Goal: Task Accomplishment & Management: Manage account settings

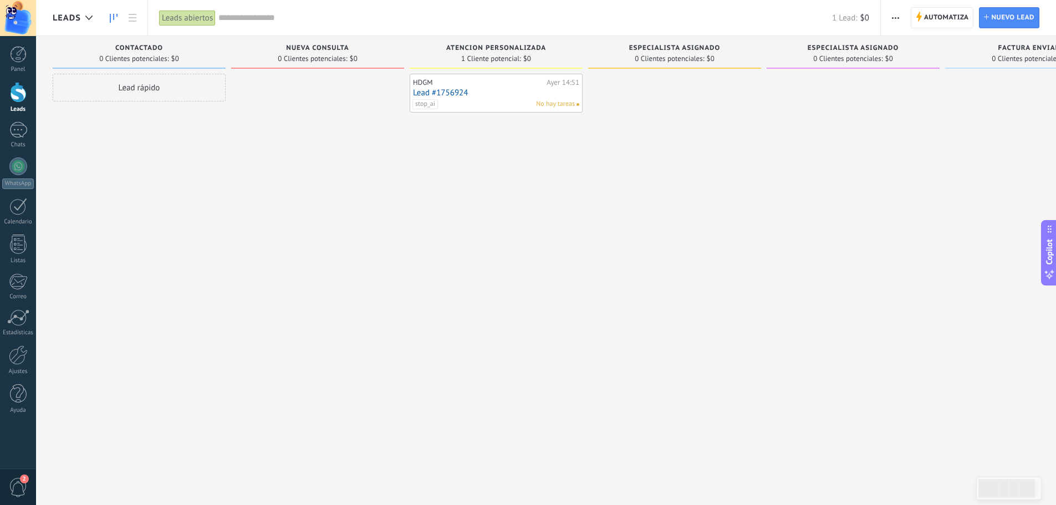
click at [663, 47] on span "especialista asignado" at bounding box center [674, 48] width 91 height 8
click at [938, 15] on span "Automatiza" at bounding box center [946, 18] width 45 height 20
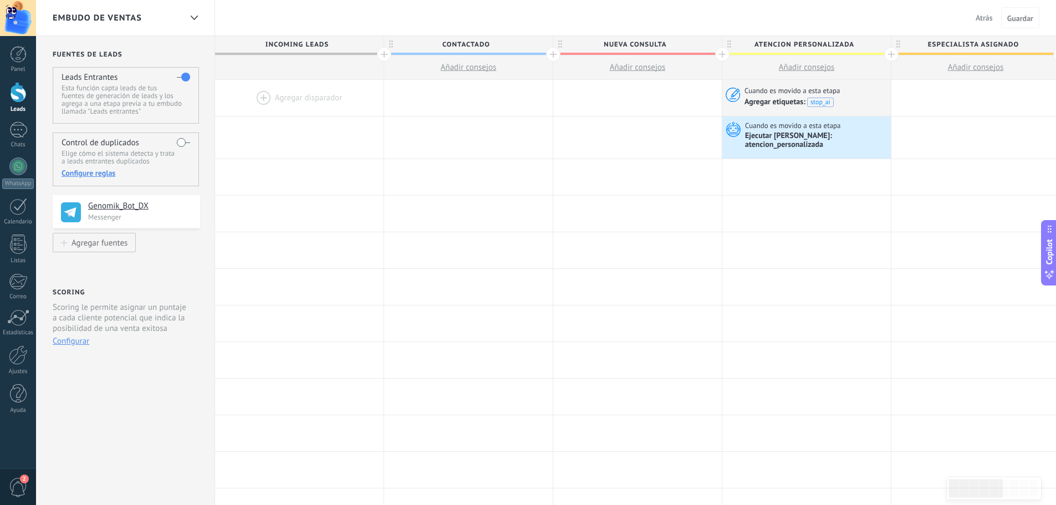
click at [890, 55] on div at bounding box center [891, 54] width 14 height 14
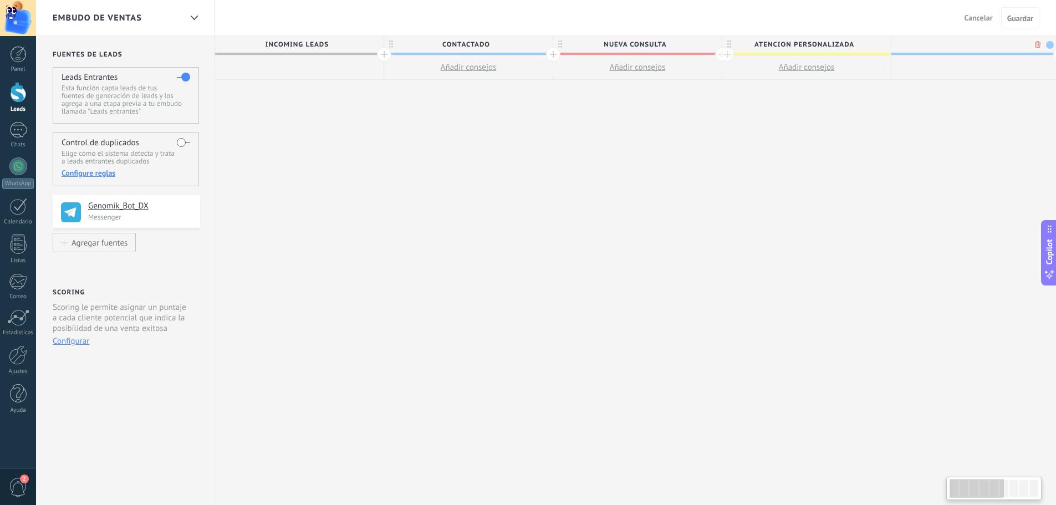
scroll to position [0, 82]
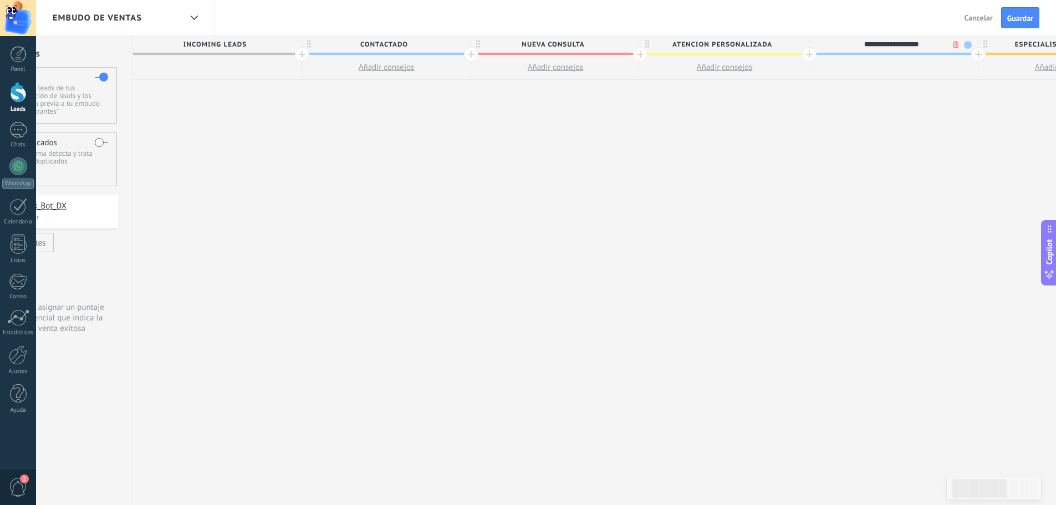
type input "**********"
click at [969, 45] on span at bounding box center [968, 45] width 8 height 8
click at [1023, 94] on span at bounding box center [1023, 93] width 10 height 11
click at [1013, 18] on span "Guardar" at bounding box center [1020, 18] width 26 height 8
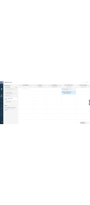
scroll to position [0, 82]
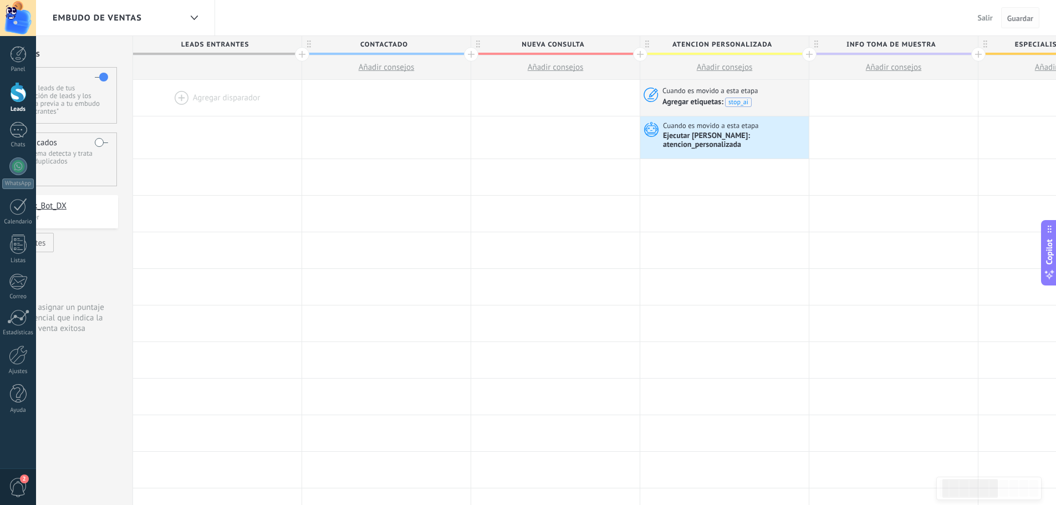
click at [1032, 20] on span "Guardar" at bounding box center [1020, 18] width 26 height 8
click at [1012, 19] on span "Guardar" at bounding box center [1020, 18] width 26 height 8
click at [983, 19] on span "Salir" at bounding box center [984, 18] width 15 height 10
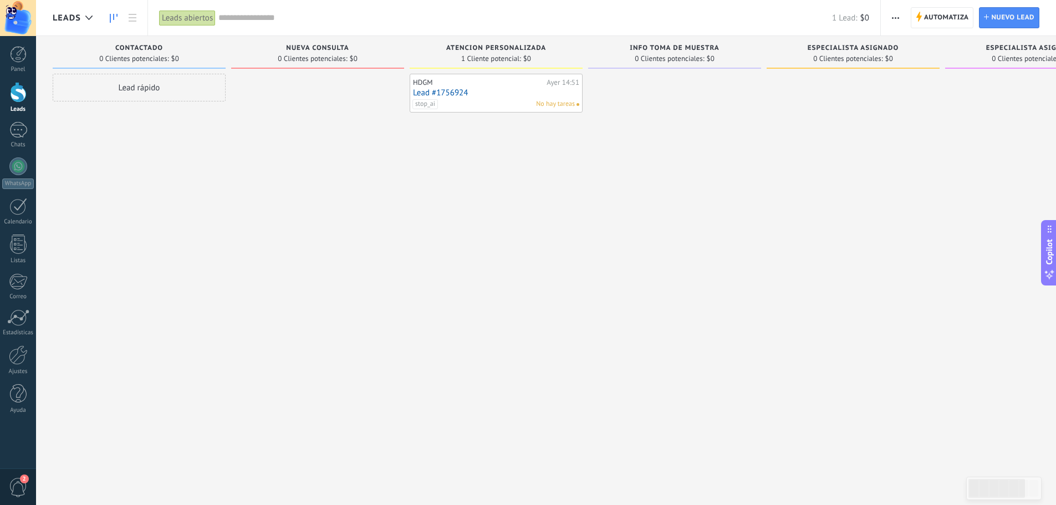
click at [657, 47] on span "INFO TOMA DE MUESTRA" at bounding box center [673, 48] width 89 height 8
type textarea "**********"
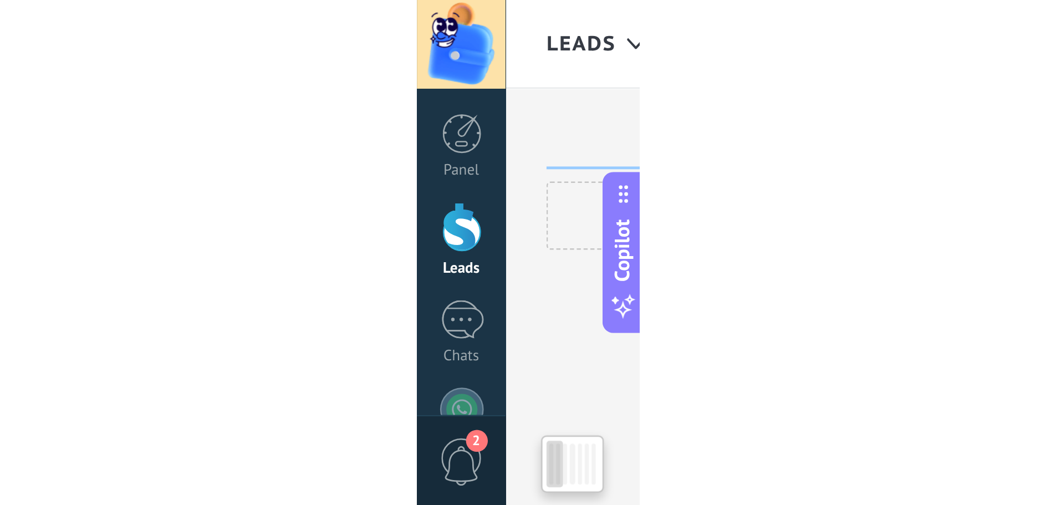
scroll to position [11, 0]
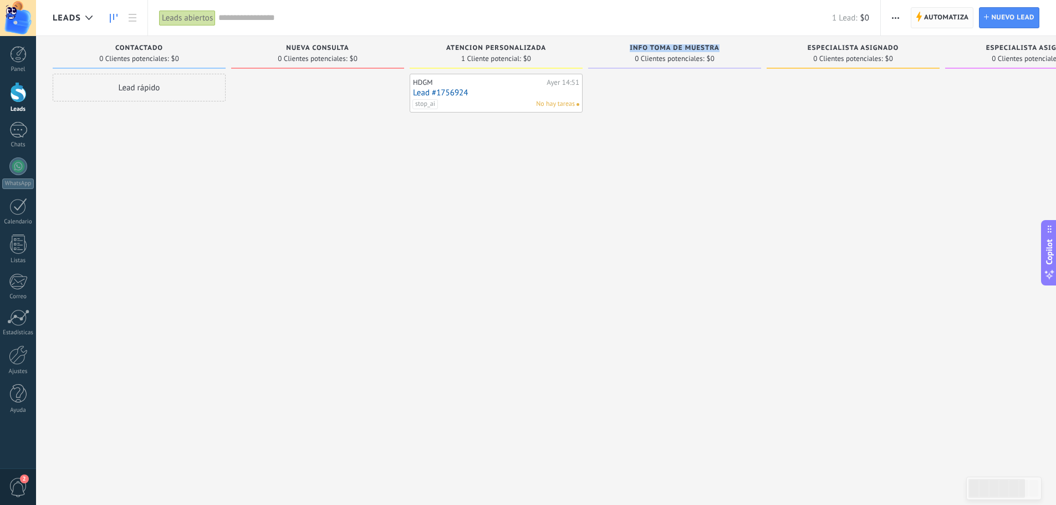
click at [955, 18] on span "Automatiza" at bounding box center [946, 18] width 45 height 20
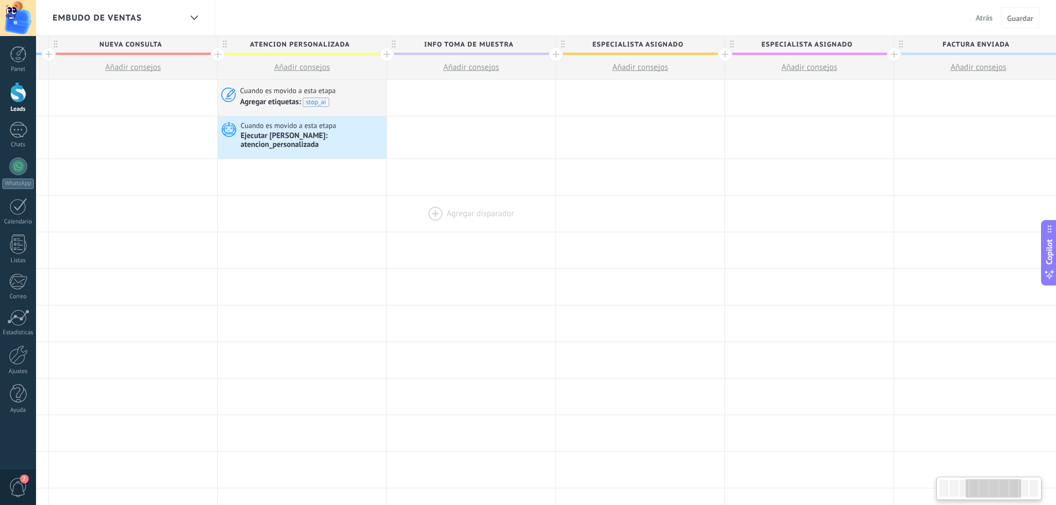
scroll to position [0, 508]
drag, startPoint x: 951, startPoint y: 237, endPoint x: 444, endPoint y: 218, distance: 507.9
click at [444, 218] on div "**********" at bounding box center [552, 485] width 1690 height 811
click at [429, 94] on div at bounding box center [467, 98] width 168 height 36
click at [429, 96] on div at bounding box center [467, 98] width 168 height 36
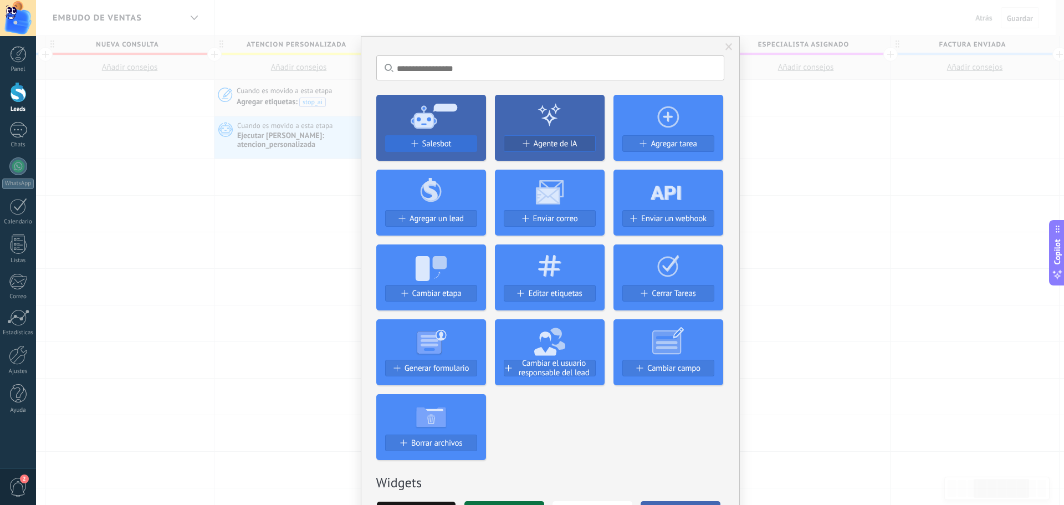
click at [423, 143] on span "Salesbot" at bounding box center [436, 143] width 29 height 9
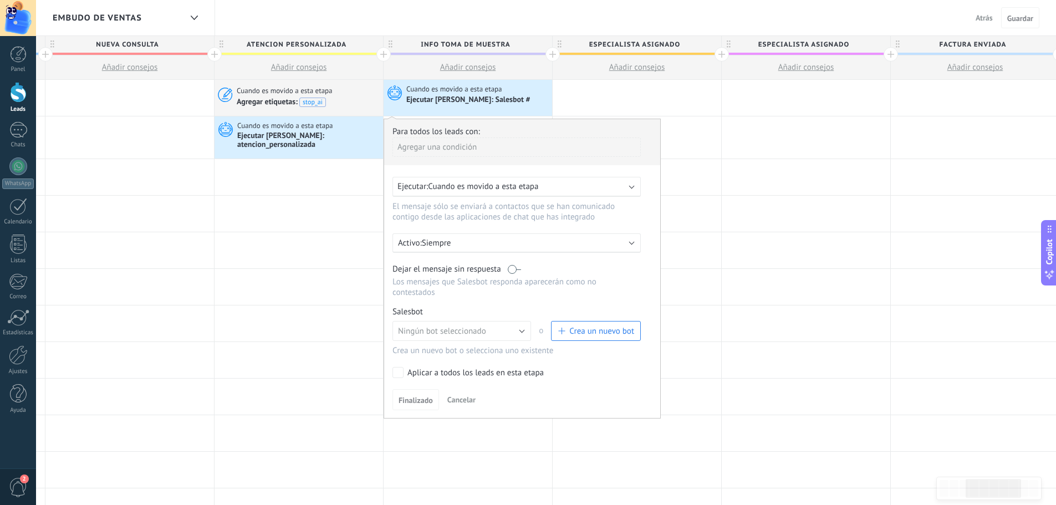
click at [520, 268] on label at bounding box center [514, 269] width 13 height 11
click at [605, 326] on span "Crea un nuevo bot" at bounding box center [601, 331] width 65 height 11
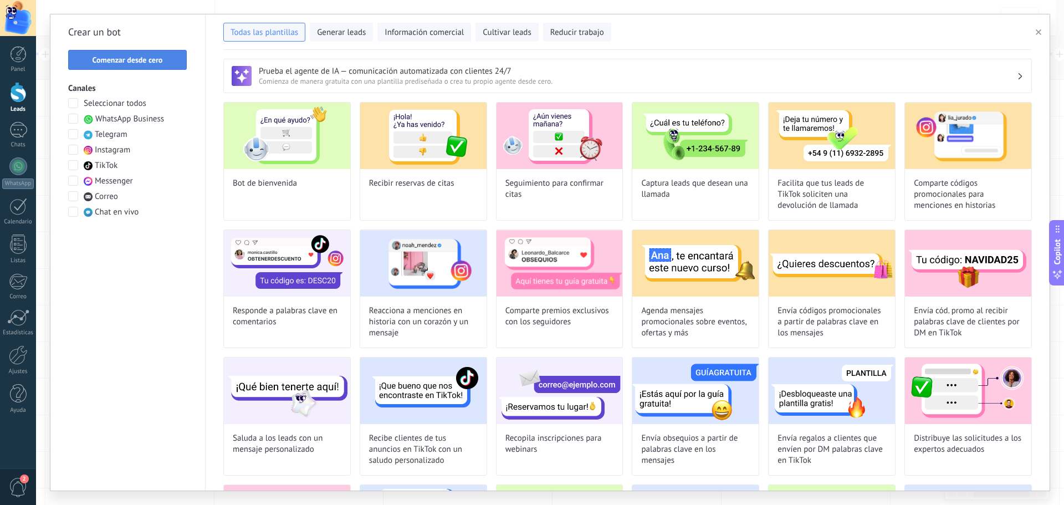
click at [124, 63] on span "Comenzar desde cero" at bounding box center [128, 60] width 70 height 8
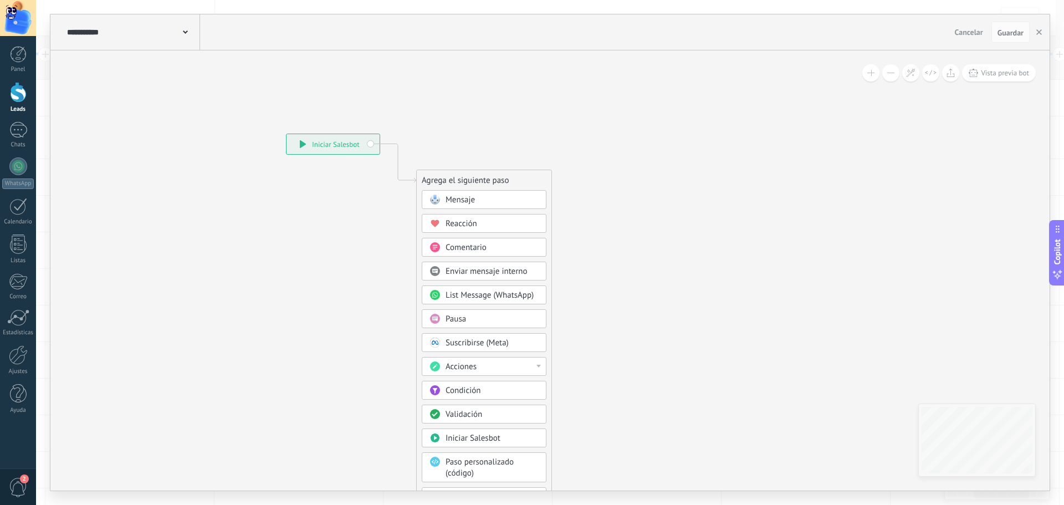
click at [191, 29] on div "**********" at bounding box center [132, 31] width 136 height 35
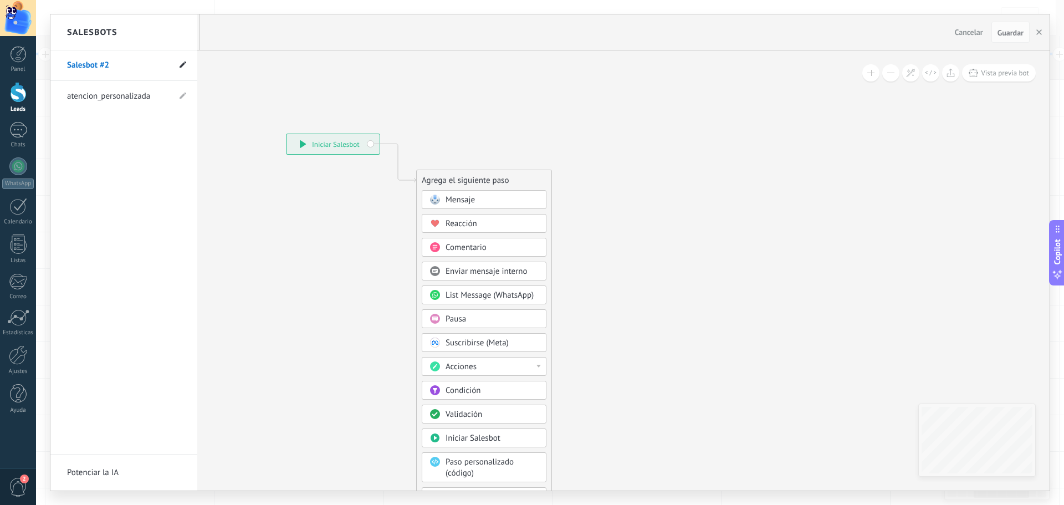
click at [181, 64] on icon at bounding box center [183, 65] width 7 height 7
drag, startPoint x: 129, startPoint y: 65, endPoint x: 37, endPoint y: 64, distance: 91.4
click at [37, 64] on div "**********" at bounding box center [550, 252] width 1028 height 505
type input "*"
type input "**********"
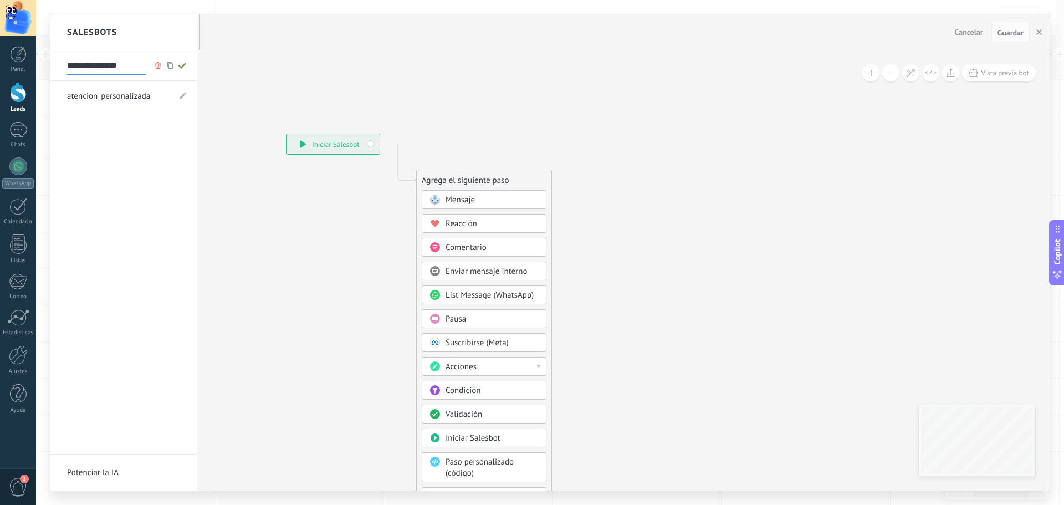
type input "**********"
click at [469, 204] on div at bounding box center [549, 252] width 999 height 476
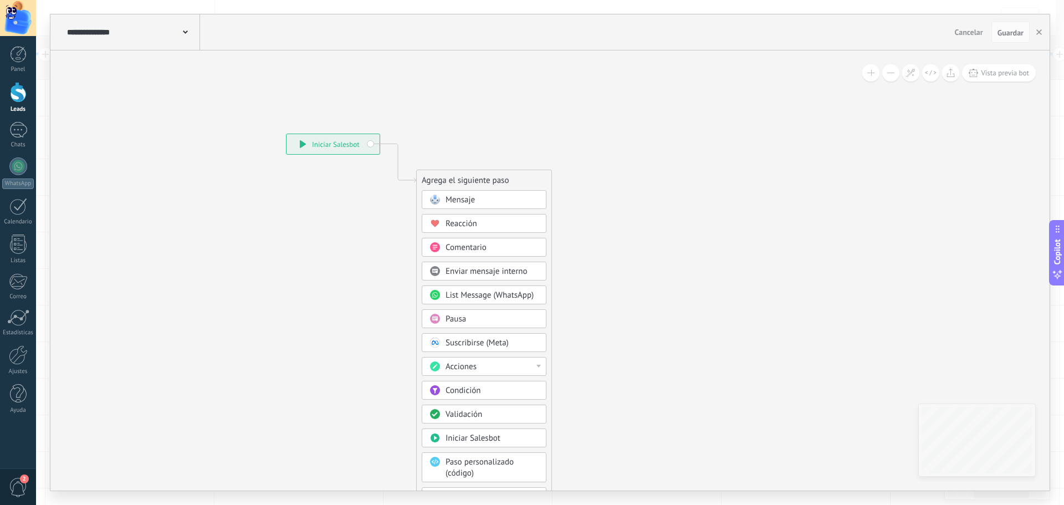
click at [470, 203] on span "Mensaje" at bounding box center [460, 199] width 29 height 11
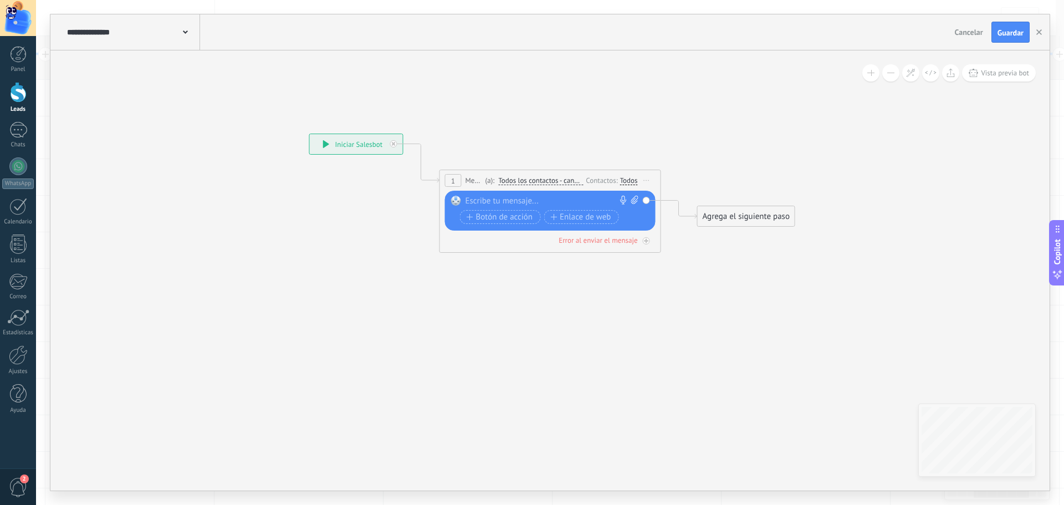
click at [631, 179] on div "Todos" at bounding box center [629, 180] width 18 height 9
click at [626, 191] on label at bounding box center [630, 192] width 13 height 8
click at [525, 204] on div at bounding box center [547, 201] width 165 height 11
click at [547, 180] on span "Todos los contactos - canales seleccionados" at bounding box center [540, 180] width 85 height 9
click at [547, 180] on button "Todos los contactos - canales seleccionados" at bounding box center [562, 181] width 139 height 20
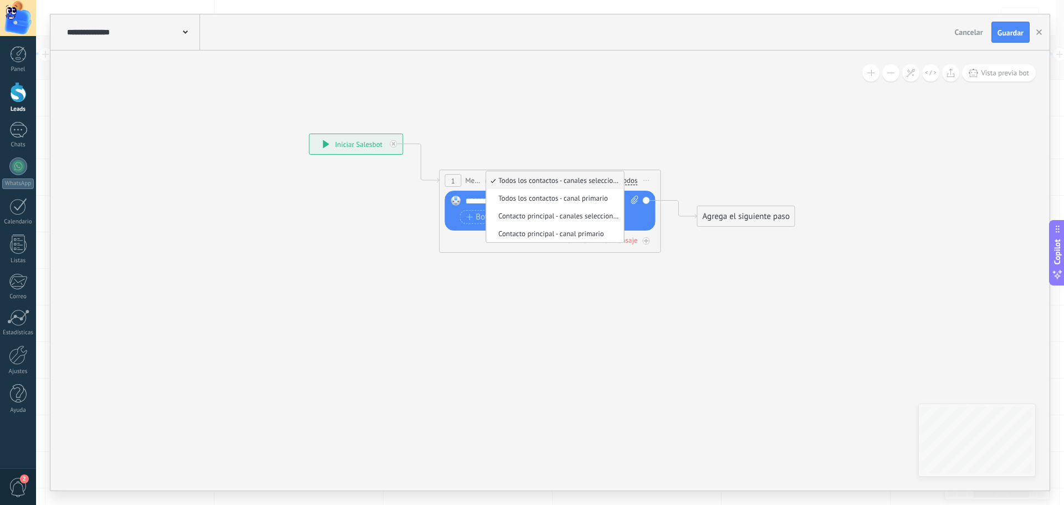
click at [638, 148] on icon at bounding box center [533, 185] width 1002 height 658
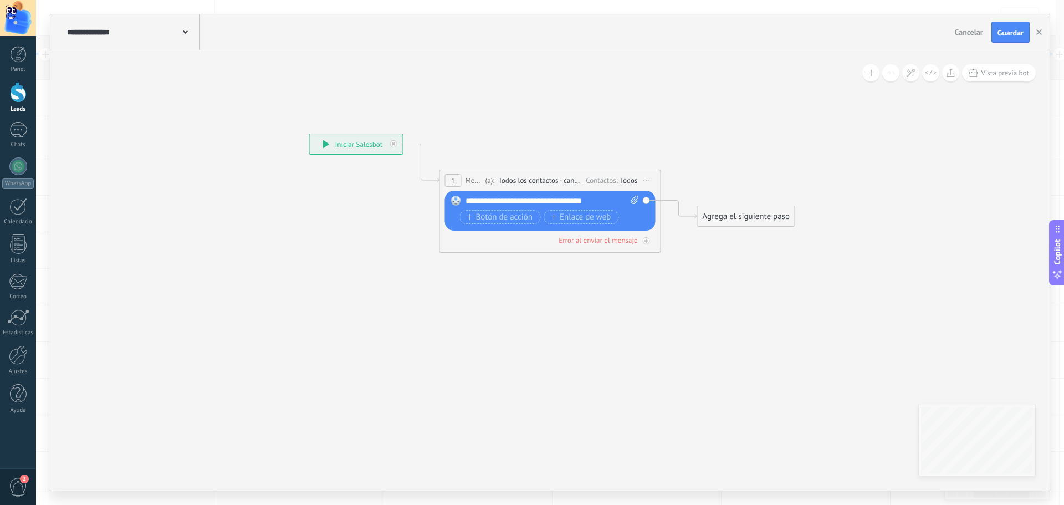
click at [625, 179] on div "Todos" at bounding box center [629, 180] width 18 height 9
click at [571, 142] on icon at bounding box center [533, 185] width 1002 height 658
click at [519, 204] on div "**********" at bounding box center [551, 201] width 173 height 11
click at [526, 200] on div "**********" at bounding box center [551, 201] width 173 height 11
click at [636, 198] on icon at bounding box center [634, 200] width 7 height 8
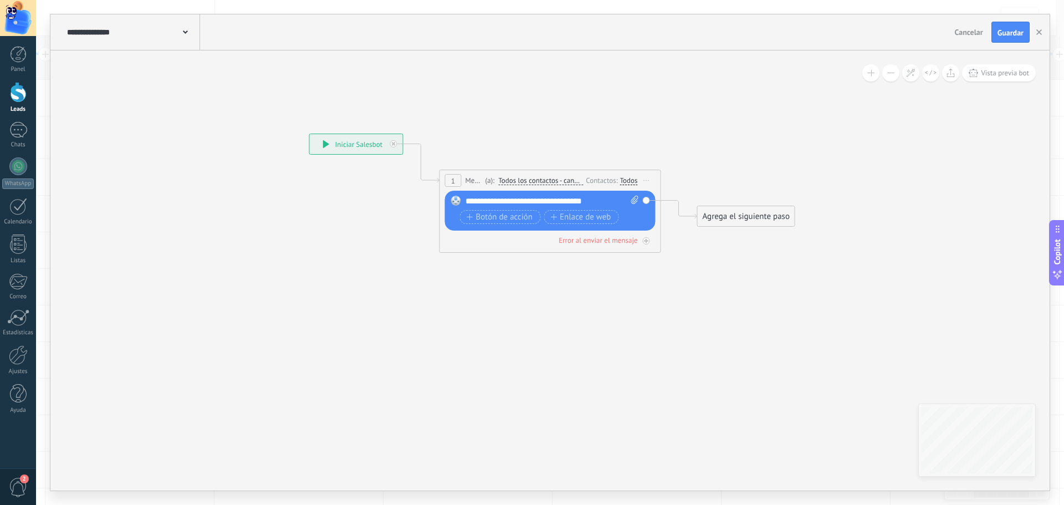
click input "Subir" at bounding box center [0, 0] width 0 height 0
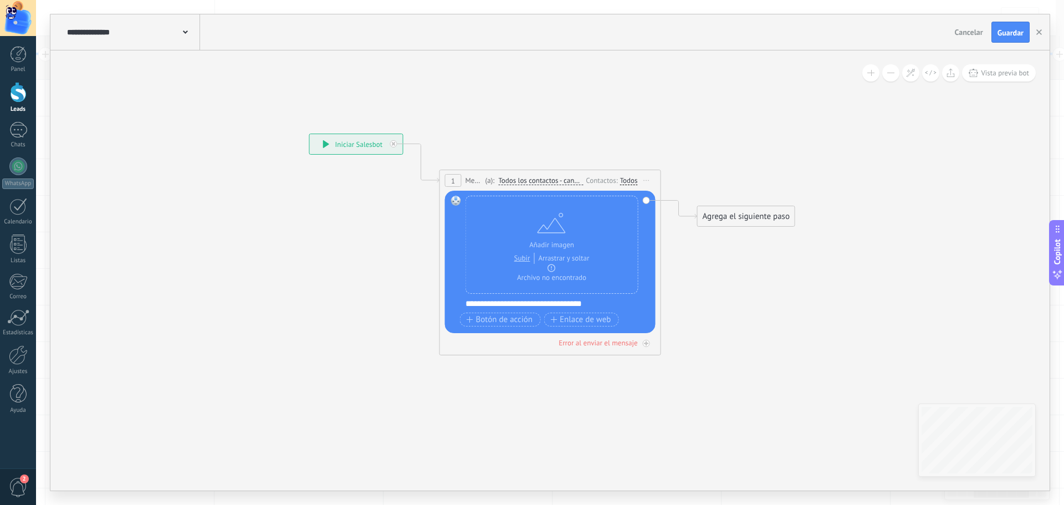
click at [744, 217] on div "Agrega el siguiente paso" at bounding box center [746, 216] width 97 height 18
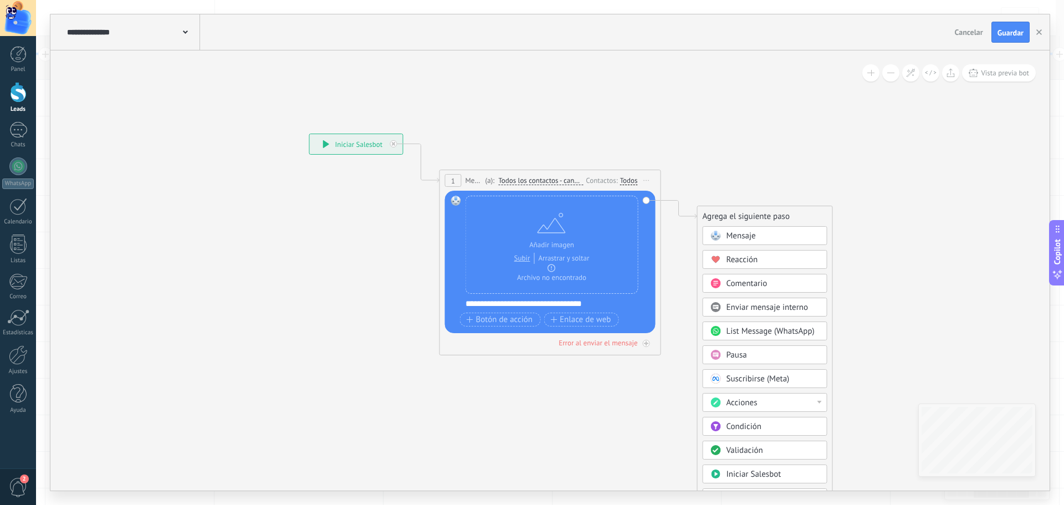
click at [748, 357] on div "Pausa" at bounding box center [772, 355] width 93 height 11
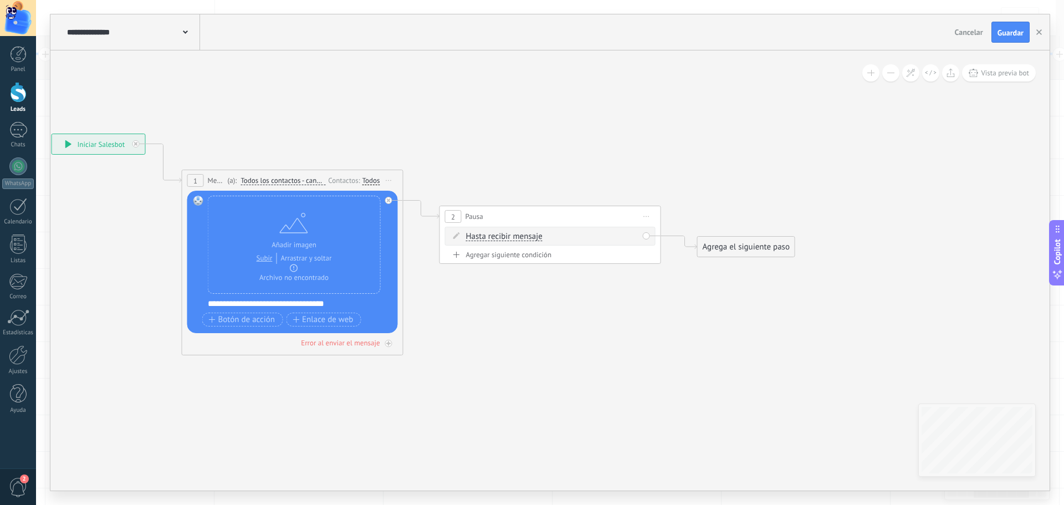
click at [647, 214] on span "Iniciar vista previa aquí Cambiar nombre Duplicar [GEOGRAPHIC_DATA]" at bounding box center [647, 216] width 18 height 16
click at [663, 288] on div "Borrar" at bounding box center [697, 288] width 110 height 19
click at [485, 213] on div "Agrega el siguiente paso" at bounding box center [488, 216] width 97 height 18
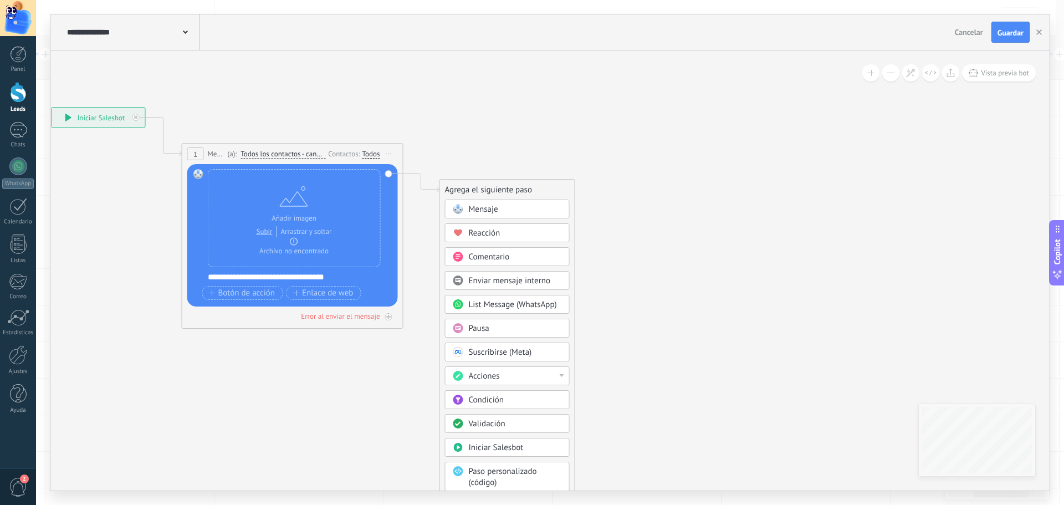
click at [470, 325] on span "Pausa" at bounding box center [479, 328] width 21 height 11
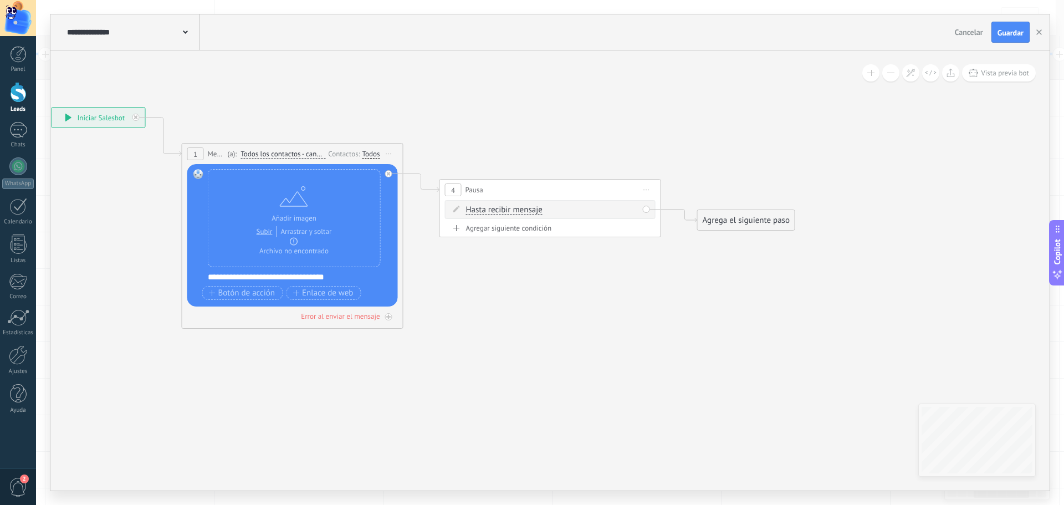
click at [499, 209] on span "Hasta recibir mensaje" at bounding box center [504, 210] width 76 height 9
click at [499, 209] on button "Hasta recibir mensaje" at bounding box center [529, 210] width 139 height 20
click at [494, 230] on span "Temporizador" at bounding box center [521, 229] width 134 height 11
click at [572, 210] on input "*" at bounding box center [569, 210] width 5 height 9
click at [557, 208] on span ": * horas * min * sec" at bounding box center [548, 209] width 69 height 11
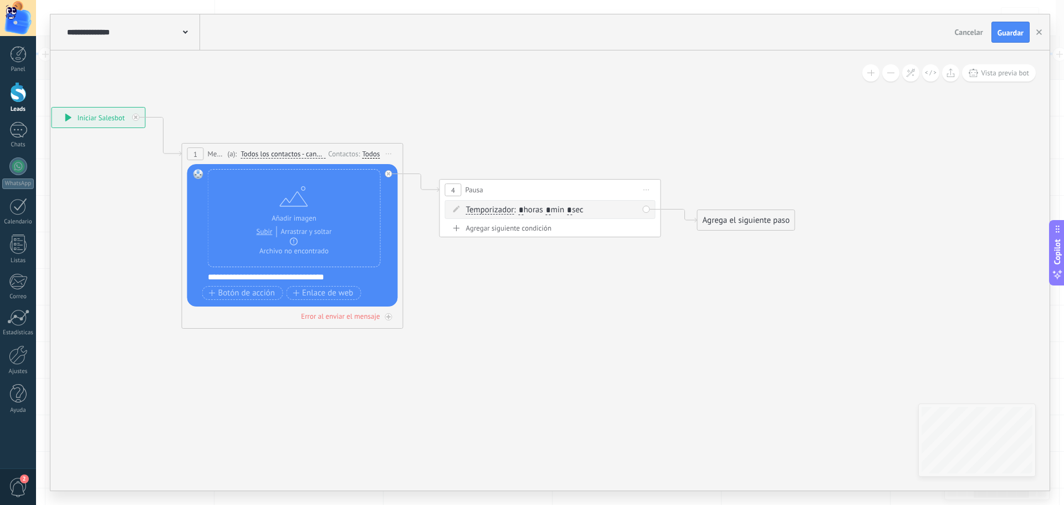
type input "*"
click at [572, 209] on input "*" at bounding box center [569, 210] width 5 height 9
type input "*"
click at [745, 223] on div "Agrega el siguiente paso" at bounding box center [746, 220] width 97 height 18
click at [754, 240] on span "Mensaje" at bounding box center [740, 239] width 29 height 11
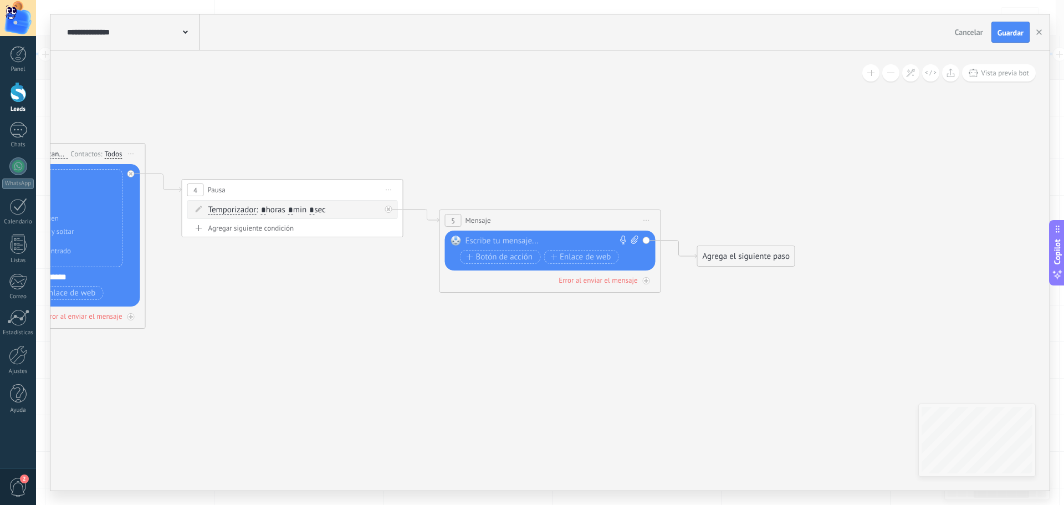
click at [547, 221] on div "5 Mensaje ******* (a): Todos los contactos - canales seleccionados Todos los co…" at bounding box center [550, 220] width 221 height 21
click at [499, 238] on div at bounding box center [547, 241] width 165 height 11
drag, startPoint x: 551, startPoint y: 237, endPoint x: 561, endPoint y: 239, distance: 9.7
click at [551, 237] on div "**********" at bounding box center [551, 241] width 173 height 11
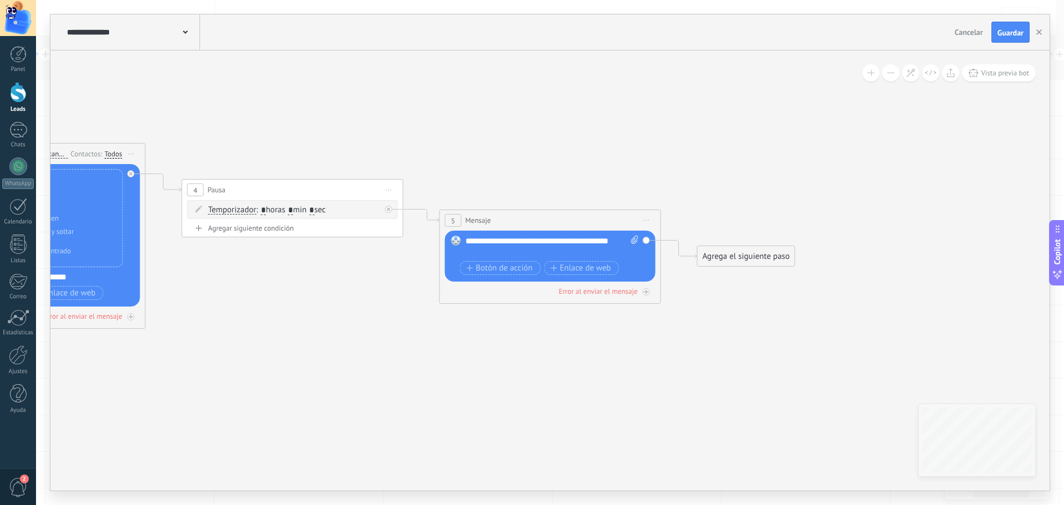
click at [754, 256] on div "Agrega el siguiente paso" at bounding box center [746, 256] width 97 height 18
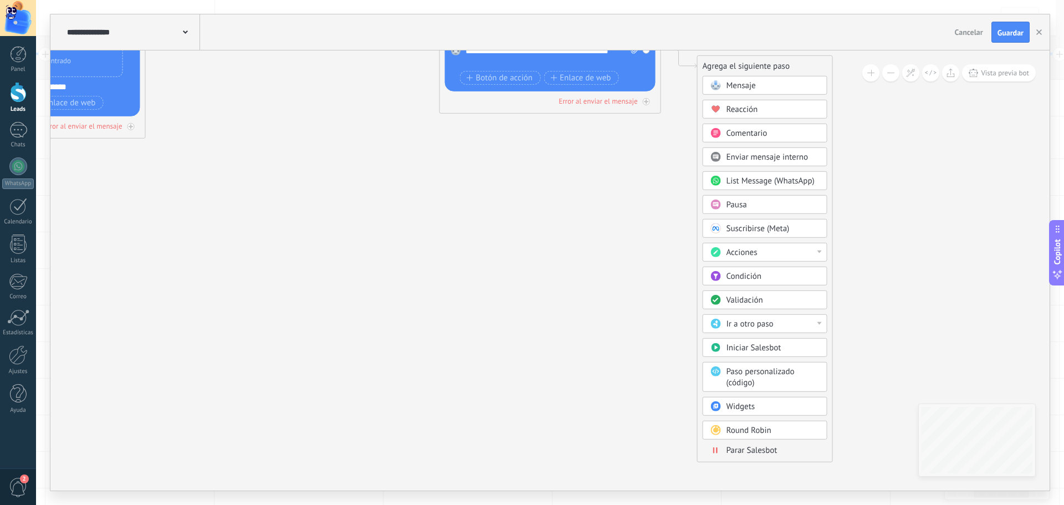
click at [752, 449] on span "Parar Salesbot" at bounding box center [751, 450] width 51 height 11
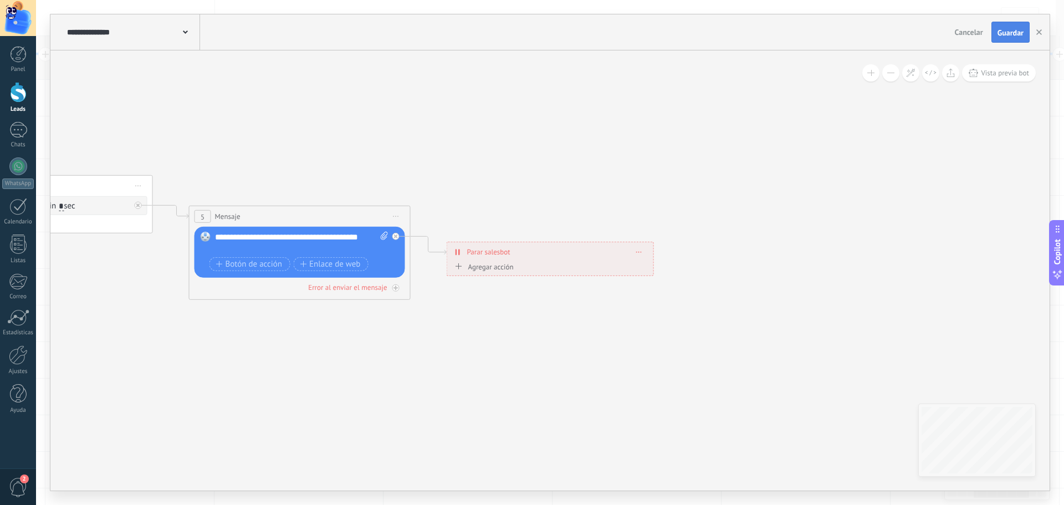
click at [1004, 35] on span "Guardar" at bounding box center [1010, 33] width 26 height 8
click at [1008, 31] on span "Guardar" at bounding box center [1010, 33] width 26 height 8
click at [1038, 32] on use "button" at bounding box center [1039, 32] width 6 height 6
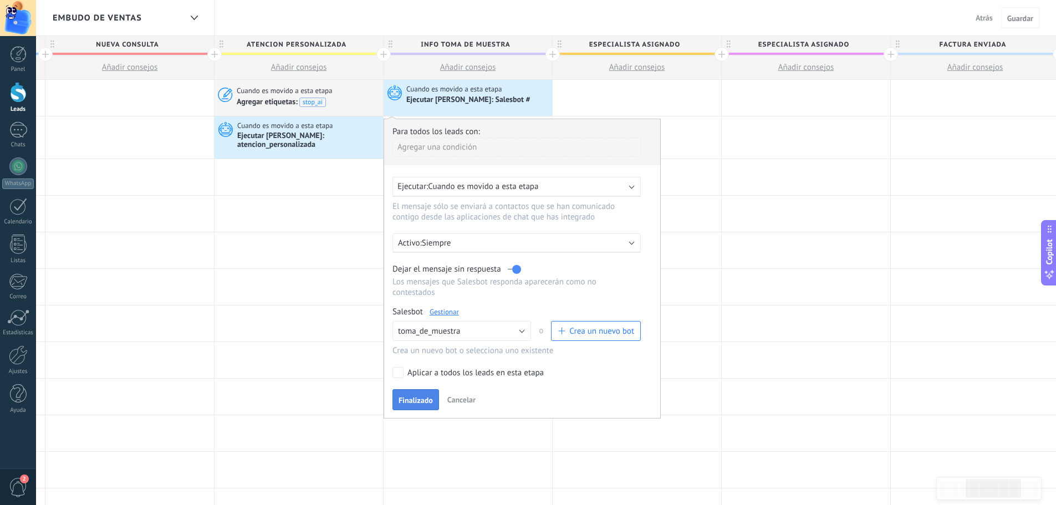
click at [412, 397] on span "Finalizado" at bounding box center [415, 400] width 34 height 8
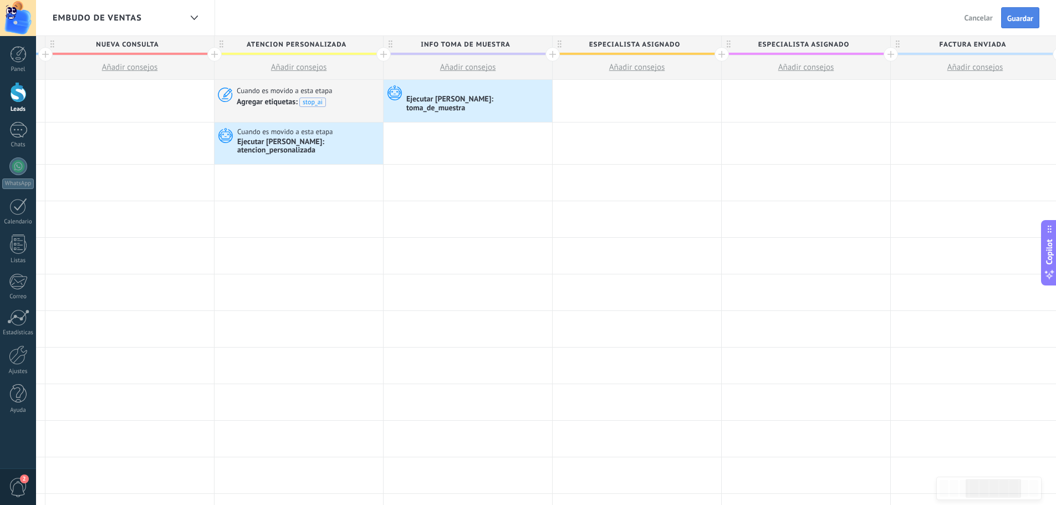
click at [1023, 17] on span "Guardar" at bounding box center [1020, 18] width 26 height 8
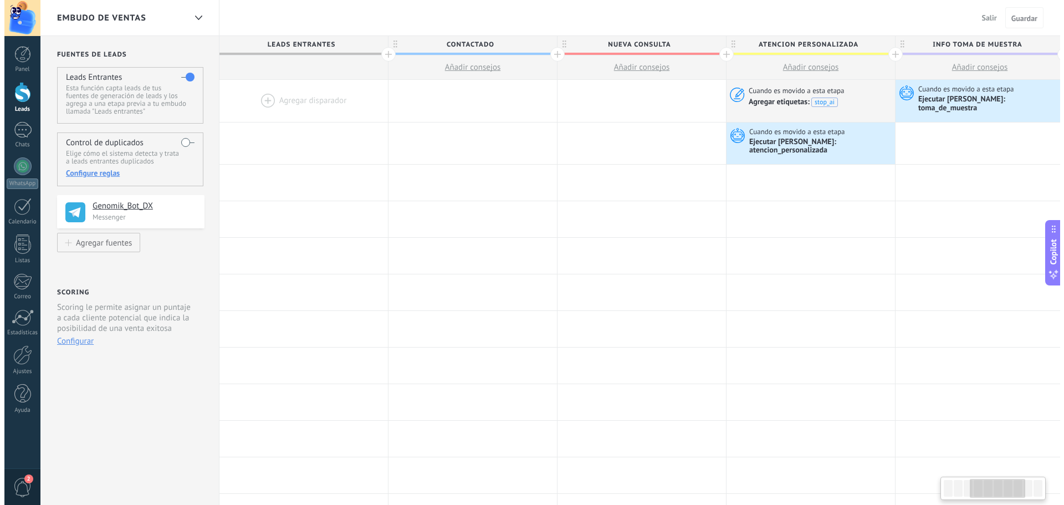
scroll to position [0, 508]
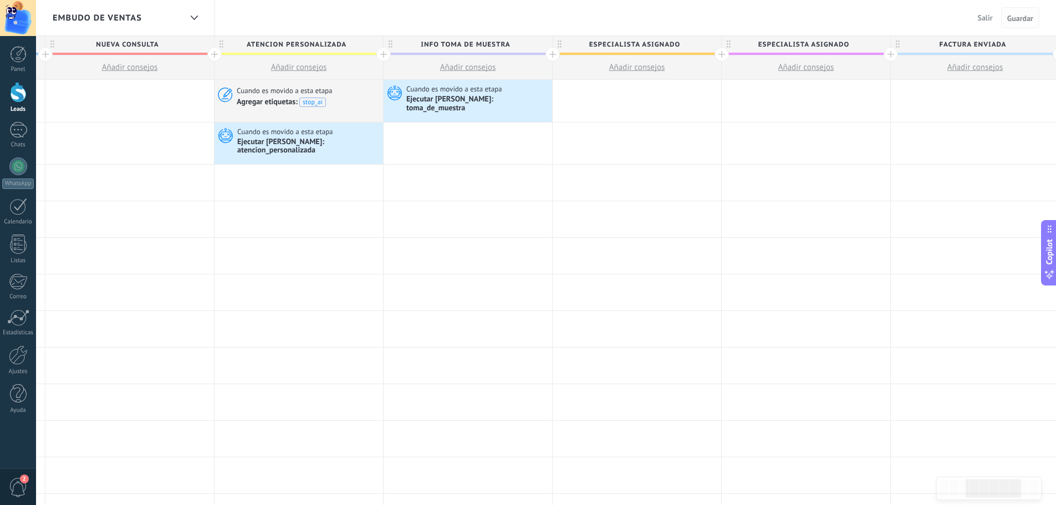
click at [1014, 17] on span "Guardar" at bounding box center [1020, 18] width 26 height 8
click at [981, 17] on span "Salir" at bounding box center [984, 18] width 15 height 10
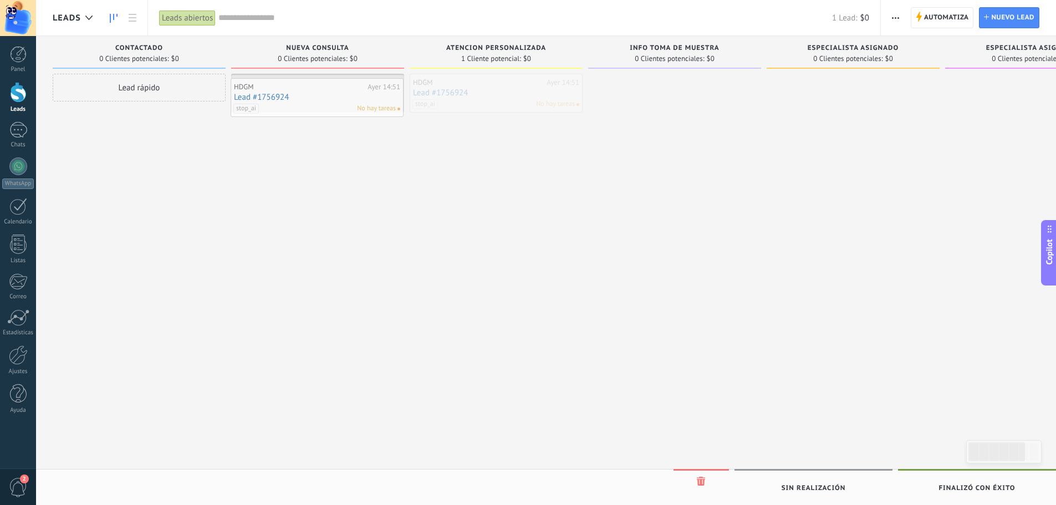
drag, startPoint x: 492, startPoint y: 82, endPoint x: 313, endPoint y: 86, distance: 179.0
click at [270, 91] on link "Lead #1756924" at bounding box center [317, 92] width 166 height 9
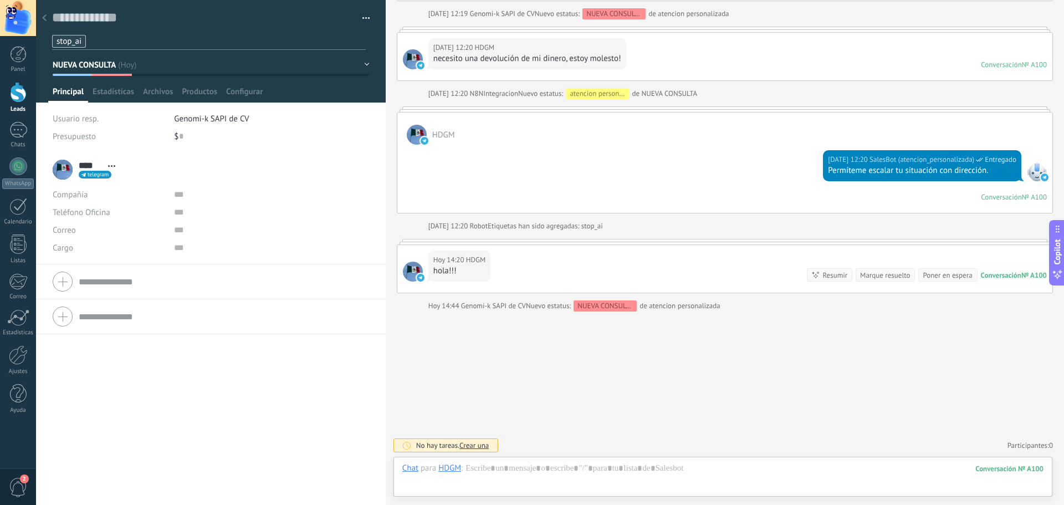
scroll to position [17, 0]
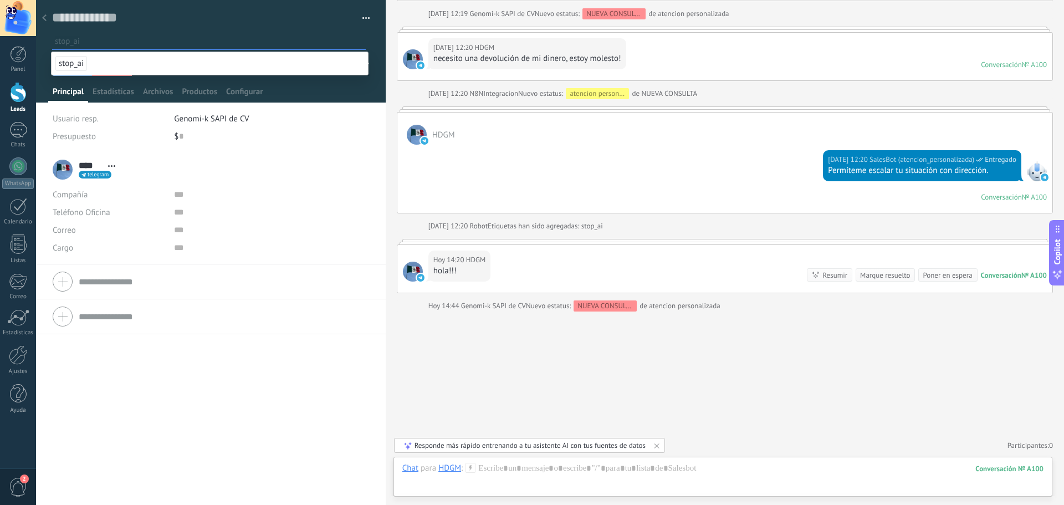
click at [172, 47] on li "stop_ai" at bounding box center [209, 41] width 311 height 13
click at [43, 19] on use at bounding box center [44, 17] width 4 height 7
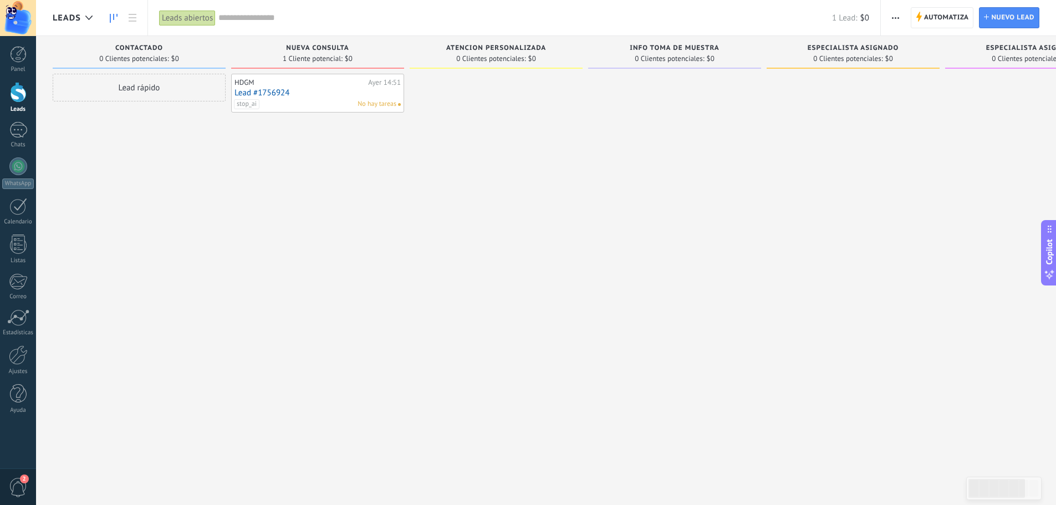
click at [250, 106] on span "stop_ai" at bounding box center [246, 104] width 25 height 10
click at [247, 163] on div "HDGM [DATE] 14:51 Lead #1756924 stop_ai No hay tareas stop_ai" at bounding box center [317, 254] width 173 height 360
click at [257, 93] on link "Lead #1756924" at bounding box center [317, 92] width 166 height 9
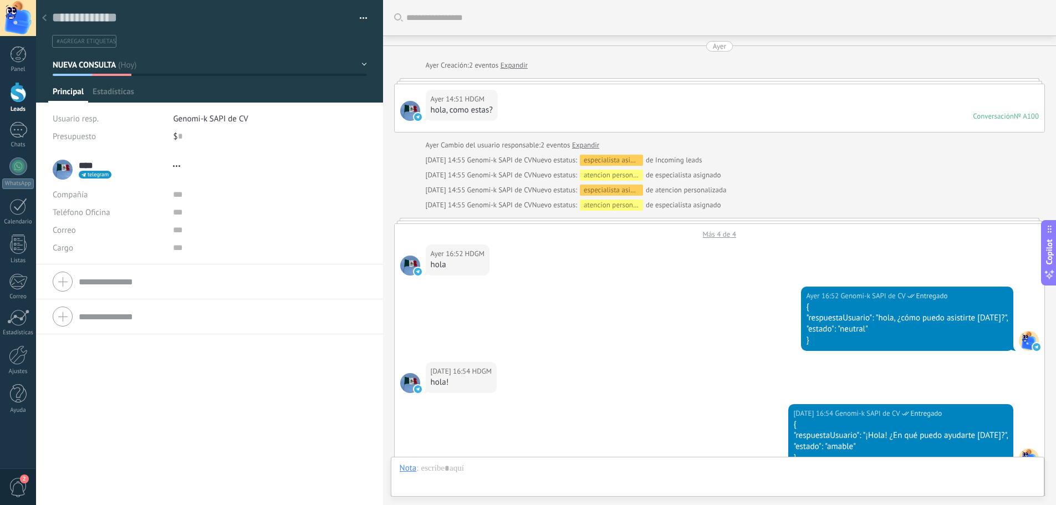
type textarea "**********"
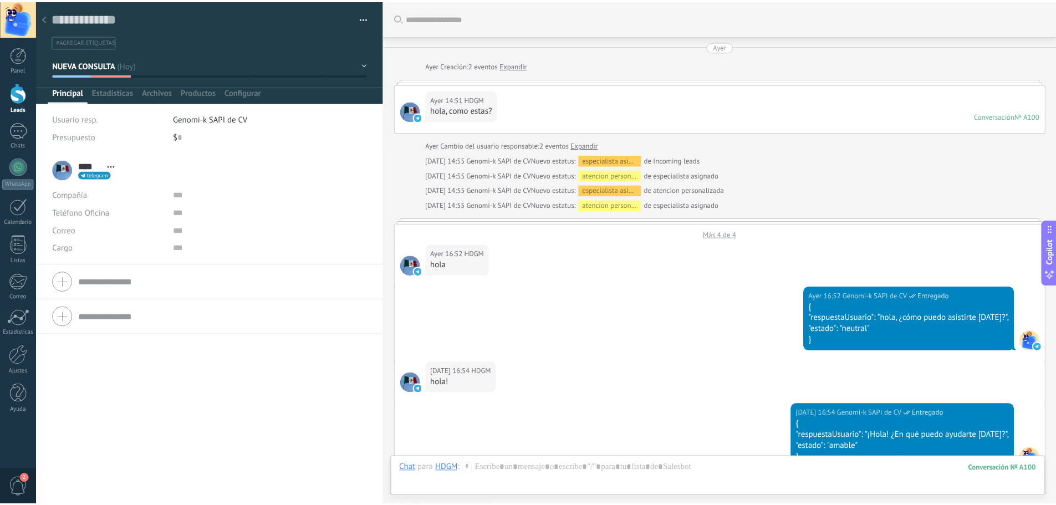
scroll to position [3581, 0]
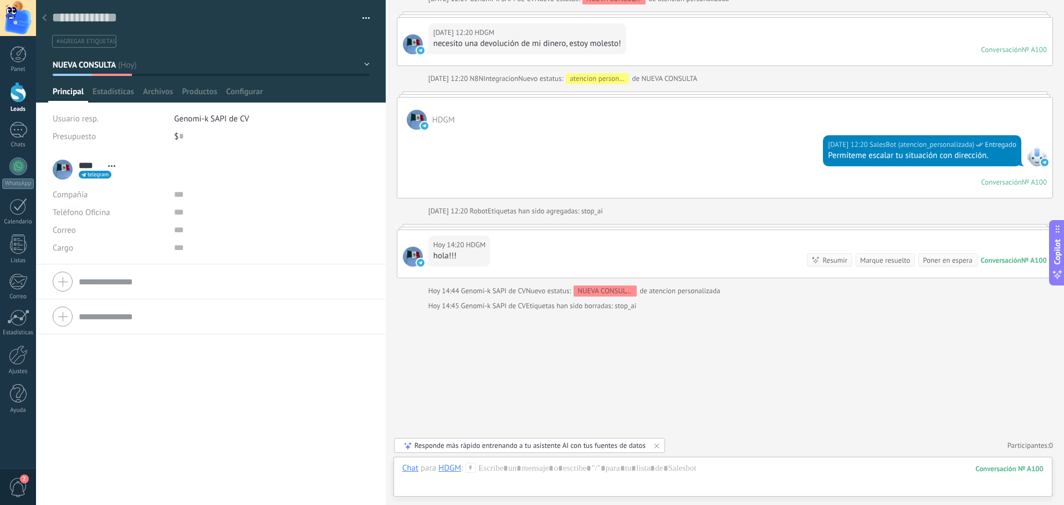
click at [47, 21] on div at bounding box center [45, 19] width 16 height 22
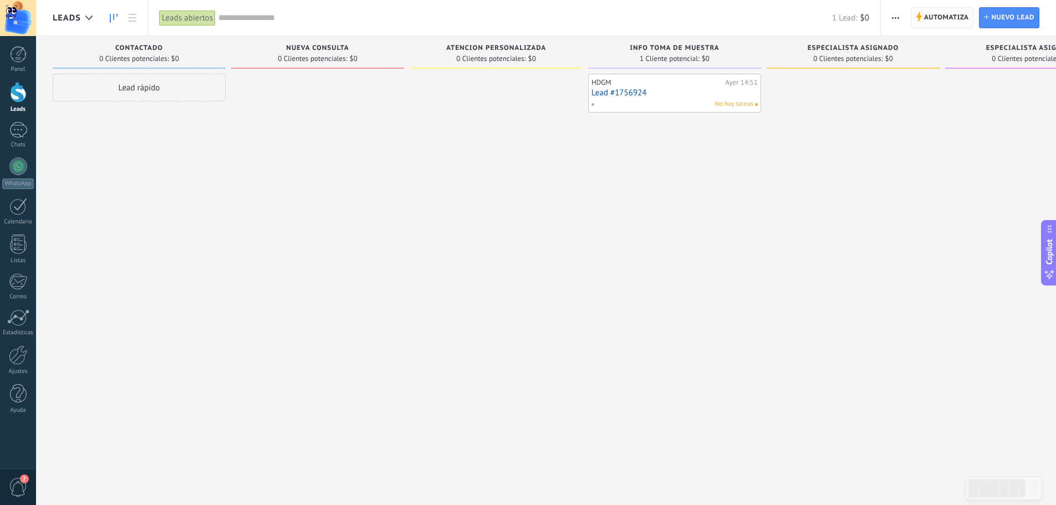
click at [947, 14] on span "Automatiza" at bounding box center [946, 18] width 45 height 20
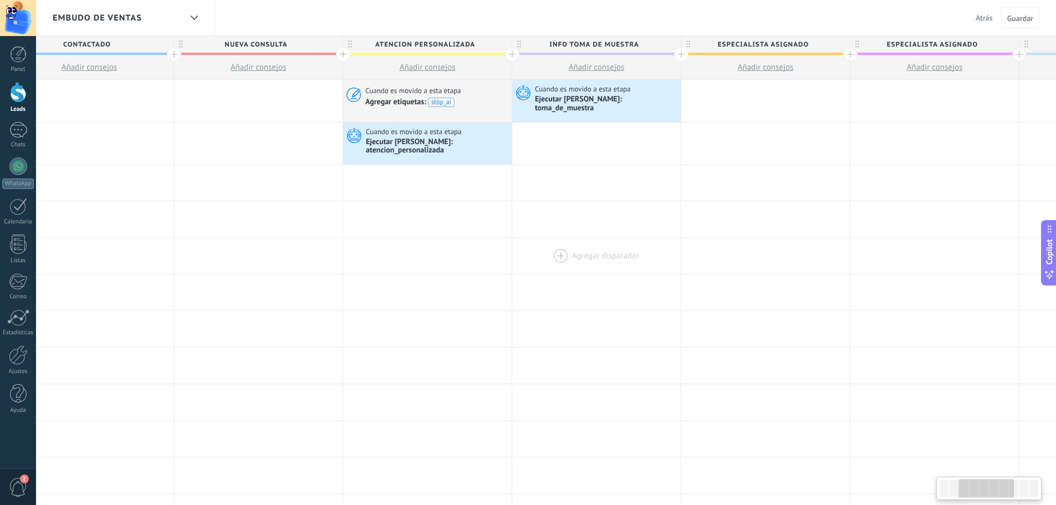
scroll to position [0, 381]
drag, startPoint x: 937, startPoint y: 244, endPoint x: 556, endPoint y: 237, distance: 381.3
click at [556, 238] on div at bounding box center [594, 256] width 168 height 36
click at [678, 53] on div at bounding box center [679, 54] width 14 height 14
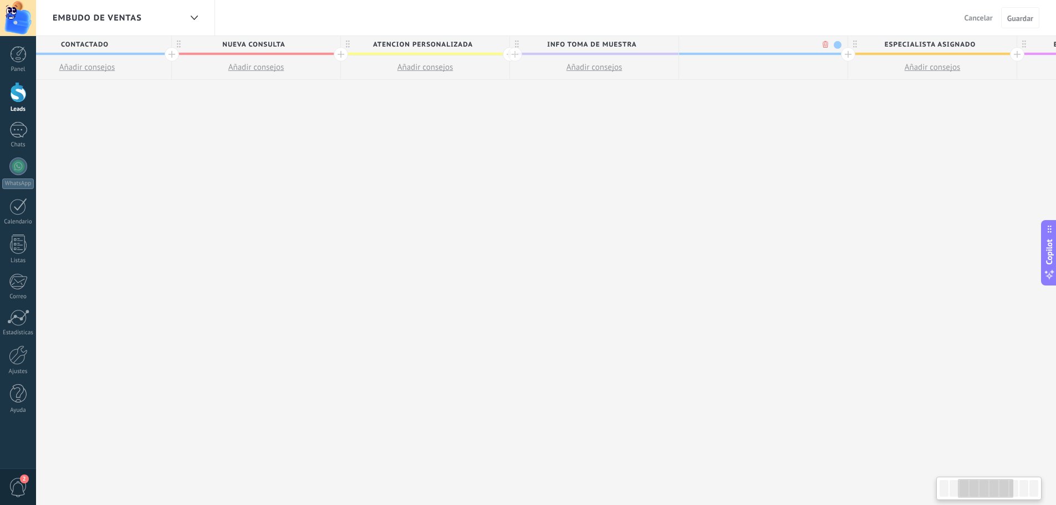
scroll to position [0, 463]
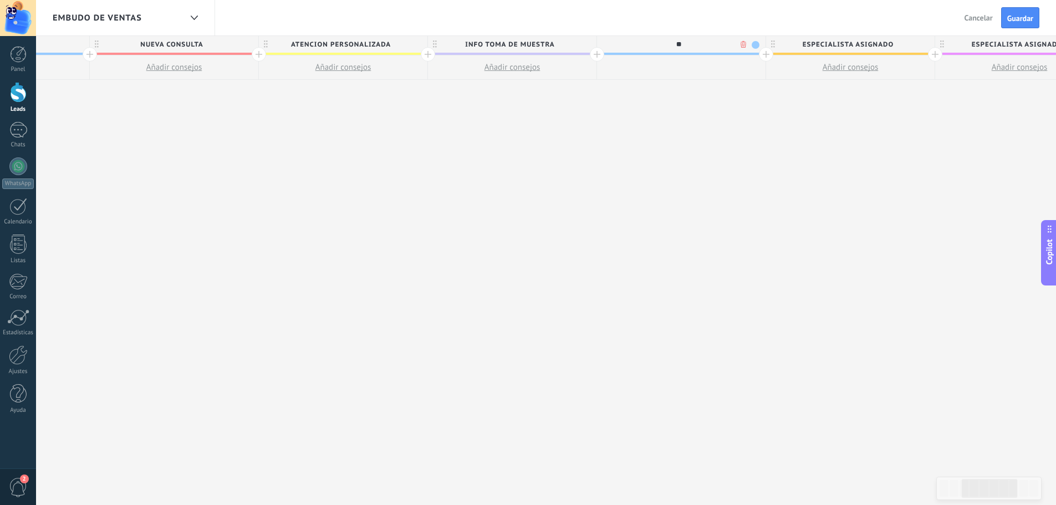
type input "*"
type input "**********"
click at [756, 44] on span at bounding box center [755, 45] width 8 height 8
click at [735, 63] on span at bounding box center [734, 61] width 10 height 11
click at [766, 55] on div at bounding box center [766, 54] width 14 height 14
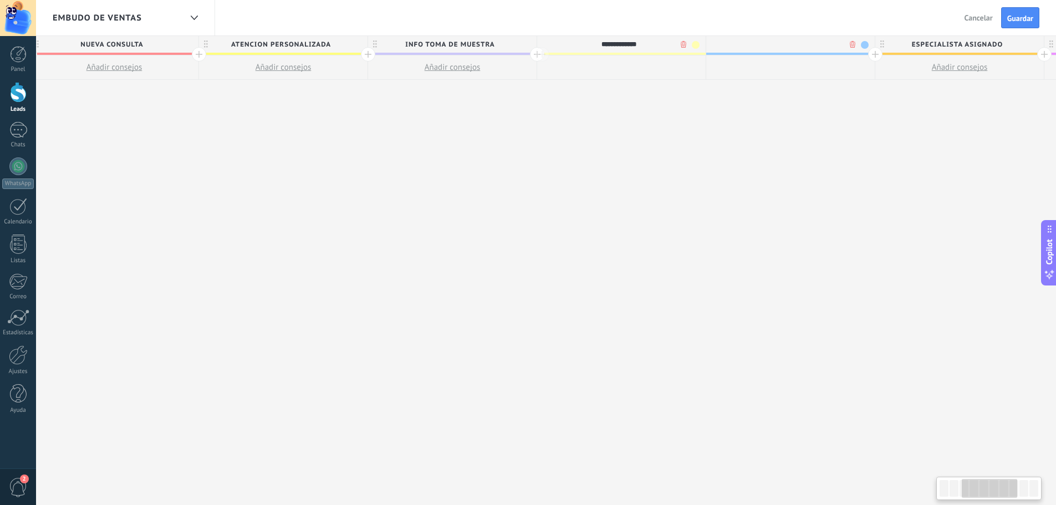
scroll to position [0, 545]
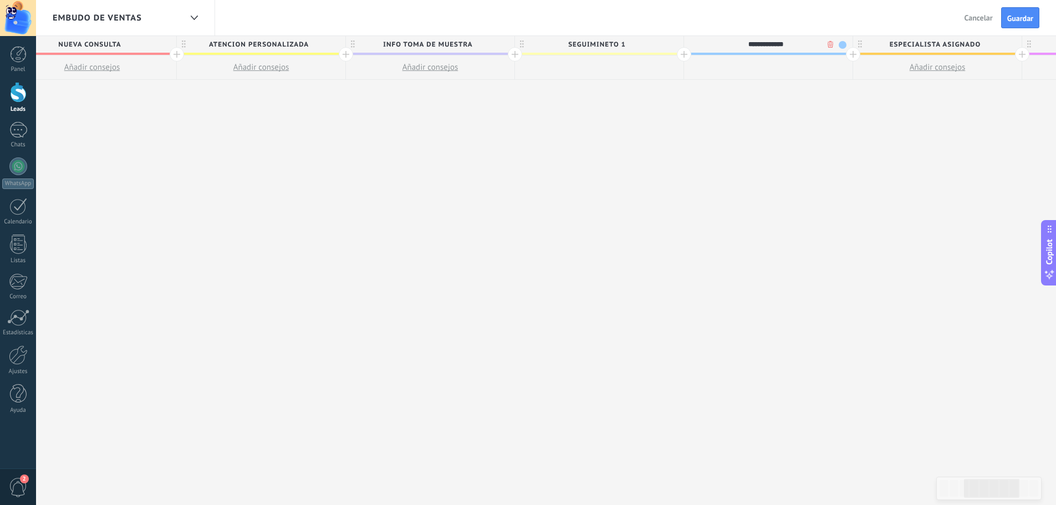
type input "**********"
click at [841, 44] on span at bounding box center [842, 45] width 8 height 8
click at [848, 62] on span at bounding box center [852, 61] width 10 height 11
click at [670, 47] on span "SEGUIMINETO 1" at bounding box center [596, 44] width 163 height 17
click at [672, 45] on span at bounding box center [673, 45] width 8 height 8
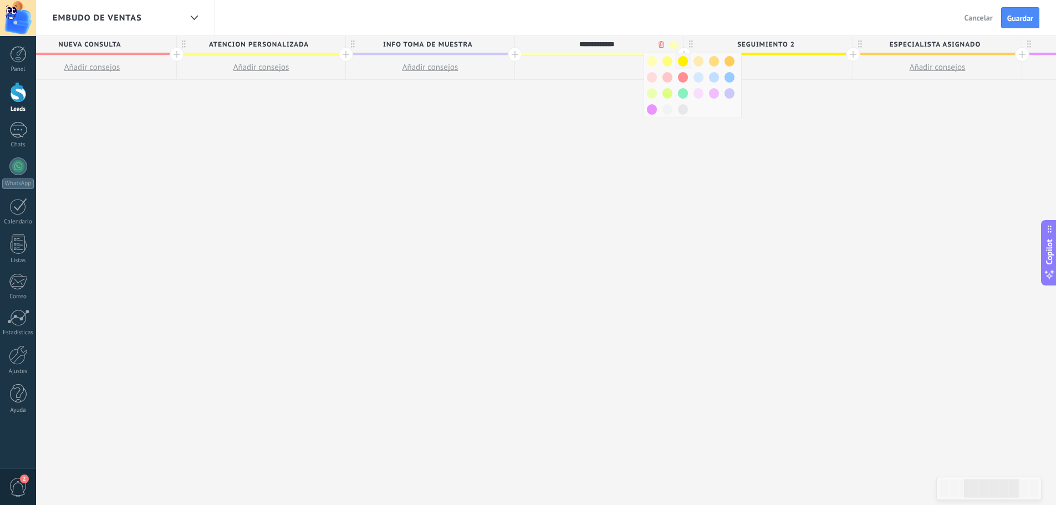
click at [687, 62] on span at bounding box center [683, 61] width 10 height 11
click at [597, 44] on input "**********" at bounding box center [596, 44] width 147 height 17
type input "******"
click at [750, 41] on span "SEGUIMIENTO 2" at bounding box center [765, 44] width 163 height 17
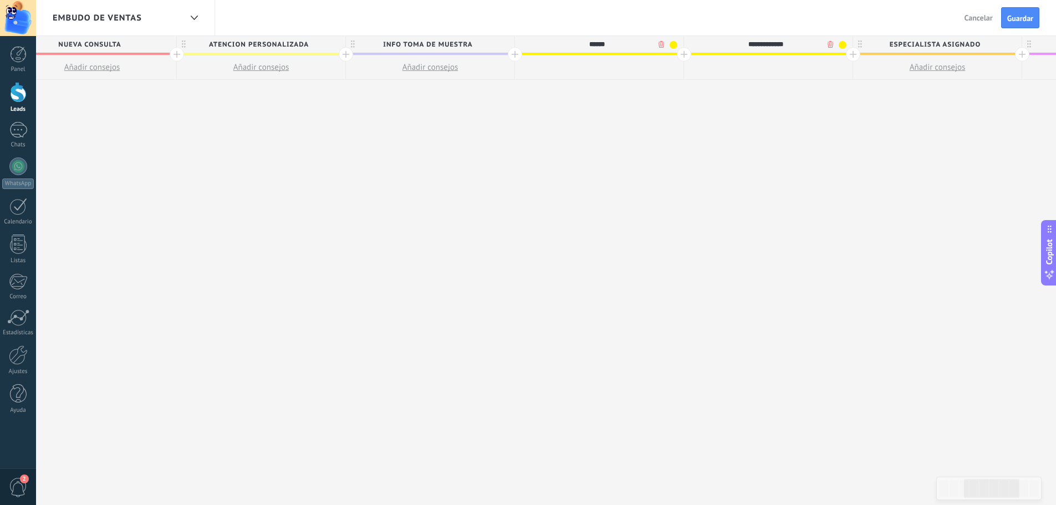
click at [750, 41] on input "**********" at bounding box center [765, 44] width 147 height 17
type input "******"
click at [770, 126] on div "**********" at bounding box center [684, 270] width 2028 height 469
click at [1015, 16] on span "Guardar" at bounding box center [1020, 18] width 26 height 8
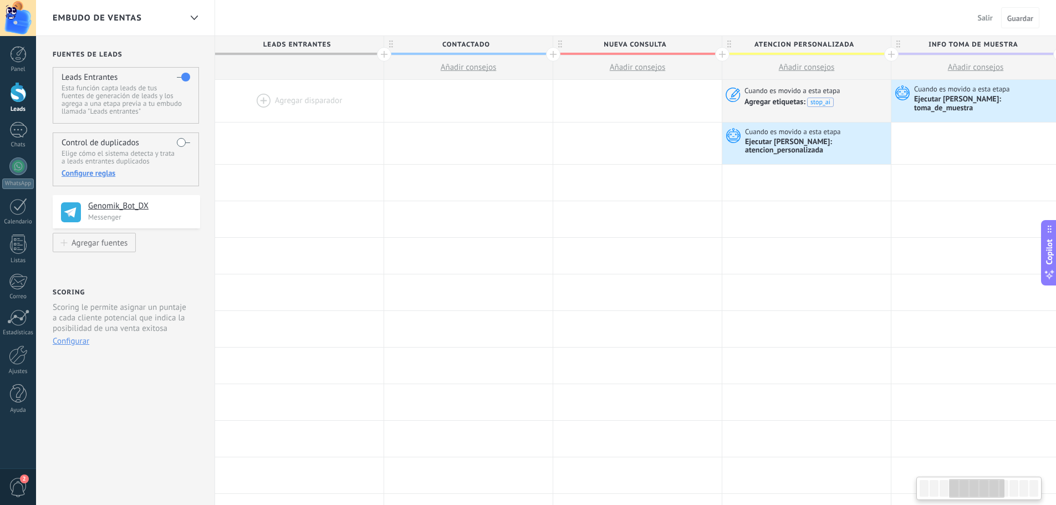
scroll to position [0, 545]
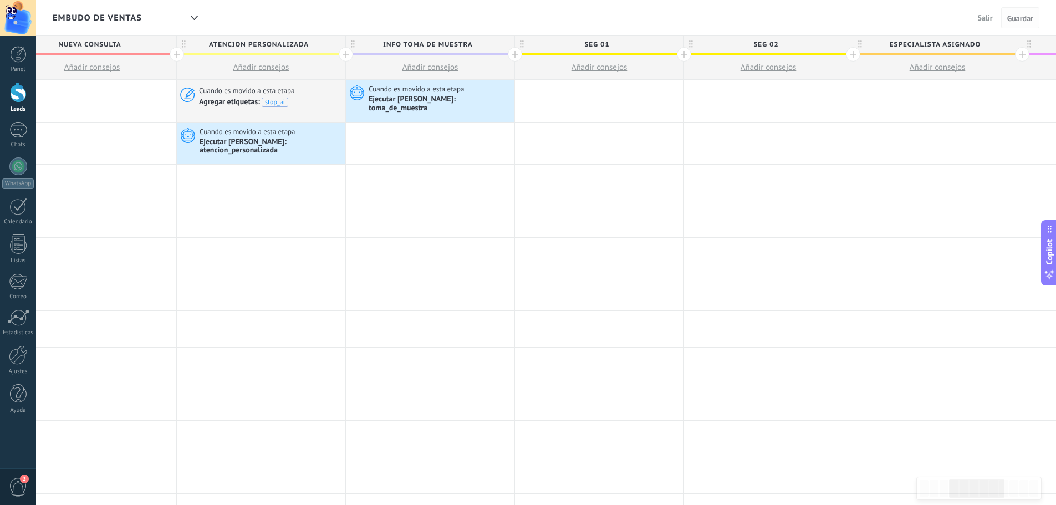
click at [1023, 17] on span "Guardar" at bounding box center [1020, 18] width 26 height 8
click at [851, 53] on div at bounding box center [853, 54] width 14 height 14
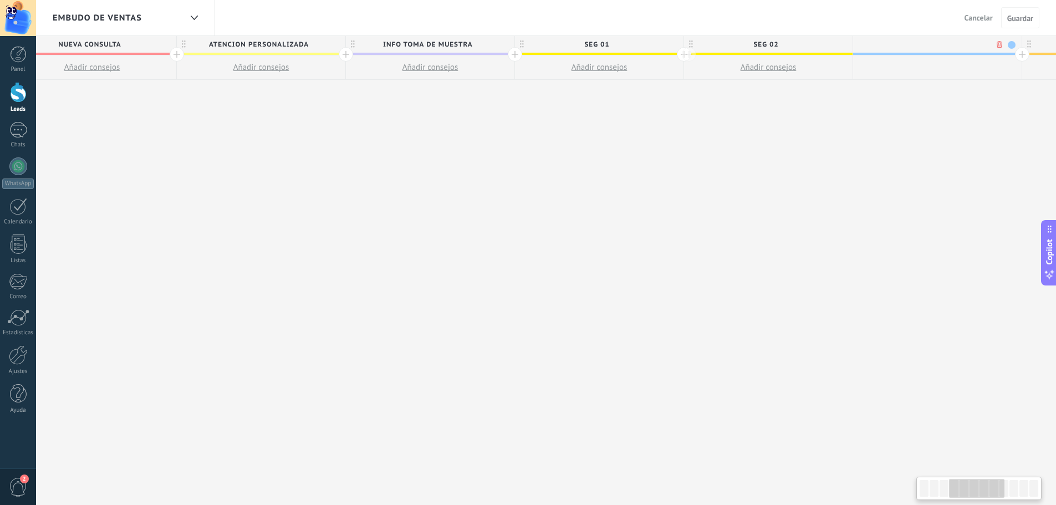
scroll to position [0, 627]
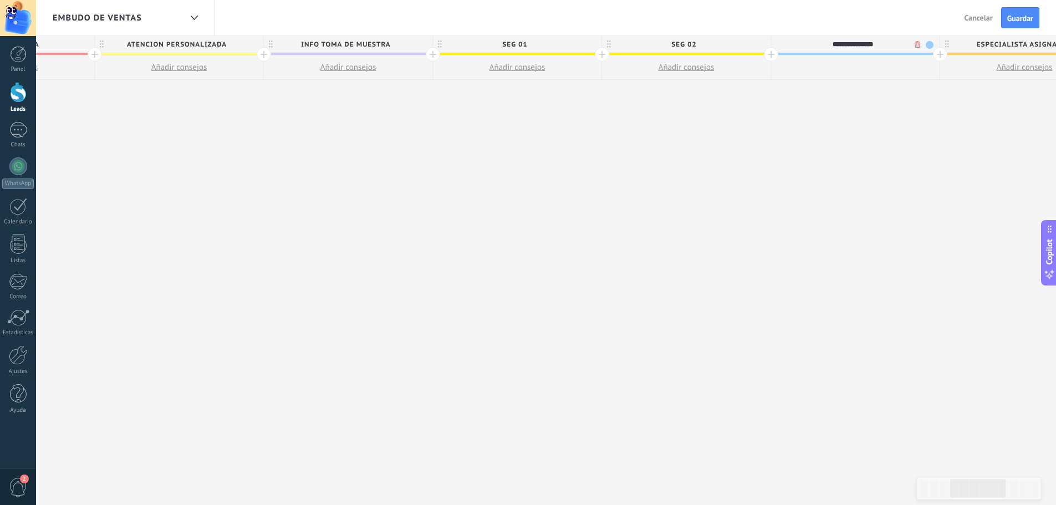
type input "**********"
click at [929, 44] on span at bounding box center [929, 45] width 8 height 8
click at [989, 62] on span at bounding box center [985, 61] width 10 height 11
click at [930, 46] on span at bounding box center [929, 45] width 8 height 8
click at [938, 90] on span at bounding box center [939, 93] width 10 height 11
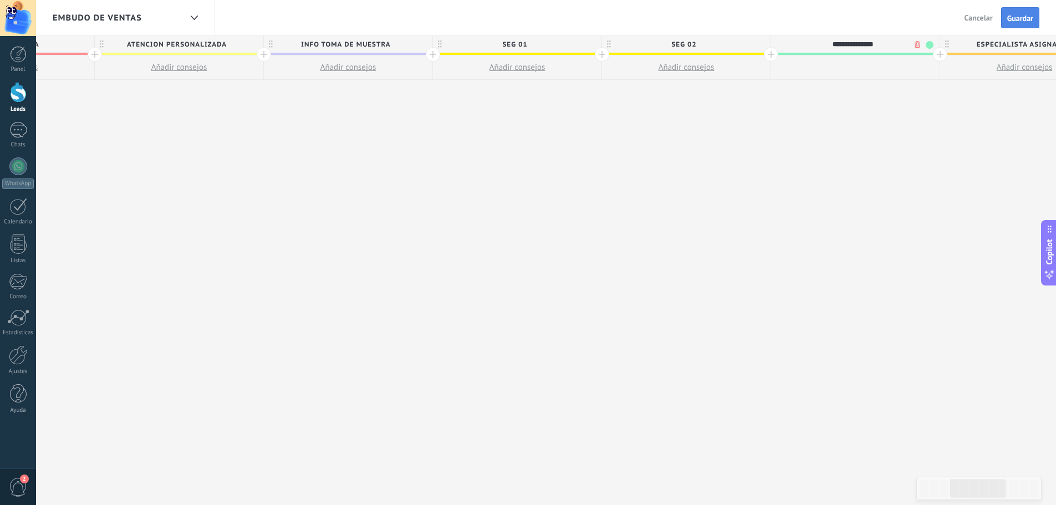
click at [1019, 22] on span "Guardar" at bounding box center [1020, 18] width 26 height 8
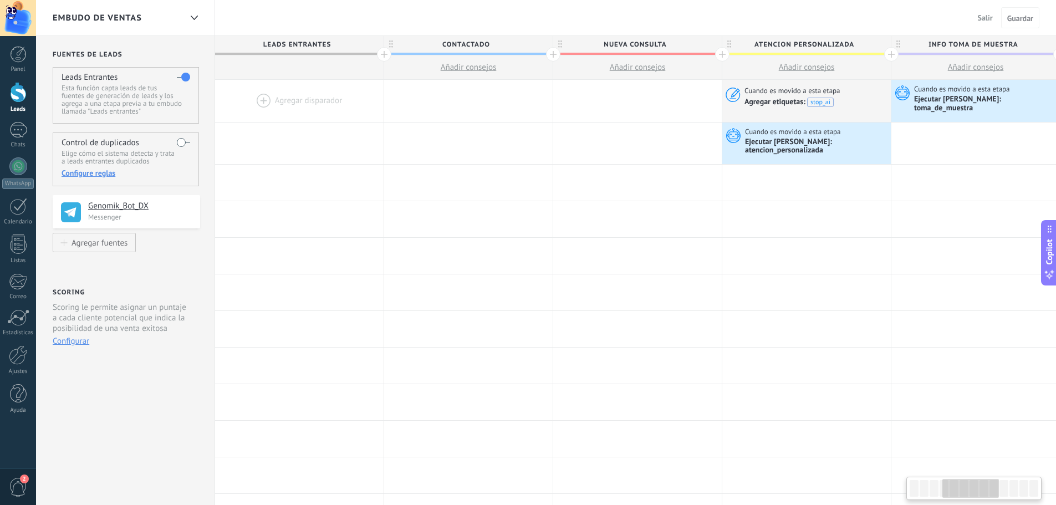
scroll to position [0, 627]
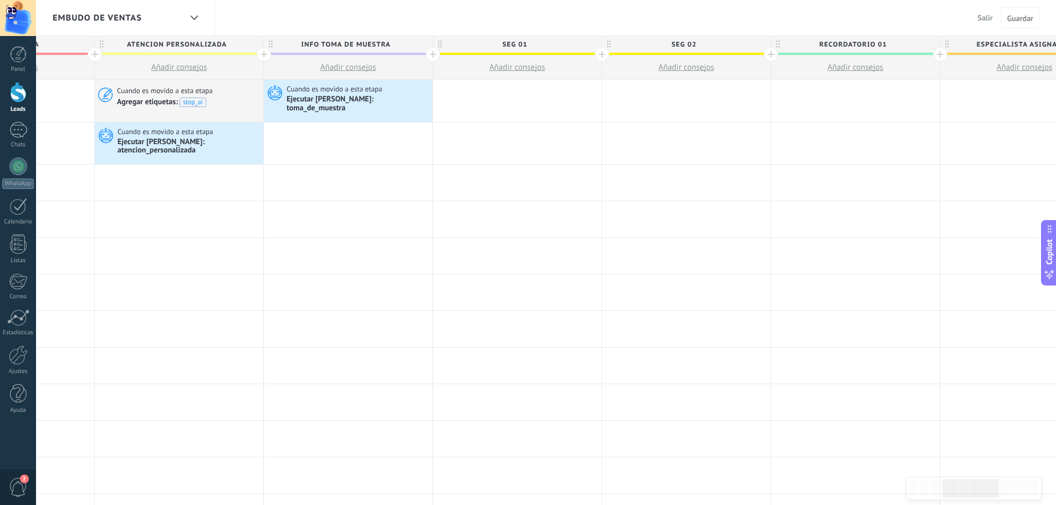
click at [981, 17] on span "Salir" at bounding box center [984, 18] width 15 height 10
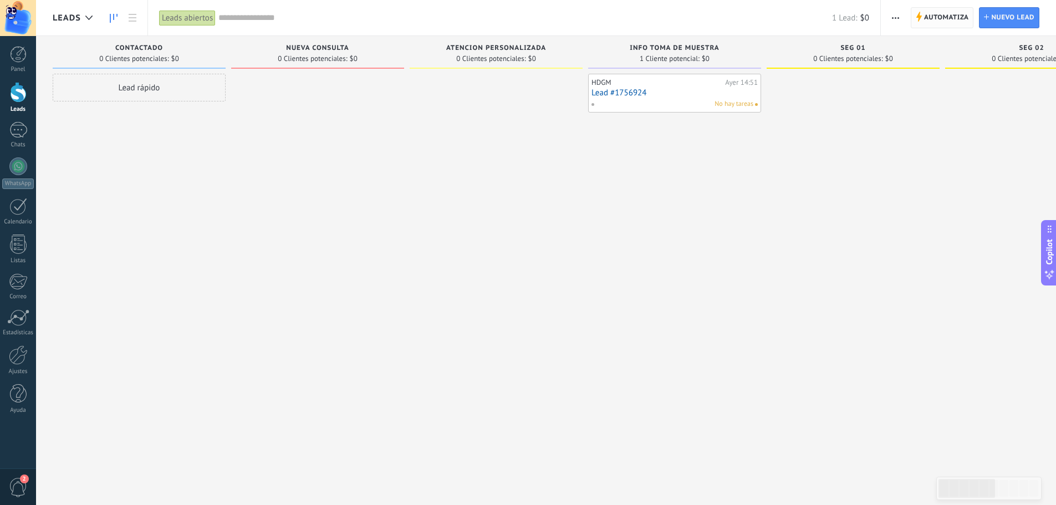
click at [939, 19] on span "Automatiza" at bounding box center [946, 18] width 45 height 20
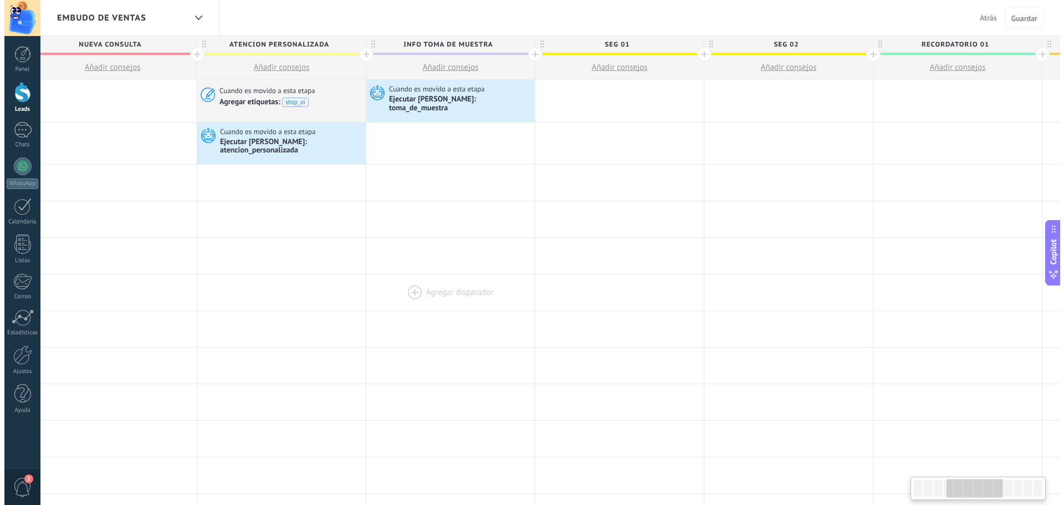
scroll to position [0, 611]
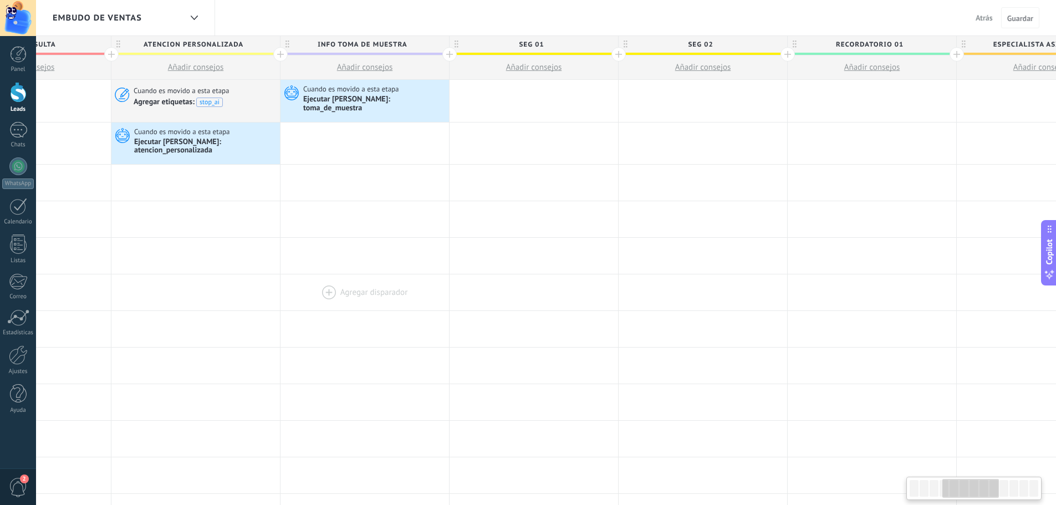
drag, startPoint x: 835, startPoint y: 284, endPoint x: 318, endPoint y: 272, distance: 517.7
click at [318, 274] on div at bounding box center [364, 292] width 168 height 36
click at [501, 96] on div at bounding box center [533, 101] width 168 height 42
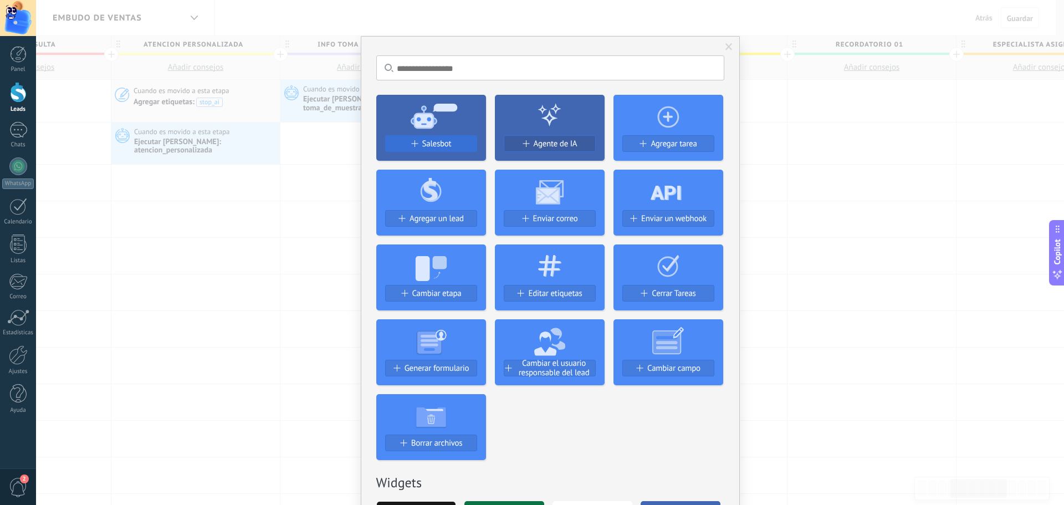
click at [414, 145] on span at bounding box center [414, 143] width 7 height 7
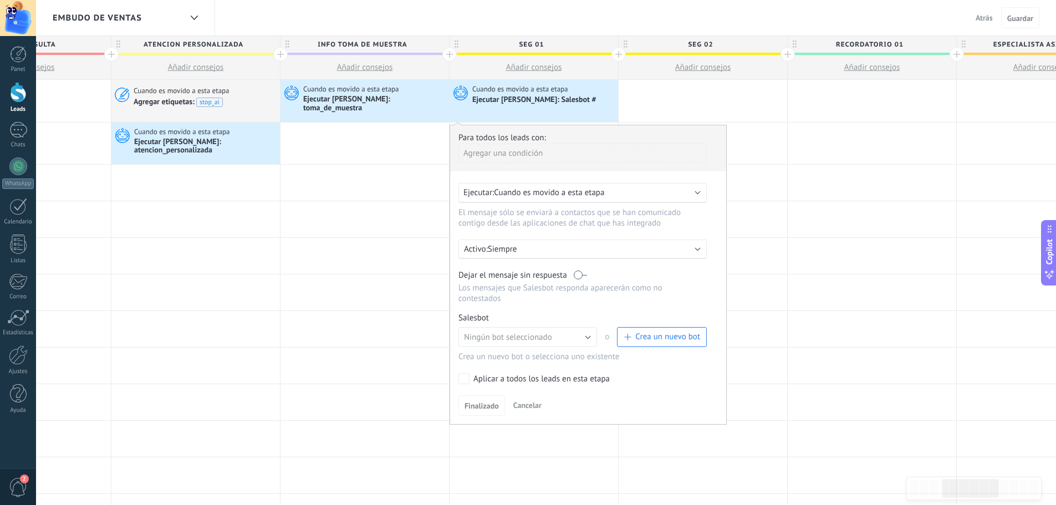
click at [585, 270] on label at bounding box center [580, 275] width 13 height 11
click at [576, 331] on button "Ningún bot seleccionado" at bounding box center [527, 337] width 139 height 20
click at [651, 331] on span "Crea un nuevo bot" at bounding box center [667, 336] width 65 height 11
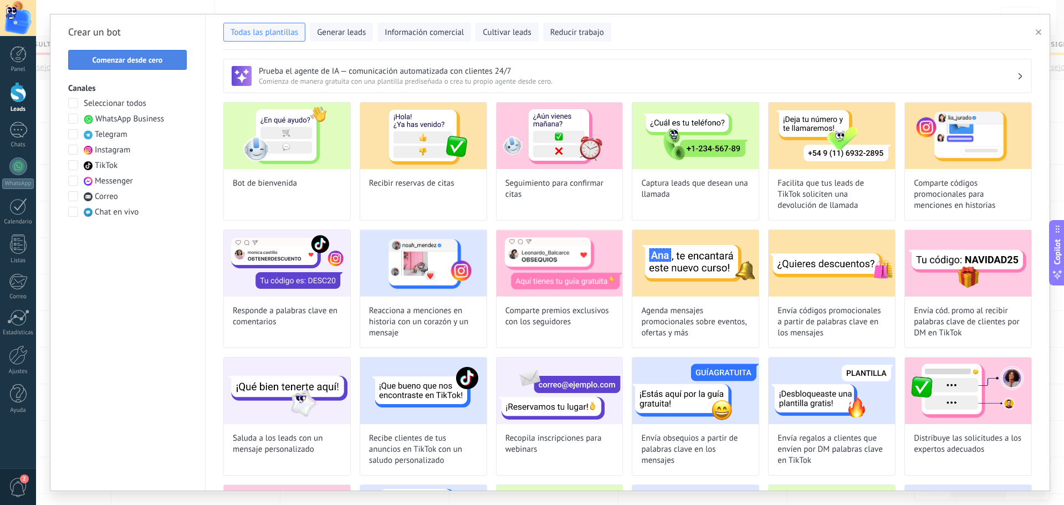
click at [147, 60] on span "Comenzar desde cero" at bounding box center [128, 60] width 70 height 8
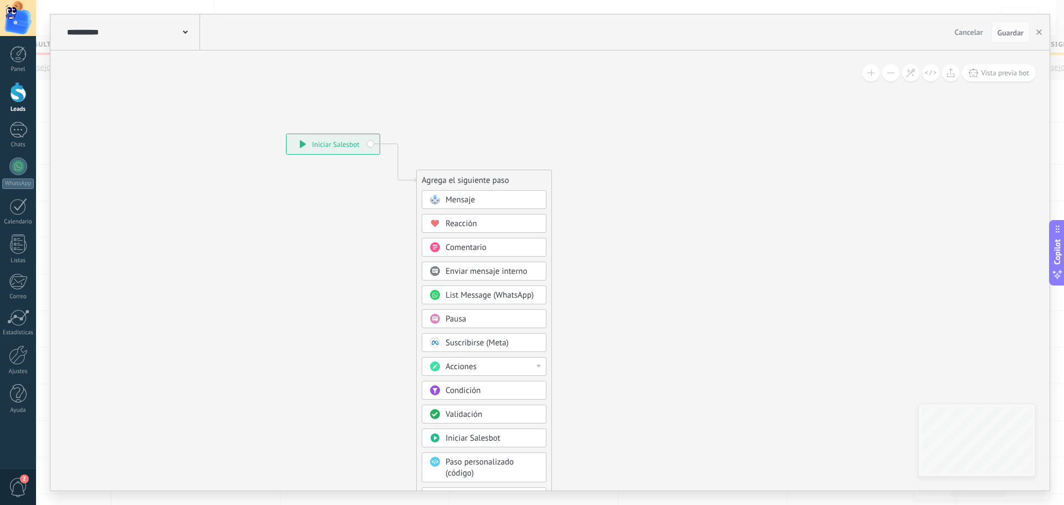
click at [183, 33] on icon at bounding box center [185, 31] width 5 height 3
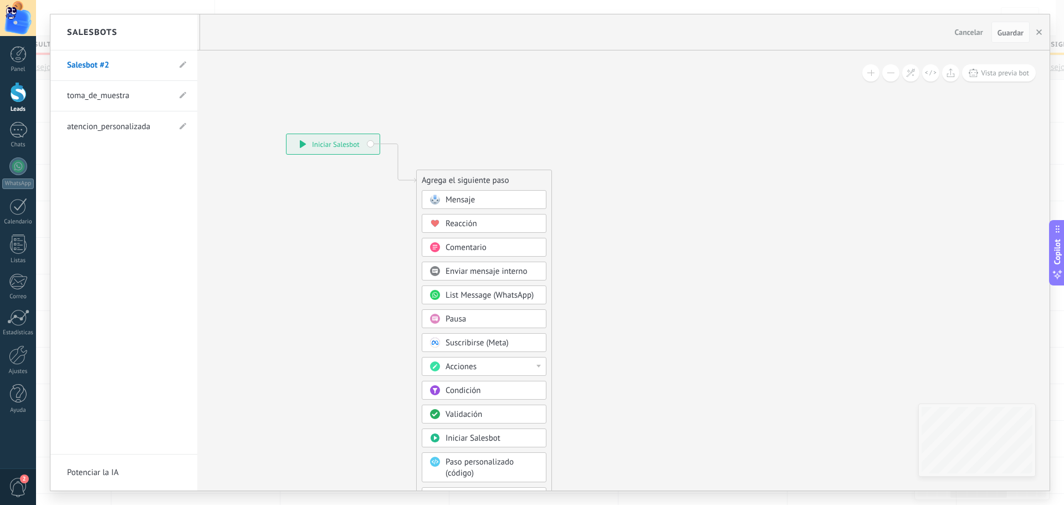
click at [178, 66] on li "Salesbot #2" at bounding box center [123, 65] width 147 height 30
click at [182, 66] on use at bounding box center [183, 65] width 7 height 7
drag, startPoint x: 130, startPoint y: 61, endPoint x: 43, endPoint y: 62, distance: 87.6
click at [43, 62] on div "**********" at bounding box center [550, 252] width 1028 height 505
drag, startPoint x: 86, startPoint y: 67, endPoint x: 91, endPoint y: 74, distance: 8.7
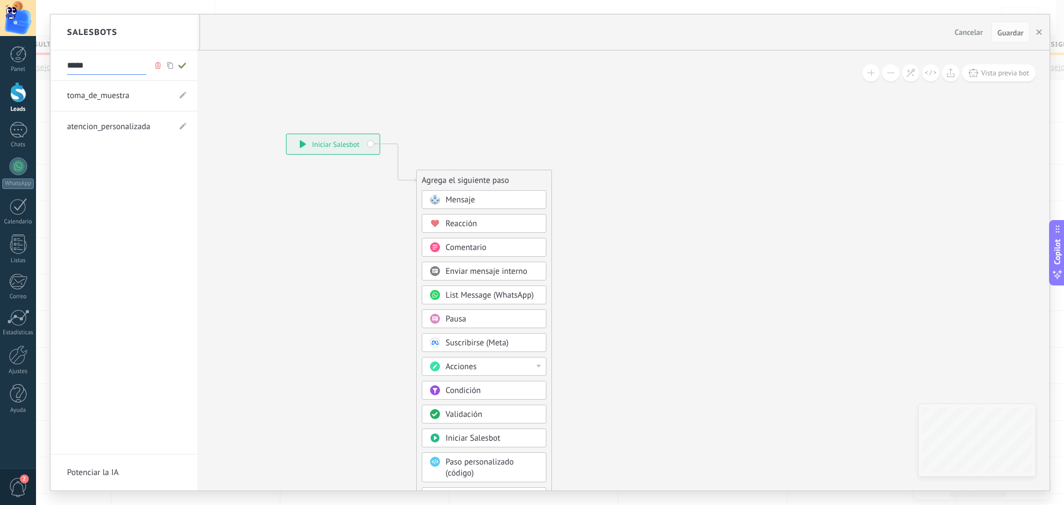
click at [86, 67] on input "*****" at bounding box center [106, 66] width 79 height 18
type input "******"
click at [447, 200] on div at bounding box center [549, 252] width 999 height 476
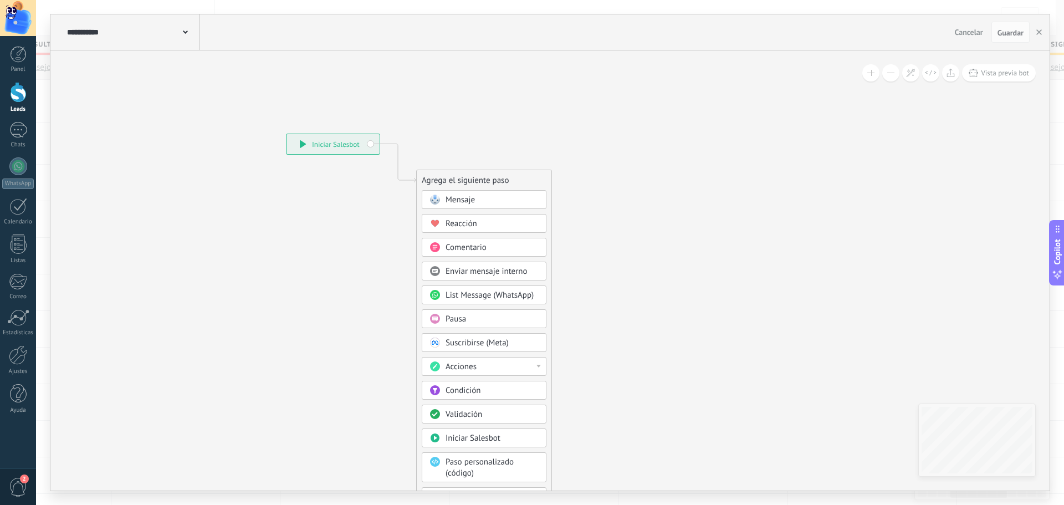
click at [463, 200] on span "Mensaje" at bounding box center [460, 199] width 29 height 11
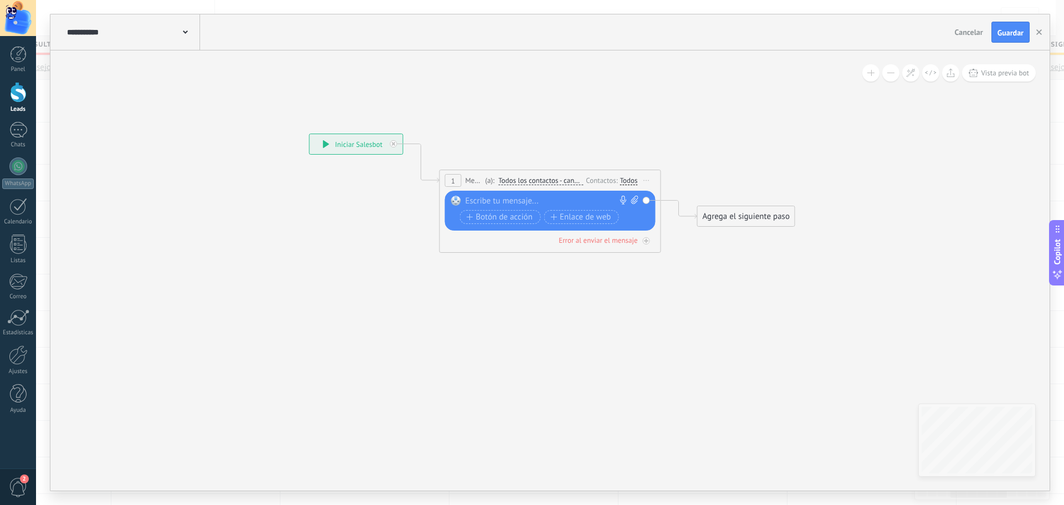
click at [511, 202] on div at bounding box center [547, 201] width 165 height 11
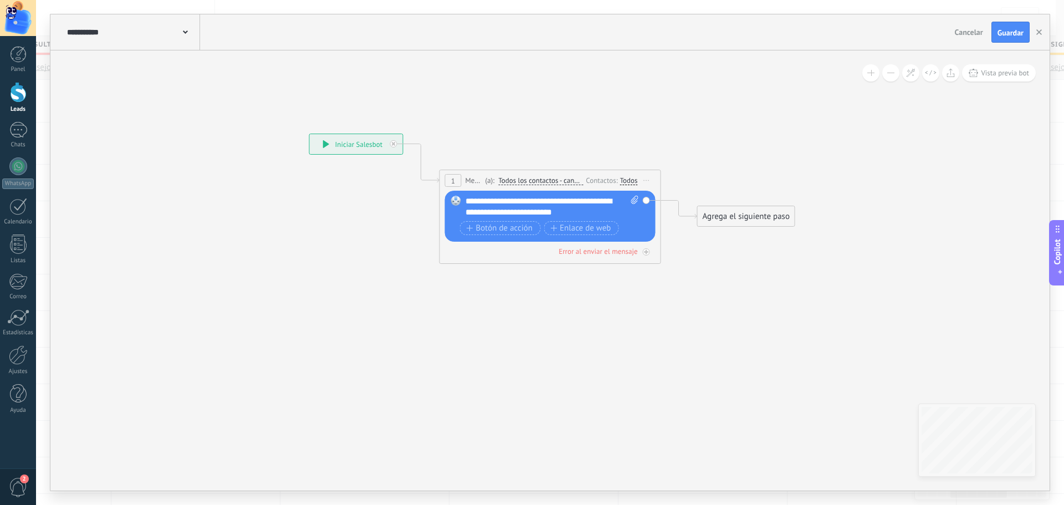
click at [748, 216] on div "Agrega el siguiente paso" at bounding box center [746, 216] width 97 height 18
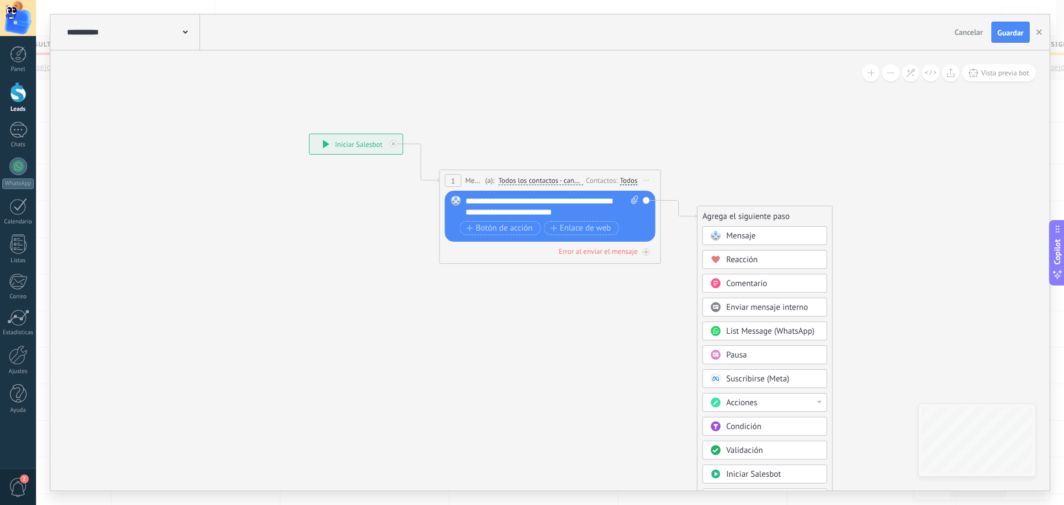
click at [735, 356] on span "Pausa" at bounding box center [736, 355] width 21 height 11
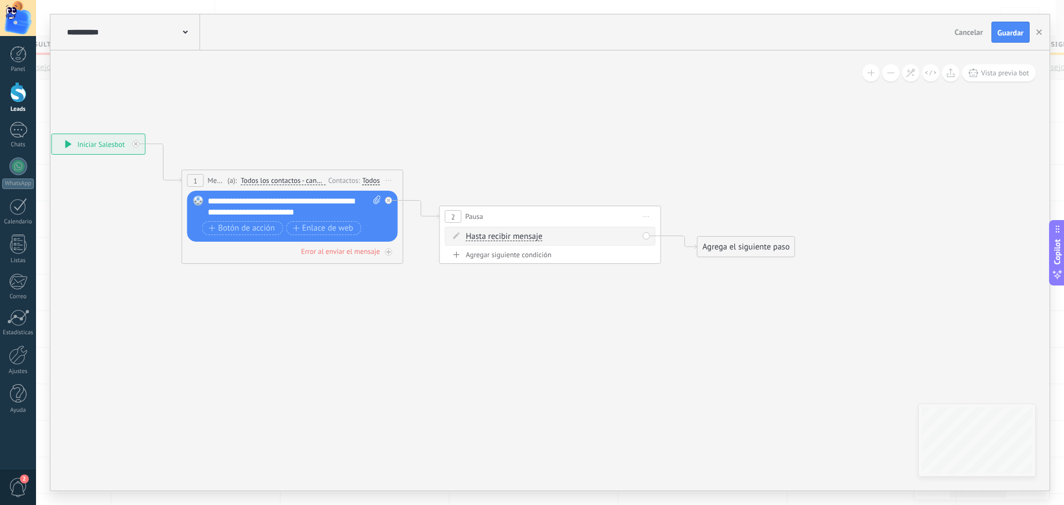
click at [533, 237] on span "Hasta recibir mensaje" at bounding box center [504, 236] width 76 height 9
click at [533, 237] on button "Hasta recibir mensaje" at bounding box center [529, 237] width 139 height 20
click at [515, 237] on span "Hasta recibir mensaje" at bounding box center [521, 237] width 134 height 11
click at [744, 245] on div "Agrega el siguiente paso" at bounding box center [746, 247] width 97 height 18
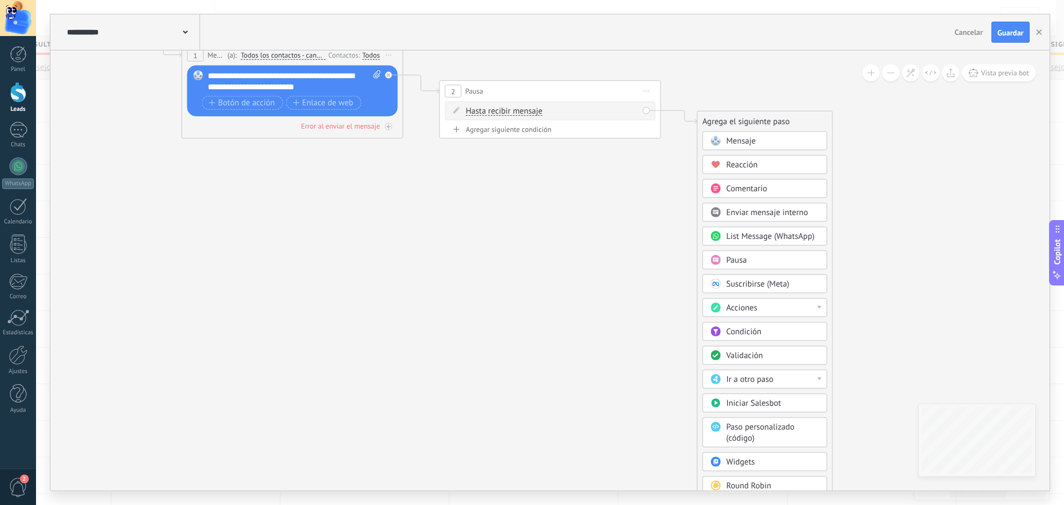
click at [779, 312] on div "Acciones" at bounding box center [772, 308] width 93 height 11
click at [638, 310] on icon at bounding box center [404, 73] width 1260 height 684
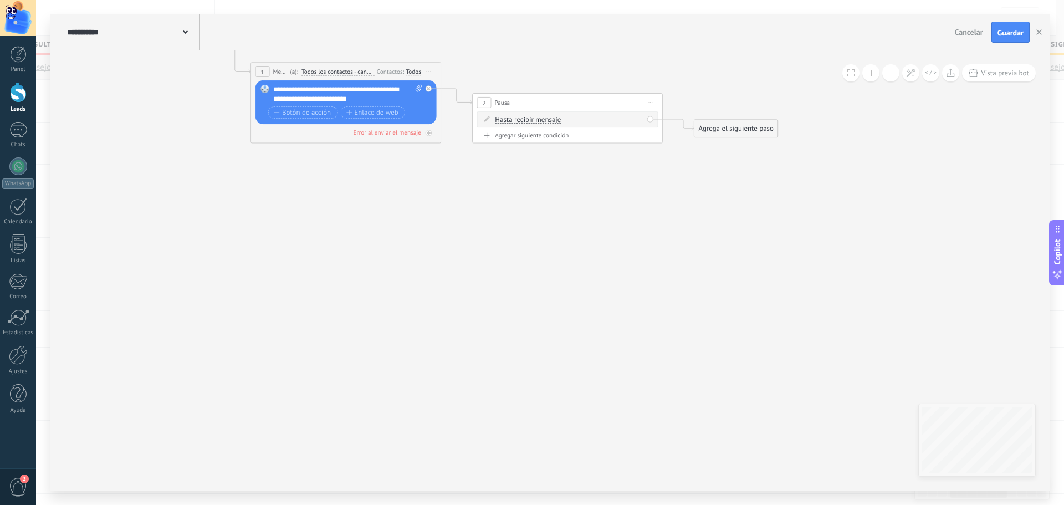
click at [741, 130] on div "Agrega el siguiente paso" at bounding box center [736, 129] width 84 height 16
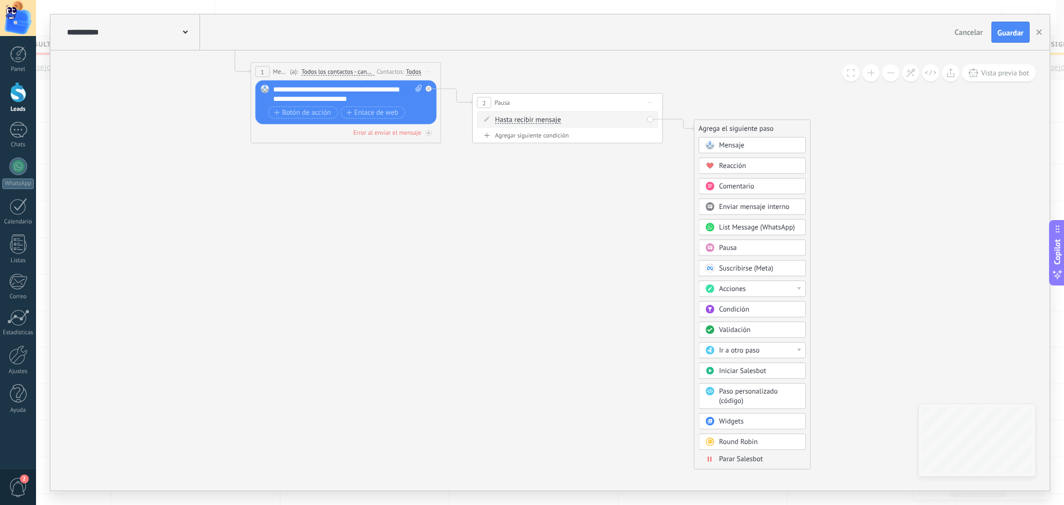
click at [725, 460] on span "Parar Salesbot" at bounding box center [741, 458] width 44 height 9
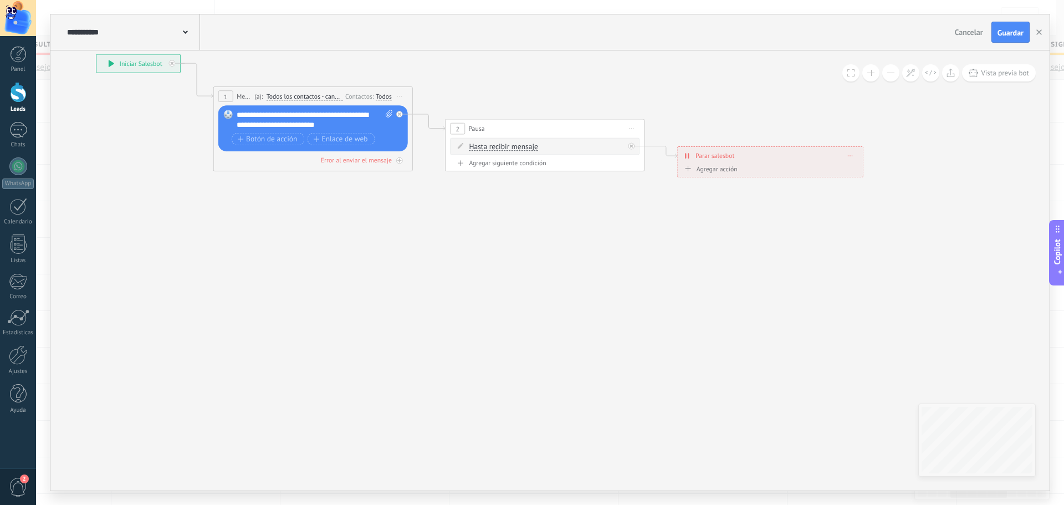
drag, startPoint x: 309, startPoint y: 246, endPoint x: 521, endPoint y: 279, distance: 214.7
click at [521, 279] on icon at bounding box center [414, 113] width 1134 height 616
click at [479, 163] on div "Agregar siguiente condición" at bounding box center [545, 163] width 190 height 8
click at [521, 166] on input "*" at bounding box center [518, 168] width 4 height 8
type input "*"
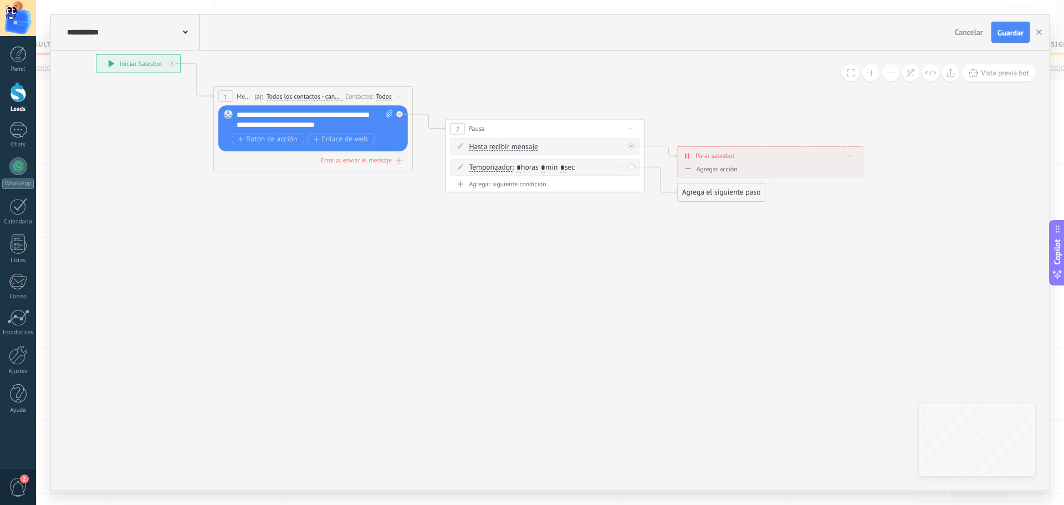
click at [551, 168] on span ": * horas * min * sec" at bounding box center [544, 167] width 63 height 9
type input "*"
click at [698, 195] on div "Agrega el siguiente paso" at bounding box center [722, 192] width 88 height 17
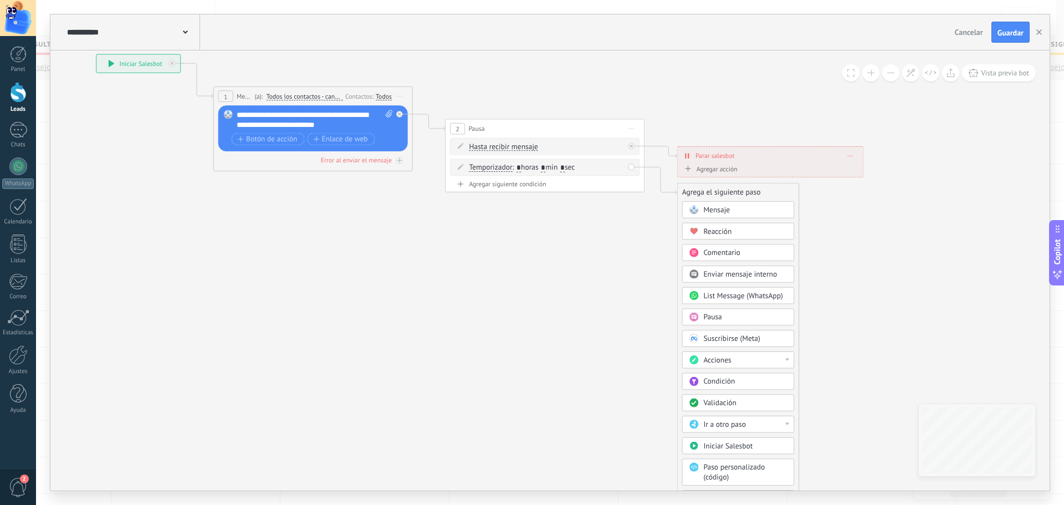
click at [710, 209] on span "Mensaje" at bounding box center [716, 209] width 27 height 9
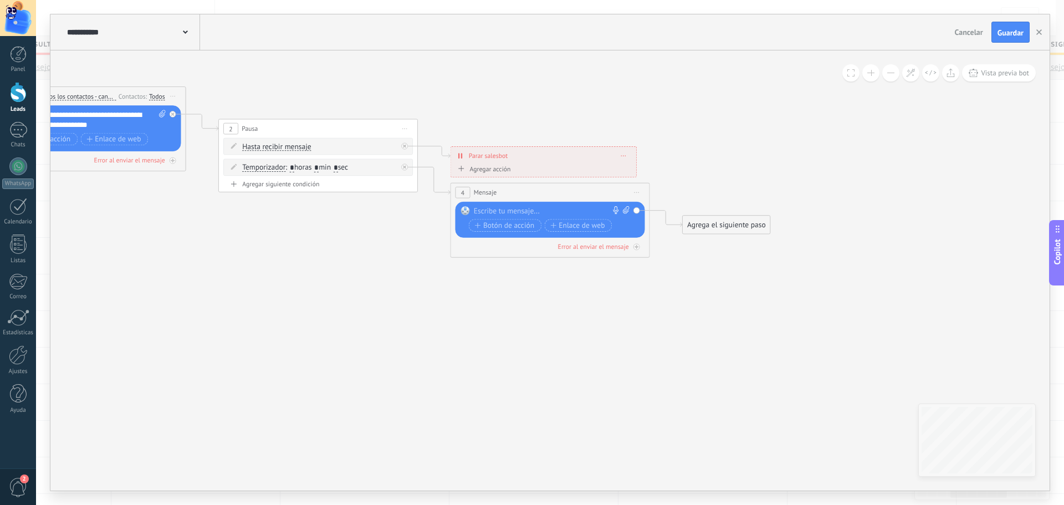
click at [636, 191] on span "Iniciar vista previa aquí Cambiar nombre Duplicar [GEOGRAPHIC_DATA]" at bounding box center [637, 192] width 16 height 14
click at [653, 259] on div "Borrar" at bounding box center [682, 257] width 99 height 17
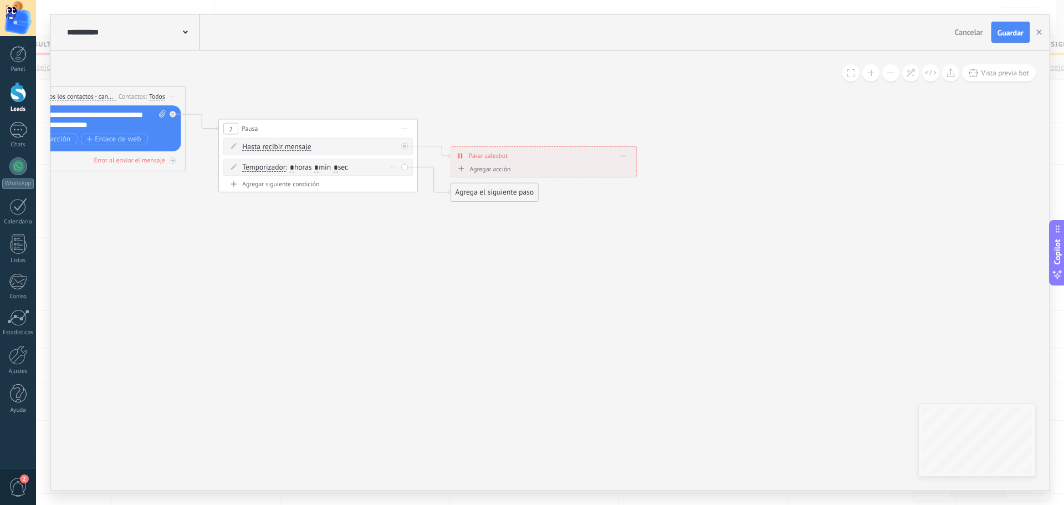
click at [294, 167] on input "*" at bounding box center [292, 168] width 4 height 8
type input "**"
click at [478, 191] on div "Agrega el siguiente paso" at bounding box center [495, 192] width 88 height 17
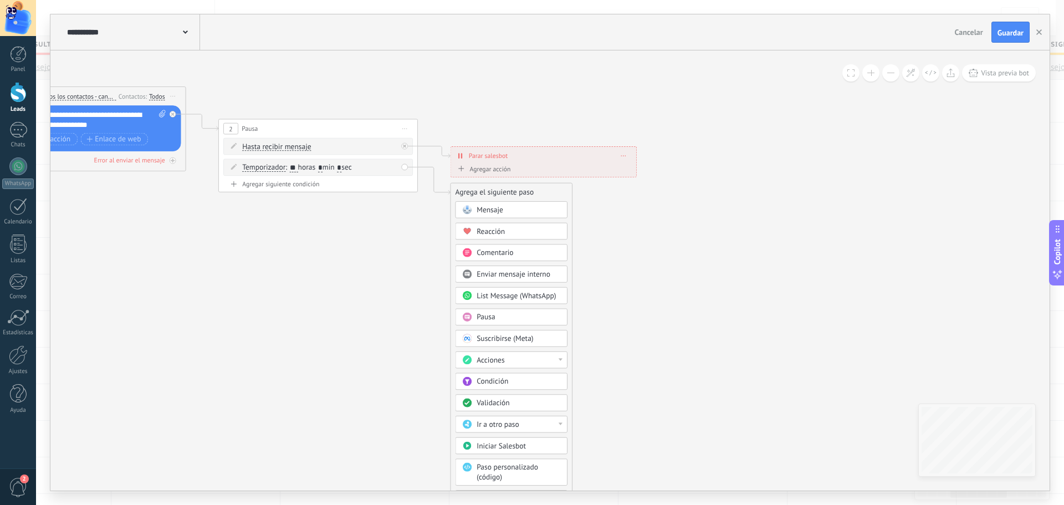
click at [499, 361] on span "Acciones" at bounding box center [491, 359] width 28 height 9
click at [510, 413] on div "Cambiar etapa del lead" at bounding box center [510, 411] width 111 height 17
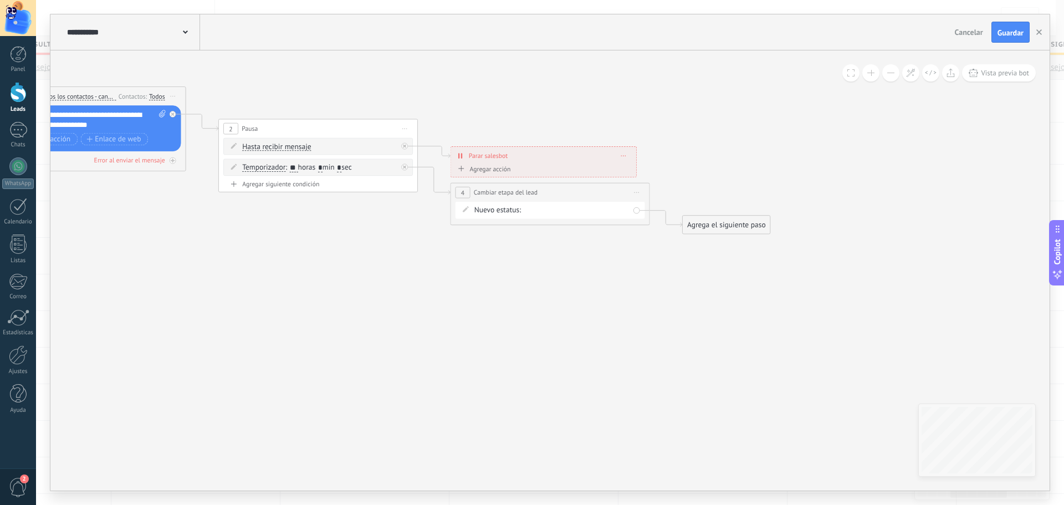
click at [0, 0] on div "Contactado NUEVA CONSULTA atencion personalizada INFO TOMA DE MUESTRA SEG 01 SE…" at bounding box center [0, 0] width 0 height 0
click at [0, 0] on label "SEG 02" at bounding box center [0, 0] width 0 height 0
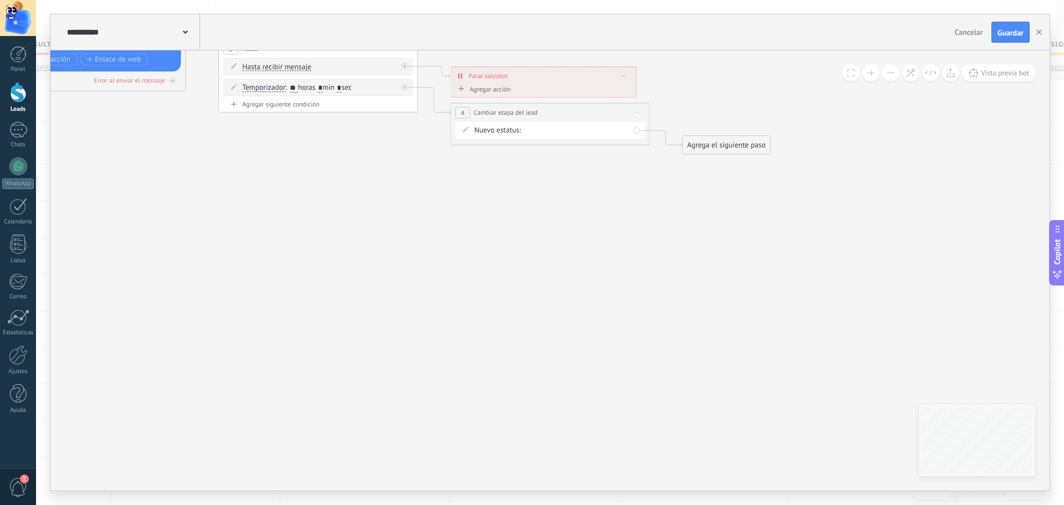
click at [726, 141] on div "Agrega el siguiente paso" at bounding box center [727, 145] width 88 height 17
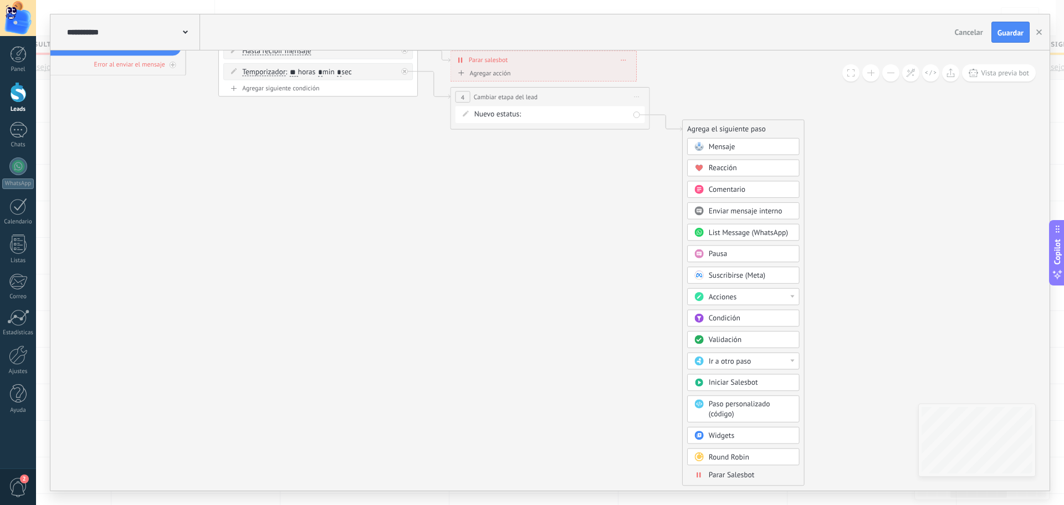
click at [714, 474] on span "Parar Salesbot" at bounding box center [732, 474] width 46 height 9
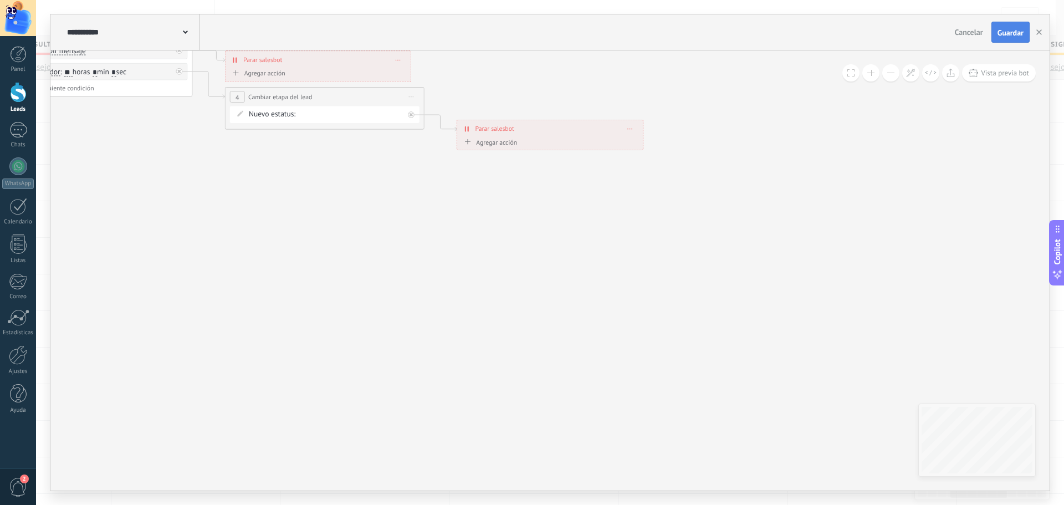
click at [1011, 35] on span "Guardar" at bounding box center [1010, 33] width 26 height 8
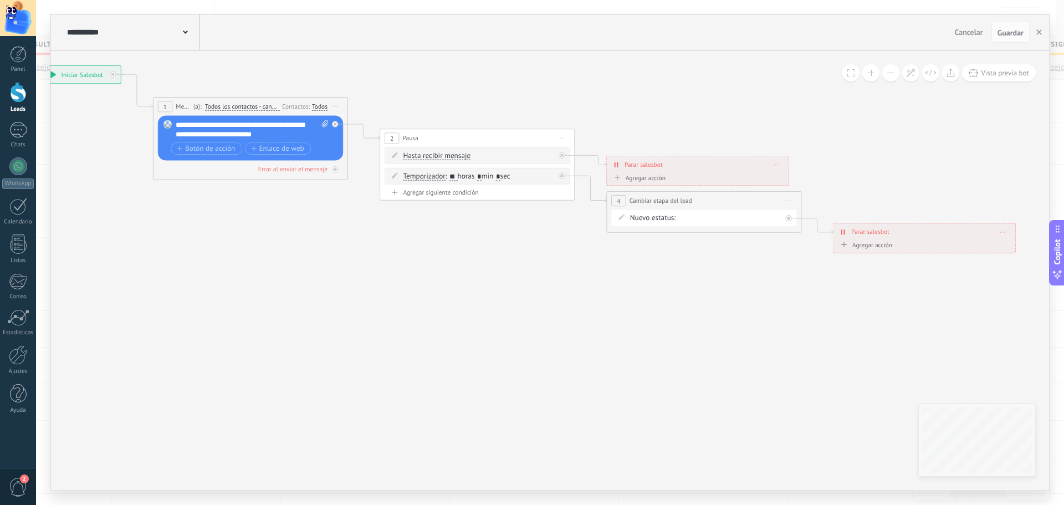
drag, startPoint x: 222, startPoint y: 262, endPoint x: 602, endPoint y: 310, distance: 383.2
click at [602, 310] on icon at bounding box center [461, 154] width 1335 height 664
click at [1037, 32] on icon "button" at bounding box center [1039, 32] width 6 height 6
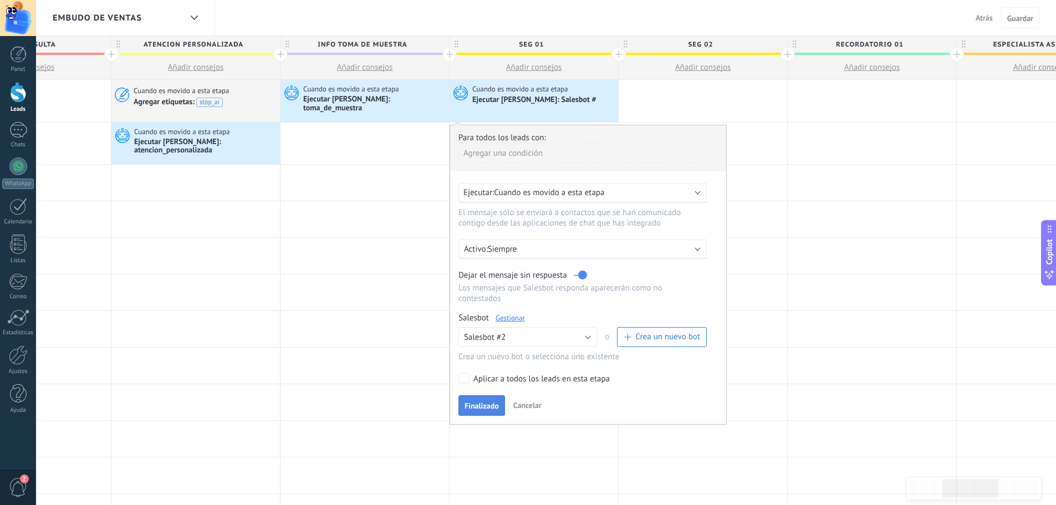
click at [483, 402] on span "Finalizado" at bounding box center [481, 406] width 34 height 8
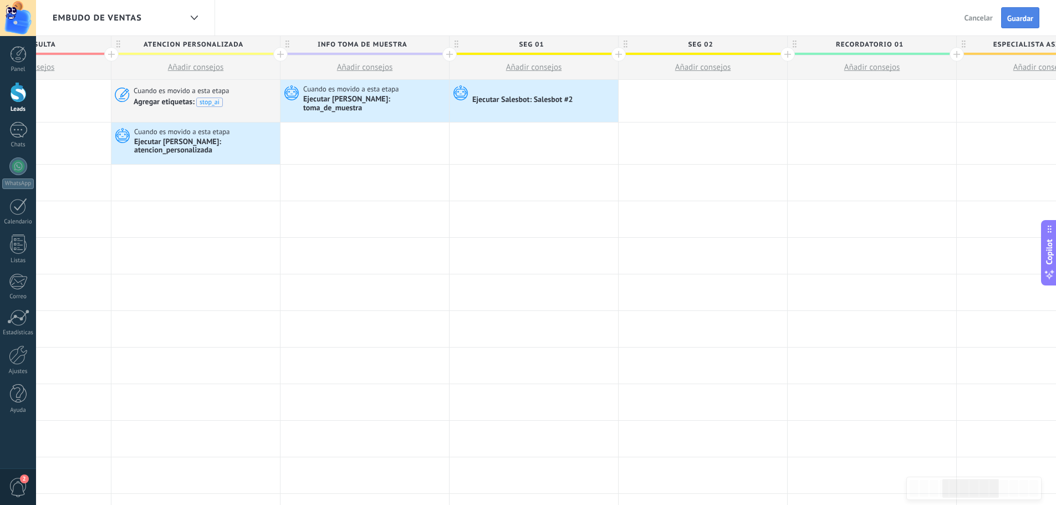
click at [1020, 16] on span "Guardar" at bounding box center [1020, 18] width 26 height 8
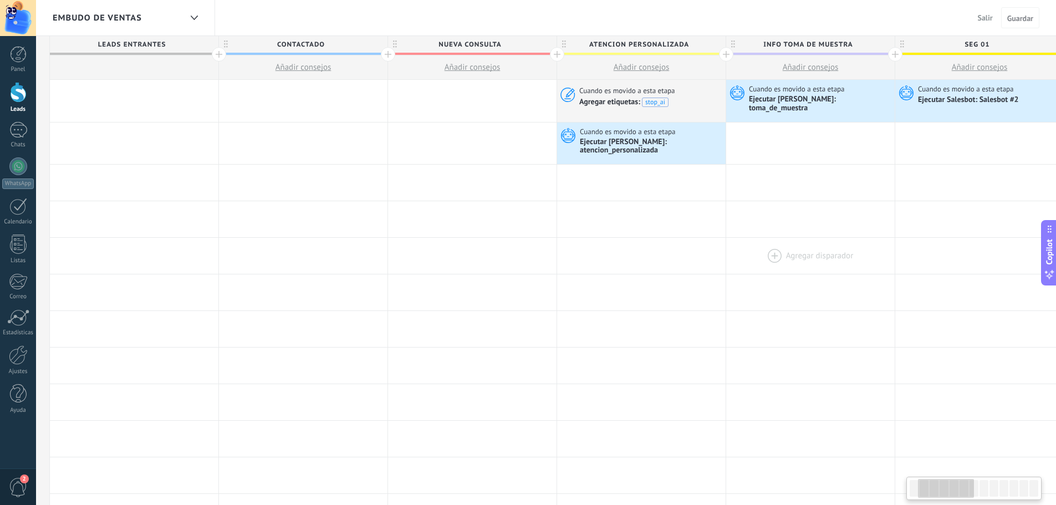
scroll to position [0, 149]
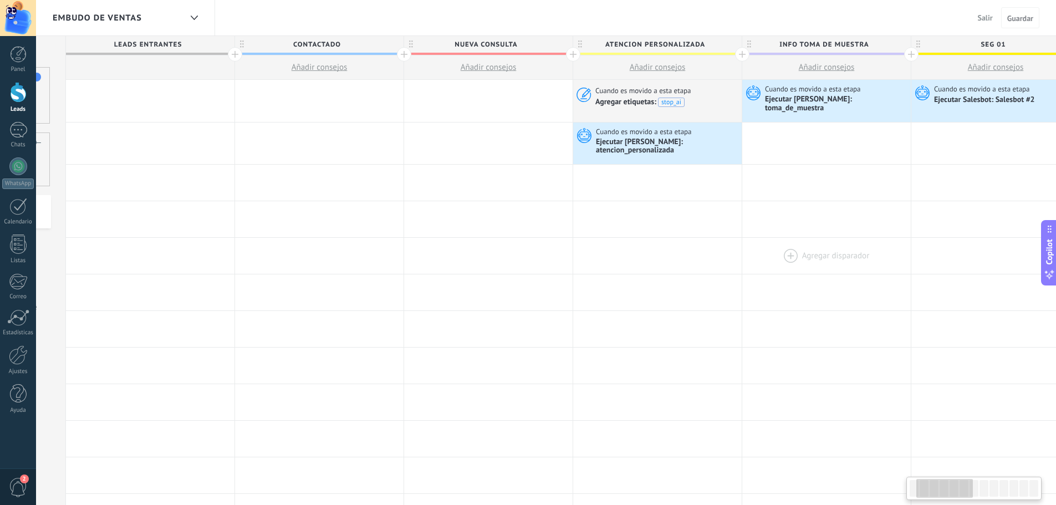
drag, startPoint x: 668, startPoint y: 257, endPoint x: 900, endPoint y: 255, distance: 232.2
click at [900, 255] on div at bounding box center [826, 256] width 168 height 36
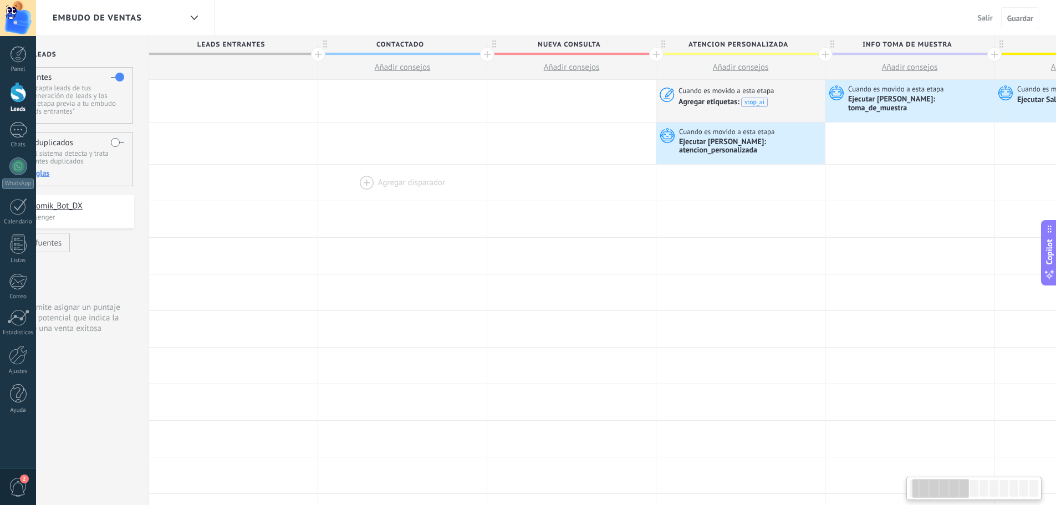
scroll to position [0, 46]
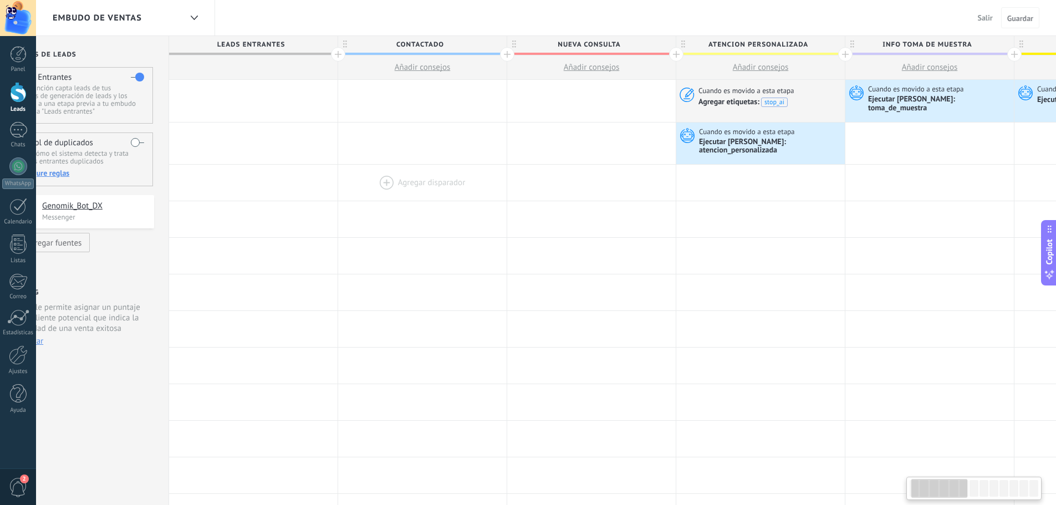
drag, startPoint x: 239, startPoint y: 168, endPoint x: 342, endPoint y: 171, distance: 103.1
click at [342, 171] on div at bounding box center [422, 183] width 168 height 36
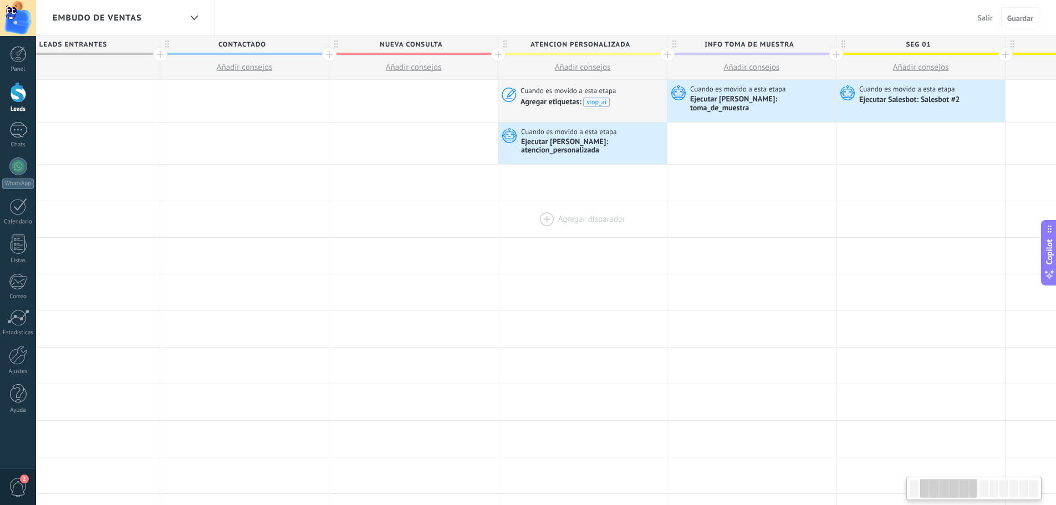
scroll to position [0, 223]
drag, startPoint x: 738, startPoint y: 223, endPoint x: 561, endPoint y: 222, distance: 177.3
click at [561, 222] on div at bounding box center [583, 219] width 168 height 36
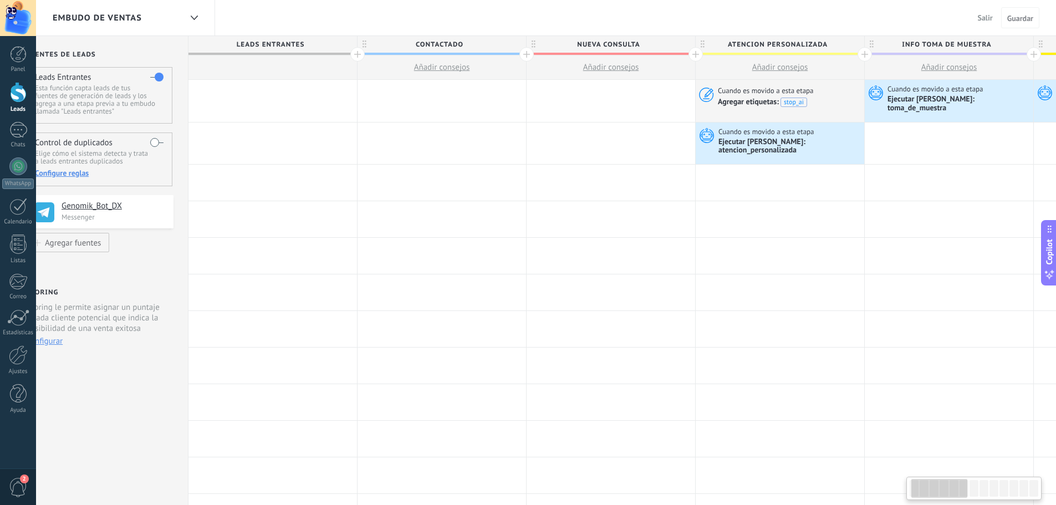
scroll to position [0, 42]
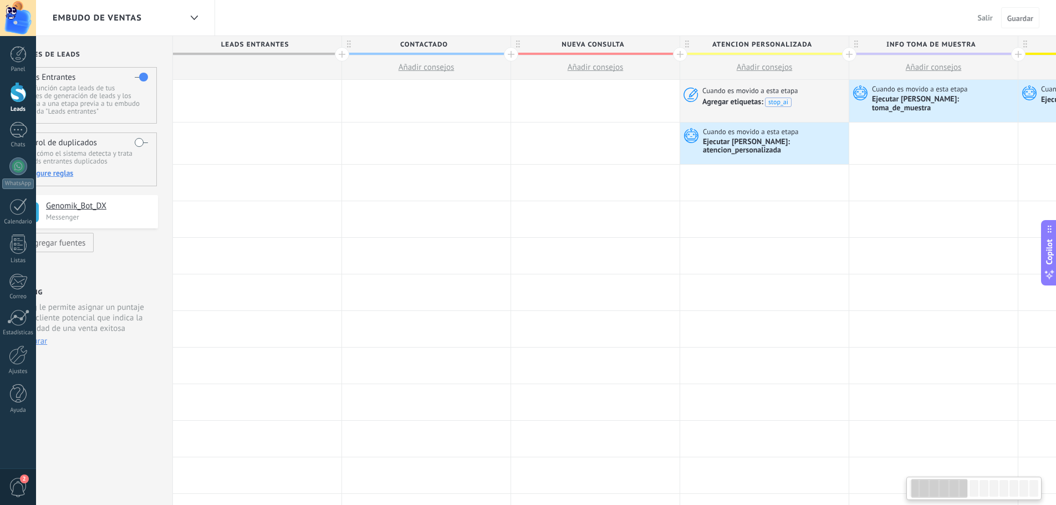
drag, startPoint x: 187, startPoint y: 145, endPoint x: 368, endPoint y: 152, distance: 181.4
click at [368, 152] on div "Agregar disparador" at bounding box center [426, 143] width 169 height 43
click at [228, 100] on div at bounding box center [257, 101] width 168 height 42
click at [220, 100] on div at bounding box center [257, 101] width 168 height 42
click at [216, 93] on div at bounding box center [257, 101] width 168 height 42
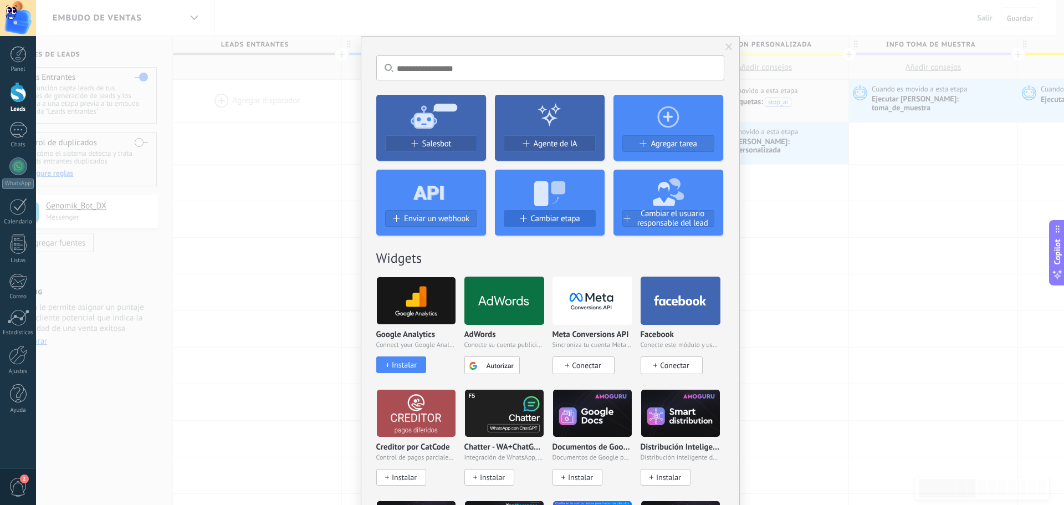
click at [553, 215] on span "Cambiar etapa" at bounding box center [555, 218] width 49 height 9
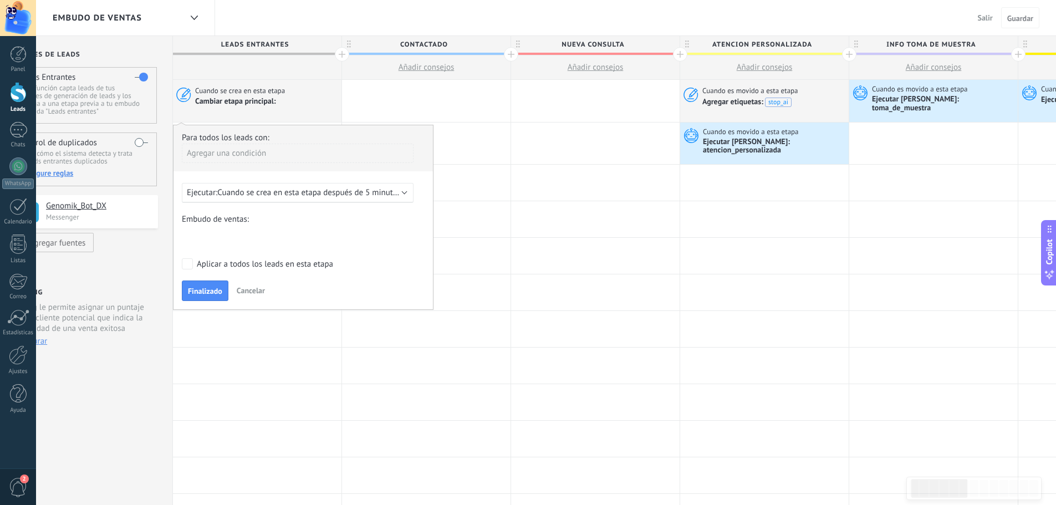
click at [242, 286] on span "Cancelar" at bounding box center [251, 290] width 28 height 10
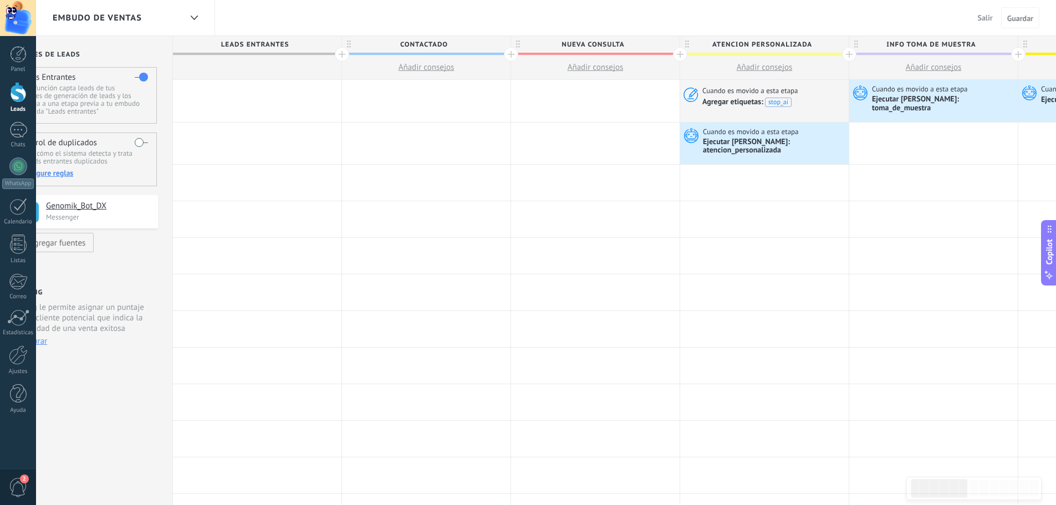
click at [236, 73] on div at bounding box center [257, 67] width 168 height 24
click at [230, 84] on div at bounding box center [257, 101] width 168 height 42
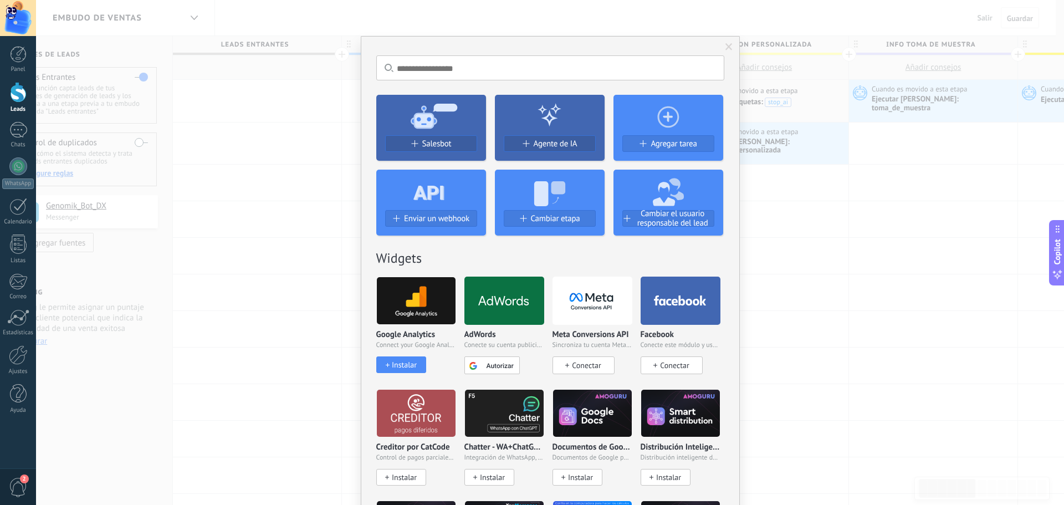
drag, startPoint x: 580, startPoint y: 214, endPoint x: 580, endPoint y: 226, distance: 11.6
click at [580, 214] on div "Cambiar etapa" at bounding box center [549, 218] width 91 height 9
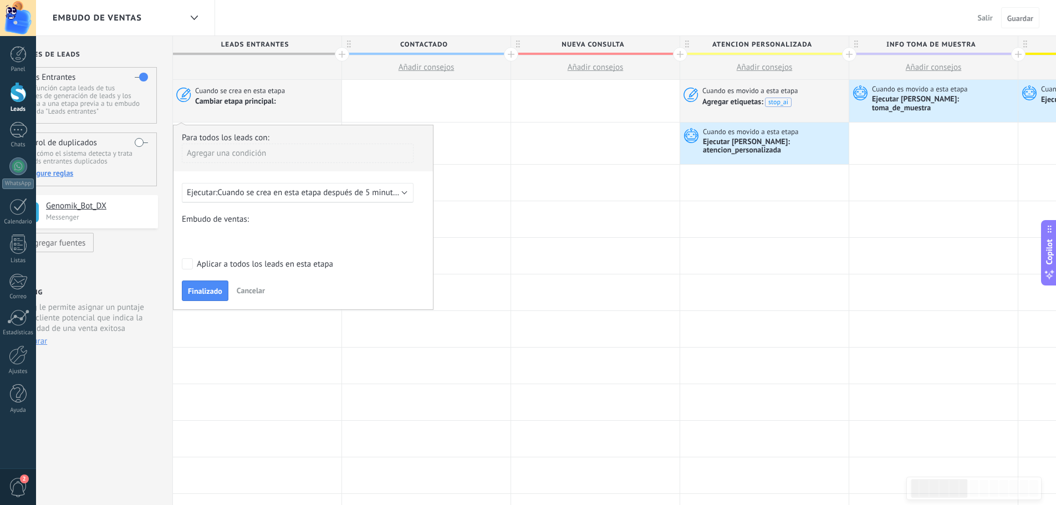
click at [396, 187] on span "Cuando se crea en esta etapa después de 5 minutos" at bounding box center [308, 192] width 183 height 11
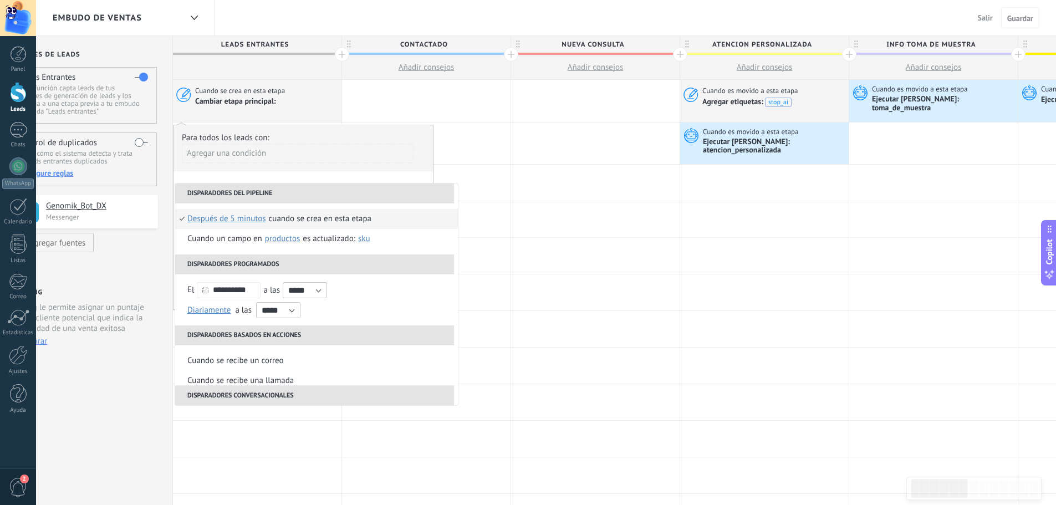
click at [242, 212] on span "después de 5 minutos" at bounding box center [226, 219] width 79 height 20
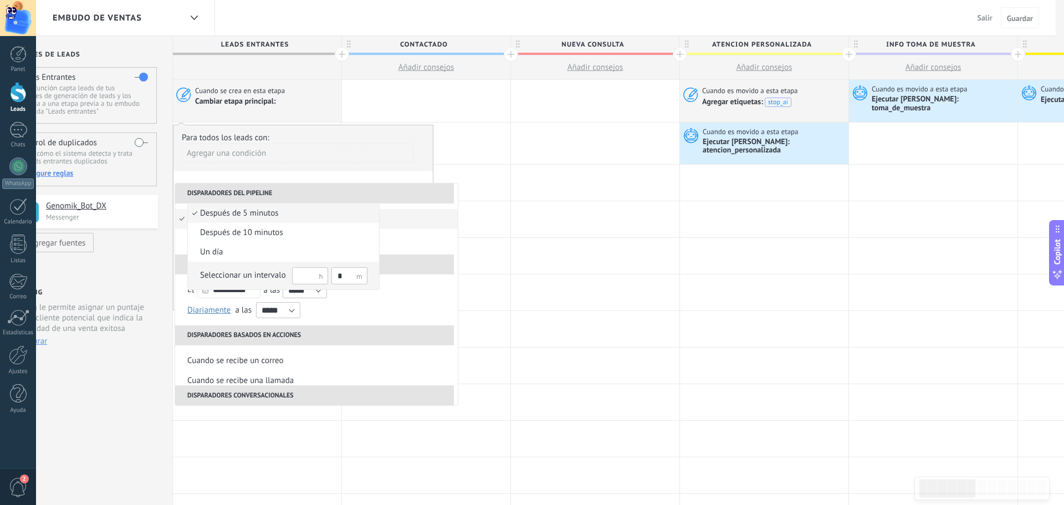
click at [308, 275] on input "text" at bounding box center [310, 275] width 36 height 17
type input "**"
drag, startPoint x: 349, startPoint y: 275, endPoint x: 333, endPoint y: 275, distance: 15.5
click at [333, 275] on input "*" at bounding box center [349, 275] width 36 height 17
type input "*"
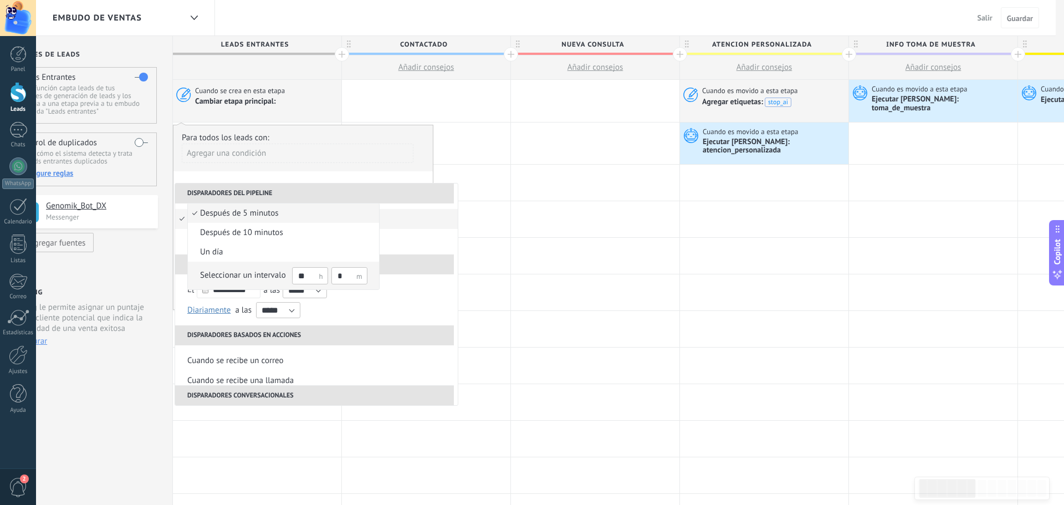
click at [194, 276] on span "Seleccionar un intervalo ** *" at bounding box center [278, 275] width 180 height 19
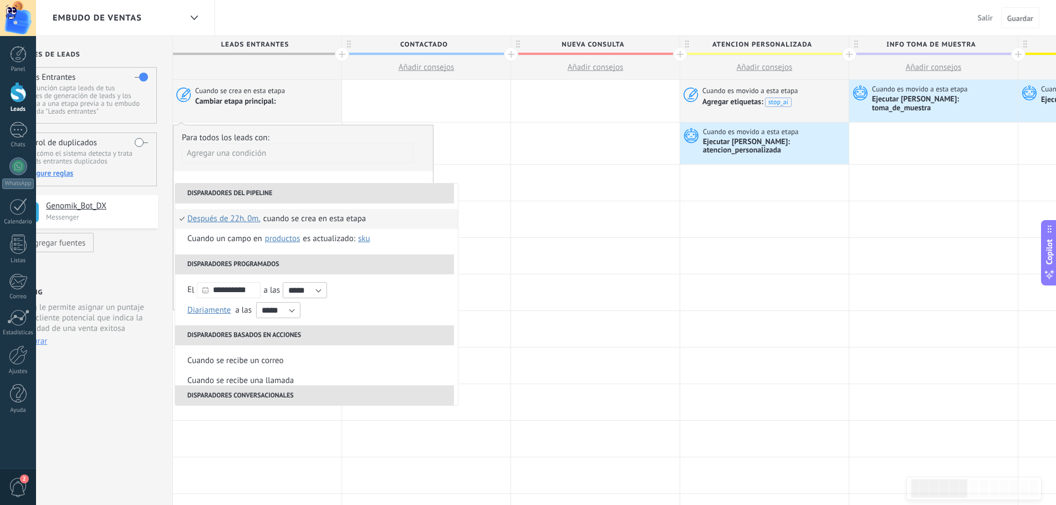
click at [237, 212] on span "Después de 22h. 0m." at bounding box center [223, 219] width 73 height 20
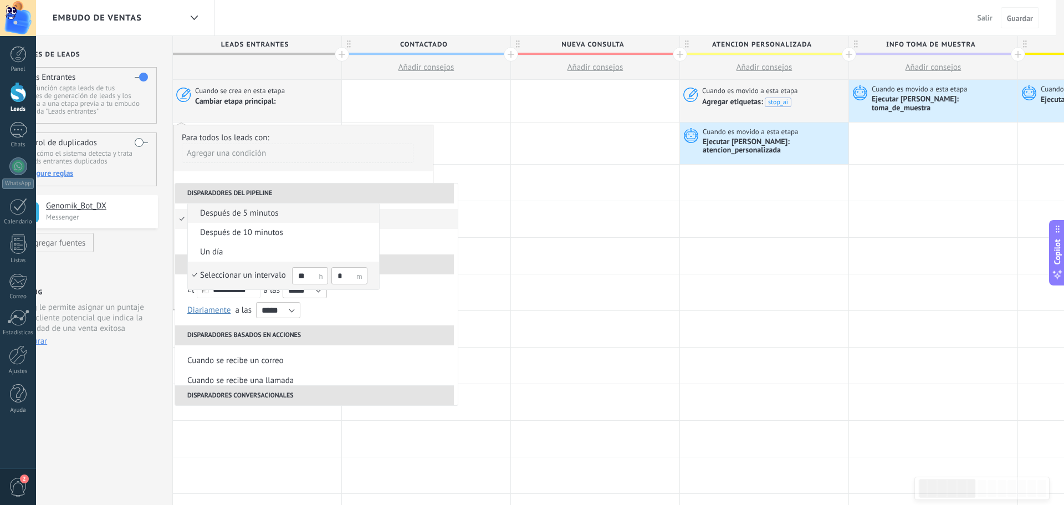
click at [196, 211] on span "después de 5 minutos" at bounding box center [278, 213] width 180 height 11
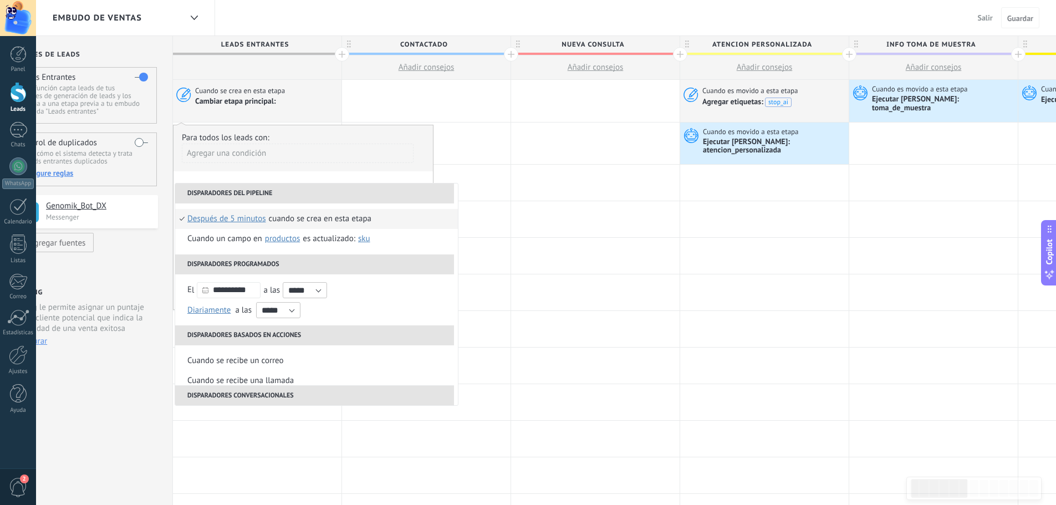
click at [240, 211] on span "después de 5 minutos" at bounding box center [226, 219] width 79 height 20
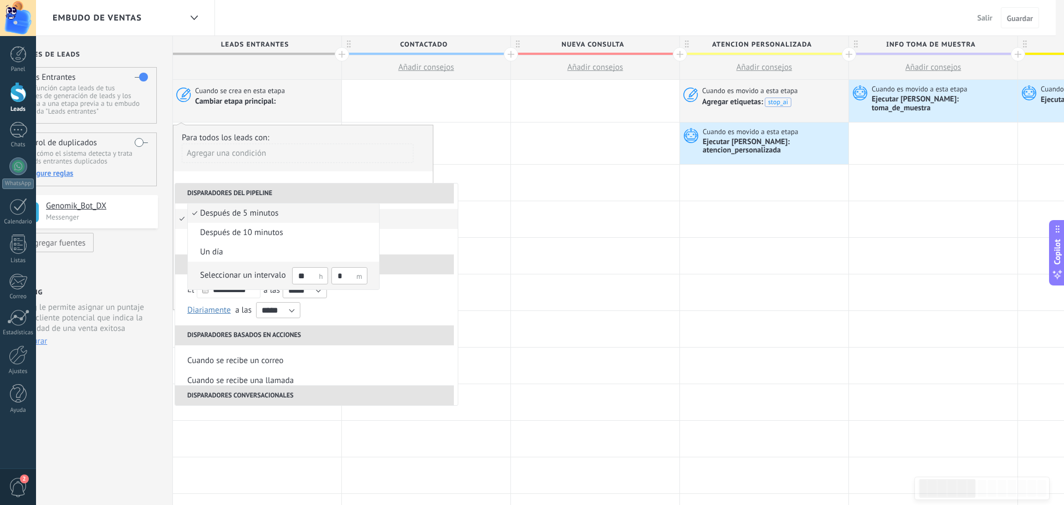
click at [189, 278] on span "Seleccionar un intervalo ** *" at bounding box center [278, 275] width 180 height 19
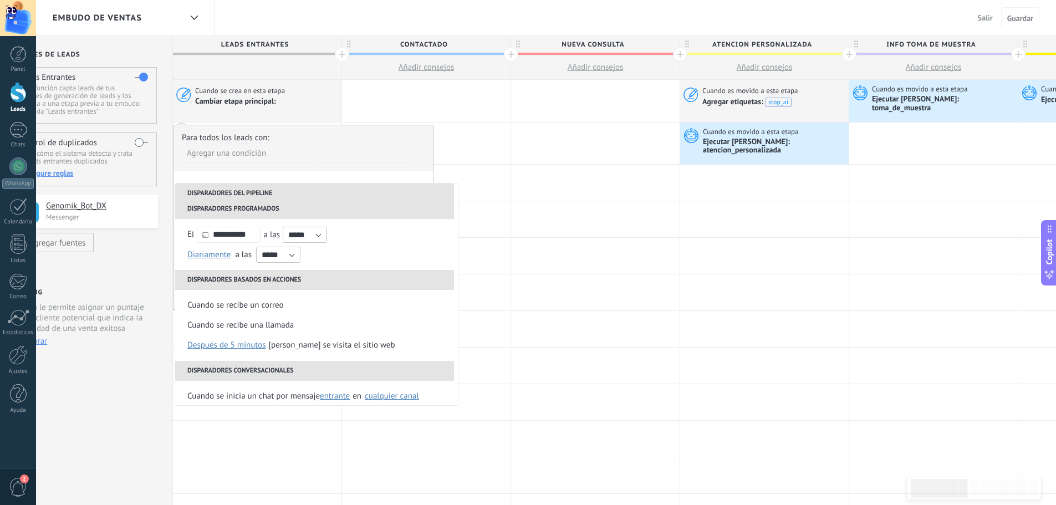
scroll to position [0, 0]
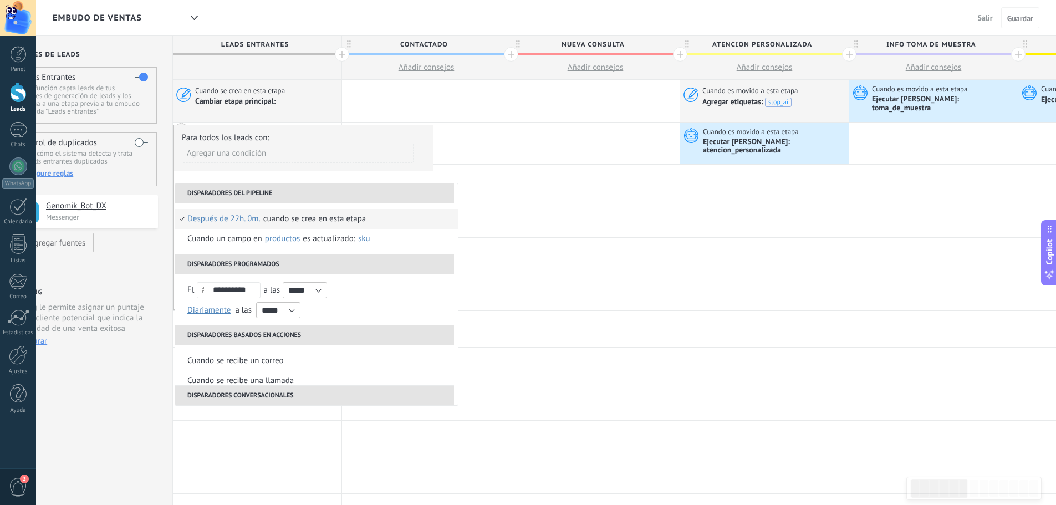
click at [211, 214] on span "Después de 22h. 0m." at bounding box center [223, 219] width 73 height 20
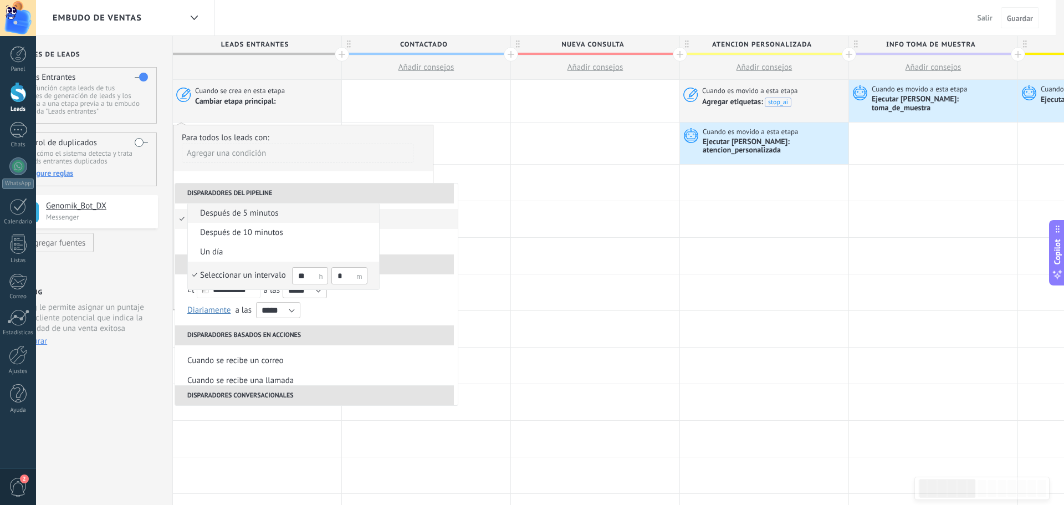
click at [196, 212] on span "después de 5 minutos" at bounding box center [278, 213] width 180 height 11
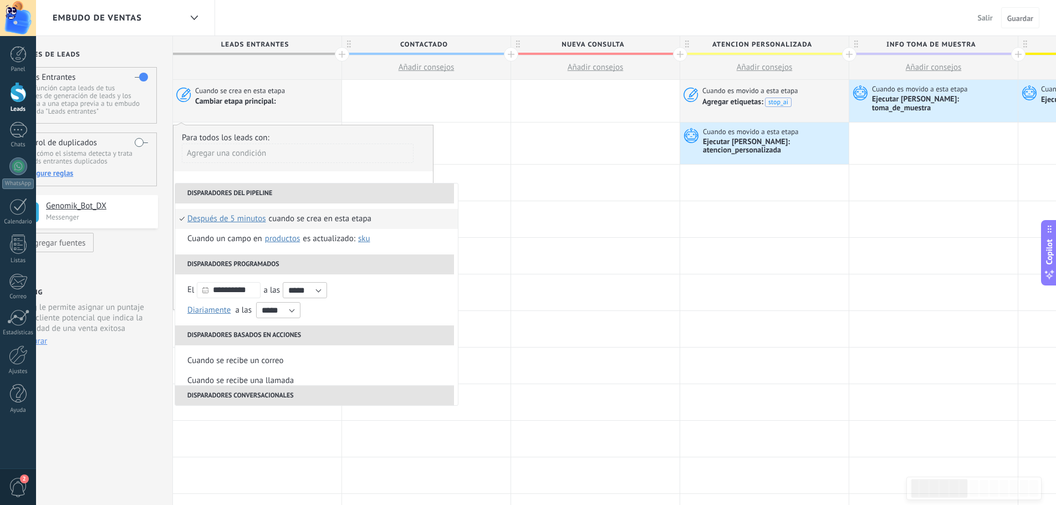
click at [208, 212] on span "después de 5 minutos" at bounding box center [226, 219] width 79 height 20
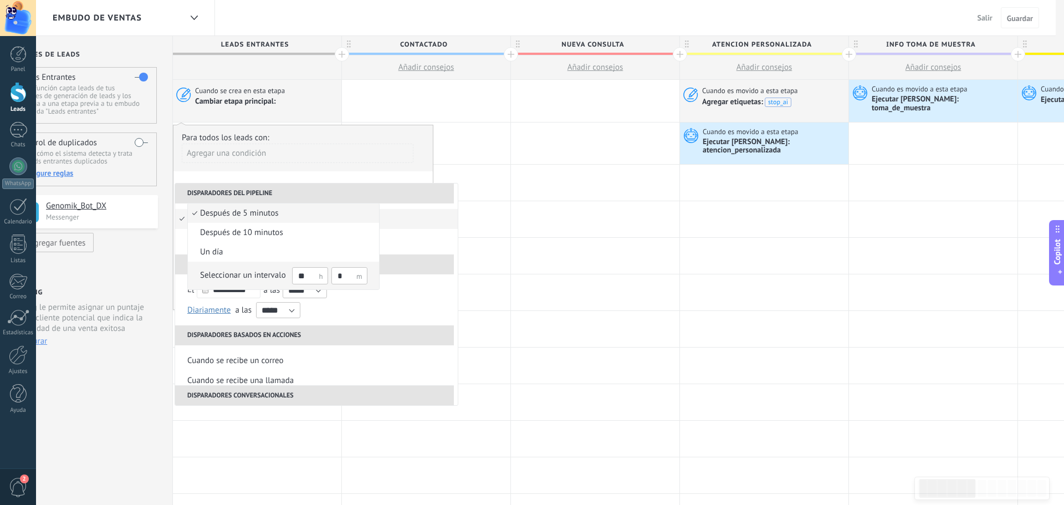
click at [216, 210] on span "después de 5 minutos" at bounding box center [278, 213] width 180 height 11
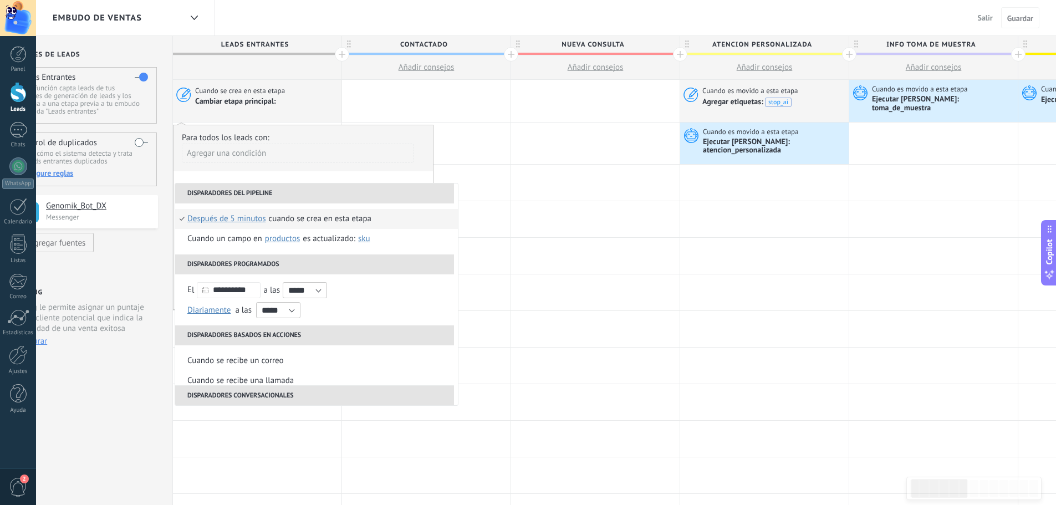
click at [245, 213] on span "después de 5 minutos" at bounding box center [226, 219] width 79 height 20
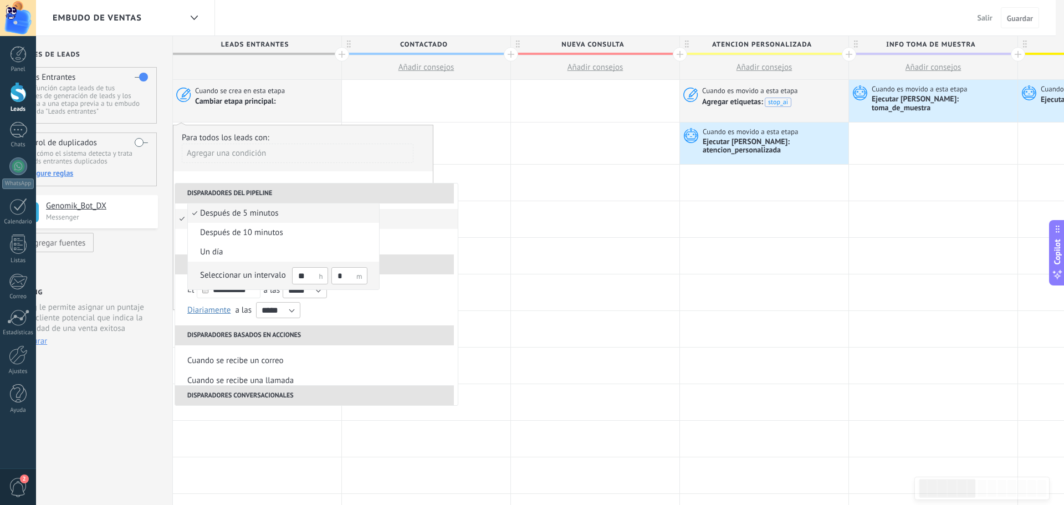
click at [310, 274] on input "**" at bounding box center [310, 275] width 36 height 17
click at [313, 275] on input "**" at bounding box center [310, 275] width 36 height 17
click at [341, 275] on input "*" at bounding box center [349, 275] width 36 height 17
click at [291, 304] on div at bounding box center [532, 252] width 1064 height 505
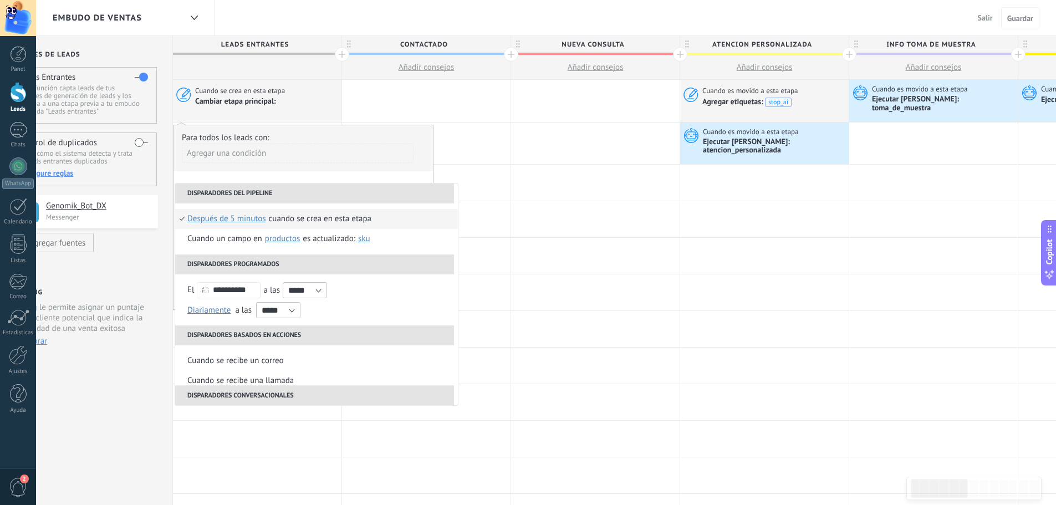
drag, startPoint x: 221, startPoint y: 260, endPoint x: 252, endPoint y: 260, distance: 31.0
click at [252, 260] on li "Disparadores programados" at bounding box center [314, 264] width 279 height 20
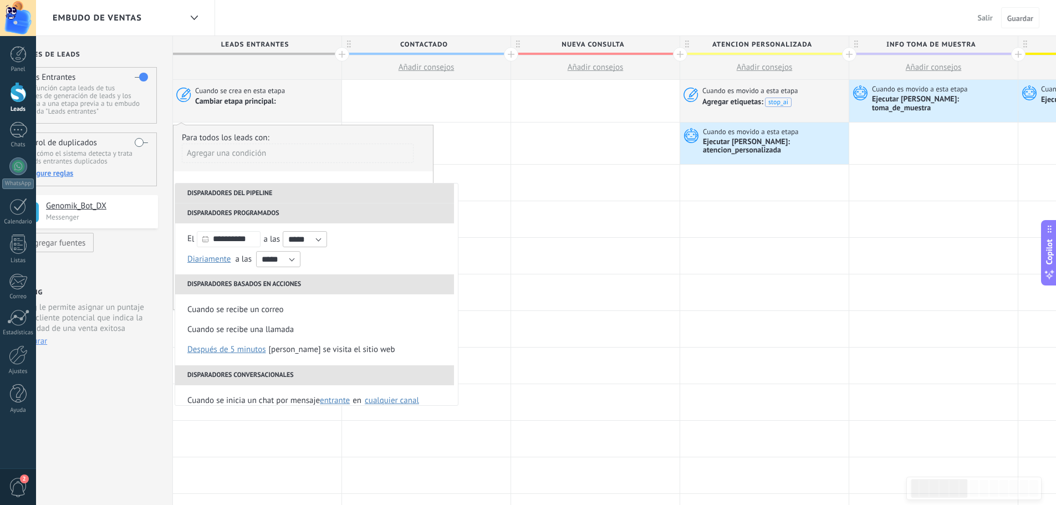
click at [233, 208] on li "Disparadores programados" at bounding box center [314, 213] width 279 height 20
click at [226, 191] on li "Disparadores del pipeline" at bounding box center [314, 193] width 279 height 20
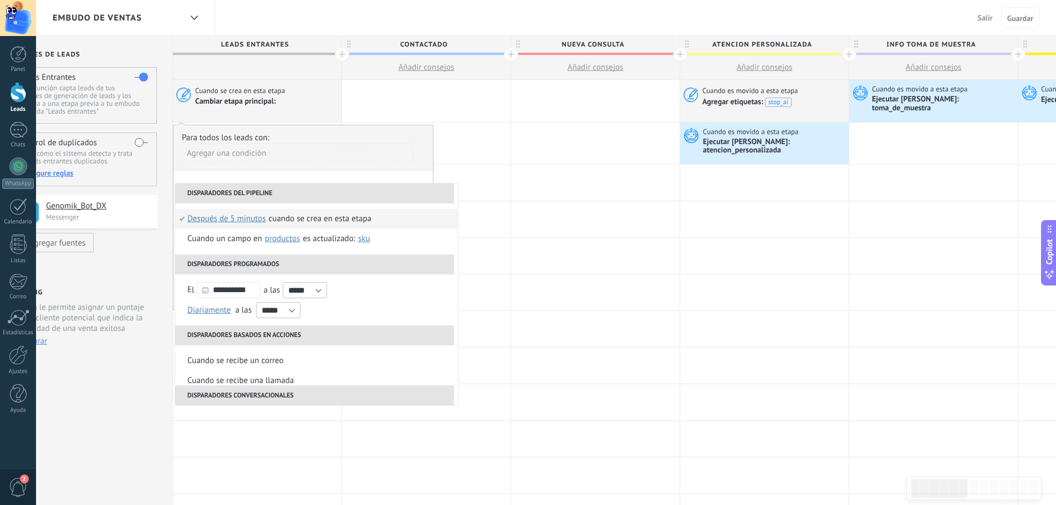
click at [223, 212] on span "después de 5 minutos" at bounding box center [226, 219] width 79 height 20
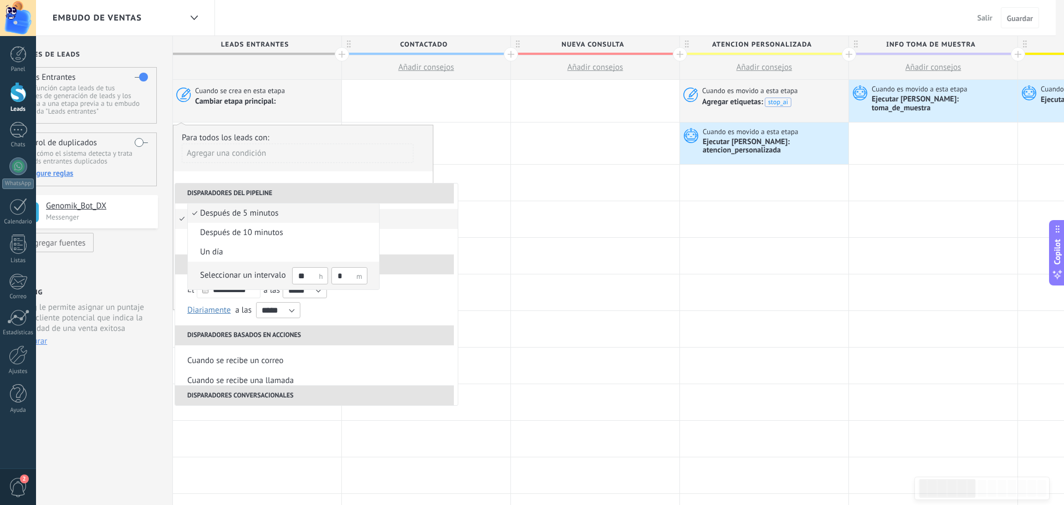
click at [191, 277] on span "Seleccionar un intervalo ** *" at bounding box center [278, 275] width 180 height 19
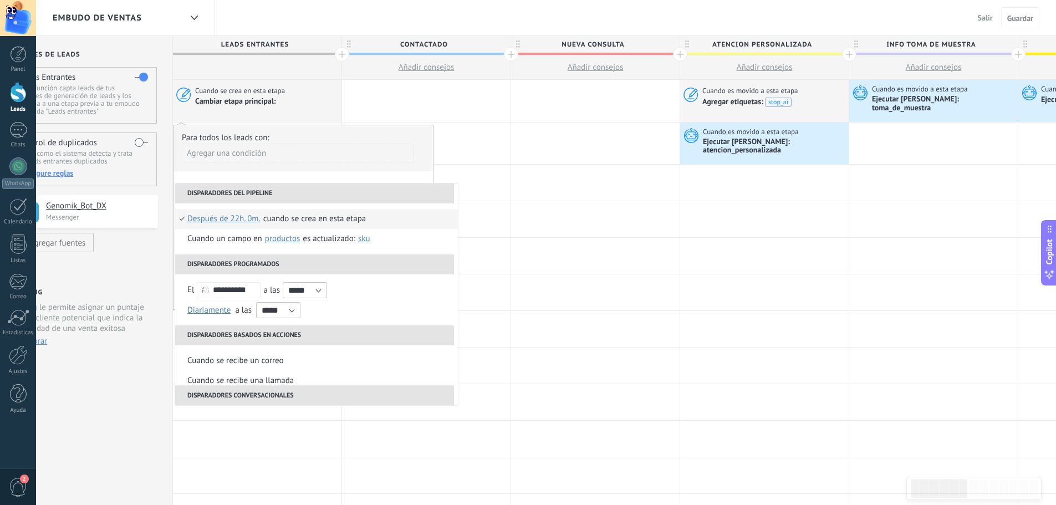
click at [275, 149] on div "Agregar una condición" at bounding box center [298, 153] width 232 height 19
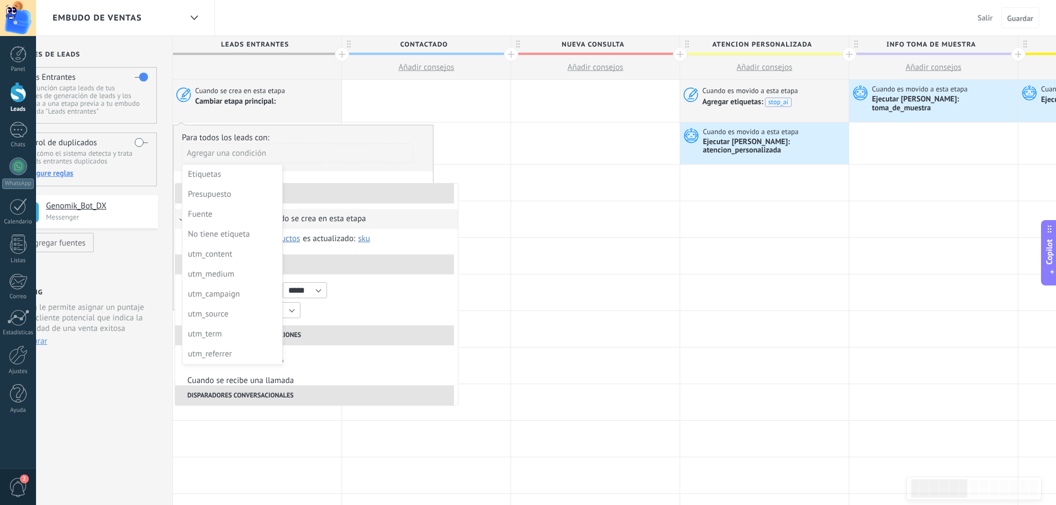
click at [337, 135] on div at bounding box center [302, 217] width 259 height 184
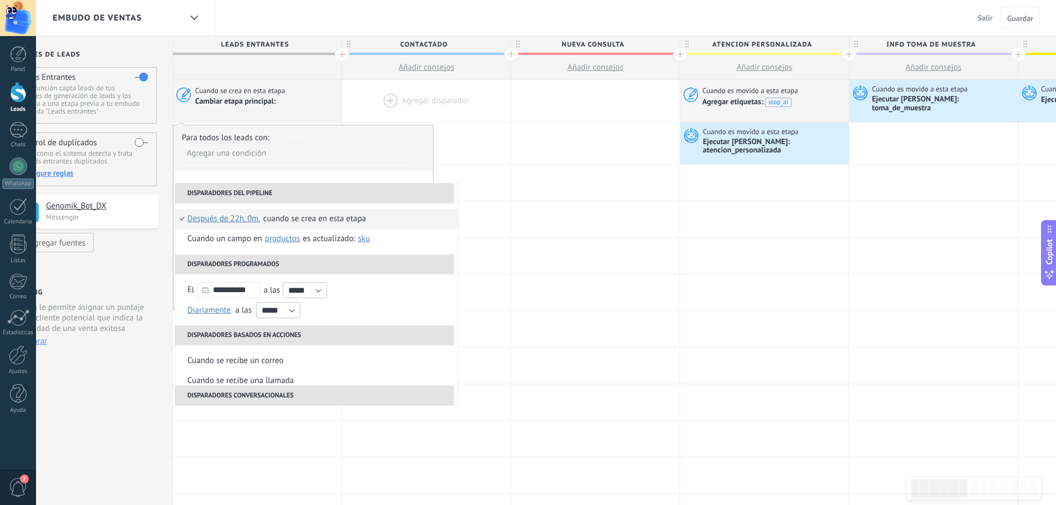
click at [380, 110] on div at bounding box center [426, 101] width 168 height 42
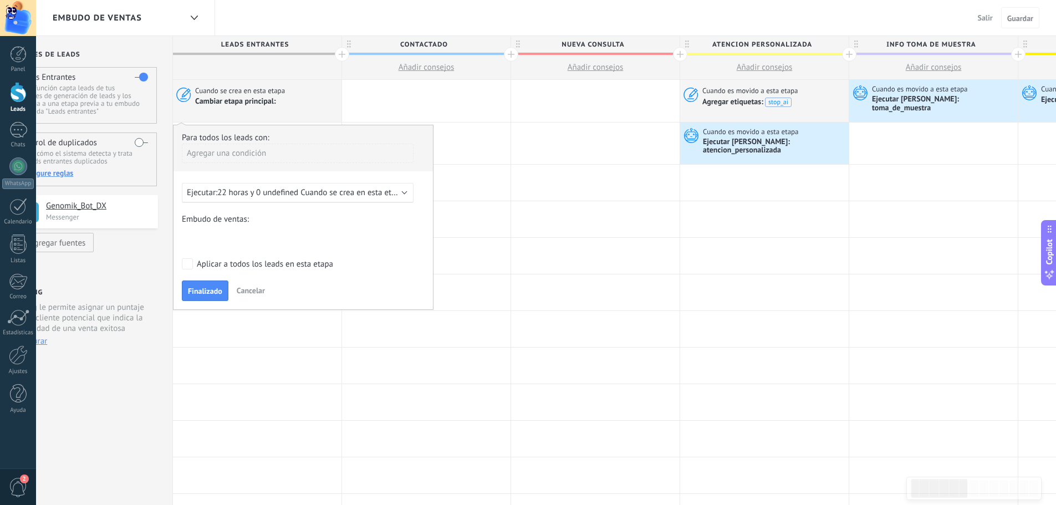
click at [0, 0] on div "Contactado NUEVA CONSULTA atencion personalizada INFO TOMA DE MUESTRA SEG 01 SE…" at bounding box center [0, 0] width 0 height 0
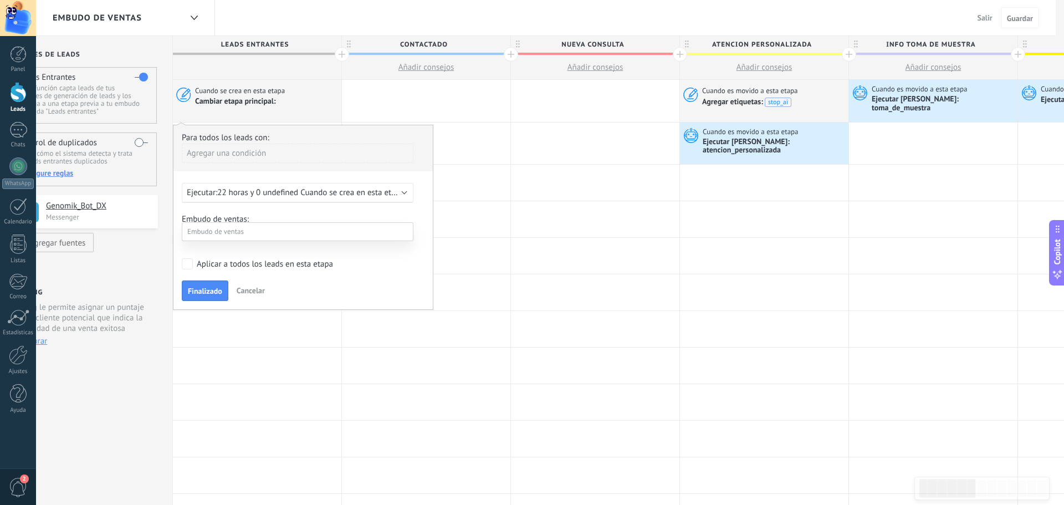
click at [0, 0] on label "SEG 01" at bounding box center [0, 0] width 0 height 0
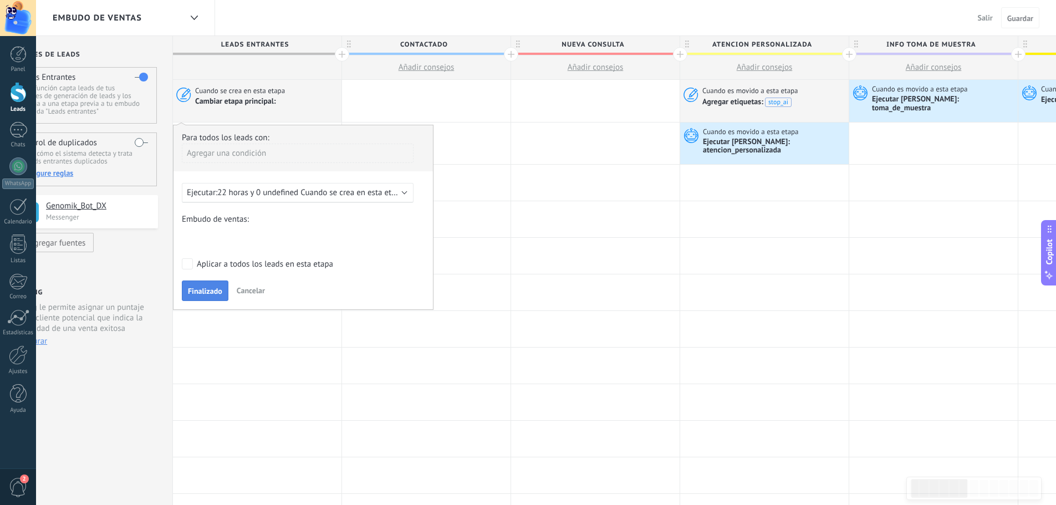
click at [212, 287] on span "Finalizado" at bounding box center [205, 291] width 34 height 8
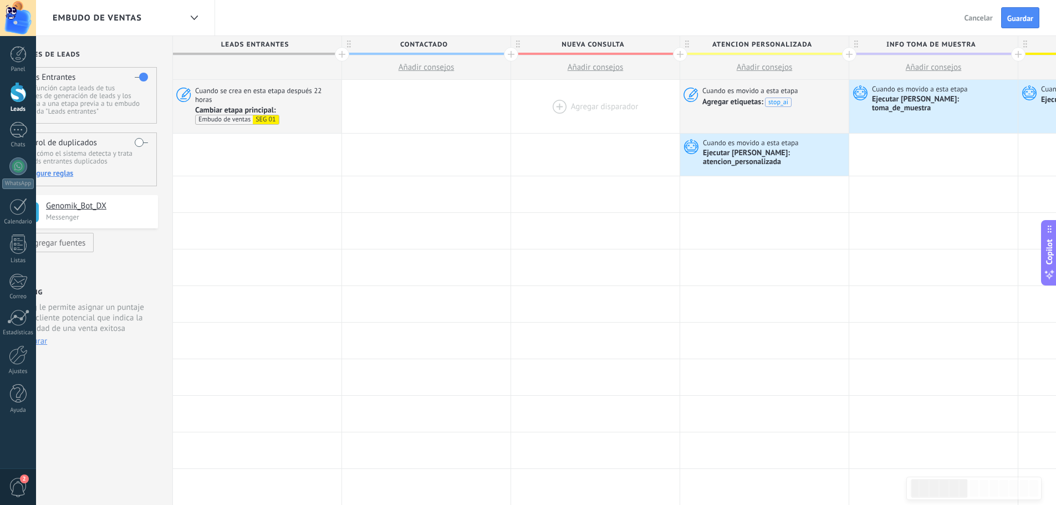
click at [560, 103] on div at bounding box center [595, 106] width 168 height 53
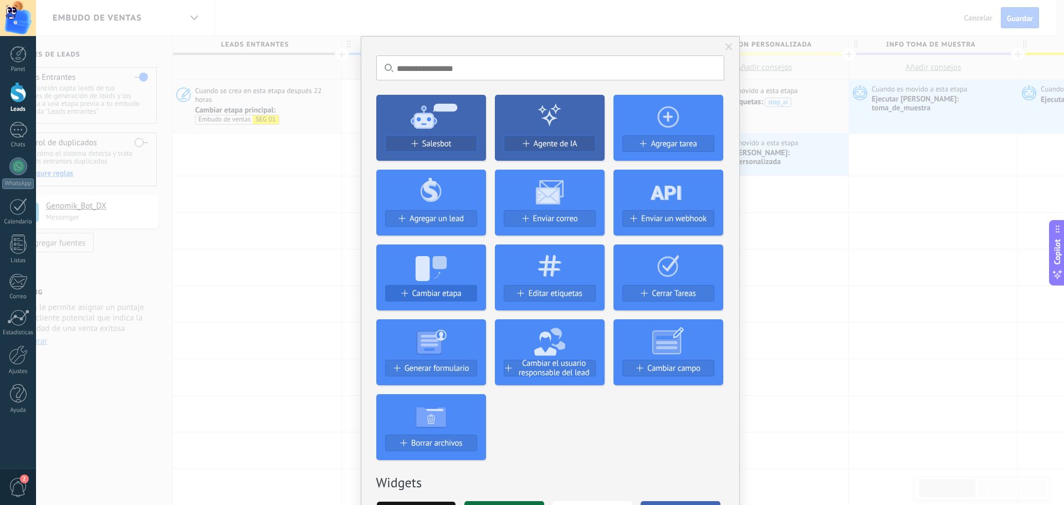
click at [437, 293] on span "Cambiar etapa" at bounding box center [436, 293] width 49 height 9
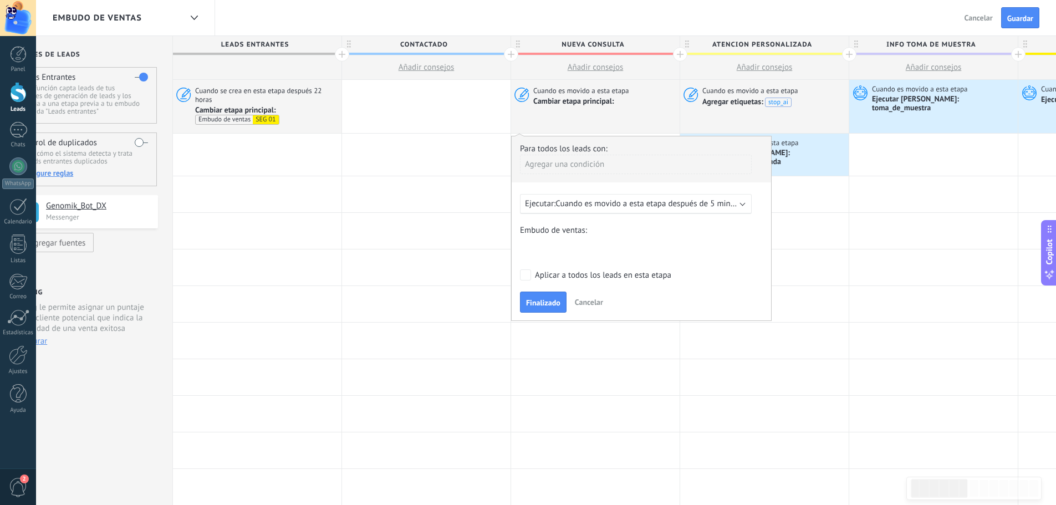
click at [743, 203] on b at bounding box center [743, 203] width 6 height 6
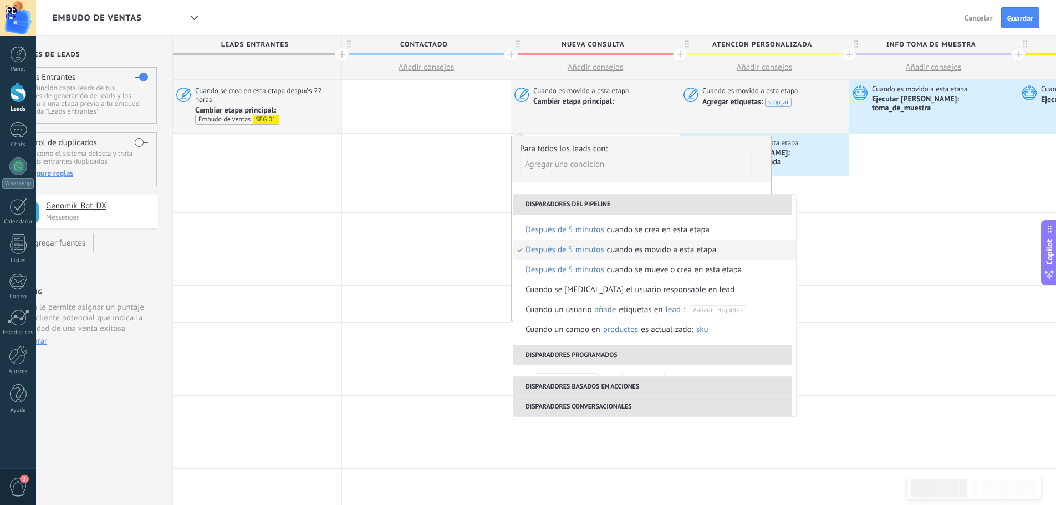
click at [579, 249] on span "después de 5 minutos" at bounding box center [564, 250] width 79 height 20
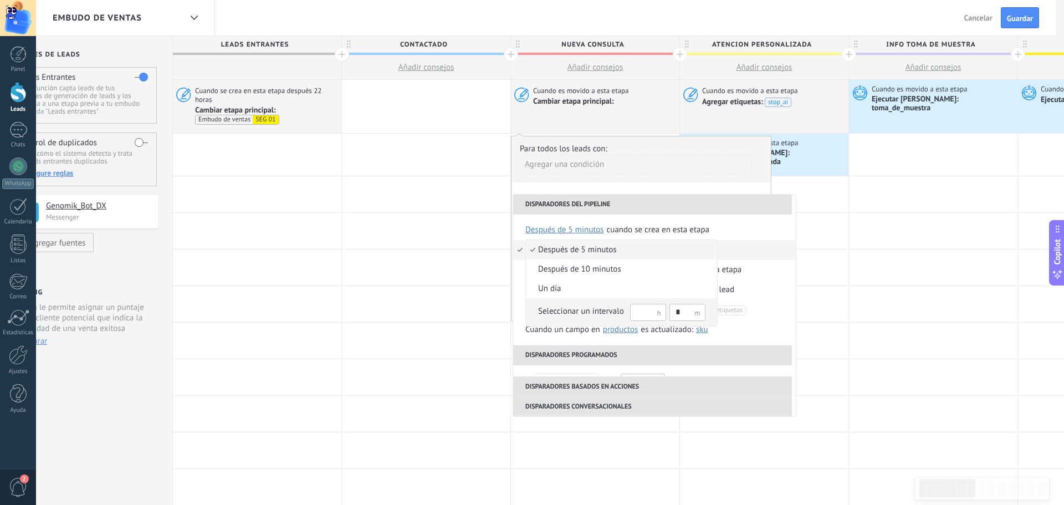
click at [647, 314] on input "text" at bounding box center [648, 312] width 36 height 17
type input "**"
click at [684, 314] on input "*" at bounding box center [687, 312] width 36 height 17
type input "*"
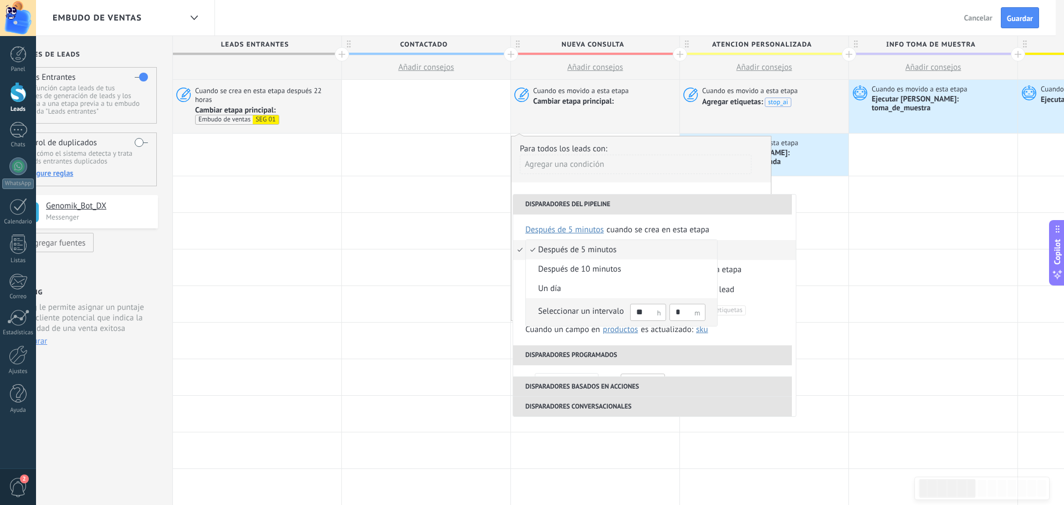
click at [531, 311] on span "Seleccionar un intervalo ** *" at bounding box center [616, 312] width 180 height 19
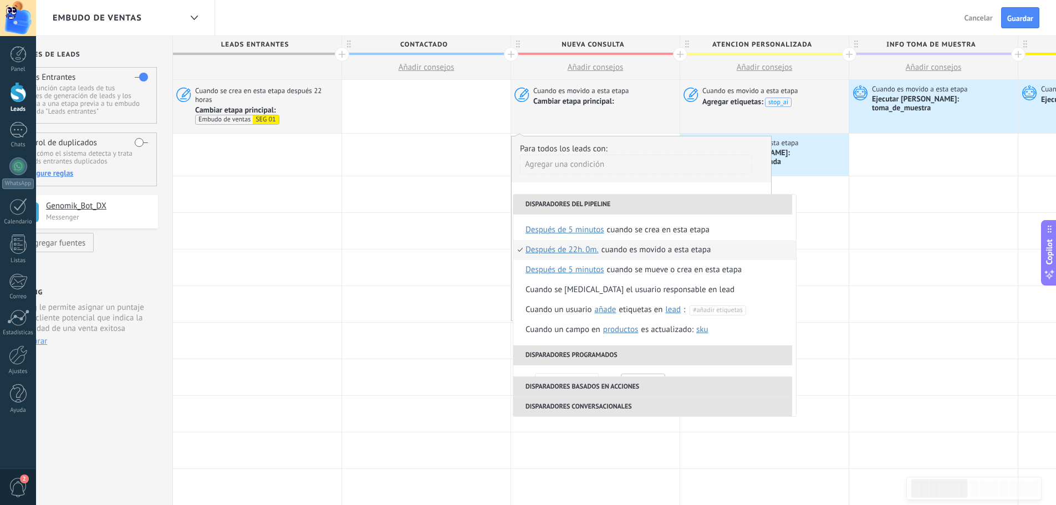
click at [640, 147] on div "Para todos los leads con:" at bounding box center [641, 149] width 243 height 11
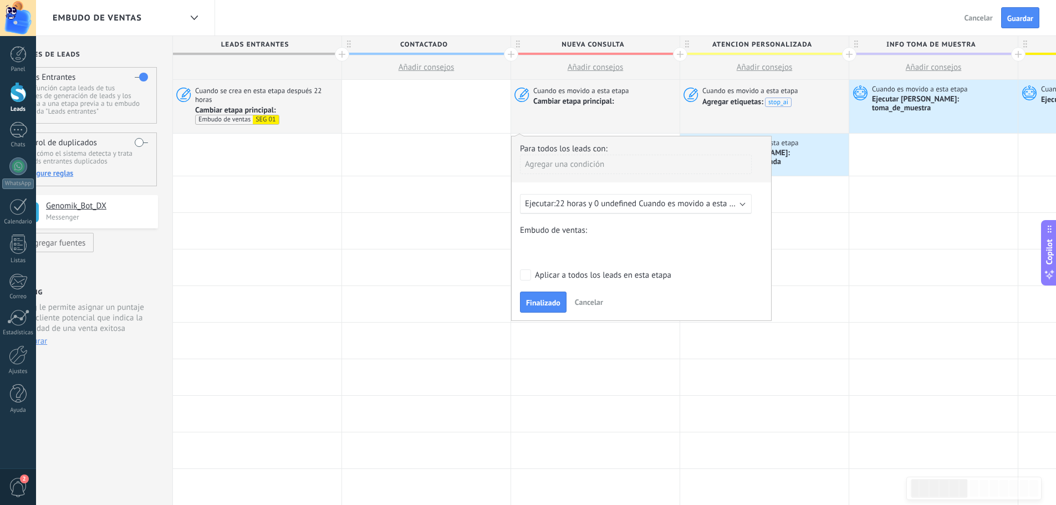
click at [0, 0] on div "Contactado NUEVA CONSULTA atencion personalizada INFO TOMA DE MUESTRA SEG 01 SE…" at bounding box center [0, 0] width 0 height 0
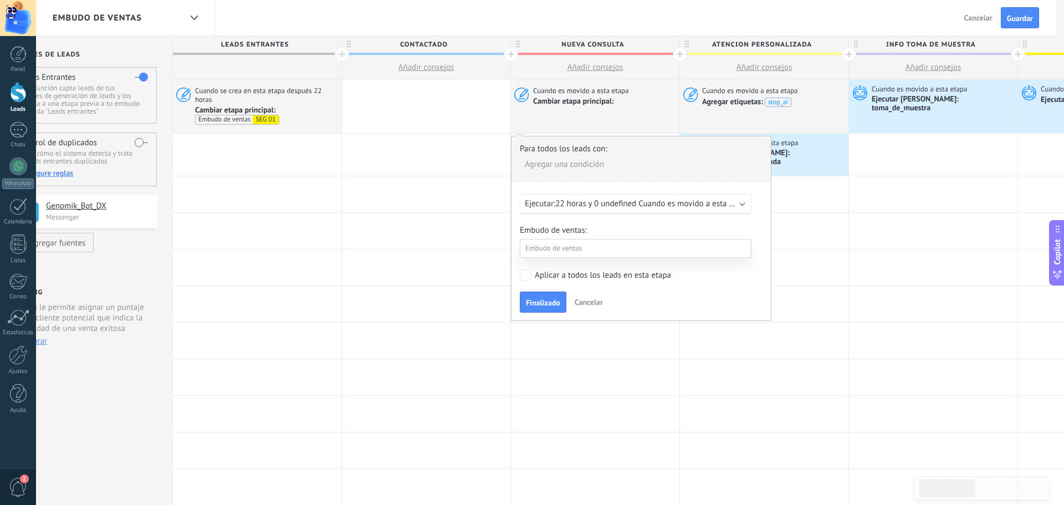
click at [0, 0] on label "SEG 01" at bounding box center [0, 0] width 0 height 0
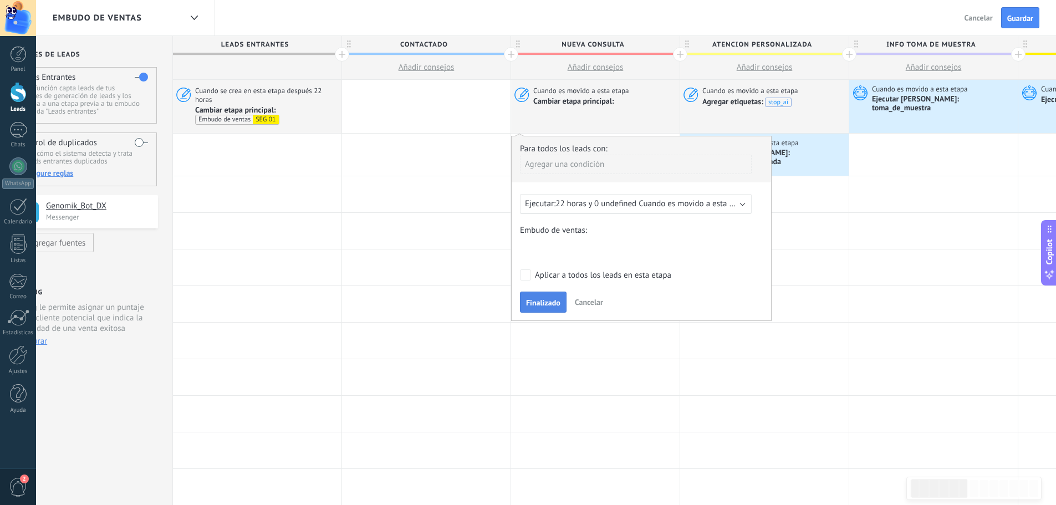
click at [550, 300] on span "Finalizado" at bounding box center [543, 303] width 34 height 8
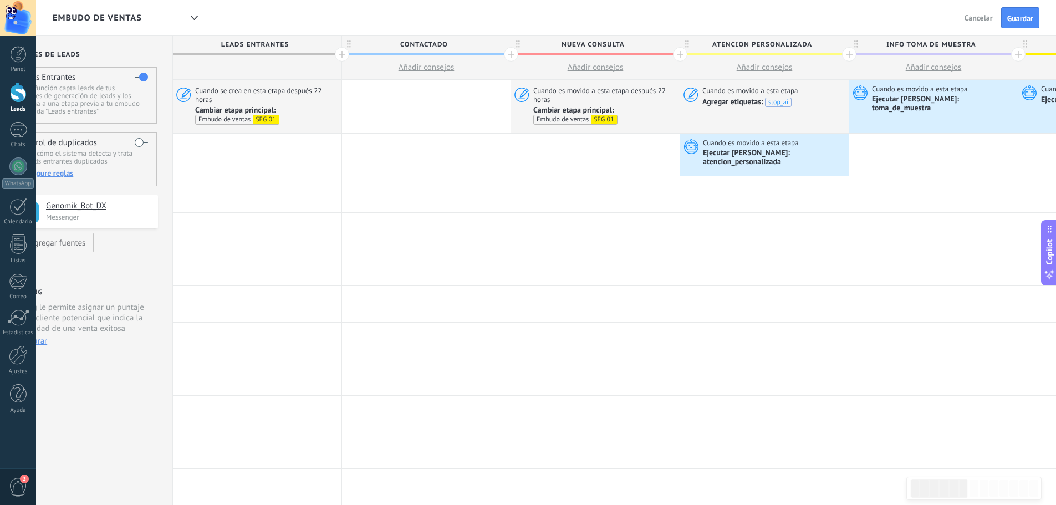
click at [517, 43] on icon at bounding box center [518, 44] width 4 height 8
click at [482, 43] on span "Contactado" at bounding box center [423, 44] width 163 height 17
click at [487, 43] on body ".abccls-1,.abccls-2{fill-rule:evenodd}.abccls-2{fill:#fff} .abfcls-1{fill:none}…" at bounding box center [528, 252] width 1056 height 505
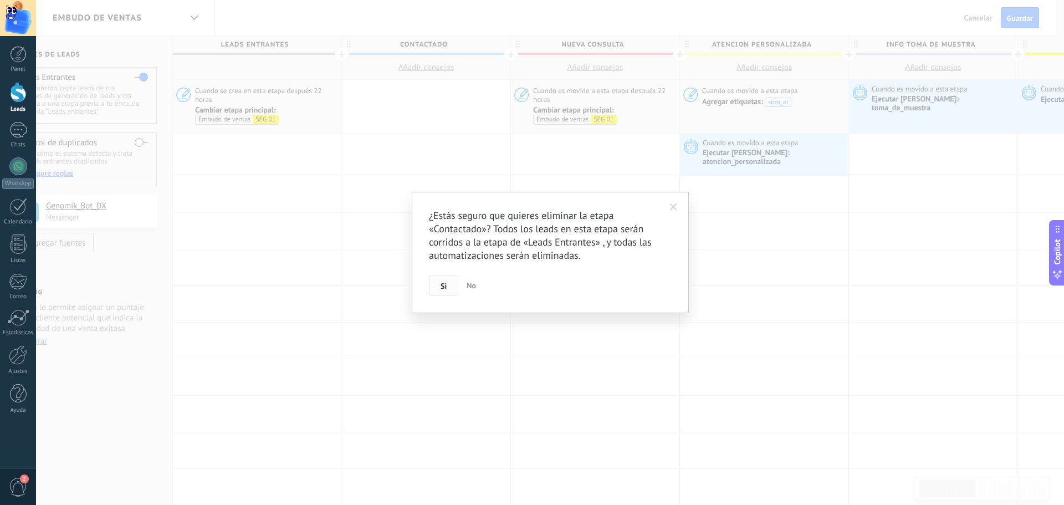
click at [447, 290] on button "Si" at bounding box center [443, 285] width 29 height 21
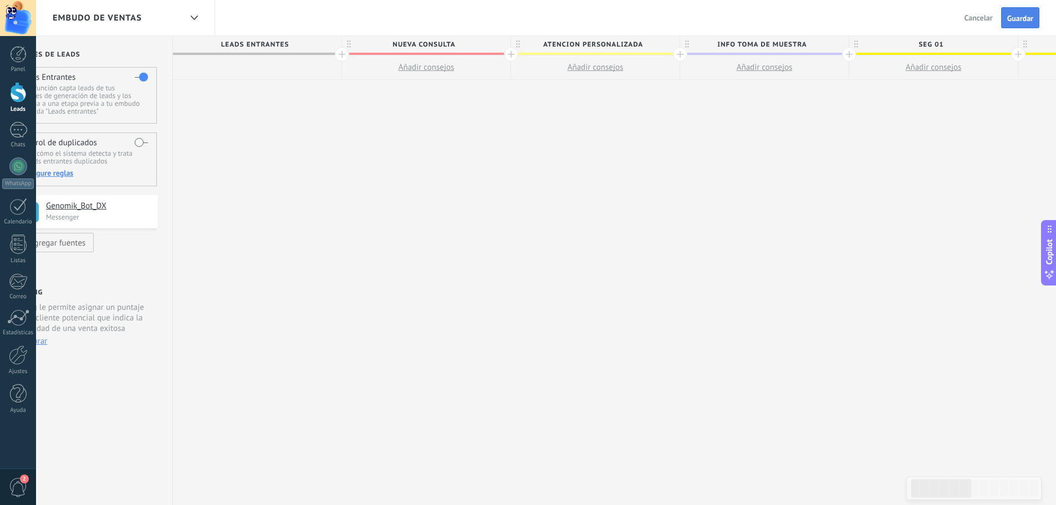
click at [1015, 22] on span "Guardar" at bounding box center [1020, 18] width 26 height 8
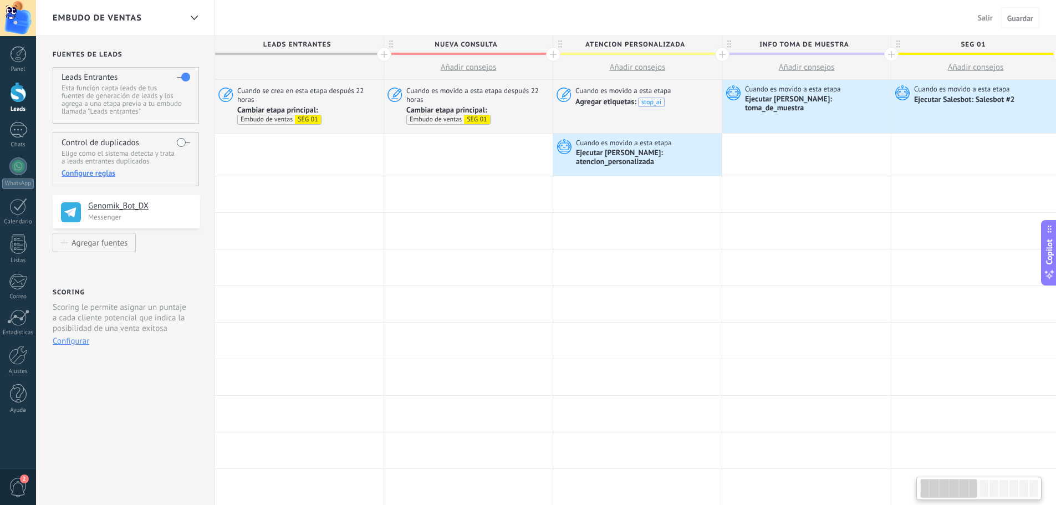
scroll to position [0, 42]
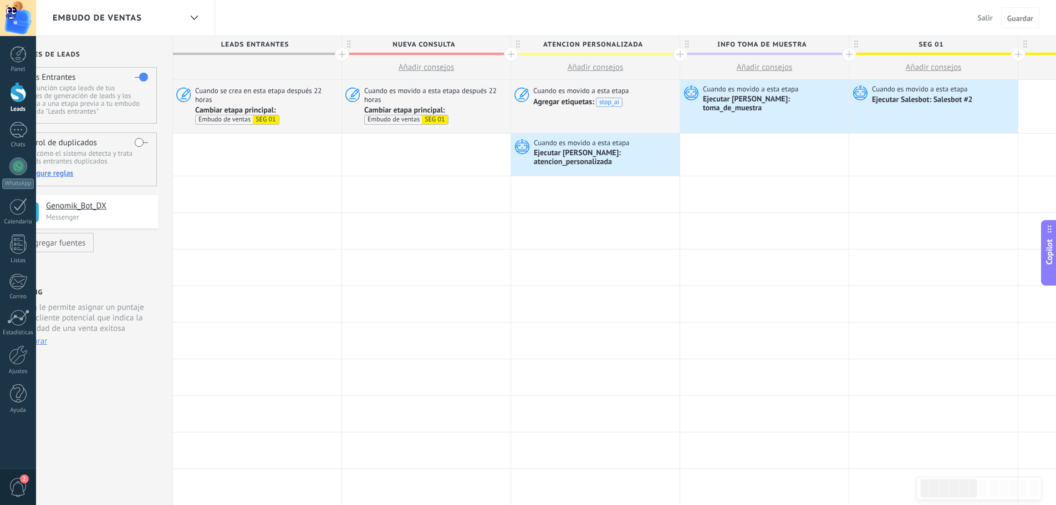
click at [654, 47] on span "atencion personalizada" at bounding box center [592, 44] width 163 height 17
click at [669, 44] on span at bounding box center [670, 45] width 8 height 8
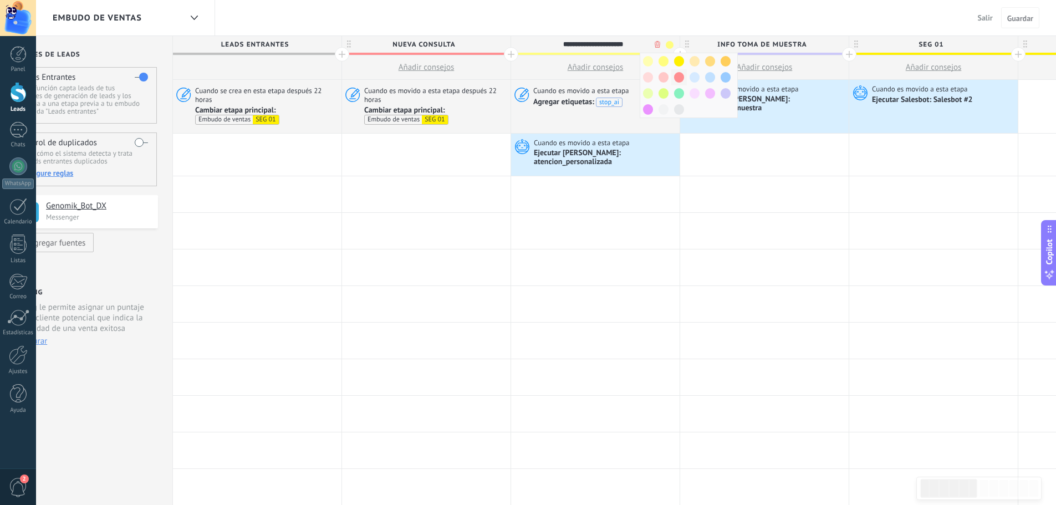
click at [680, 80] on span at bounding box center [679, 77] width 10 height 11
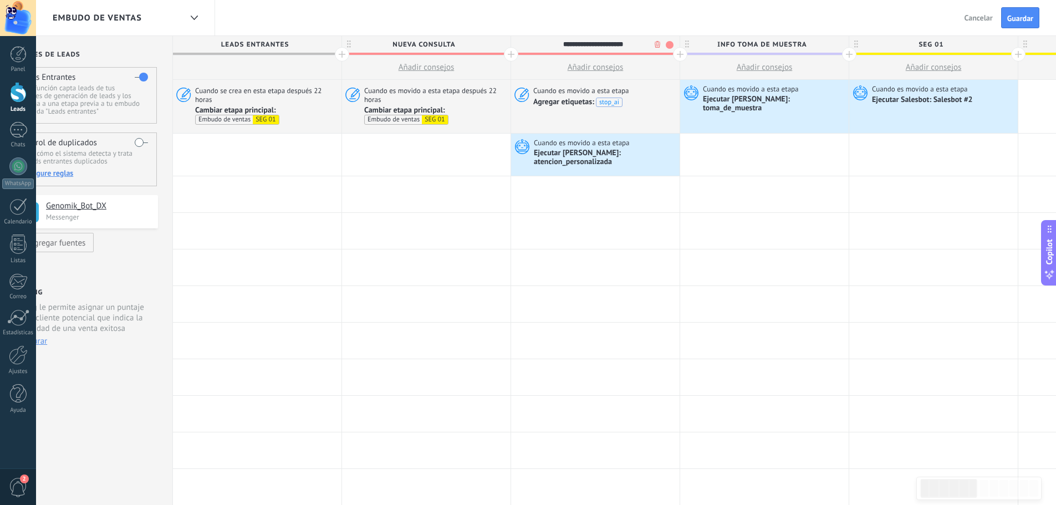
click at [489, 47] on span "NUEVA CONSULTA" at bounding box center [423, 44] width 163 height 17
click at [494, 54] on span at bounding box center [426, 54] width 168 height 2
click at [498, 47] on span "NUEVA CONSULTA" at bounding box center [423, 44] width 163 height 17
click at [499, 44] on span at bounding box center [500, 45] width 8 height 8
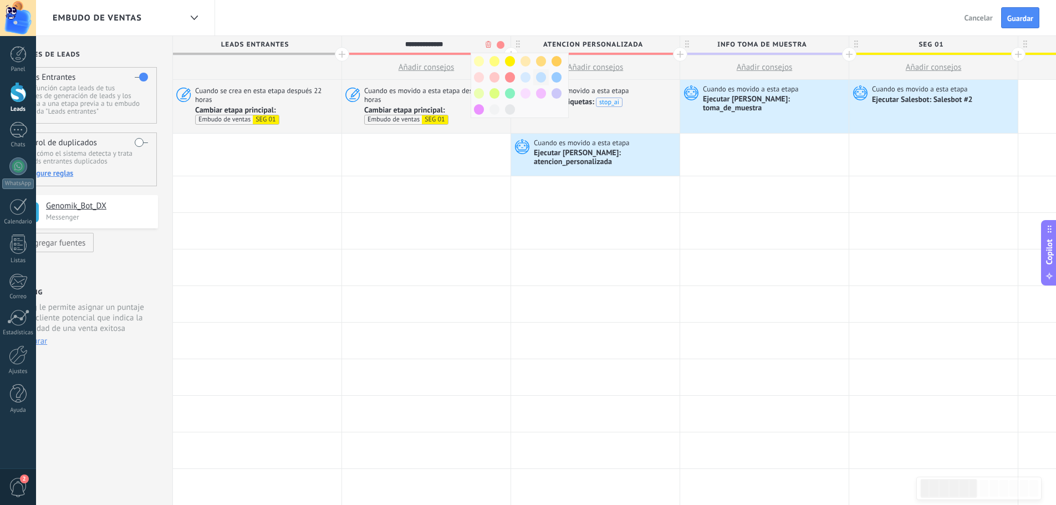
click at [540, 75] on span at bounding box center [541, 77] width 10 height 11
click at [1014, 22] on span "Guardar" at bounding box center [1020, 18] width 26 height 8
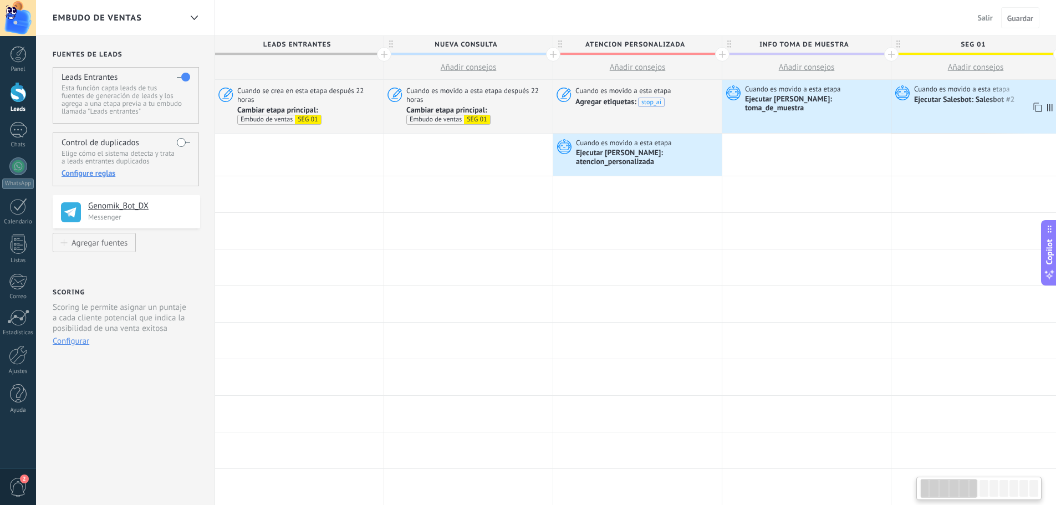
scroll to position [0, 42]
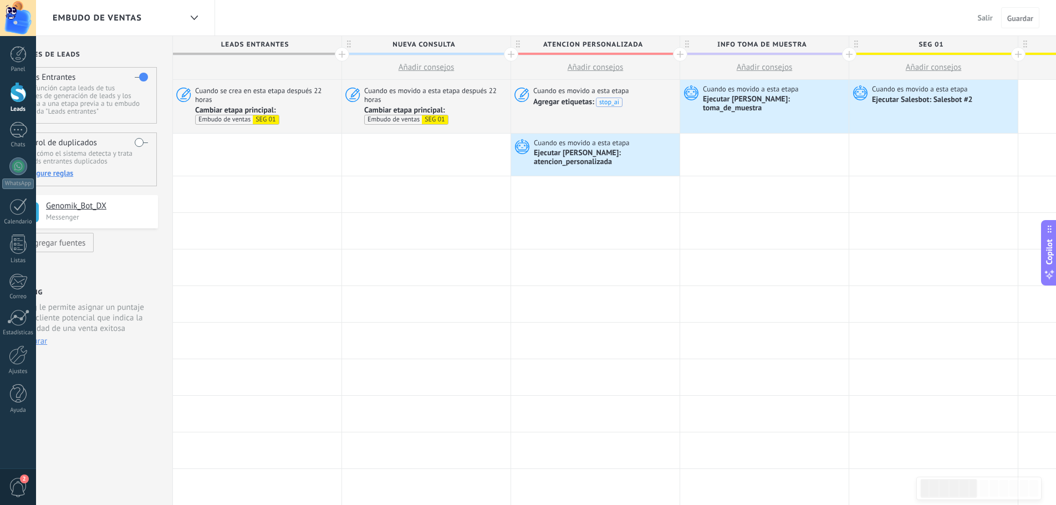
click at [987, 18] on span "Salir" at bounding box center [984, 18] width 15 height 10
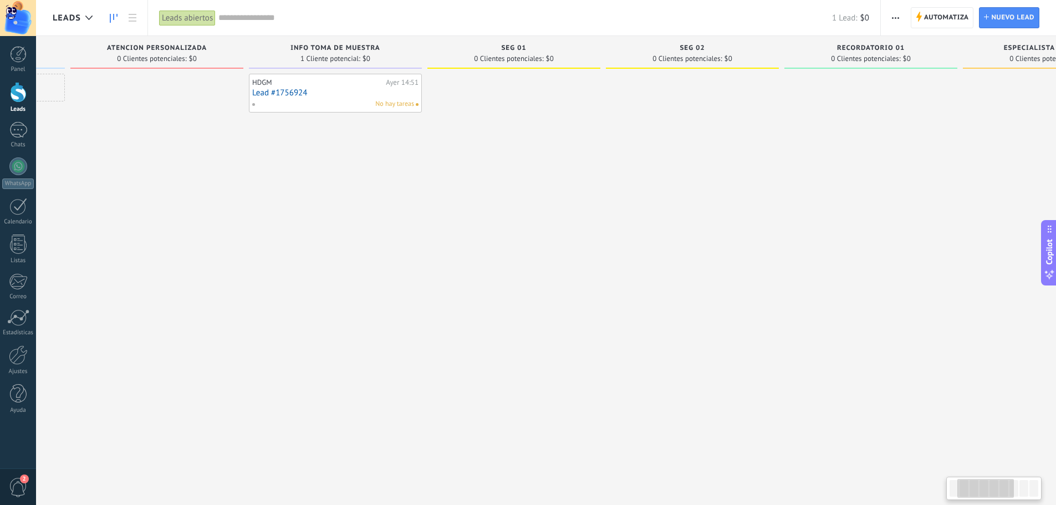
scroll to position [0, 164]
drag, startPoint x: 826, startPoint y: 153, endPoint x: 663, endPoint y: 160, distance: 163.0
click at [663, 160] on div at bounding box center [688, 254] width 173 height 360
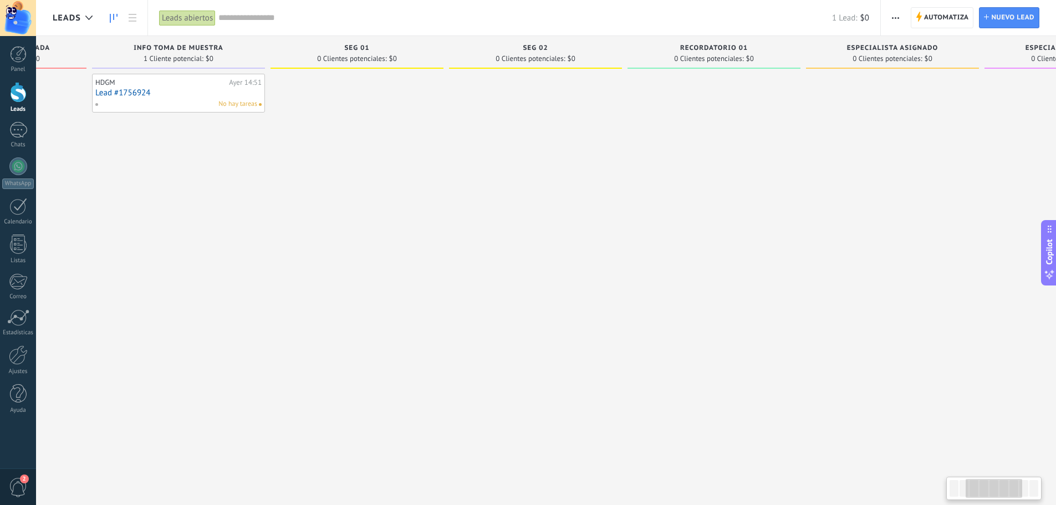
drag, startPoint x: 874, startPoint y: 130, endPoint x: 727, endPoint y: 127, distance: 146.9
click at [720, 127] on div at bounding box center [713, 254] width 173 height 360
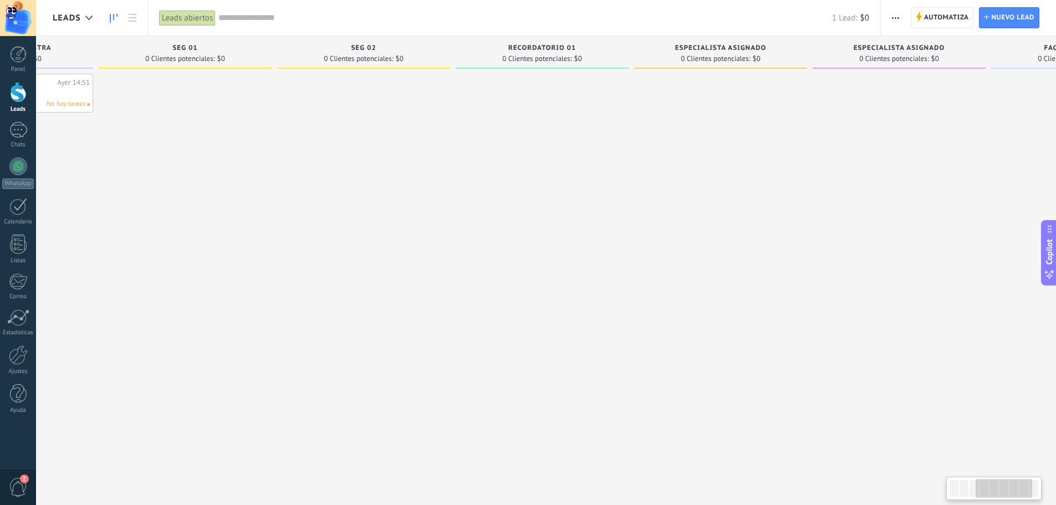
drag, startPoint x: 893, startPoint y: 114, endPoint x: 721, endPoint y: 116, distance: 171.8
click at [721, 116] on div at bounding box center [720, 254] width 173 height 360
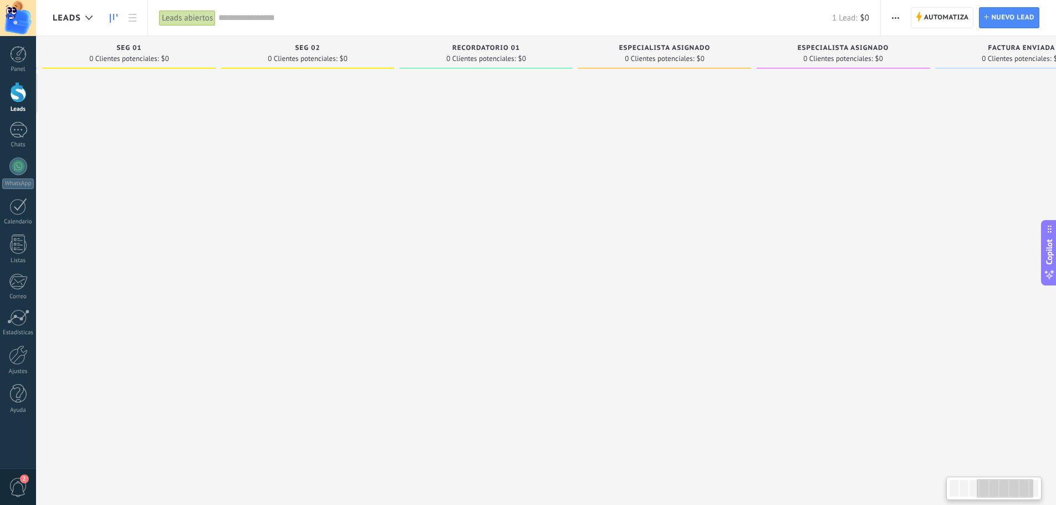
scroll to position [0, 614]
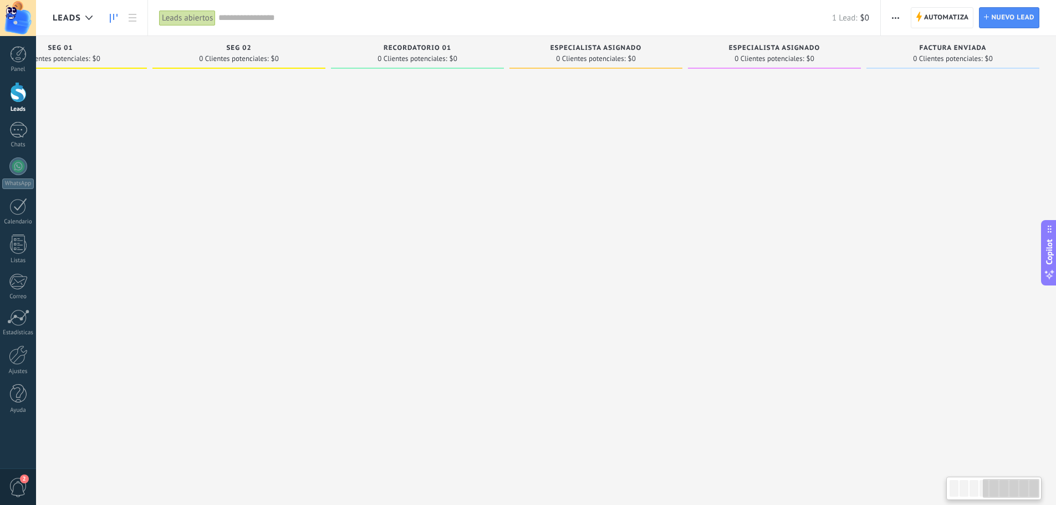
drag, startPoint x: 941, startPoint y: 106, endPoint x: 711, endPoint y: 109, distance: 230.5
click at [711, 109] on div at bounding box center [774, 254] width 173 height 360
click at [595, 47] on span "especialista asignado" at bounding box center [595, 48] width 91 height 8
click at [948, 19] on span "Automatiza" at bounding box center [946, 18] width 45 height 20
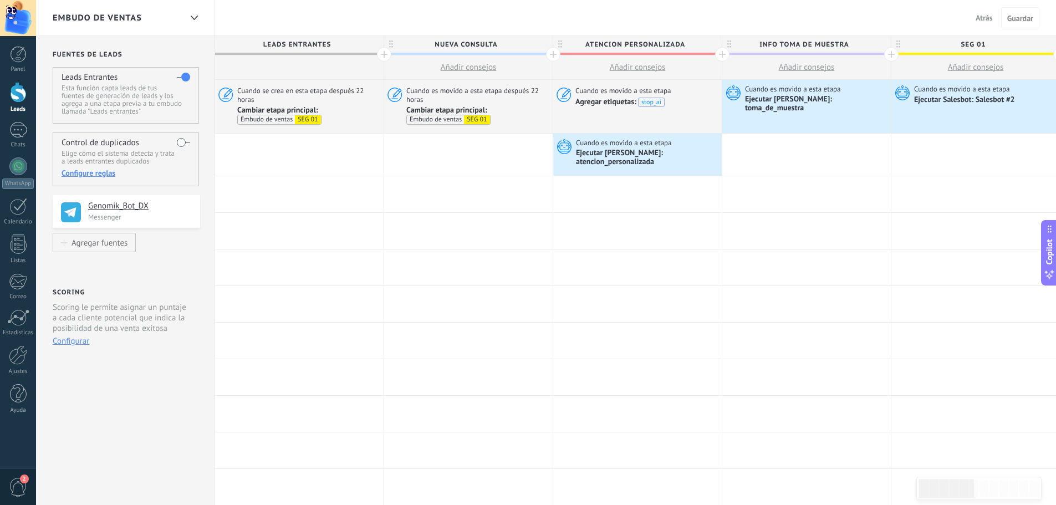
click at [636, 47] on span "atencion personalizada" at bounding box center [634, 44] width 163 height 17
click at [636, 47] on input "**********" at bounding box center [634, 44] width 147 height 17
click at [650, 43] on input "**********" at bounding box center [634, 44] width 147 height 17
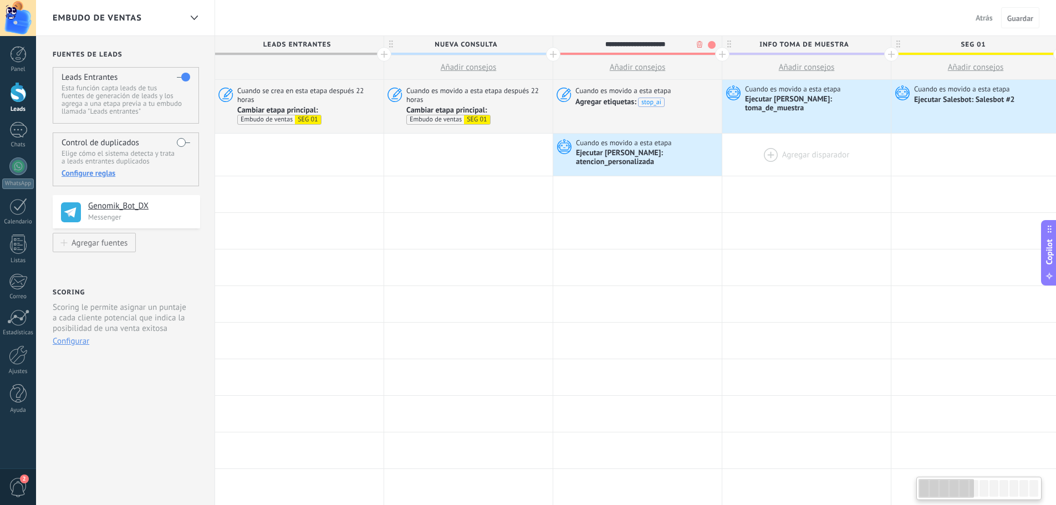
click at [882, 140] on div at bounding box center [806, 155] width 168 height 42
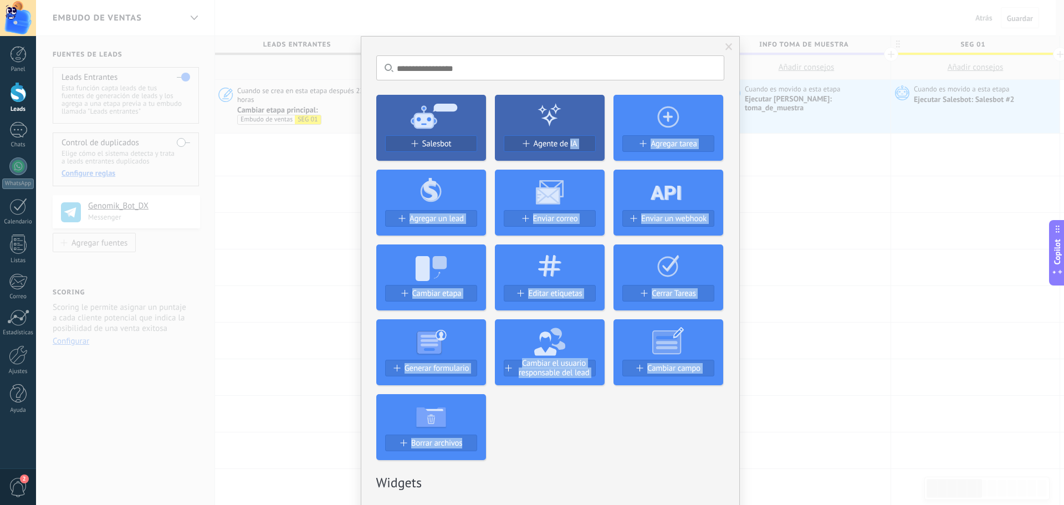
click at [569, 157] on div "No hay resultados Salesbot Agente de IA Agregar tarea Agregar un lead Enviar co…" at bounding box center [550, 252] width 1028 height 505
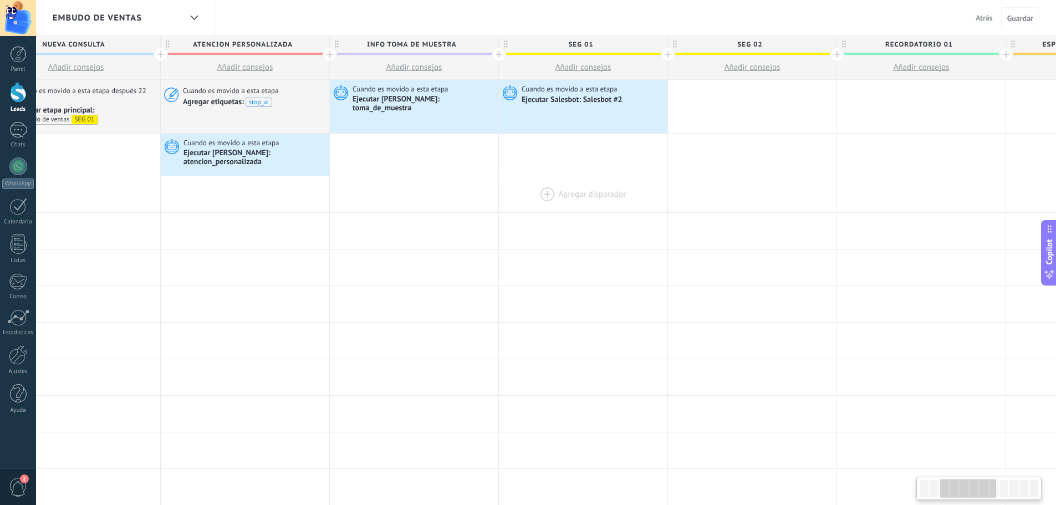
scroll to position [0, 395]
drag, startPoint x: 682, startPoint y: 182, endPoint x: 500, endPoint y: 181, distance: 182.3
click at [500, 181] on div at bounding box center [580, 194] width 168 height 36
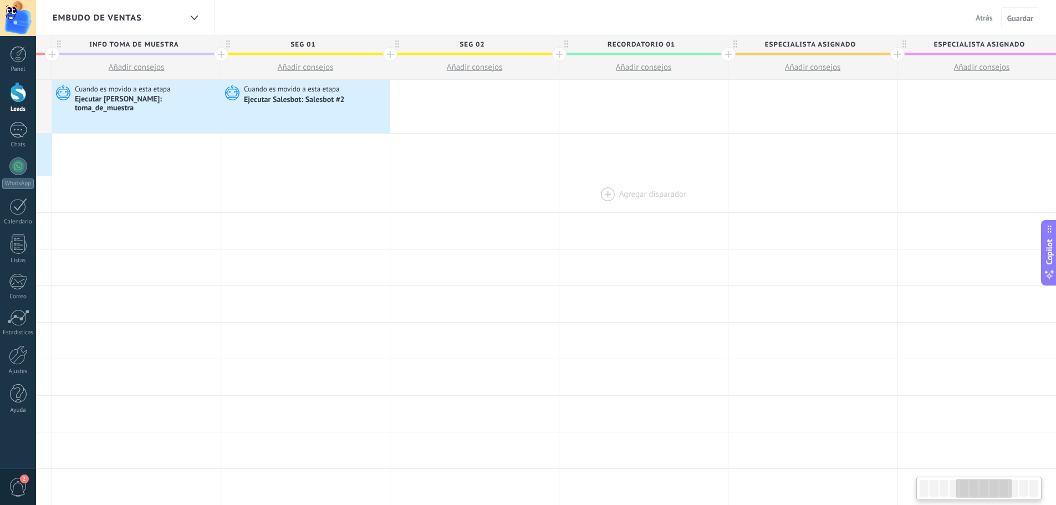
scroll to position [0, 676]
drag, startPoint x: 691, startPoint y: 174, endPoint x: 618, endPoint y: 174, distance: 73.1
click at [618, 176] on div at bounding box center [637, 194] width 168 height 36
click at [806, 44] on span "especialista asignado" at bounding box center [803, 44] width 163 height 17
click at [806, 44] on input "**********" at bounding box center [803, 44] width 147 height 17
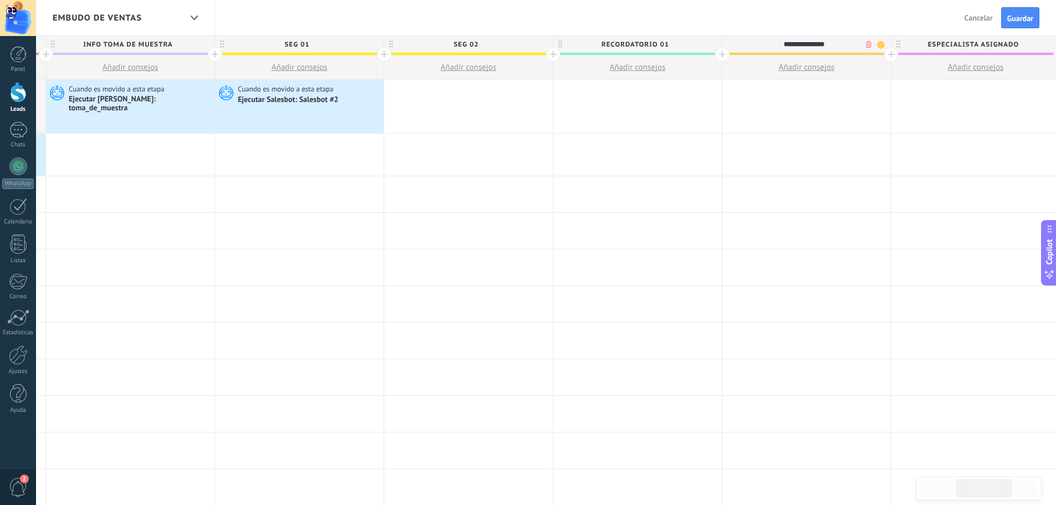
type input "**********"
click at [314, 98] on div "Ejecutar Salesbot: Salesbot #2" at bounding box center [289, 100] width 103 height 10
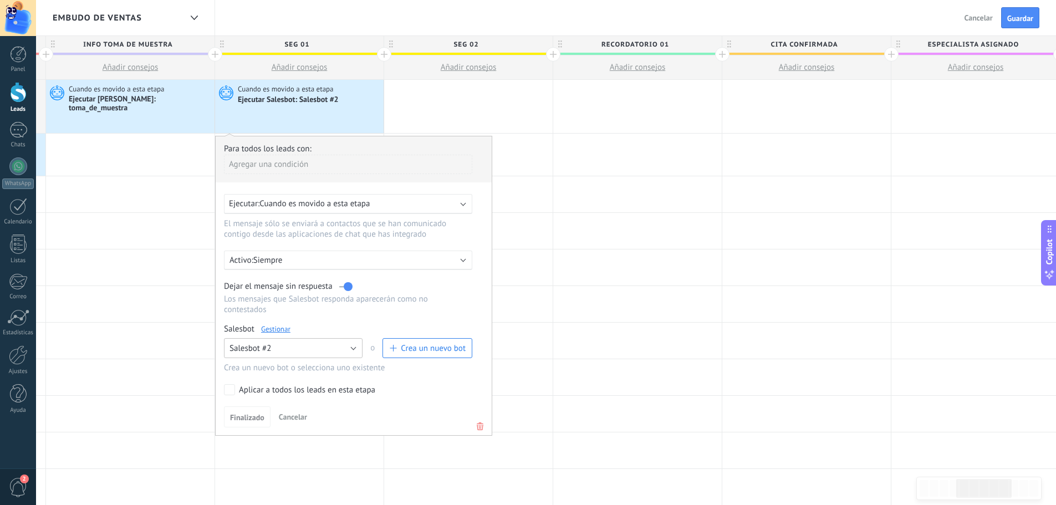
click at [350, 348] on button "Salesbot #2" at bounding box center [293, 348] width 139 height 20
click at [325, 366] on span "Salesbot #2" at bounding box center [287, 367] width 141 height 11
click at [280, 329] on link "Gestionar" at bounding box center [275, 328] width 29 height 9
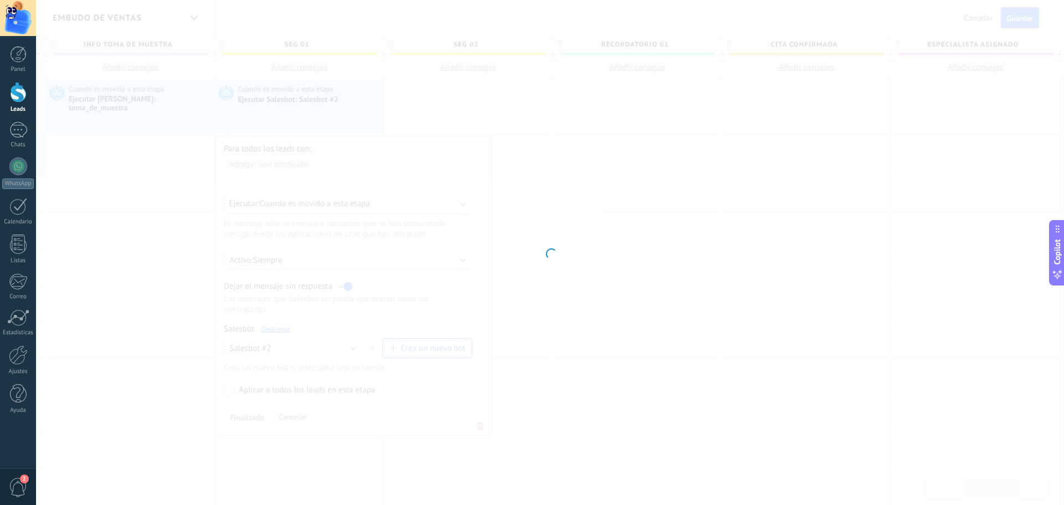
type input "**********"
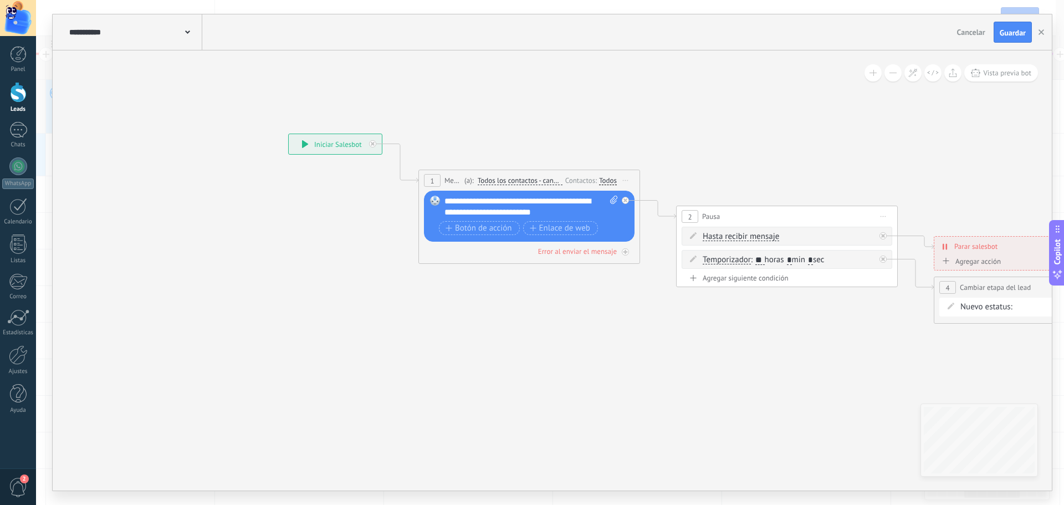
drag, startPoint x: 444, startPoint y: 203, endPoint x: 498, endPoint y: 208, distance: 54.0
click at [483, 203] on div "Reemplazar Quitar Convertir a mensaje de voz Arrastre la imagen aquí para adjun…" at bounding box center [529, 216] width 211 height 51
click at [519, 212] on div "**********" at bounding box center [530, 207] width 173 height 22
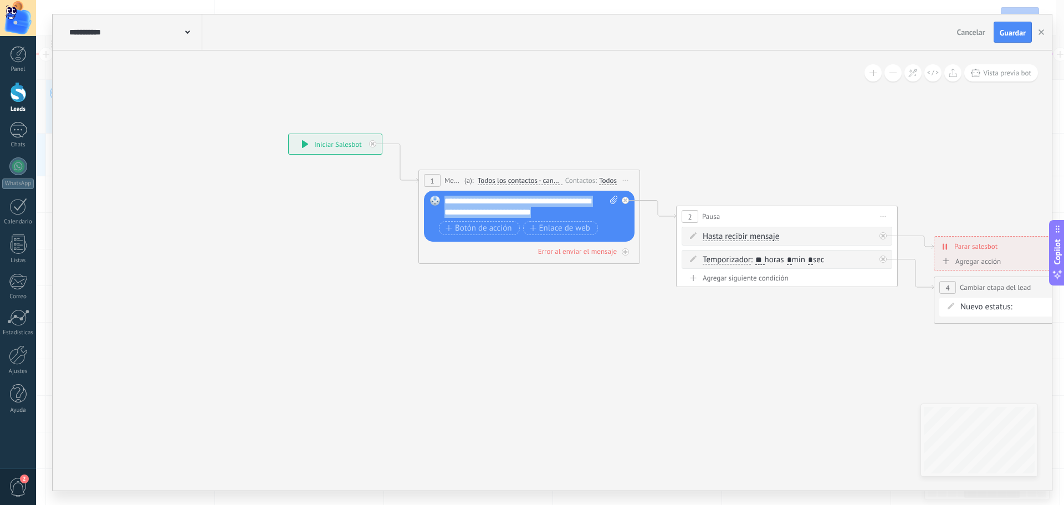
click at [519, 212] on div "**********" at bounding box center [530, 207] width 173 height 22
copy div "**********"
drag, startPoint x: 454, startPoint y: 202, endPoint x: 414, endPoint y: 285, distance: 92.4
click at [414, 285] on icon at bounding box center [843, 240] width 1665 height 768
drag, startPoint x: 443, startPoint y: 202, endPoint x: 462, endPoint y: 204, distance: 19.0
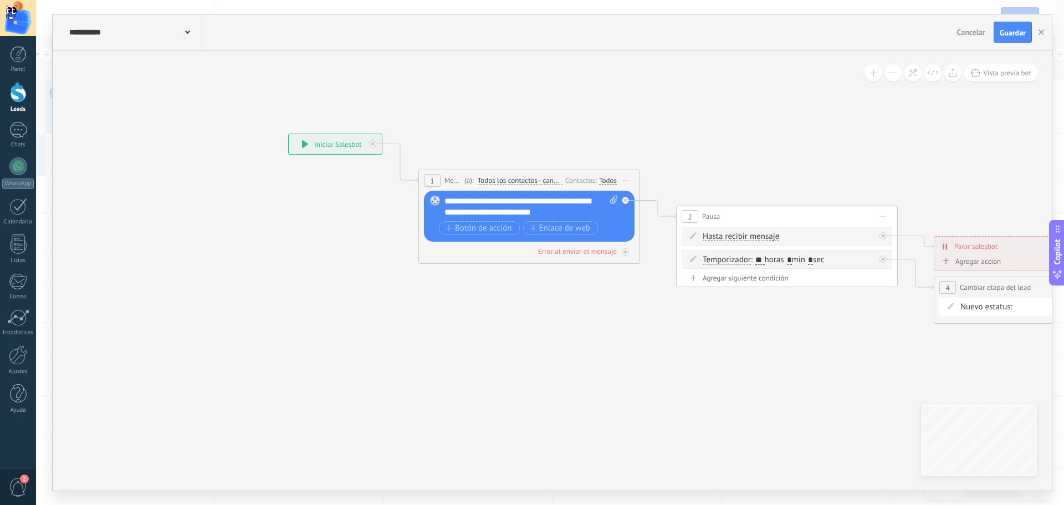
click at [462, 204] on div "Reemplazar Quitar Convertir a mensaje de voz Arrastre la imagen aquí para adjun…" at bounding box center [529, 216] width 211 height 51
drag, startPoint x: 557, startPoint y: 212, endPoint x: 438, endPoint y: 197, distance: 119.5
click at [438, 197] on div "Reemplazar Quitar Convertir a mensaje de voz Arrastre la imagen aquí para adjun…" at bounding box center [529, 216] width 211 height 51
copy div "**********"
click at [1016, 35] on span "Guardar" at bounding box center [1013, 33] width 26 height 8
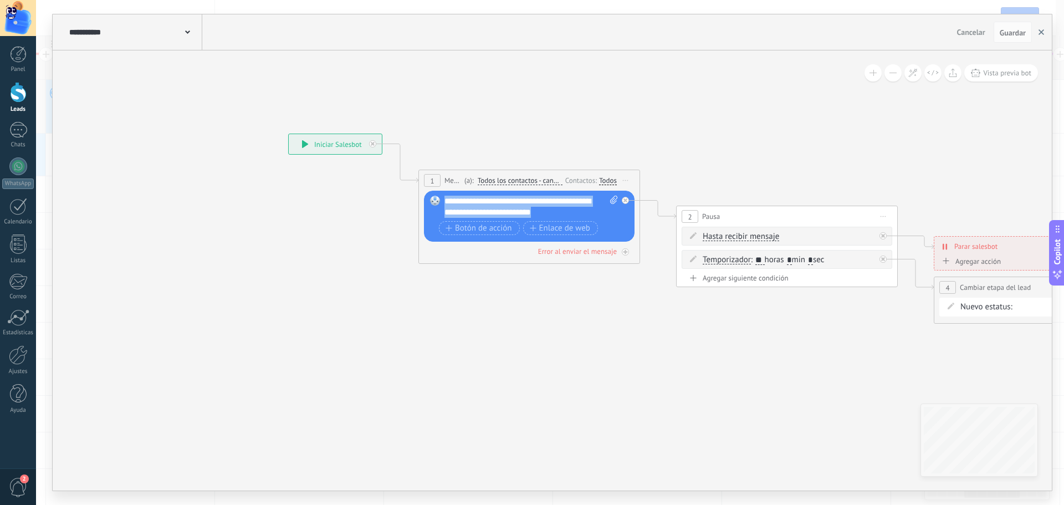
click at [1043, 29] on icon "button" at bounding box center [1041, 32] width 6 height 6
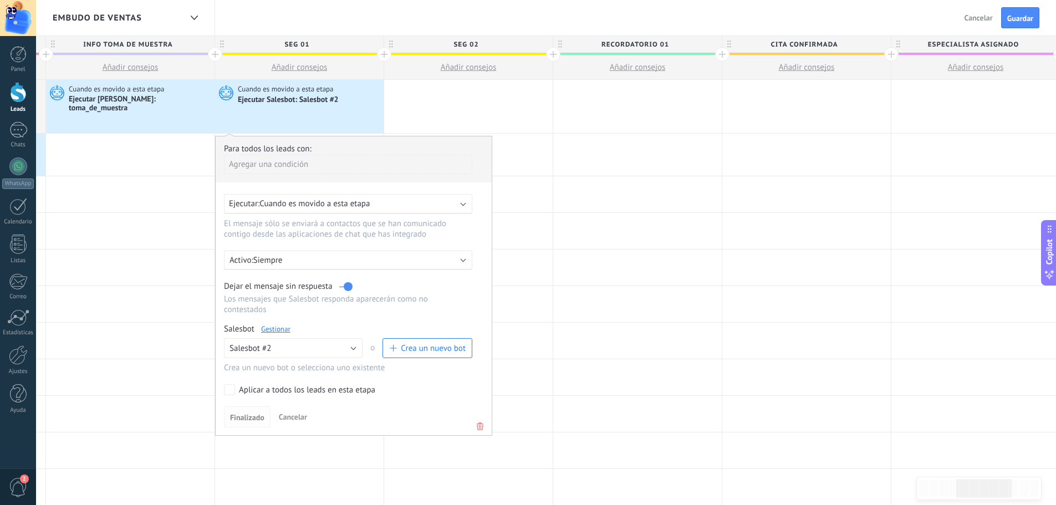
click at [250, 418] on span "Finalizado" at bounding box center [247, 417] width 34 height 8
click at [245, 414] on span "Finalizado" at bounding box center [247, 417] width 34 height 8
click at [149, 373] on div at bounding box center [130, 377] width 168 height 36
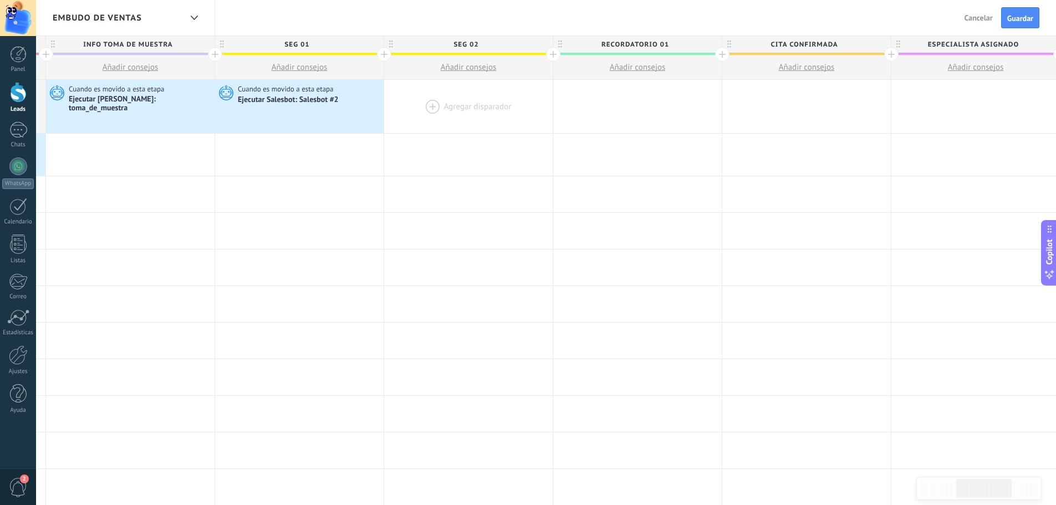
click at [440, 105] on div at bounding box center [468, 106] width 168 height 53
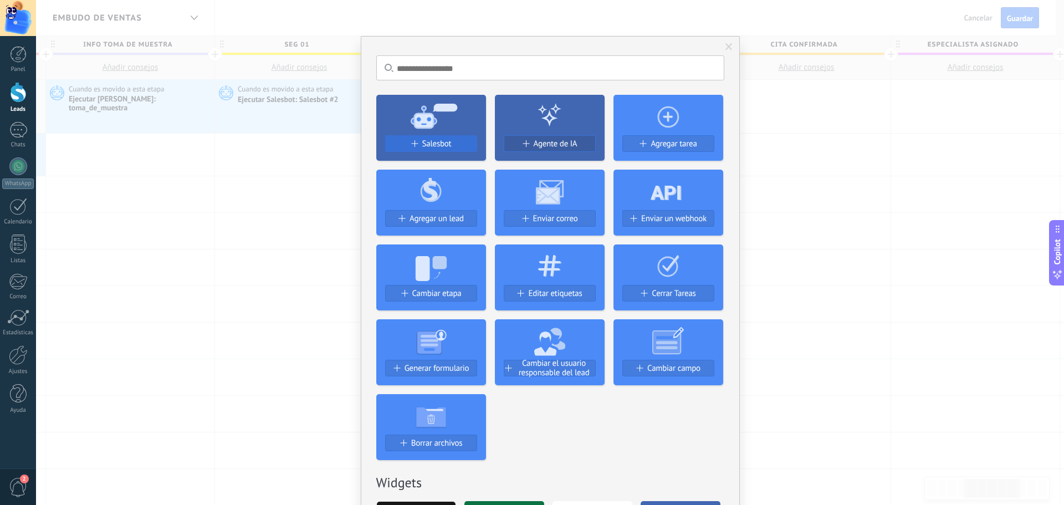
click at [434, 142] on span "Salesbot" at bounding box center [436, 143] width 29 height 9
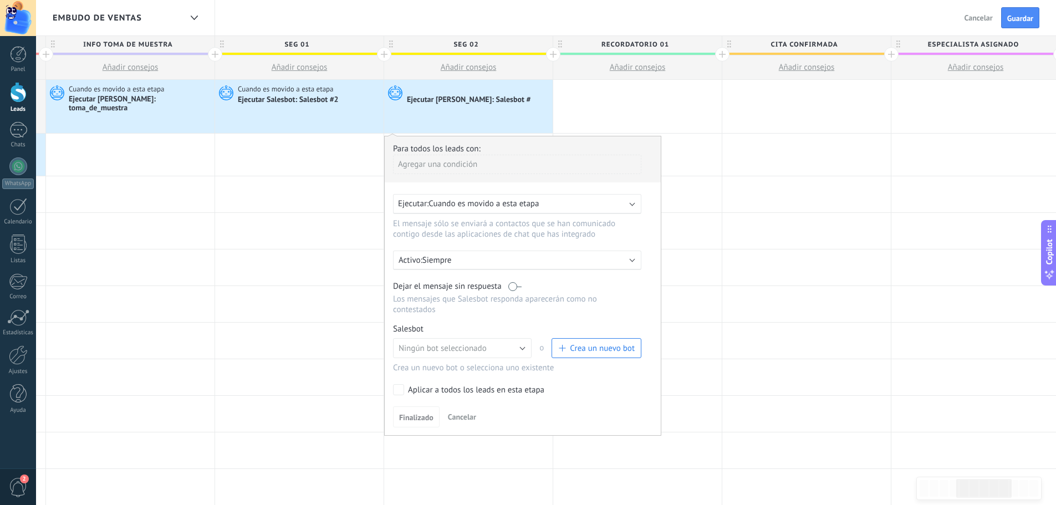
click at [516, 283] on label at bounding box center [514, 286] width 13 height 11
click at [500, 349] on button "Ningún bot seleccionado" at bounding box center [462, 348] width 139 height 20
click at [480, 320] on div "Para todos los leads con: Agregar una condición Ejecutar: Cuando es movido a es…" at bounding box center [522, 286] width 277 height 300
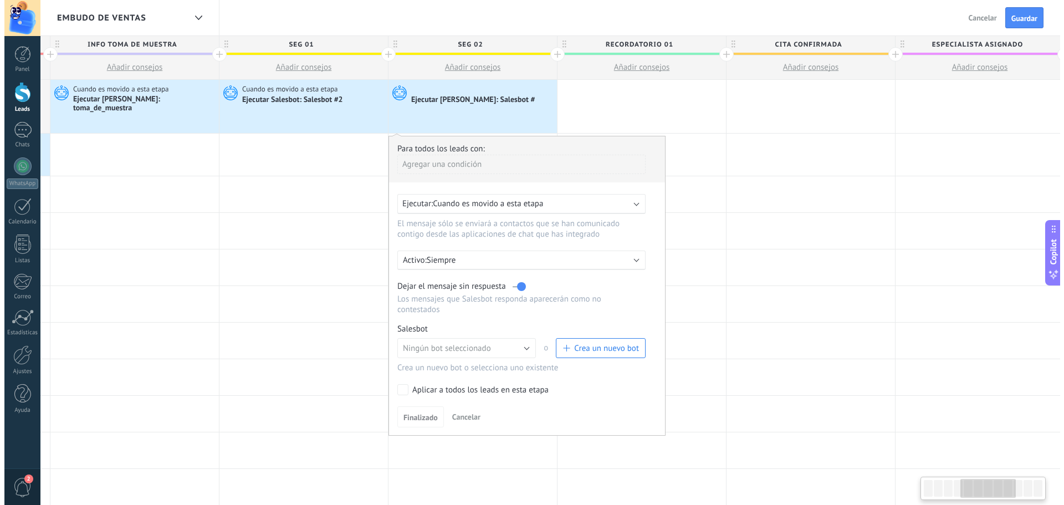
scroll to position [0, 675]
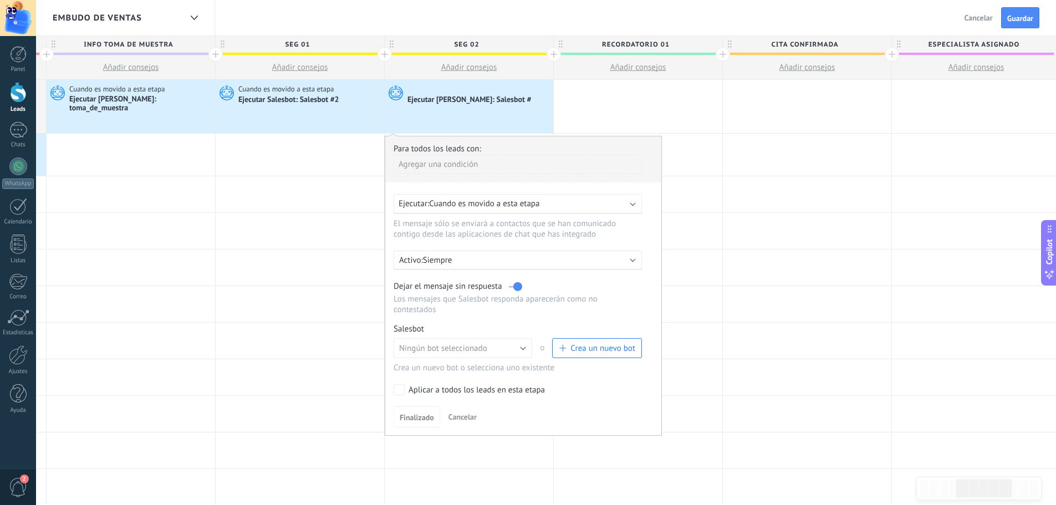
click at [582, 345] on span "Crea un nuevo bot" at bounding box center [602, 348] width 65 height 11
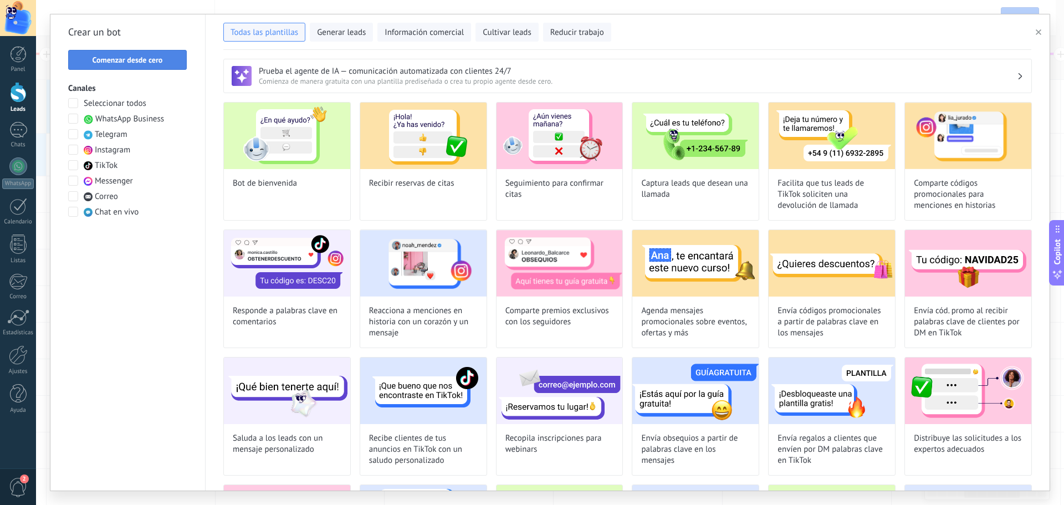
click at [142, 63] on span "Comenzar desde cero" at bounding box center [128, 60] width 70 height 8
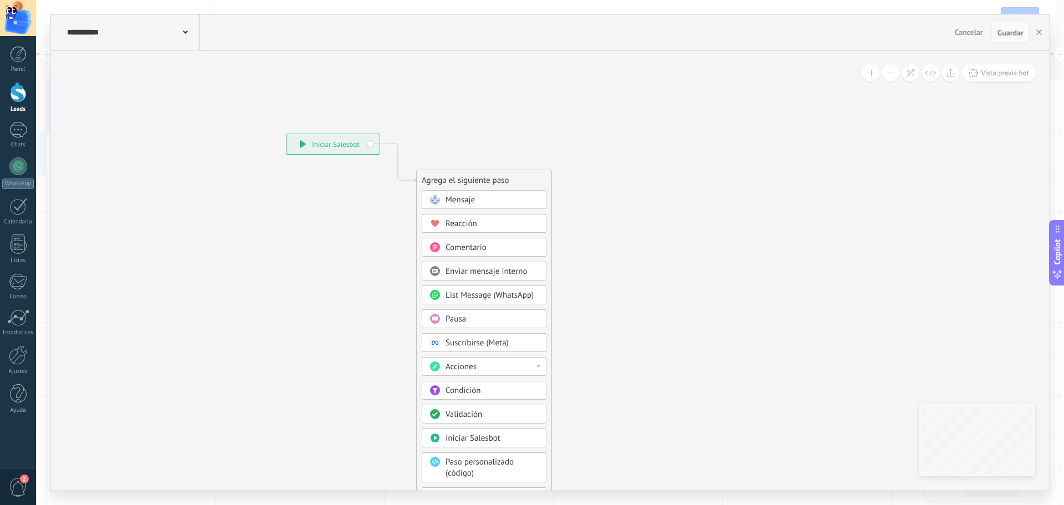
click at [185, 34] on icon at bounding box center [185, 31] width 5 height 3
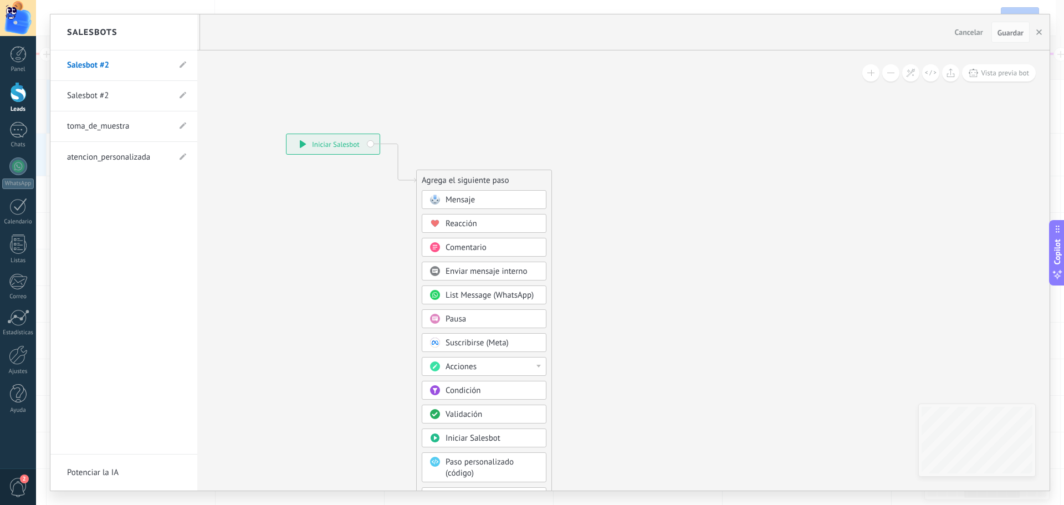
click at [178, 66] on li "Salesbot #2" at bounding box center [123, 65] width 147 height 30
click at [181, 64] on icon at bounding box center [183, 65] width 7 height 7
drag, startPoint x: 134, startPoint y: 60, endPoint x: 66, endPoint y: 63, distance: 68.2
click at [66, 63] on li "**********" at bounding box center [123, 65] width 147 height 30
type input "******"
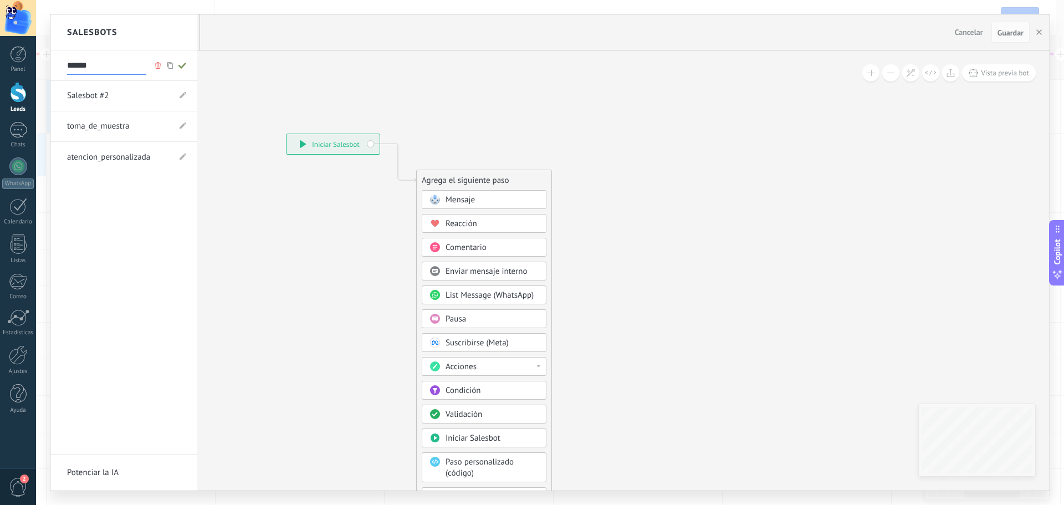
click at [246, 60] on div at bounding box center [549, 252] width 999 height 476
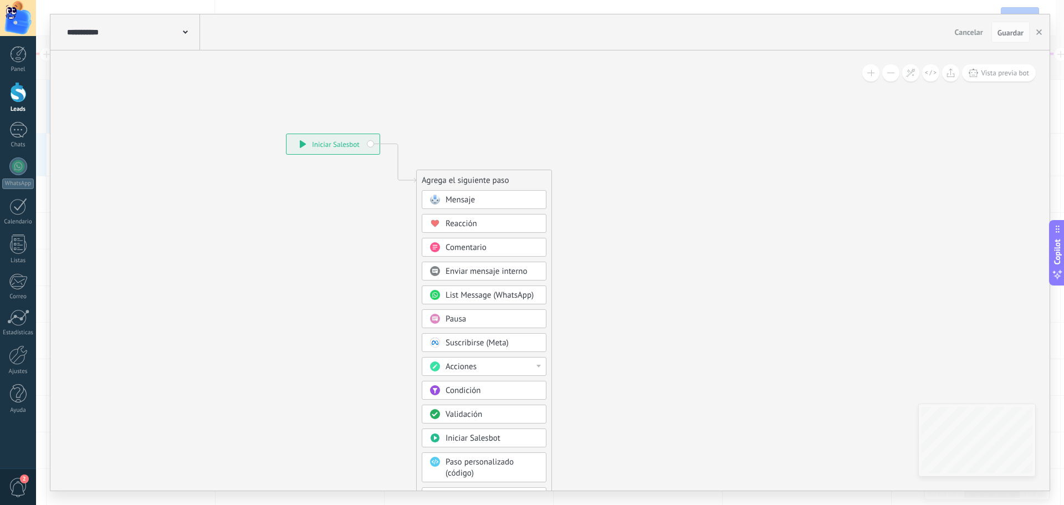
click at [476, 198] on div "Mensaje" at bounding box center [492, 199] width 93 height 11
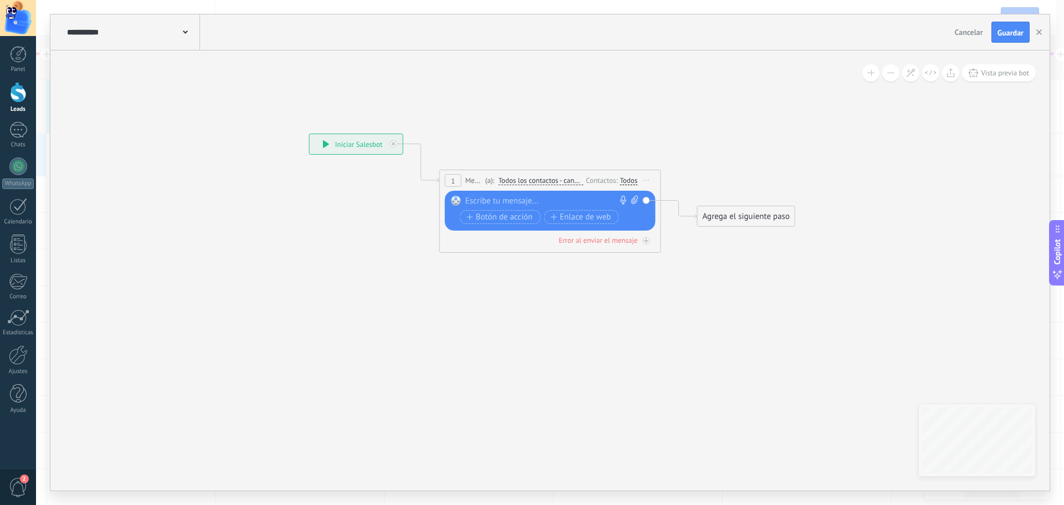
click at [487, 198] on div at bounding box center [547, 201] width 165 height 11
paste div
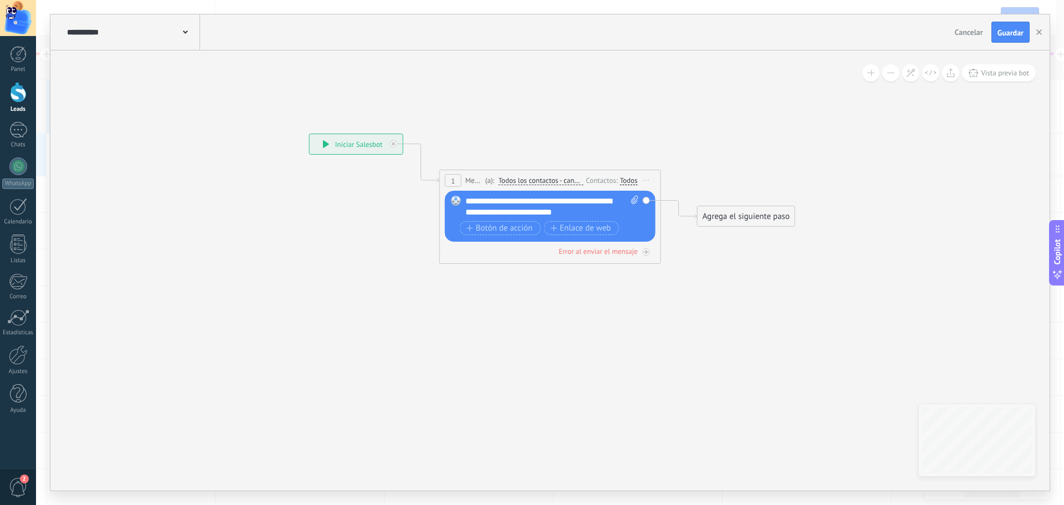
click at [541, 201] on div "**********" at bounding box center [551, 207] width 173 height 22
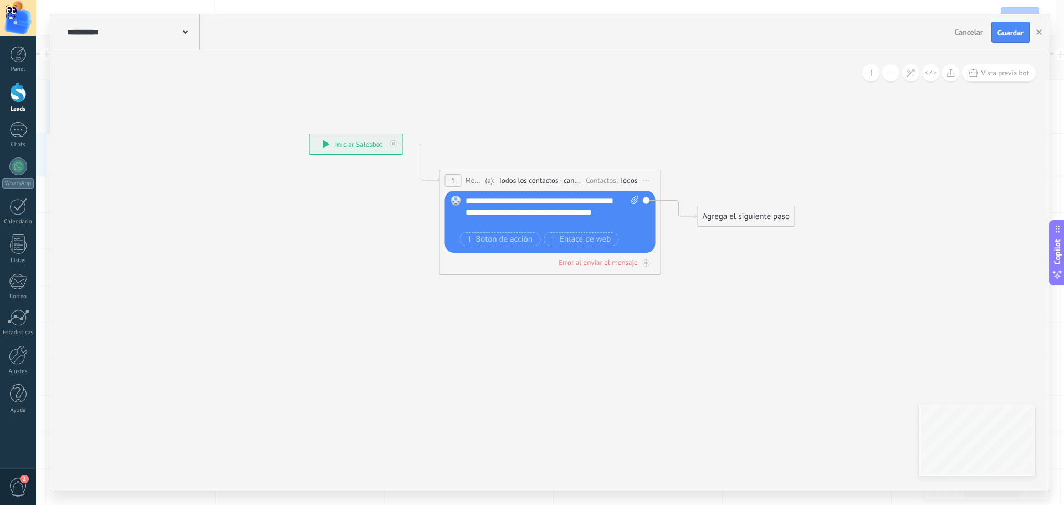
click at [626, 180] on div "Todos" at bounding box center [629, 180] width 18 height 9
click at [629, 193] on label at bounding box center [630, 192] width 13 height 8
click at [560, 182] on span "Todos los contactos - canales seleccionados" at bounding box center [540, 180] width 85 height 9
click at [560, 182] on button "Todos los contactos - canales seleccionados" at bounding box center [562, 181] width 139 height 20
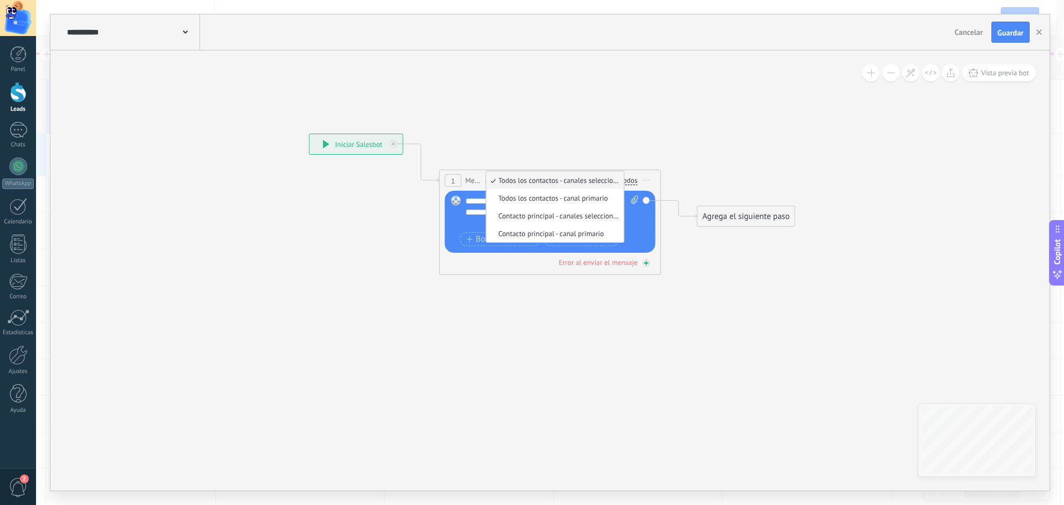
click at [503, 258] on div "Error al enviar el mensaje" at bounding box center [550, 262] width 211 height 11
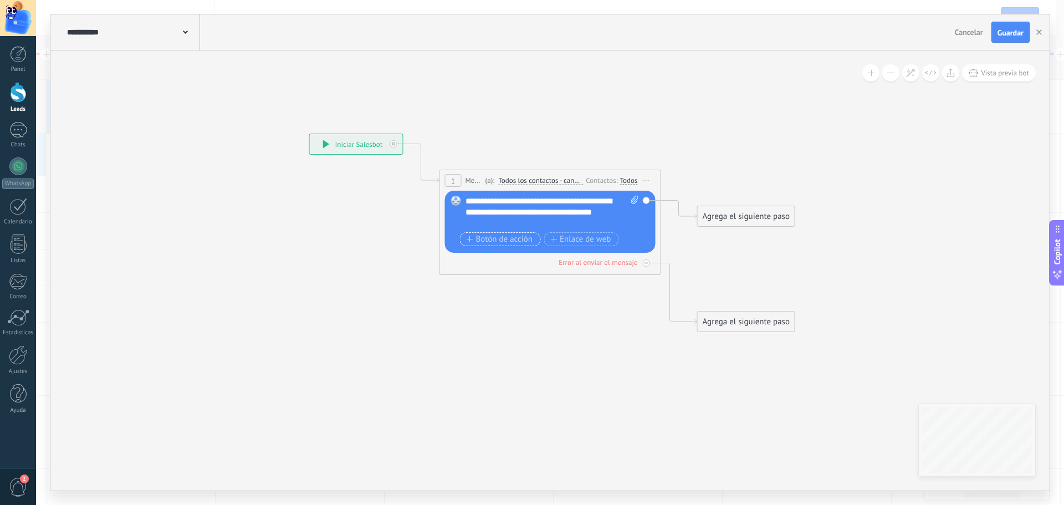
click at [523, 240] on span "Botón de acción" at bounding box center [500, 239] width 66 height 9
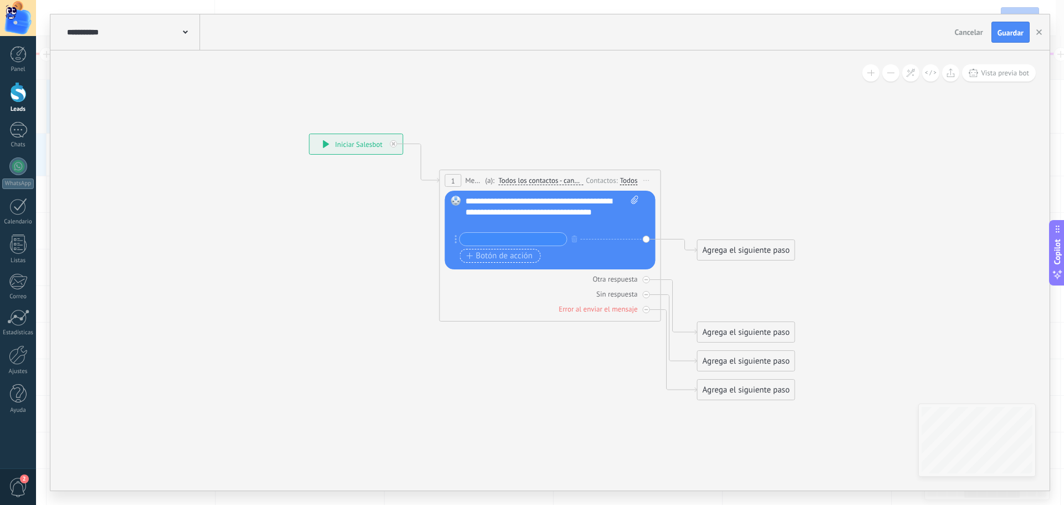
click at [482, 257] on span "Botón de acción" at bounding box center [500, 256] width 66 height 9
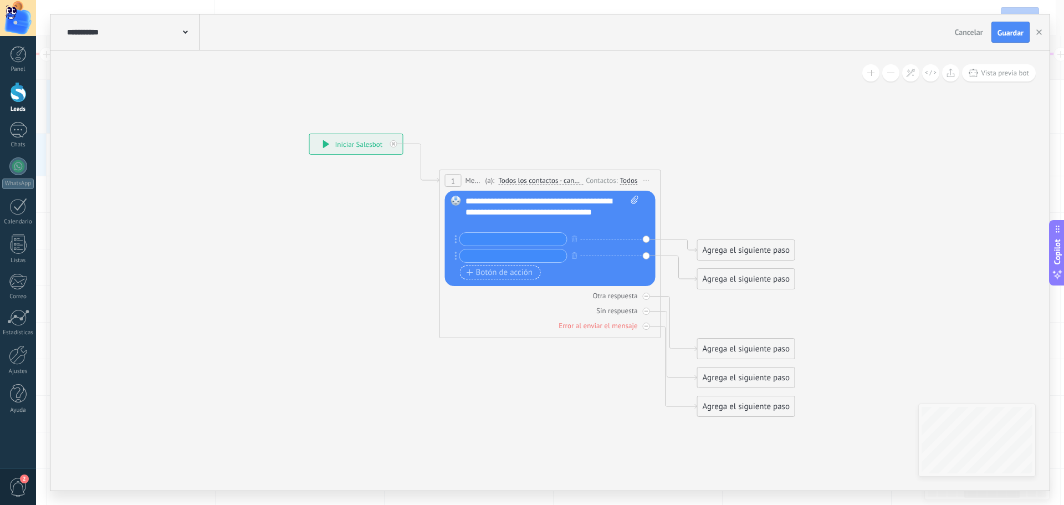
click at [486, 270] on span "Botón de acción" at bounding box center [500, 272] width 66 height 9
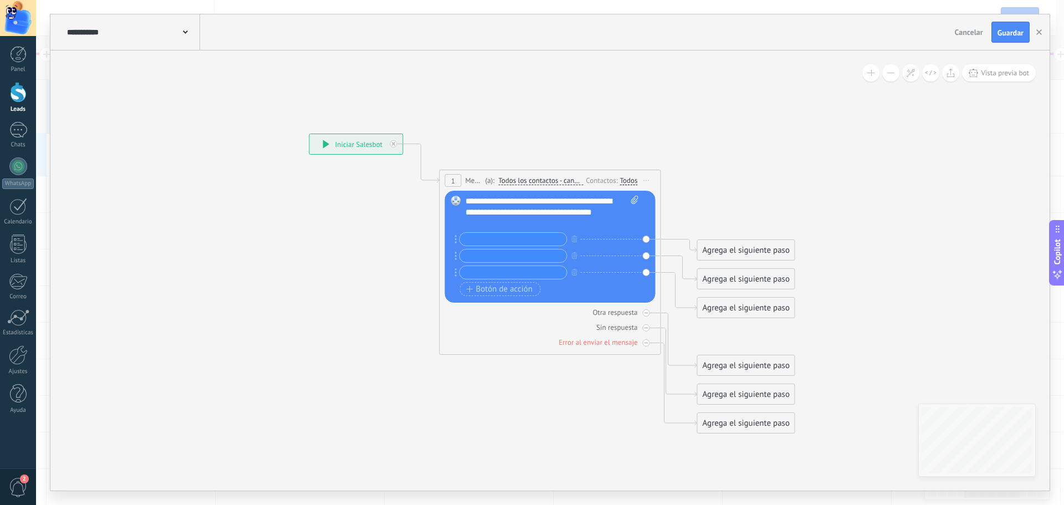
click at [505, 237] on input "text" at bounding box center [513, 239] width 107 height 13
type input "**********"
click at [503, 257] on input "text" at bounding box center [513, 255] width 107 height 13
type input "**********"
click at [493, 270] on input "text" at bounding box center [513, 272] width 107 height 13
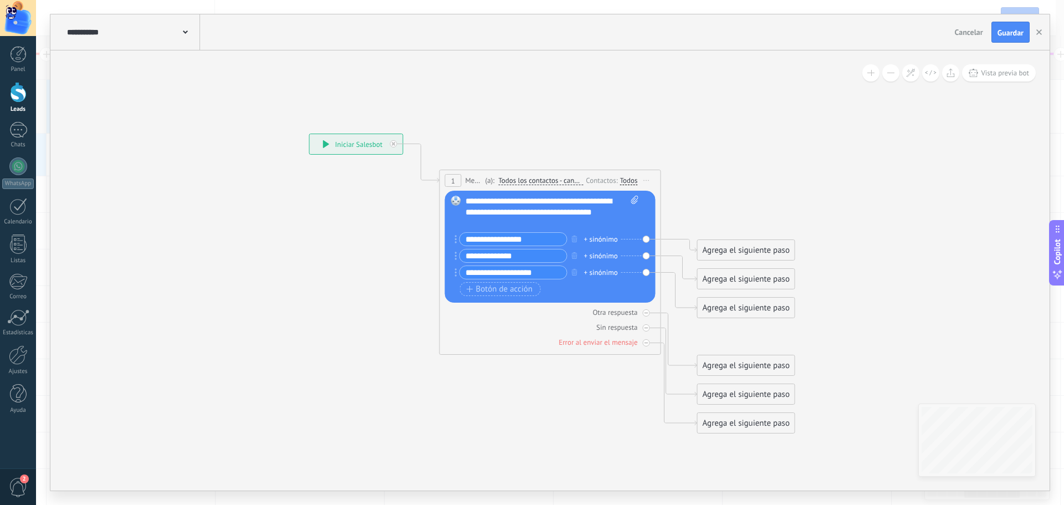
type input "**********"
click at [743, 308] on div "Agrega el siguiente paso" at bounding box center [746, 308] width 97 height 18
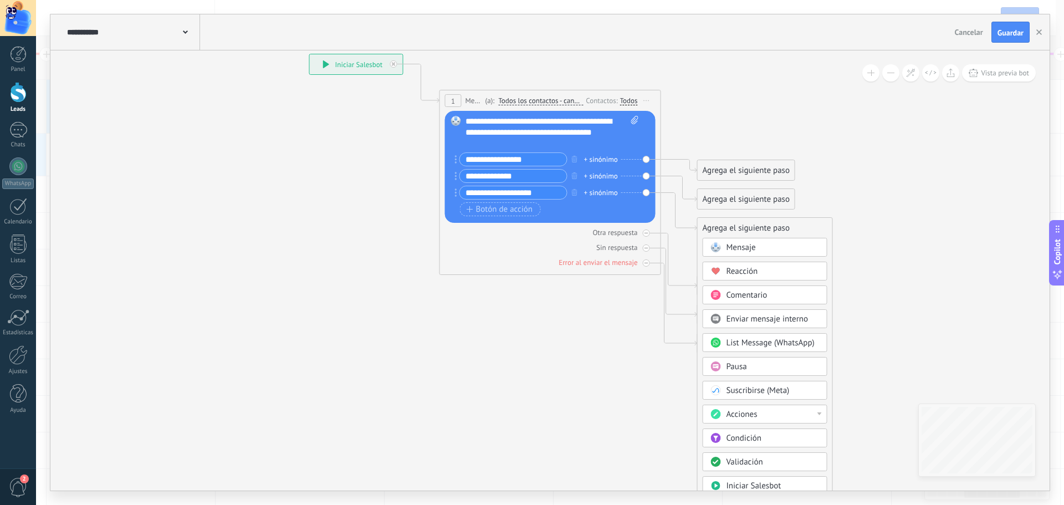
click at [741, 415] on span "Acciones" at bounding box center [741, 414] width 31 height 11
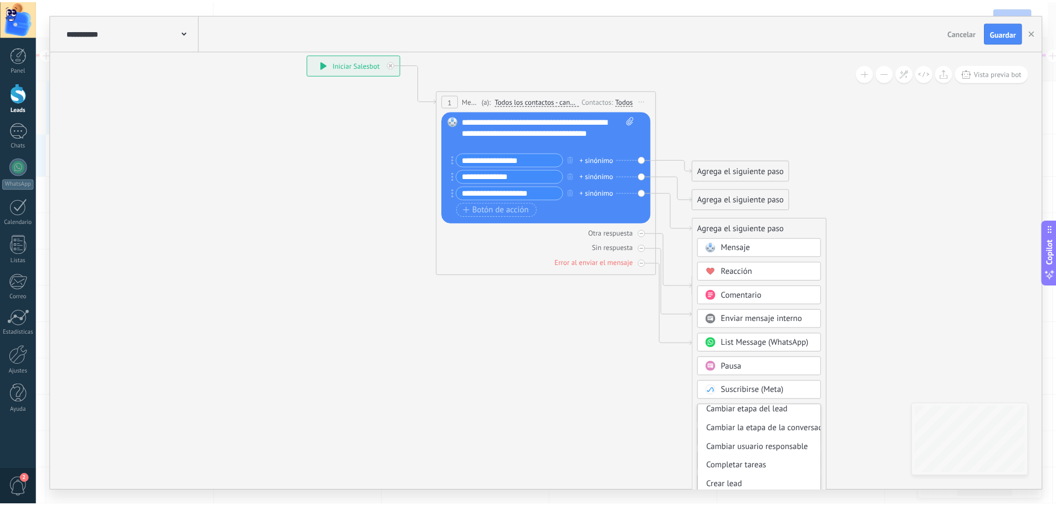
scroll to position [55, 0]
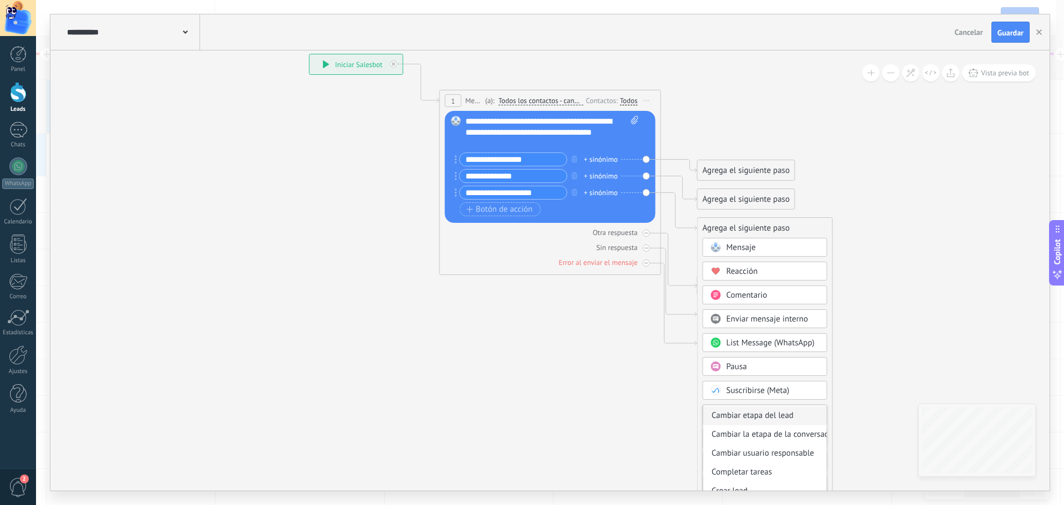
click at [760, 416] on div "Cambiar etapa del lead" at bounding box center [765, 415] width 124 height 19
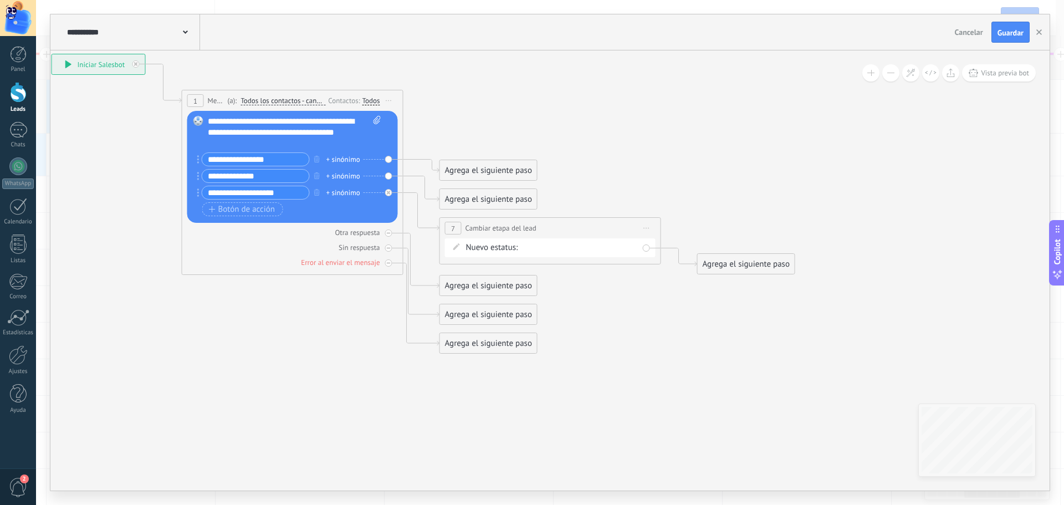
click at [0, 0] on div "NUEVA CONSULTA atencion personalizada INFO TOMA DE MUESTRA SEG 01 SEG 02 RECORD…" at bounding box center [0, 0] width 0 height 0
click at [0, 0] on label "RECORDATORIO 01" at bounding box center [0, 0] width 0 height 0
click at [744, 263] on div "Agrega el siguiente paso" at bounding box center [746, 264] width 97 height 18
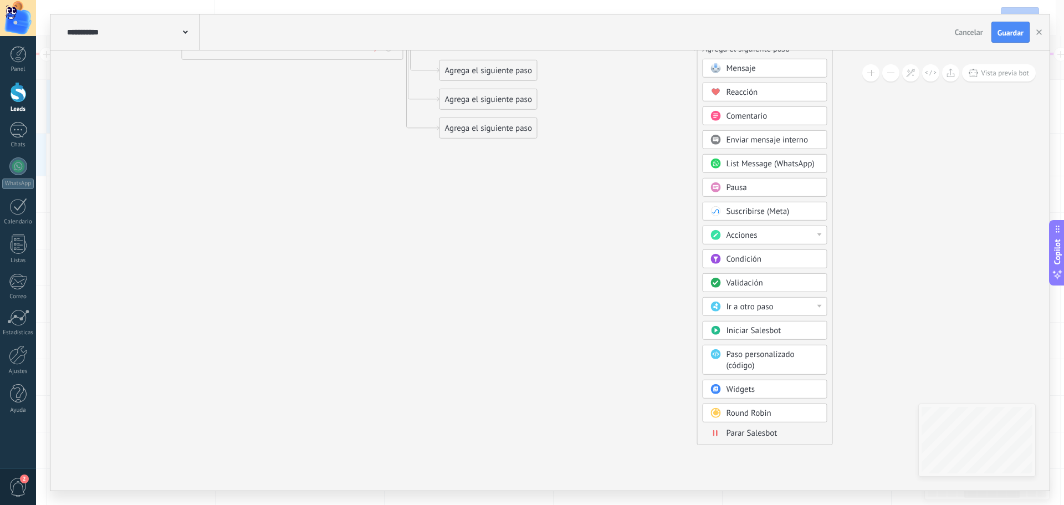
click at [749, 436] on span "Parar Salesbot" at bounding box center [751, 433] width 51 height 11
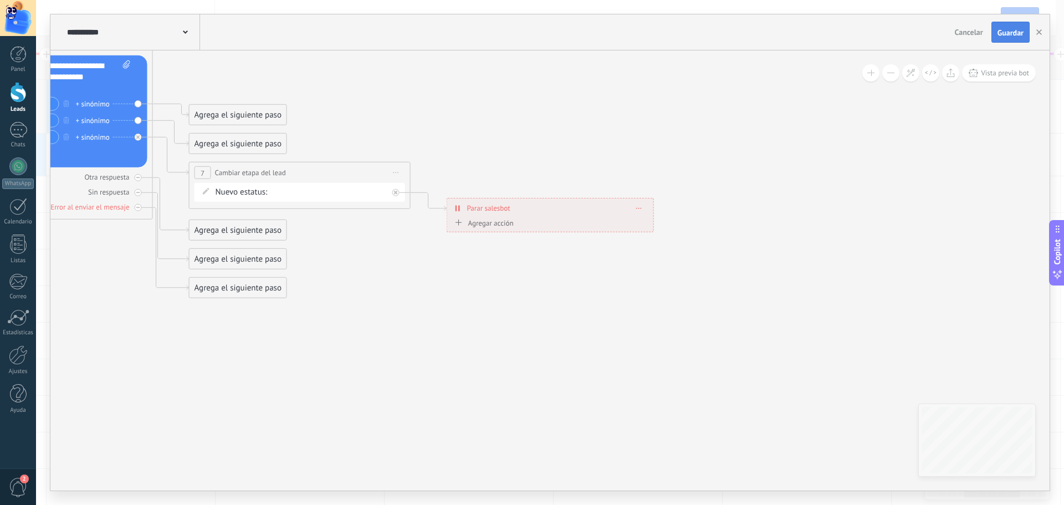
click at [1017, 33] on span "Guardar" at bounding box center [1010, 33] width 26 height 8
click at [1042, 31] on button "button" at bounding box center [1039, 32] width 17 height 20
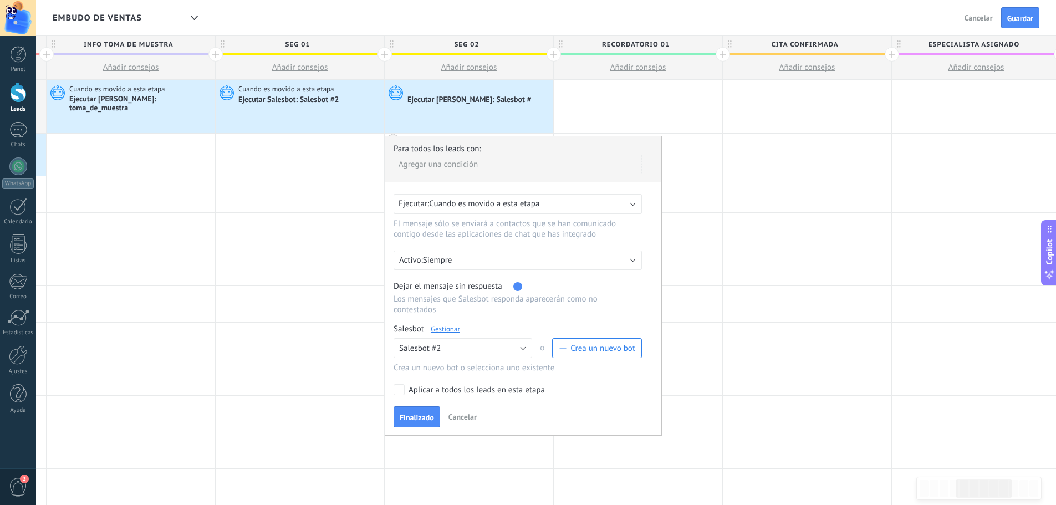
click at [964, 45] on span "Especialista asignado" at bounding box center [973, 44] width 163 height 17
click at [964, 45] on div at bounding box center [550, 252] width 1028 height 505
click at [970, 45] on span "Especialista asignado" at bounding box center [973, 44] width 163 height 17
click at [972, 45] on span "Especialista asignado" at bounding box center [973, 44] width 163 height 17
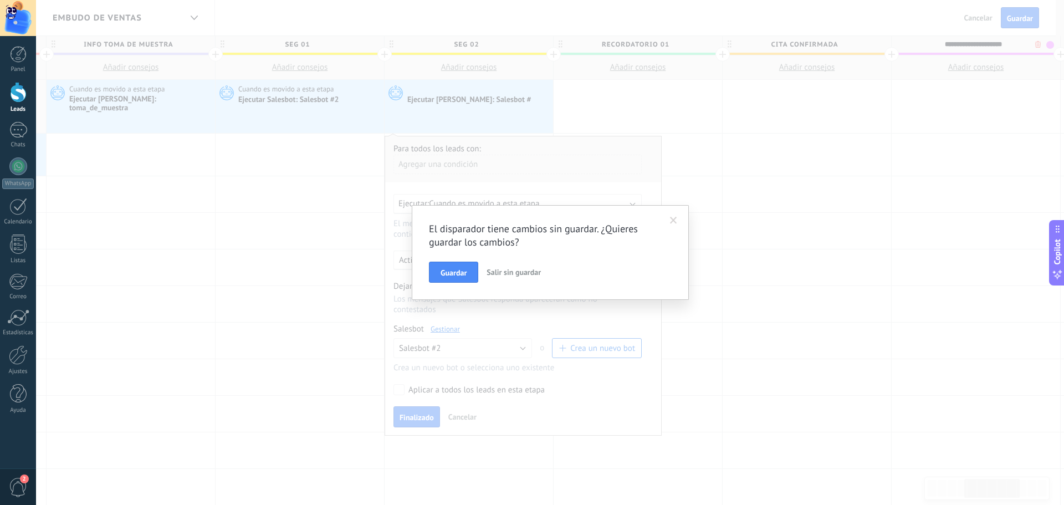
click at [1012, 42] on div "El disparador tiene cambios sin guardar. ¿Quieres guardar los cambios? Guardar …" at bounding box center [550, 252] width 1028 height 505
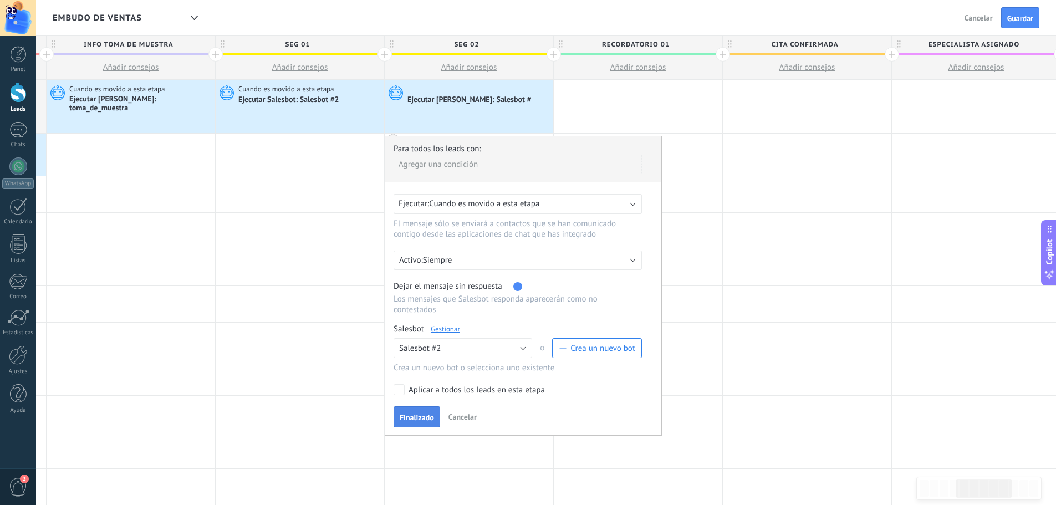
click at [425, 418] on span "Finalizado" at bounding box center [417, 417] width 34 height 8
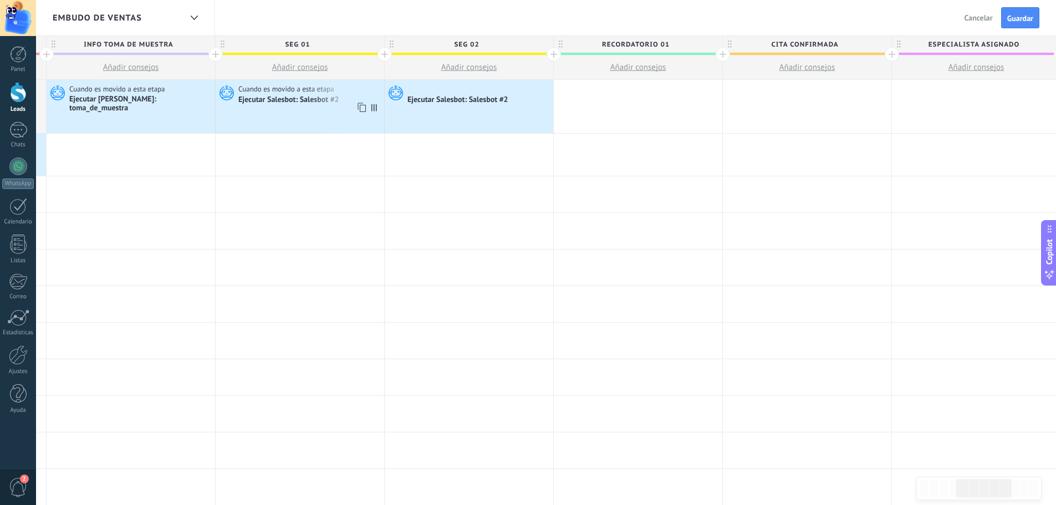
click at [324, 98] on div "Ejecutar Salesbot: Salesbot #2" at bounding box center [289, 100] width 103 height 10
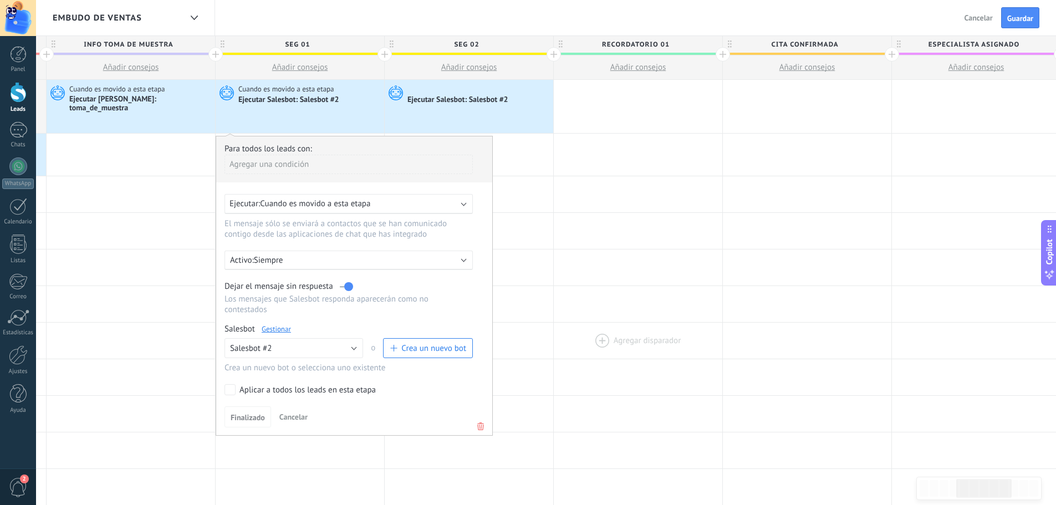
click at [575, 350] on div at bounding box center [638, 341] width 168 height 36
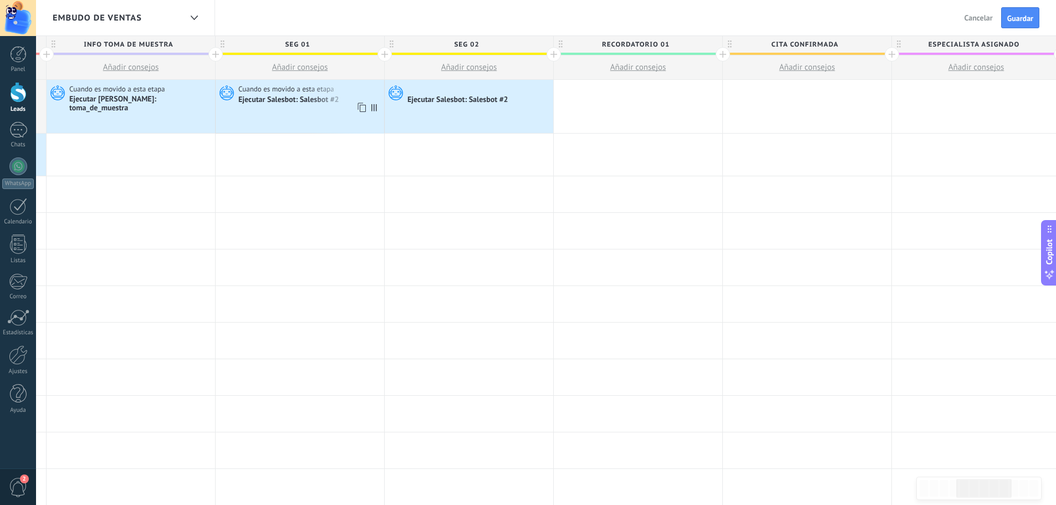
click at [294, 104] on div "Ejecutar Salesbot: Salesbot #2" at bounding box center [289, 100] width 103 height 10
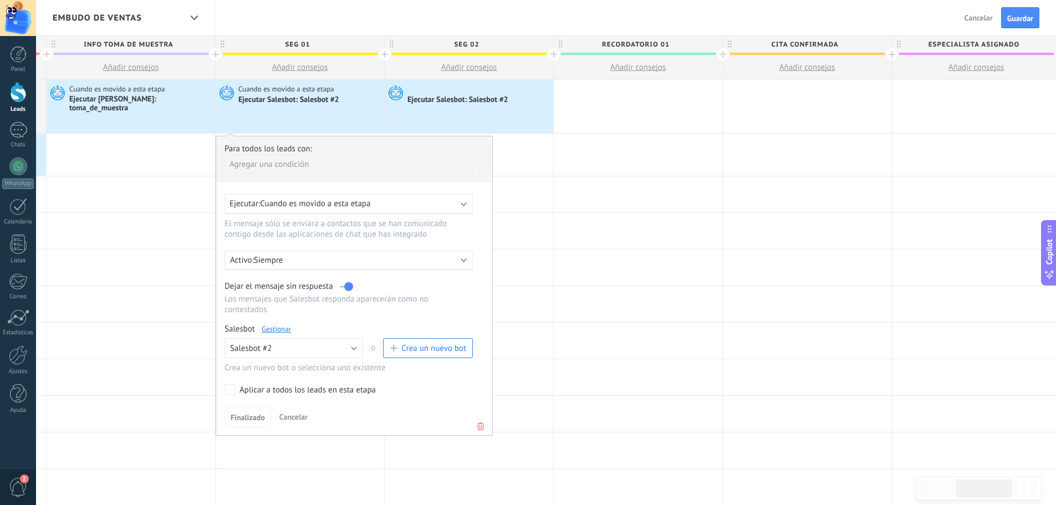
click at [274, 329] on link "Gestionar" at bounding box center [276, 328] width 29 height 9
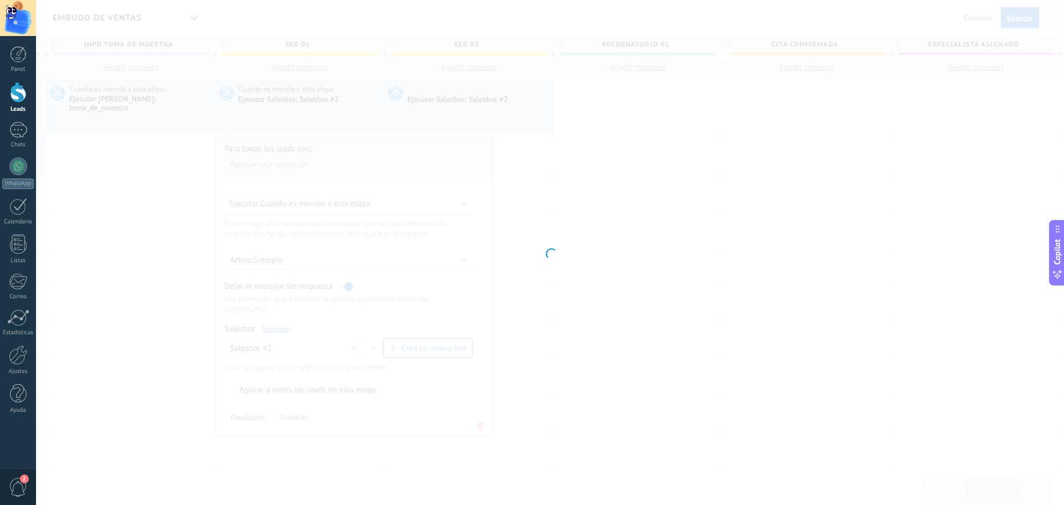
type input "**********"
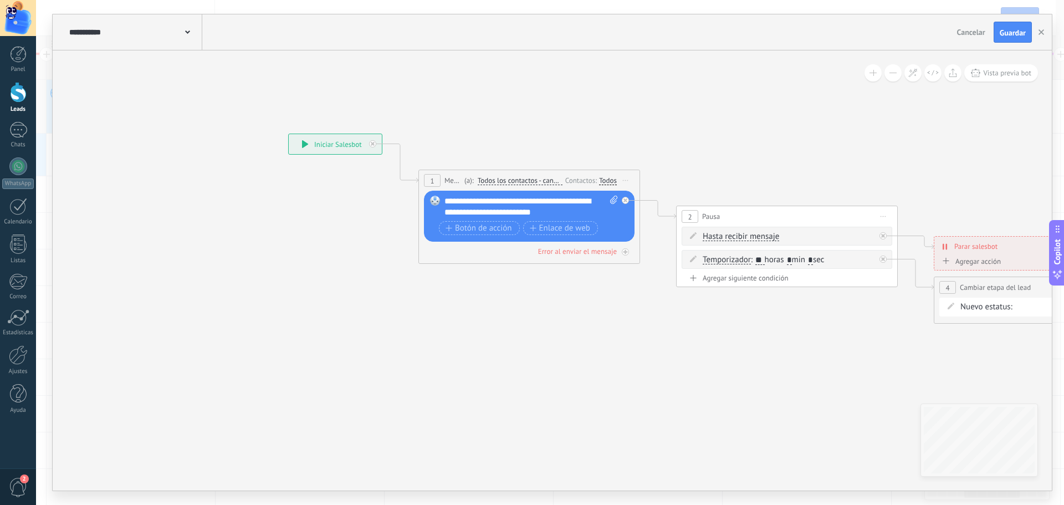
click at [187, 33] on use at bounding box center [187, 31] width 5 height 3
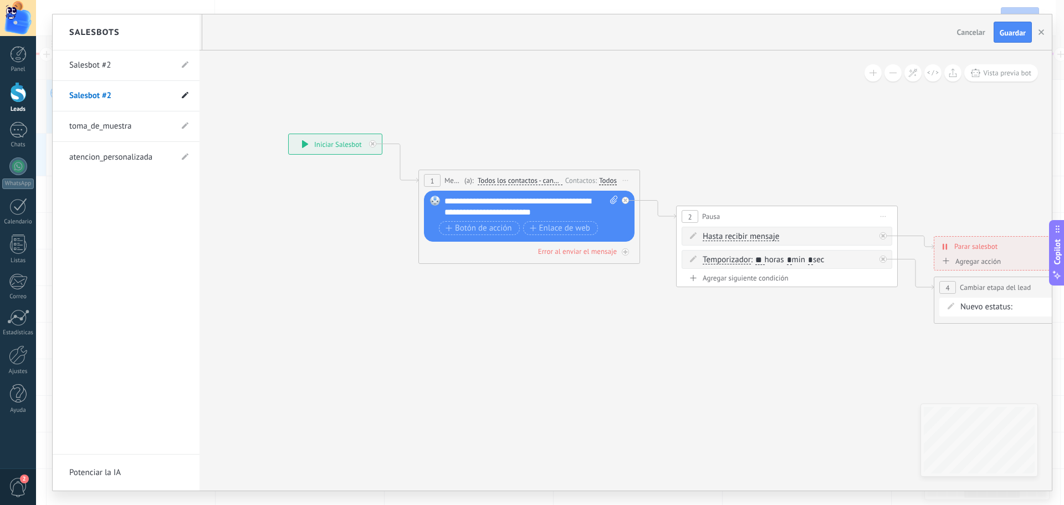
click at [186, 96] on icon at bounding box center [185, 95] width 7 height 7
drag, startPoint x: 119, startPoint y: 98, endPoint x: 55, endPoint y: 99, distance: 63.2
click at [55, 99] on li "**********" at bounding box center [126, 96] width 147 height 30
type input "*"
type input "******"
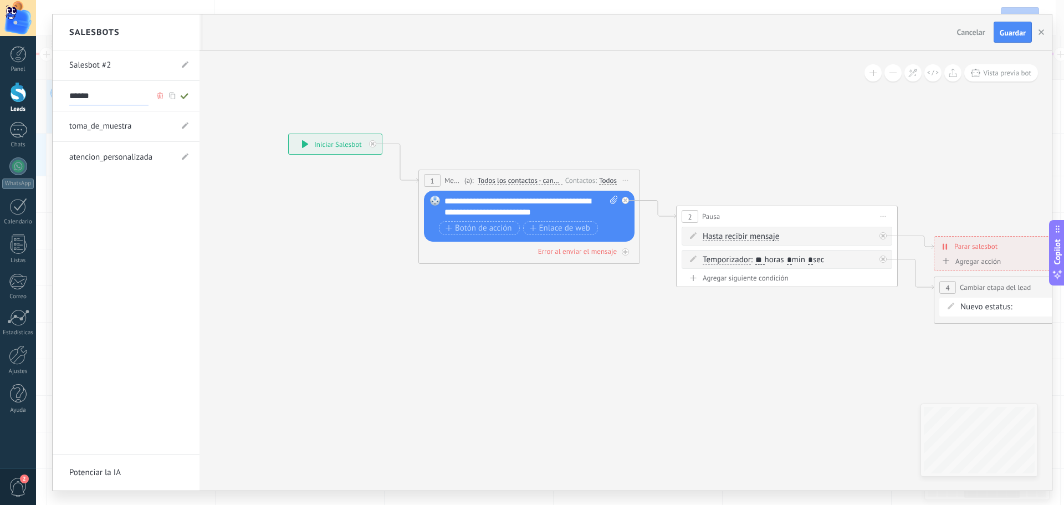
click at [245, 94] on div at bounding box center [552, 252] width 999 height 476
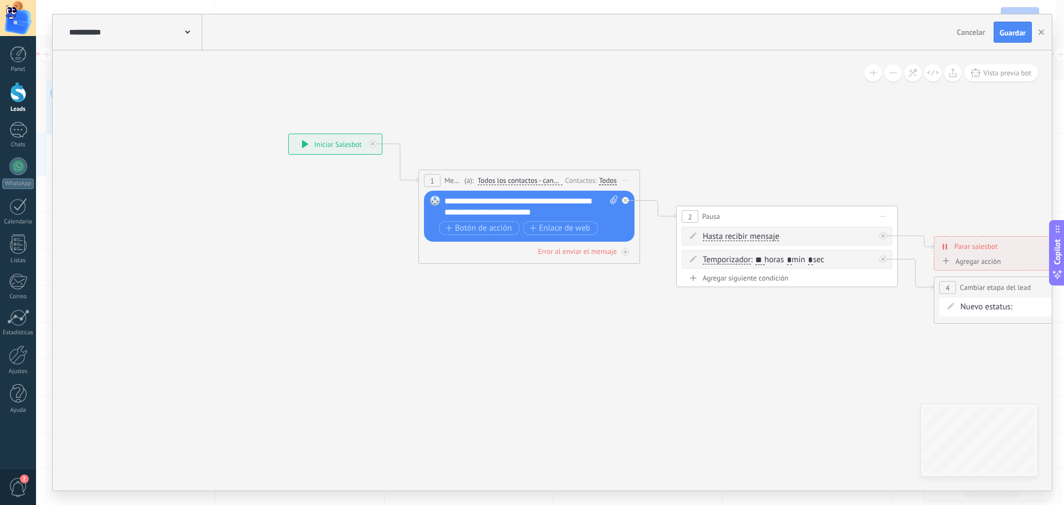
click at [182, 39] on div "**********" at bounding box center [134, 31] width 136 height 35
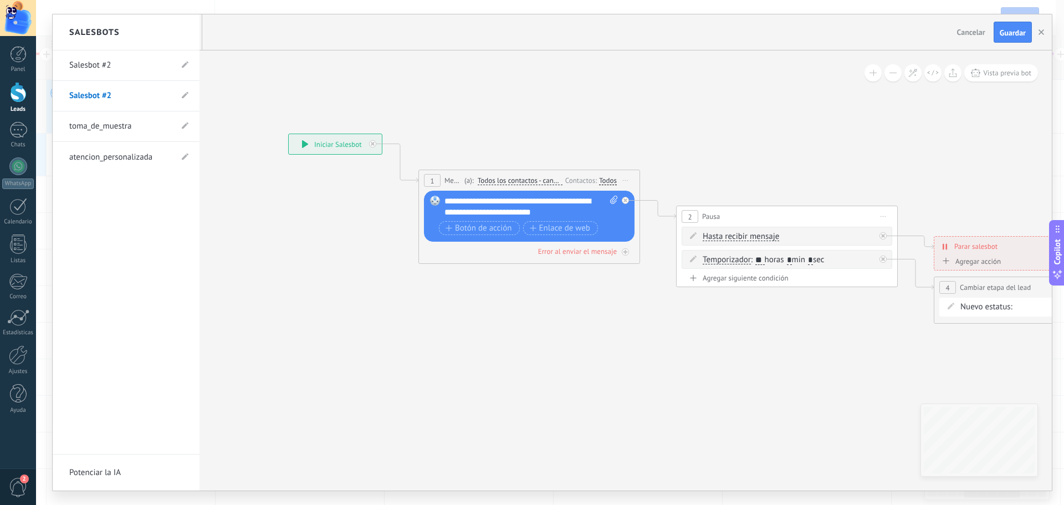
click at [180, 97] on li "Salesbot #2" at bounding box center [126, 96] width 147 height 30
click at [183, 96] on use at bounding box center [185, 95] width 7 height 7
drag, startPoint x: 132, startPoint y: 98, endPoint x: 67, endPoint y: 96, distance: 65.4
click at [67, 96] on li "**********" at bounding box center [126, 96] width 147 height 30
type input "******"
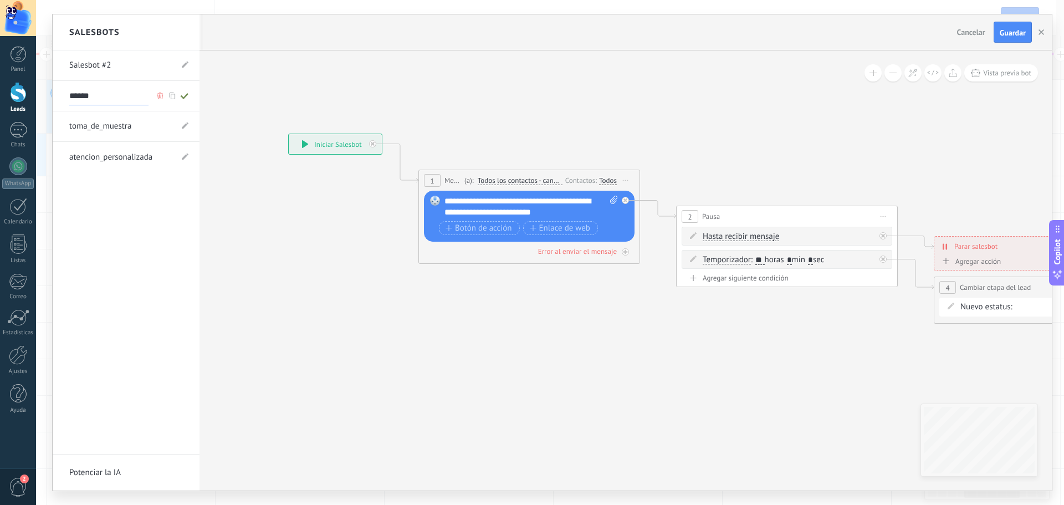
type input "******"
click at [166, 236] on div "Salesbot #2 SEG_01 toma_de_muestra atencion_personalizada" at bounding box center [126, 252] width 147 height 404
click at [271, 214] on div at bounding box center [552, 252] width 999 height 476
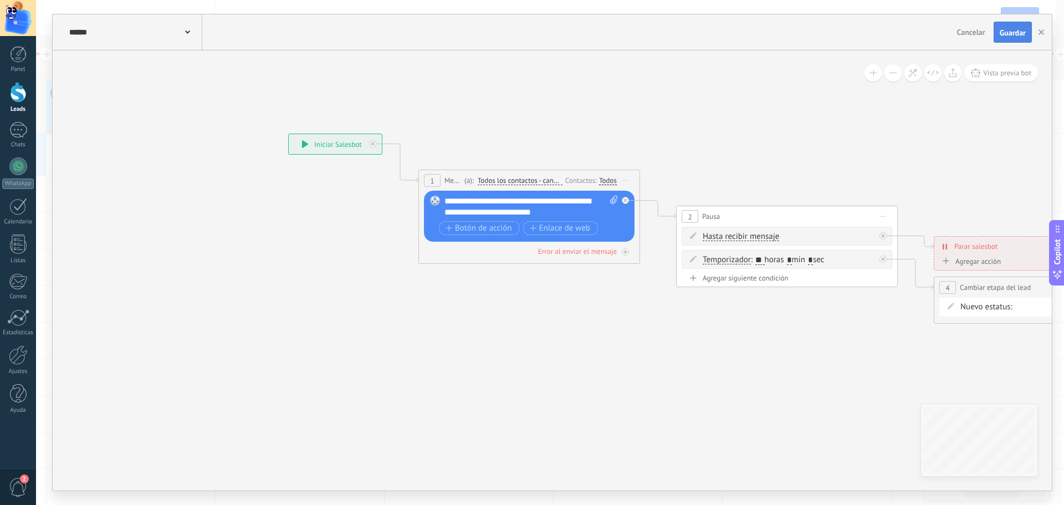
click at [1009, 35] on span "Guardar" at bounding box center [1013, 33] width 26 height 8
click at [1040, 31] on use "button" at bounding box center [1041, 32] width 6 height 6
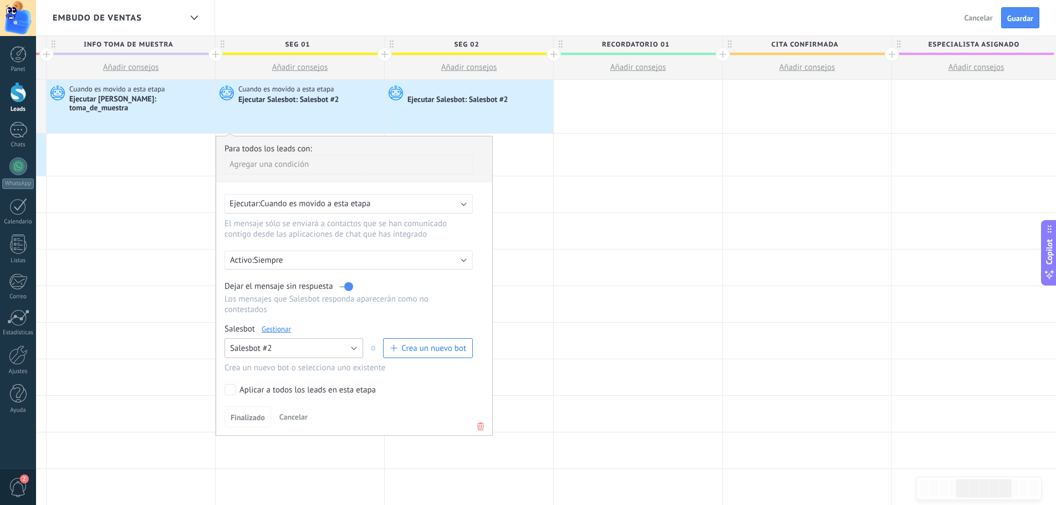
click at [342, 349] on button "Salesbot #2" at bounding box center [293, 348] width 139 height 20
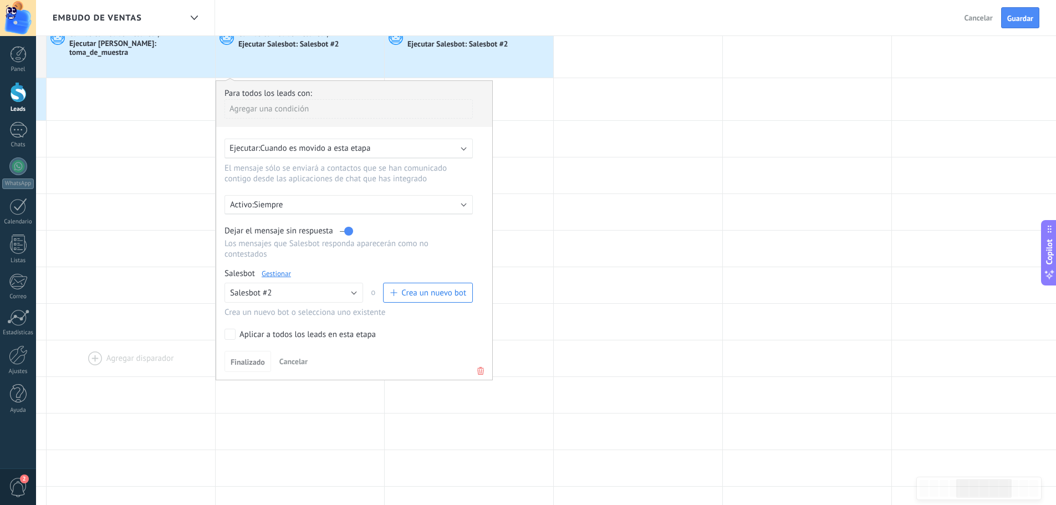
click at [165, 340] on div at bounding box center [131, 358] width 168 height 36
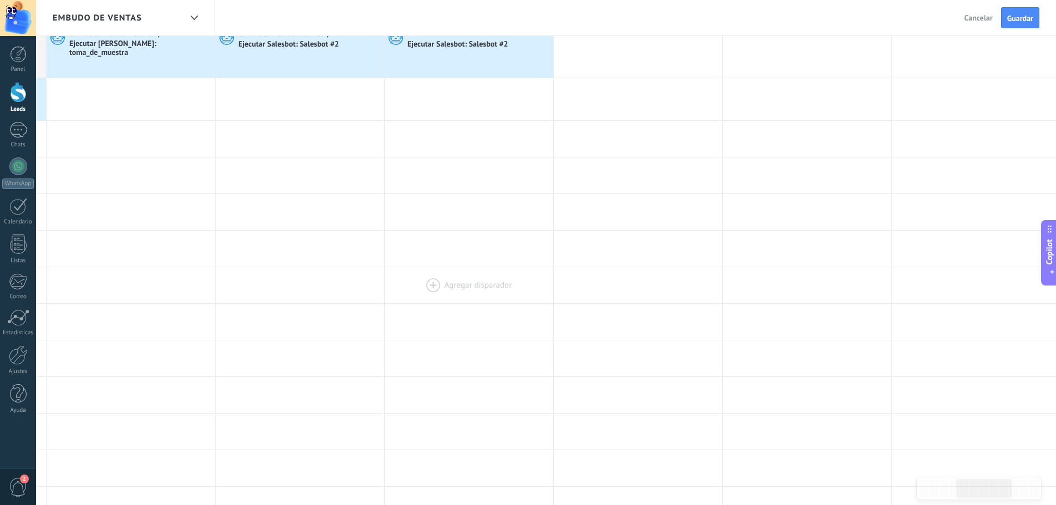
click at [387, 271] on div at bounding box center [469, 285] width 168 height 36
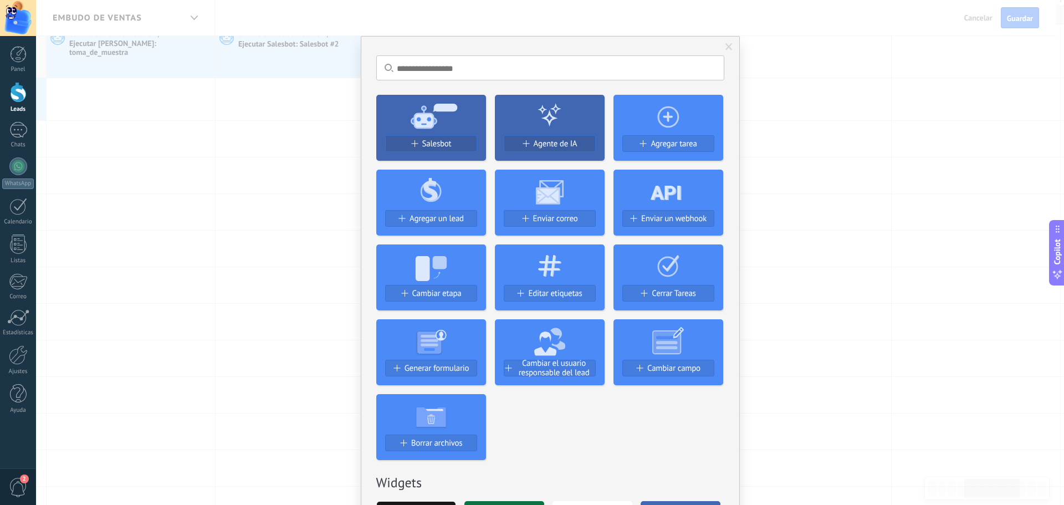
click at [307, 236] on div "No hay resultados Salesbot Agente de IA Agregar tarea Agregar un lead Enviar co…" at bounding box center [550, 252] width 1028 height 505
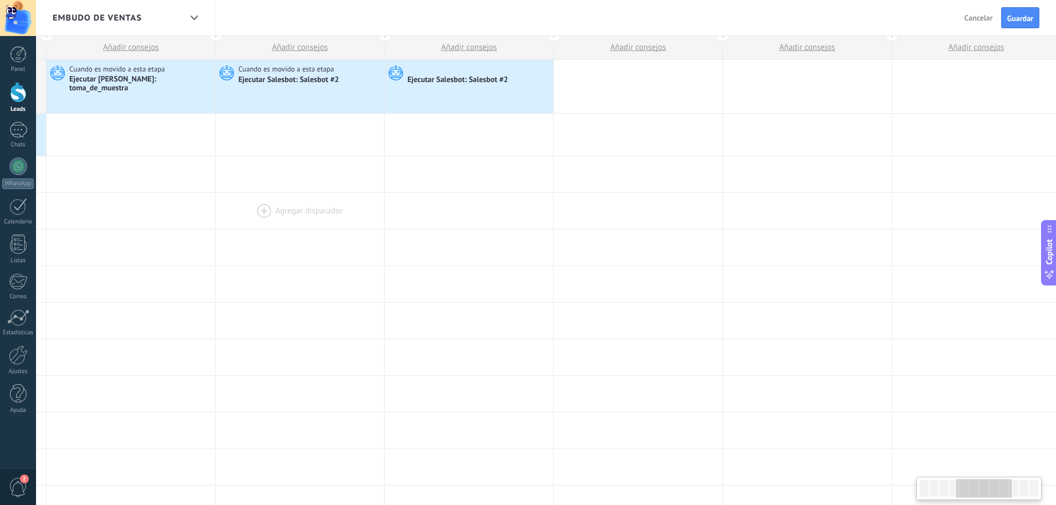
scroll to position [0, 0]
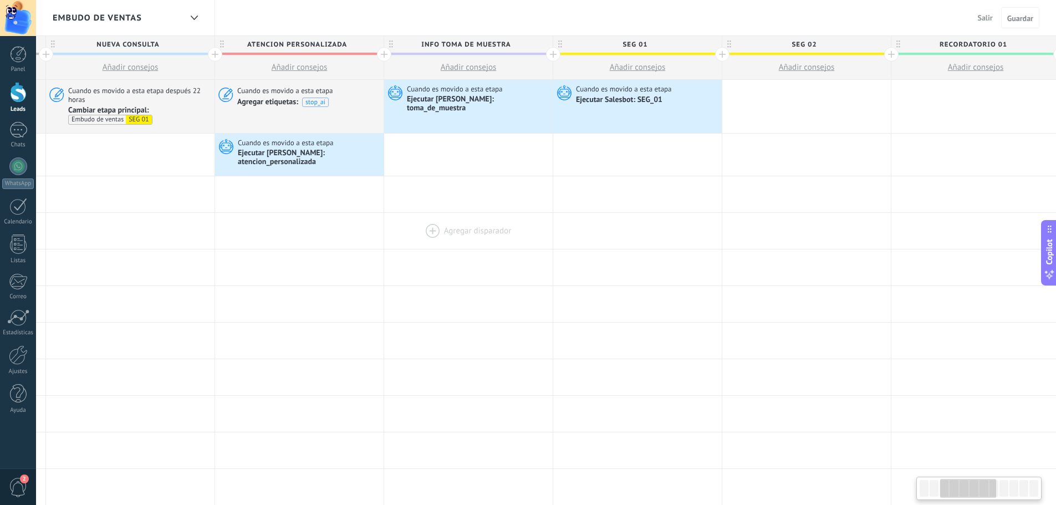
scroll to position [0, 403]
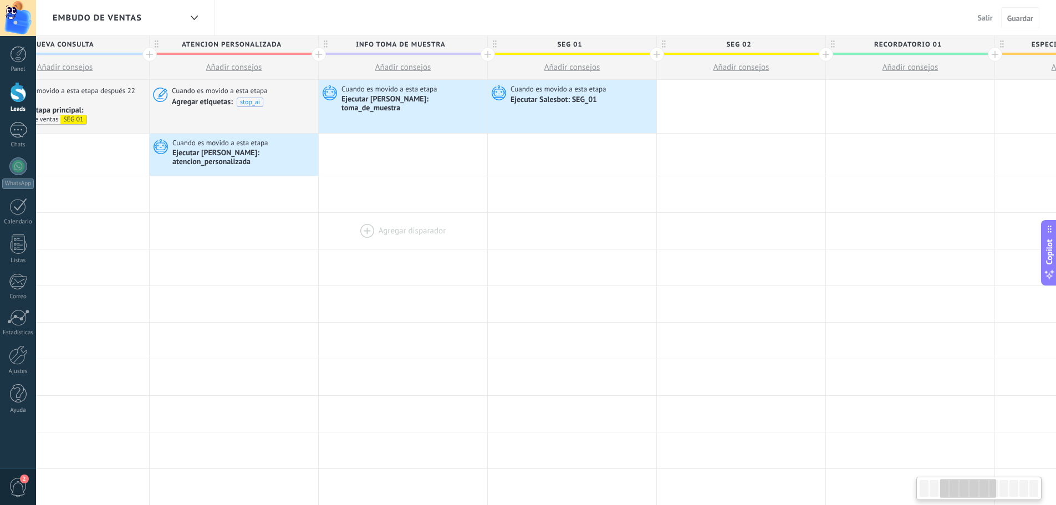
click at [423, 213] on div at bounding box center [403, 231] width 168 height 36
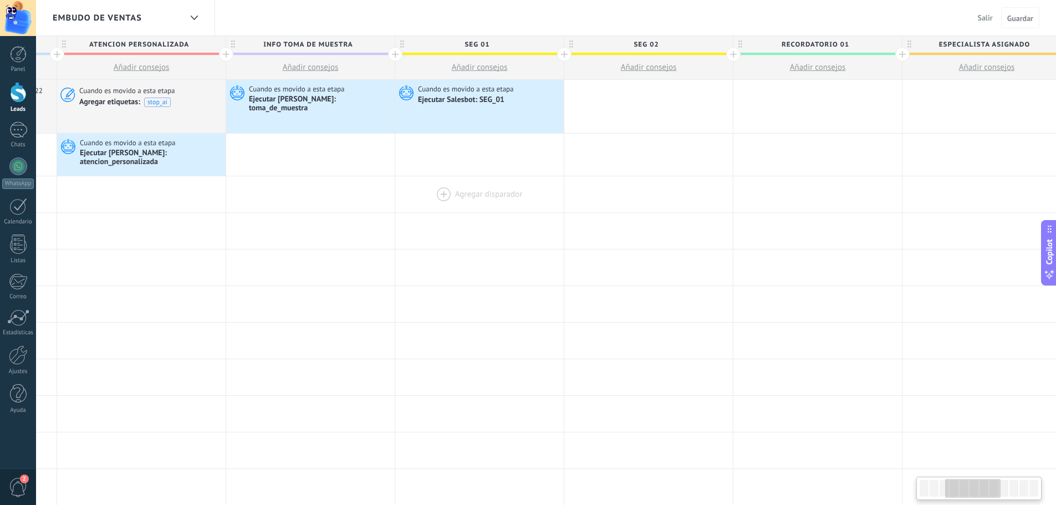
scroll to position [0, 0]
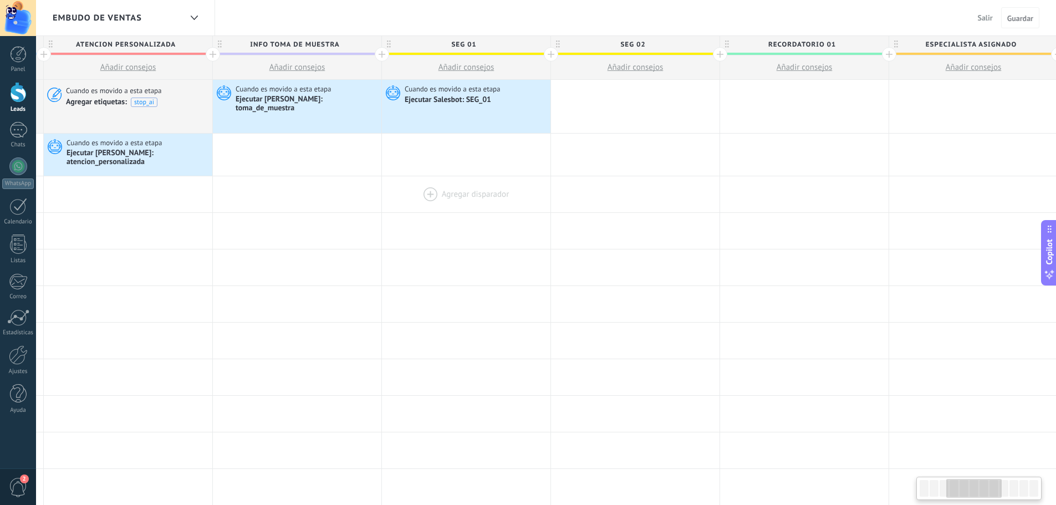
drag, startPoint x: 572, startPoint y: 195, endPoint x: 502, endPoint y: 196, distance: 69.8
click at [502, 196] on div at bounding box center [466, 194] width 168 height 36
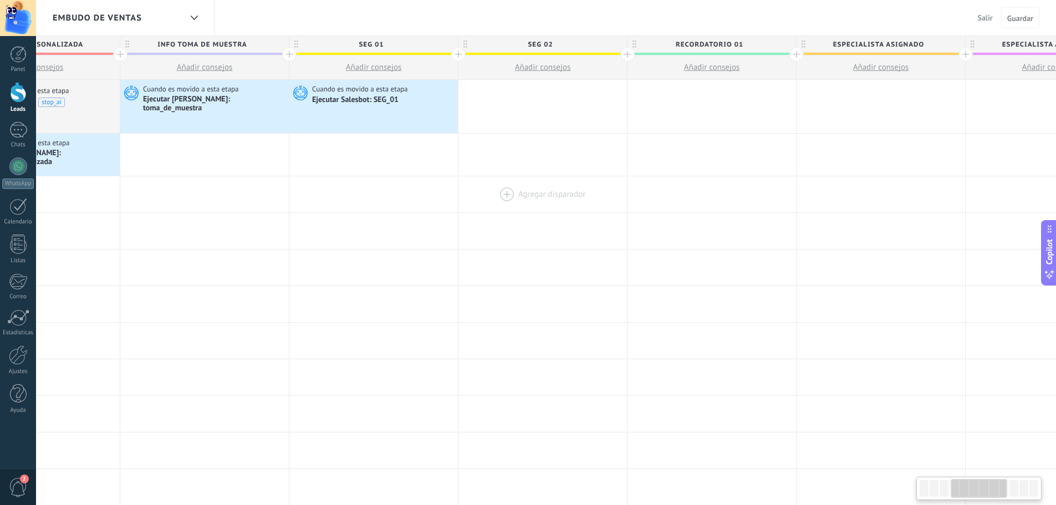
scroll to position [0, 606]
drag, startPoint x: 631, startPoint y: 193, endPoint x: 568, endPoint y: 193, distance: 63.2
click at [568, 193] on div at bounding box center [538, 194] width 168 height 36
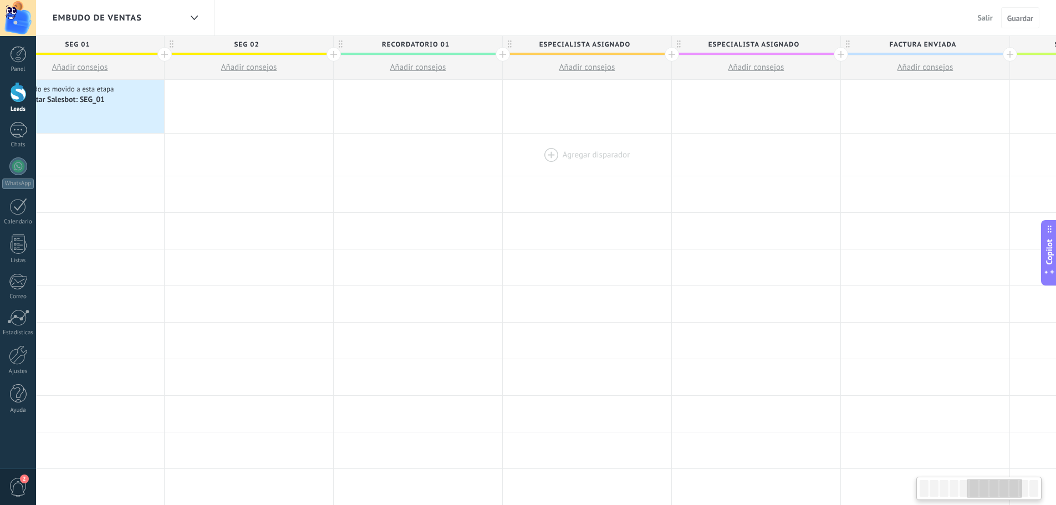
scroll to position [0, 898]
drag, startPoint x: 873, startPoint y: 160, endPoint x: 581, endPoint y: 151, distance: 292.2
click at [581, 151] on div at bounding box center [584, 155] width 168 height 42
click at [728, 45] on span "Especialista asignado" at bounding box center [750, 44] width 163 height 17
click at [728, 45] on input "**********" at bounding box center [751, 44] width 147 height 17
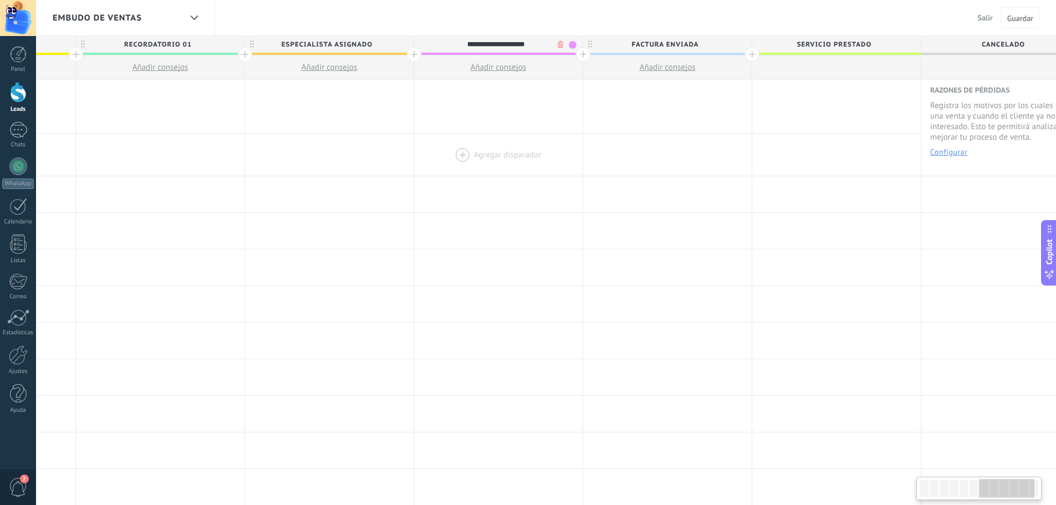
scroll to position [0, 1187]
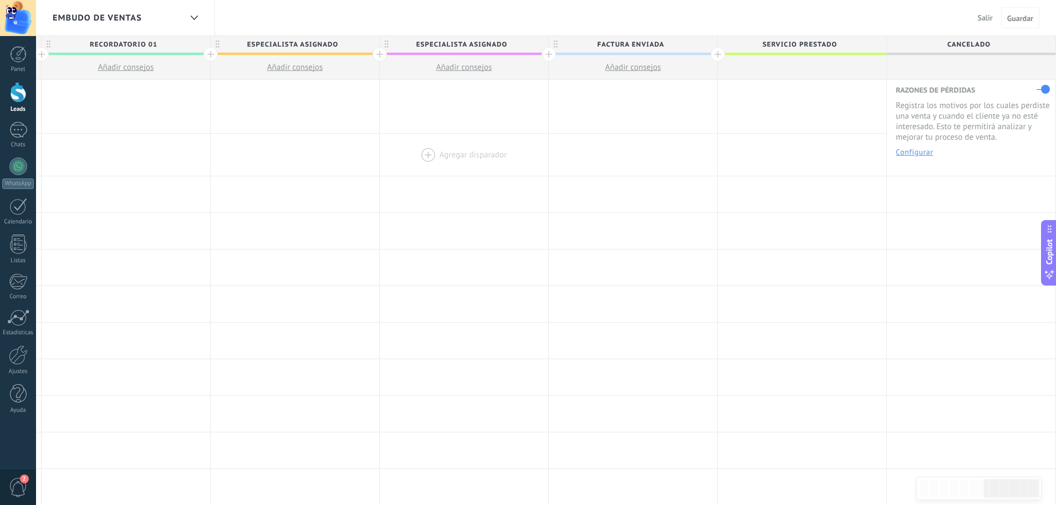
drag, startPoint x: 831, startPoint y: 182, endPoint x: 409, endPoint y: 147, distance: 423.7
click at [409, 147] on div "Cuando se crea en esta etapa después 22 horas Cambiar etapa principal: Embudo d…" at bounding box center [42, 494] width 2028 height 828
click at [967, 45] on span "Cancelado" at bounding box center [968, 44] width 163 height 17
click at [948, 44] on input "*********" at bounding box center [968, 44] width 147 height 17
type input "**********"
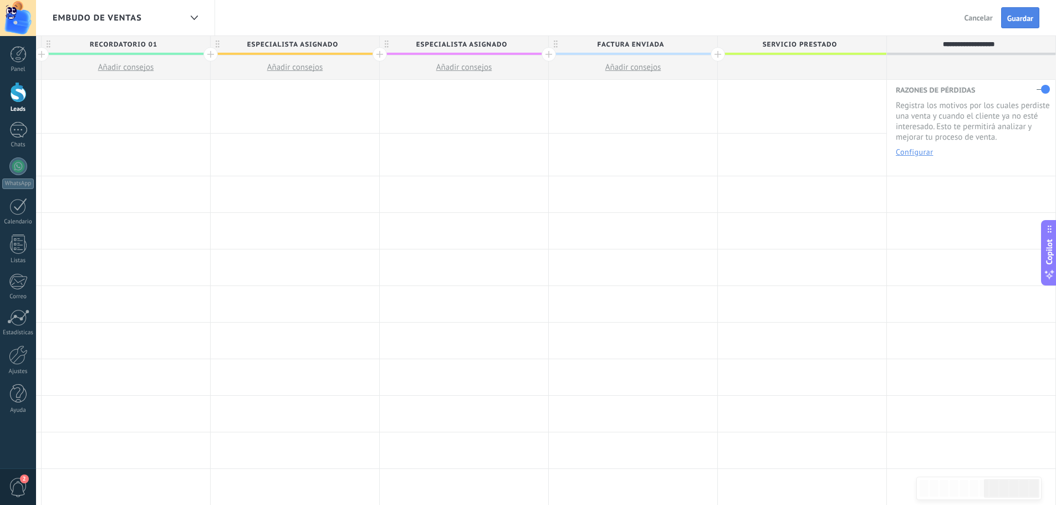
click at [1029, 19] on span "Guardar" at bounding box center [1020, 18] width 26 height 8
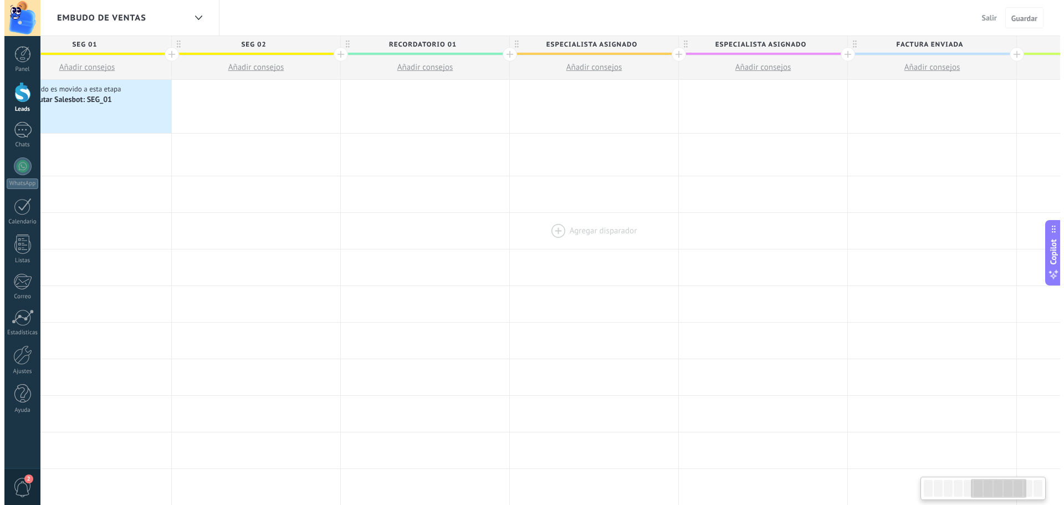
scroll to position [0, 887]
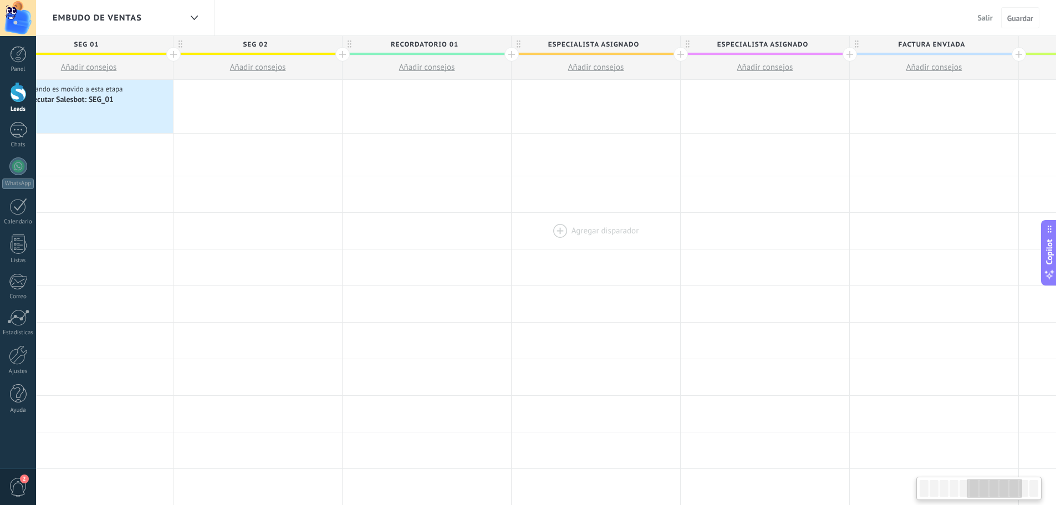
drag, startPoint x: 229, startPoint y: 209, endPoint x: 530, endPoint y: 206, distance: 300.9
click at [530, 213] on div at bounding box center [595, 231] width 168 height 36
click at [221, 105] on div at bounding box center [257, 106] width 168 height 53
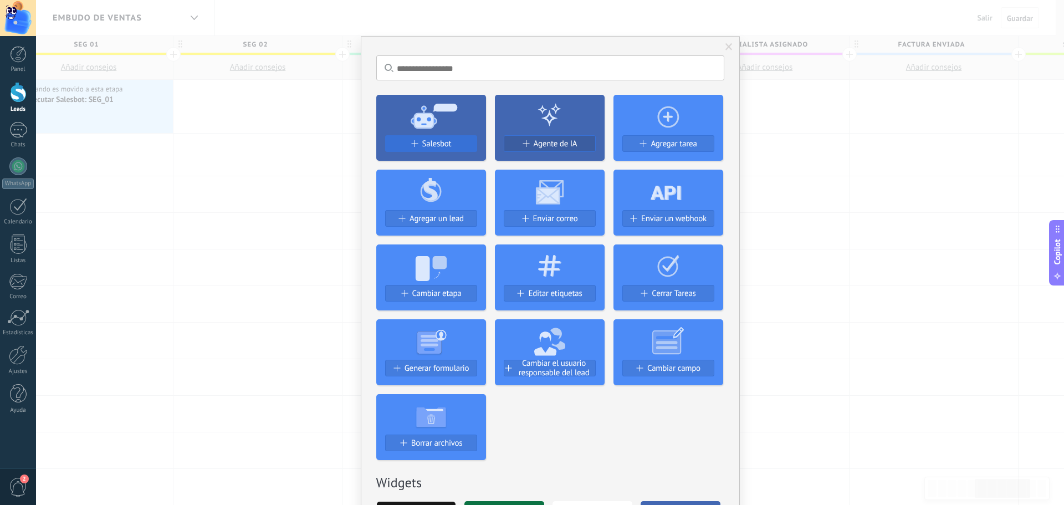
click at [433, 141] on span "Salesbot" at bounding box center [436, 143] width 29 height 9
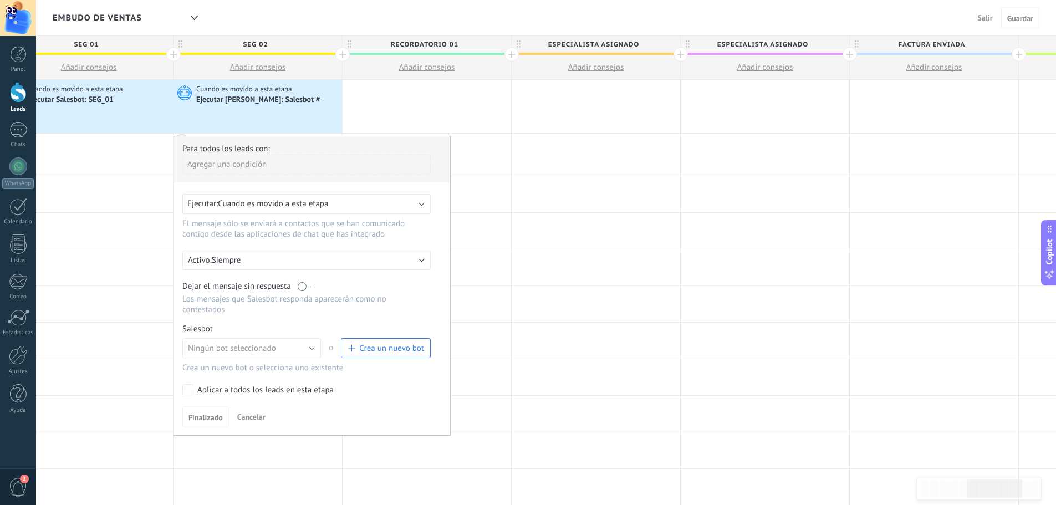
click at [308, 285] on label at bounding box center [304, 286] width 13 height 11
click at [286, 347] on button "Ningún bot seleccionado" at bounding box center [251, 348] width 139 height 20
click at [221, 366] on span "Salesbot #2" at bounding box center [246, 367] width 141 height 11
click at [236, 330] on link "Gestionar" at bounding box center [233, 328] width 29 height 9
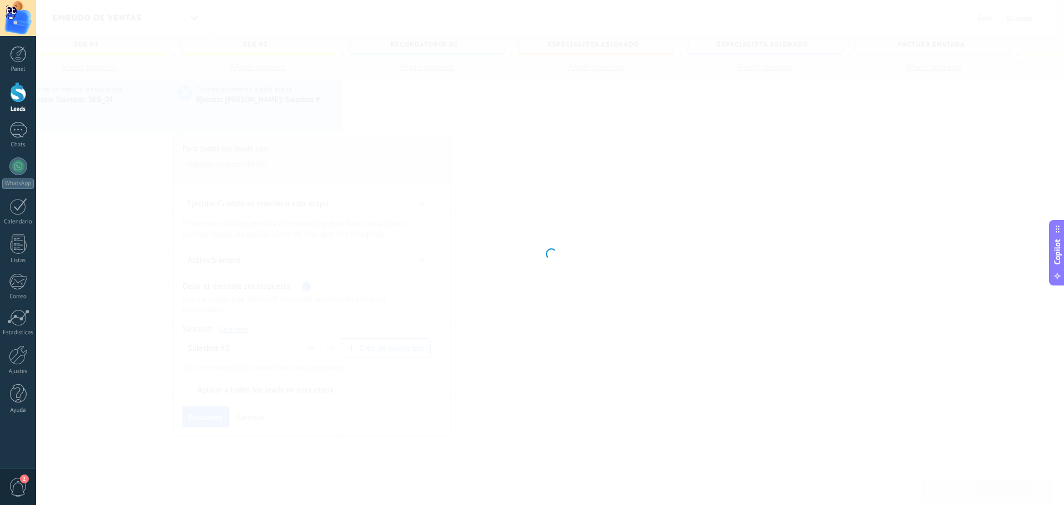
type input "**********"
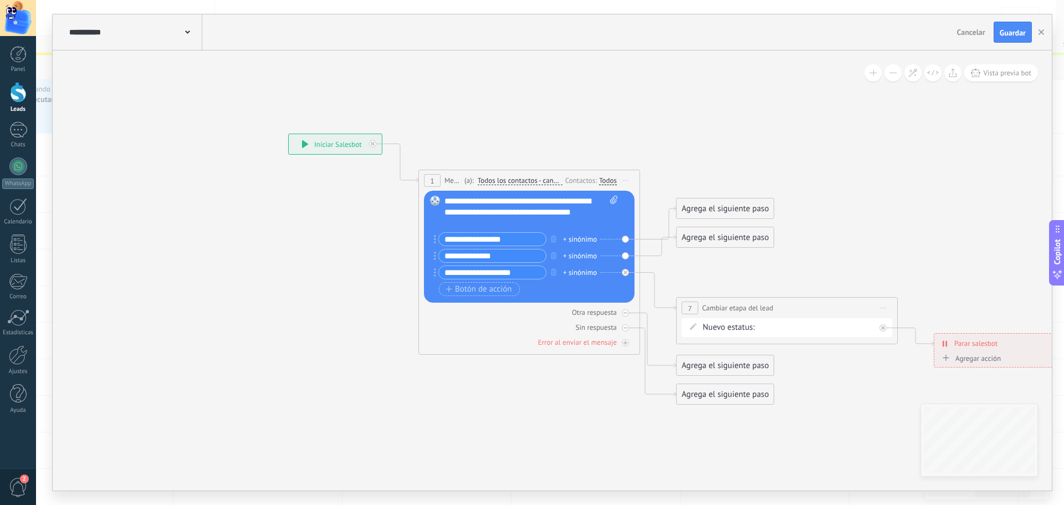
click at [186, 33] on use at bounding box center [187, 31] width 5 height 3
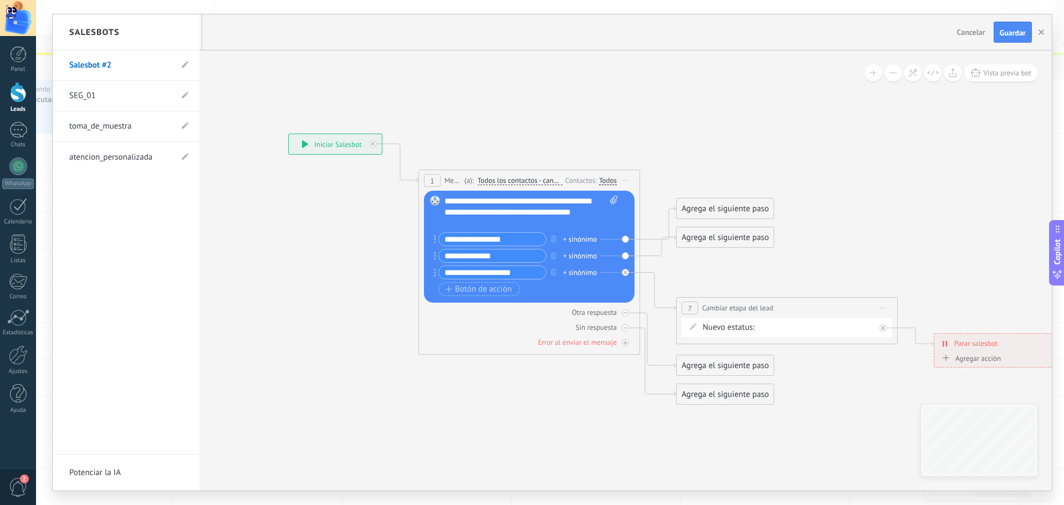
click at [180, 63] on li "Salesbot #2" at bounding box center [126, 65] width 147 height 30
click at [183, 65] on use at bounding box center [185, 65] width 7 height 7
drag, startPoint x: 124, startPoint y: 66, endPoint x: 62, endPoint y: 65, distance: 62.1
click at [62, 65] on li "**********" at bounding box center [126, 65] width 147 height 30
type input "******"
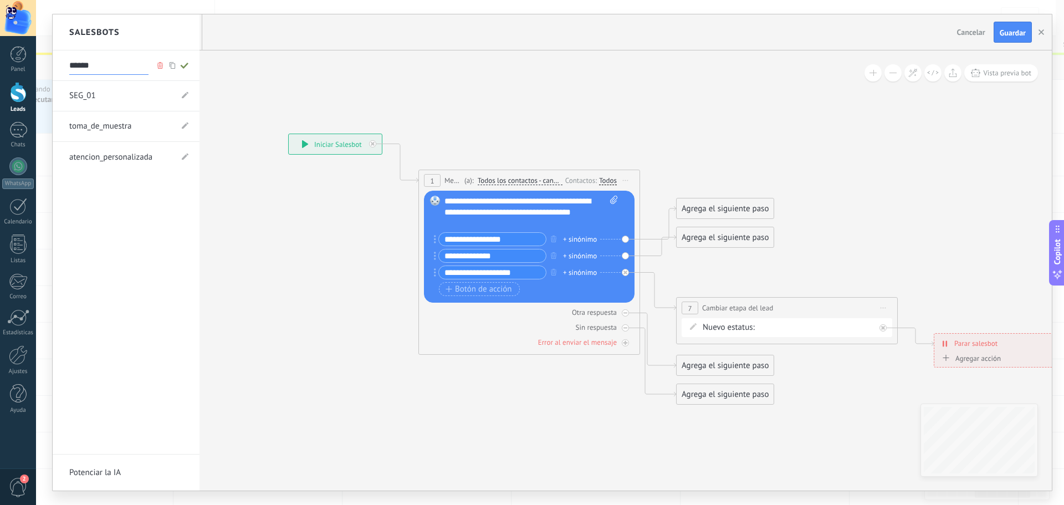
type input "******"
click at [255, 257] on div at bounding box center [552, 252] width 999 height 476
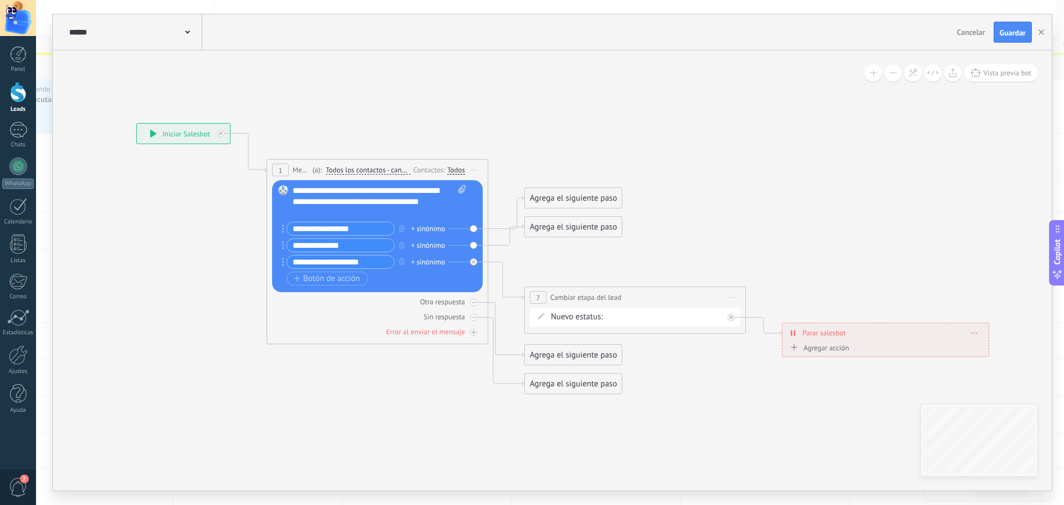
drag, startPoint x: 871, startPoint y: 248, endPoint x: 767, endPoint y: 238, distance: 104.1
click at [767, 238] on icon at bounding box center [562, 258] width 1407 height 825
drag, startPoint x: 571, startPoint y: 185, endPoint x: 602, endPoint y: 154, distance: 43.9
click at [602, 154] on div "Agrega el siguiente paso" at bounding box center [610, 155] width 97 height 18
drag, startPoint x: 588, startPoint y: 233, endPoint x: 588, endPoint y: 227, distance: 6.7
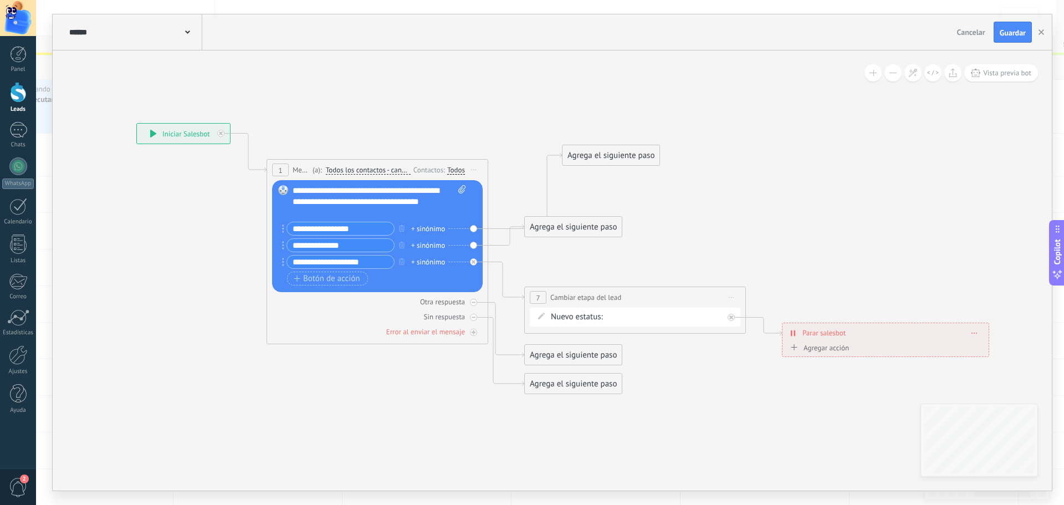
click at [136, 123] on div "**********" at bounding box center [136, 123] width 0 height 0
drag, startPoint x: 587, startPoint y: 226, endPoint x: 617, endPoint y: 243, distance: 34.8
click at [617, 243] on div "Agrega el siguiente paso" at bounding box center [603, 245] width 97 height 18
drag, startPoint x: 621, startPoint y: 156, endPoint x: 583, endPoint y: 136, distance: 43.4
click at [583, 136] on div "Agrega el siguiente paso" at bounding box center [573, 134] width 97 height 18
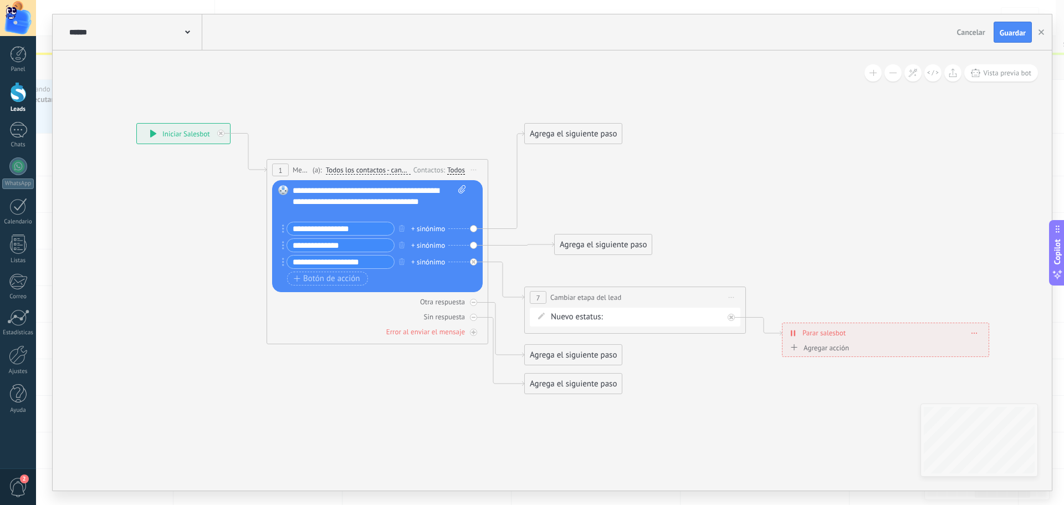
click at [601, 243] on div "Agrega el siguiente paso" at bounding box center [603, 245] width 97 height 18
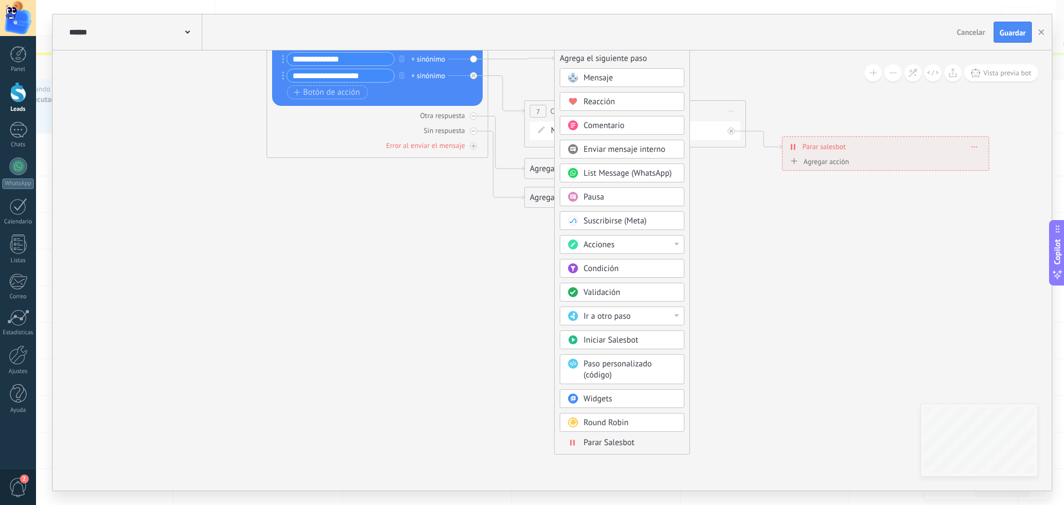
click at [615, 247] on div "Acciones" at bounding box center [629, 244] width 93 height 11
click at [623, 303] on div "Cambiar etapa del lead" at bounding box center [622, 301] width 124 height 19
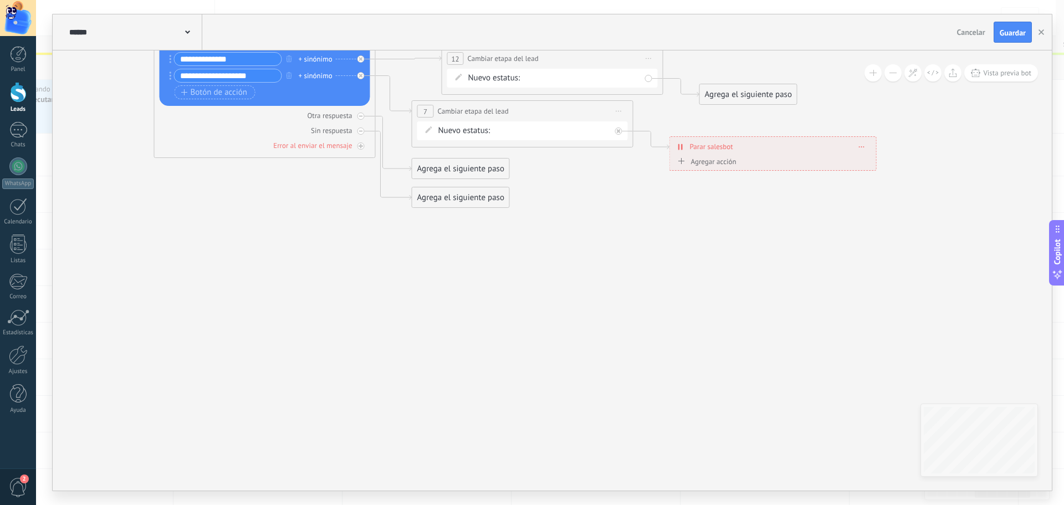
click at [0, 0] on div "NUEVA CONSULTA atencion personalizada INFO TOMA DE MUESTRA SEG 01 SEG 02 RECORD…" at bounding box center [0, 0] width 0 height 0
click at [0, 0] on label "PERDIDO / Cancelado" at bounding box center [0, 0] width 0 height 0
click at [733, 90] on div "Agrega el siguiente paso" at bounding box center [748, 94] width 97 height 18
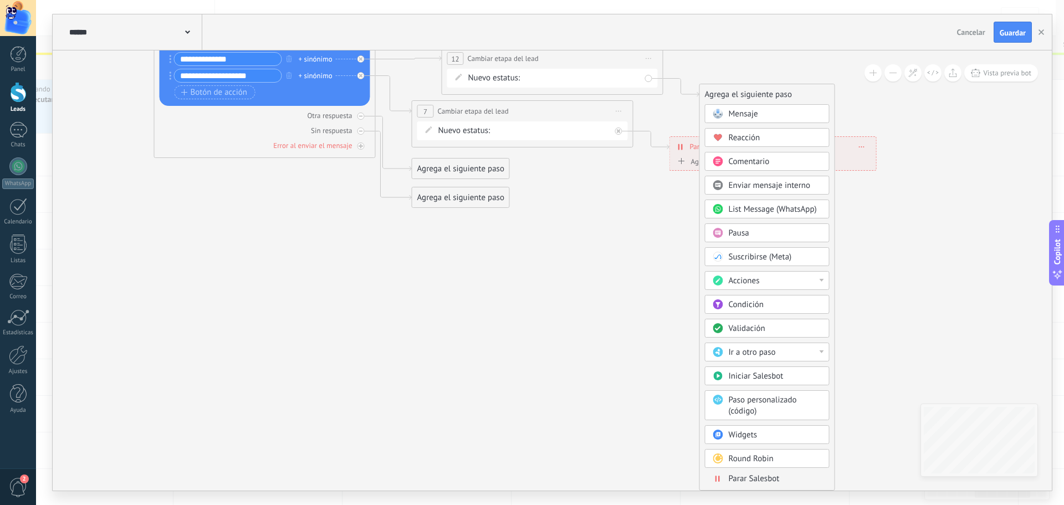
click at [746, 480] on span "Parar Salesbot" at bounding box center [754, 478] width 51 height 11
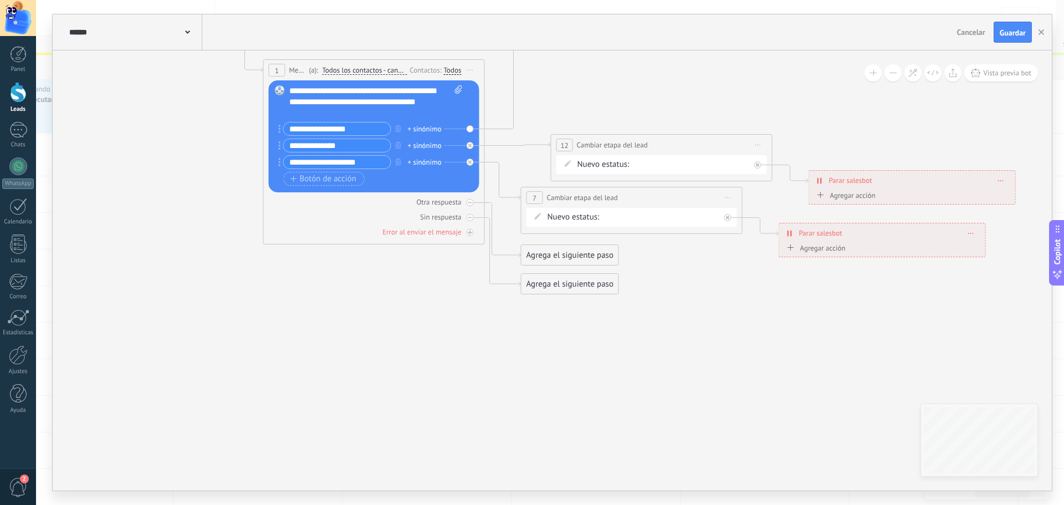
drag, startPoint x: 355, startPoint y: 334, endPoint x: 714, endPoint y: 423, distance: 369.6
click at [714, 423] on icon at bounding box center [559, 158] width 1407 height 825
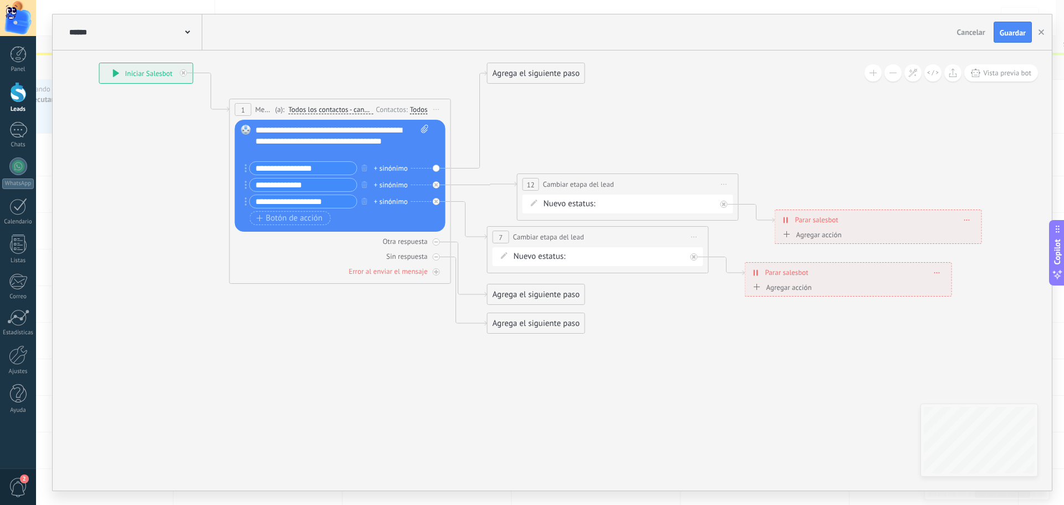
drag, startPoint x: 763, startPoint y: 329, endPoint x: 730, endPoint y: 364, distance: 47.4
click at [730, 366] on icon at bounding box center [525, 198] width 1407 height 825
click at [1007, 33] on span "Guardar" at bounding box center [1013, 33] width 26 height 8
click at [541, 77] on div "Agrega el siguiente paso" at bounding box center [536, 74] width 97 height 18
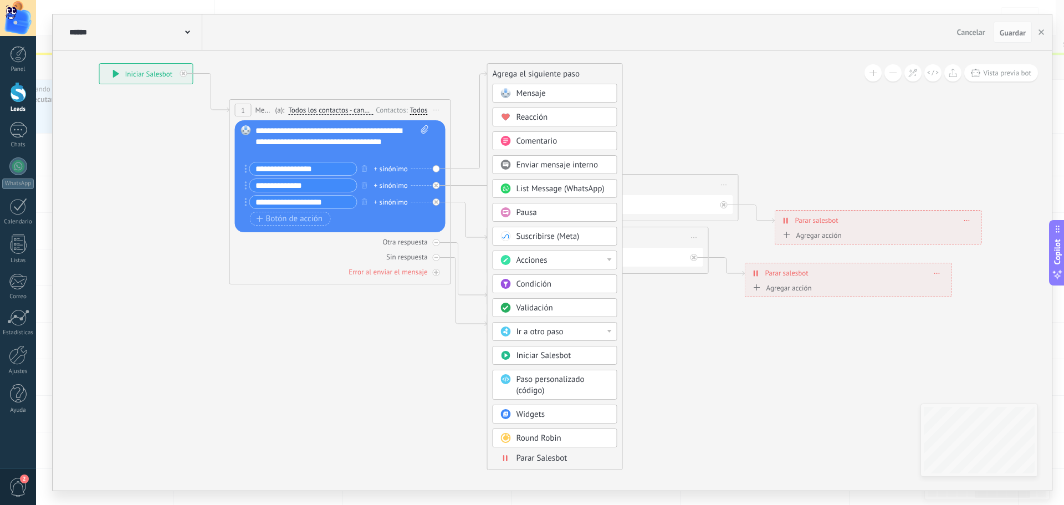
click at [533, 255] on span "Acciones" at bounding box center [531, 260] width 31 height 11
click at [548, 316] on div "Cambiar etapa del lead" at bounding box center [555, 317] width 124 height 19
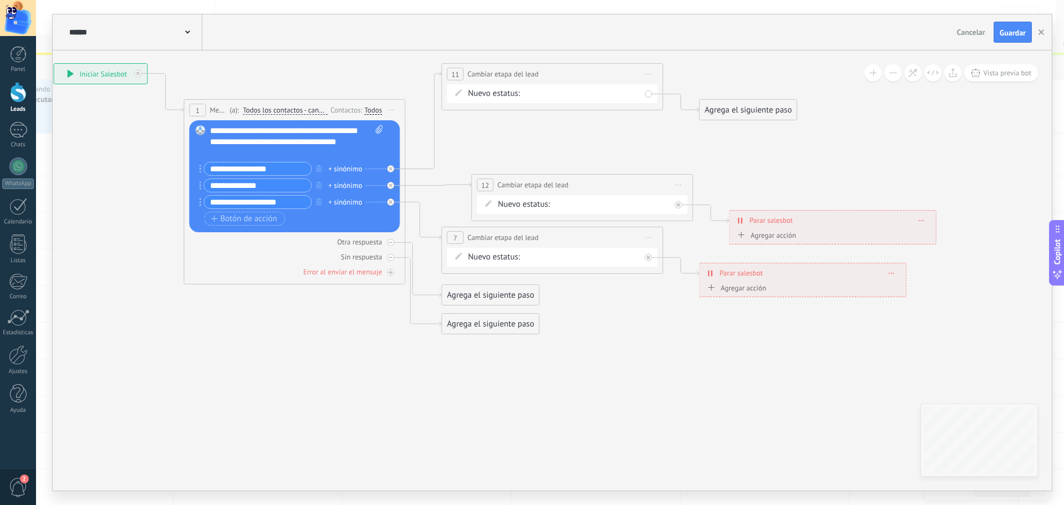
click at [0, 0] on div "NUEVA CONSULTA atencion personalizada INFO TOMA DE MUESTRA SEG 01 SEG 02 RECORD…" at bounding box center [0, 0] width 0 height 0
click at [0, 0] on label "NUEVA CONSULTA" at bounding box center [0, 0] width 0 height 0
click at [0, 0] on div "NUEVA CONSULTA atencion personalizada INFO TOMA DE MUESTRA SEG 01 SEG 02 RECORD…" at bounding box center [0, 0] width 0 height 0
click at [0, 0] on label "atencion personalizada" at bounding box center [0, 0] width 0 height 0
click at [741, 111] on div "Agrega el siguiente paso" at bounding box center [748, 110] width 97 height 18
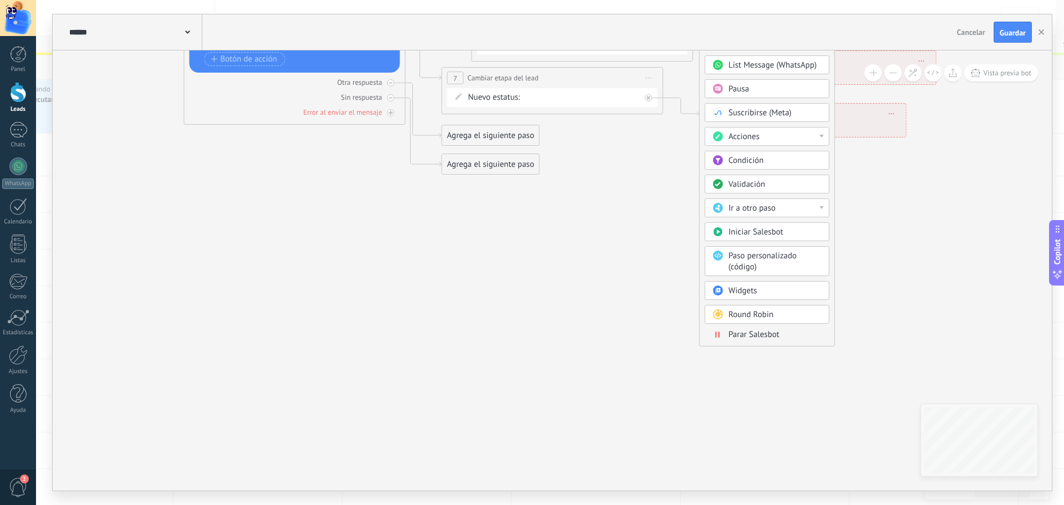
click at [745, 336] on span "Parar Salesbot" at bounding box center [754, 334] width 51 height 11
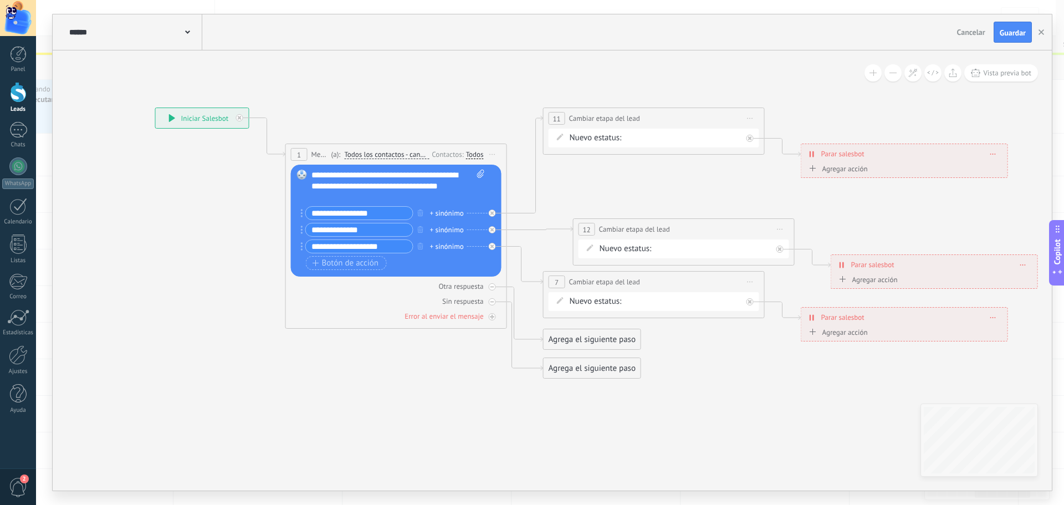
drag, startPoint x: 398, startPoint y: 406, endPoint x: 750, endPoint y: 397, distance: 352.0
click at [750, 397] on icon at bounding box center [596, 242] width 1437 height 825
click at [443, 246] on div "+ sinónimo" at bounding box center [447, 246] width 34 height 11
type input "**********"
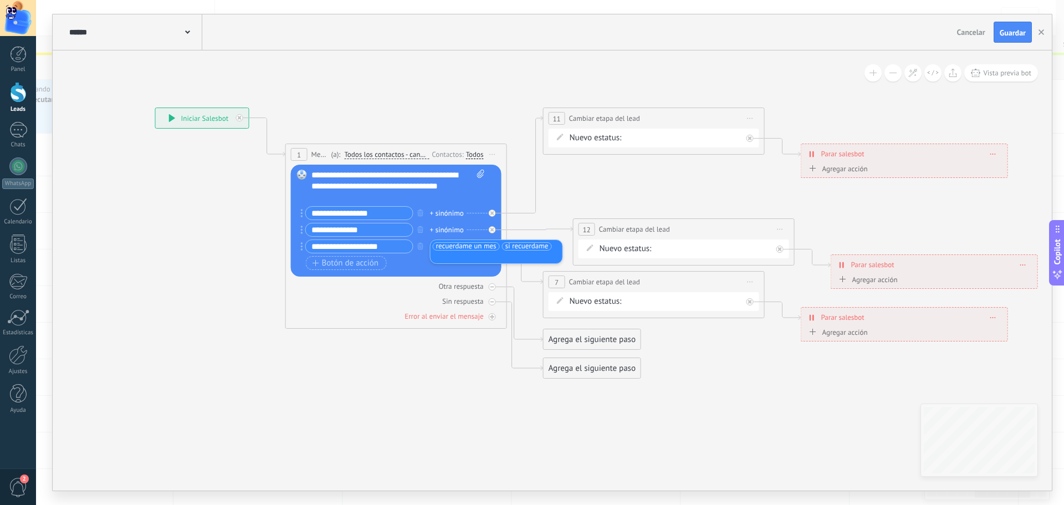
click at [405, 360] on icon at bounding box center [596, 242] width 1437 height 825
drag, startPoint x: 558, startPoint y: 366, endPoint x: 546, endPoint y: 385, distance: 22.6
click at [546, 385] on div "Agrega el siguiente paso" at bounding box center [580, 387] width 97 height 18
drag, startPoint x: 575, startPoint y: 336, endPoint x: 600, endPoint y: 335, distance: 24.4
click at [600, 335] on div "Agrega el siguiente paso" at bounding box center [616, 340] width 97 height 18
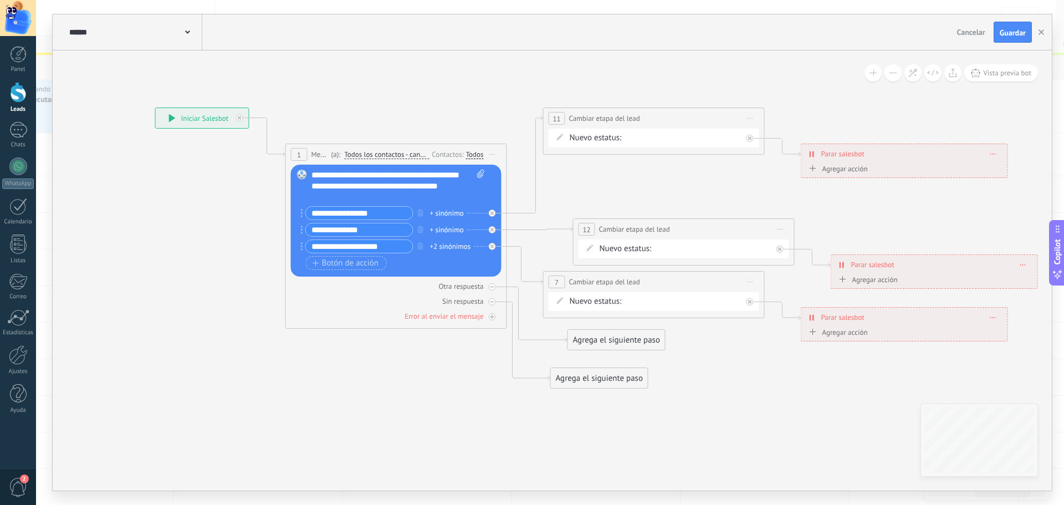
drag, startPoint x: 570, startPoint y: 389, endPoint x: 589, endPoint y: 380, distance: 21.1
click at [589, 380] on div "Agrega el siguiente paso" at bounding box center [599, 378] width 97 height 18
click at [592, 373] on div "Agrega el siguiente paso" at bounding box center [599, 378] width 97 height 18
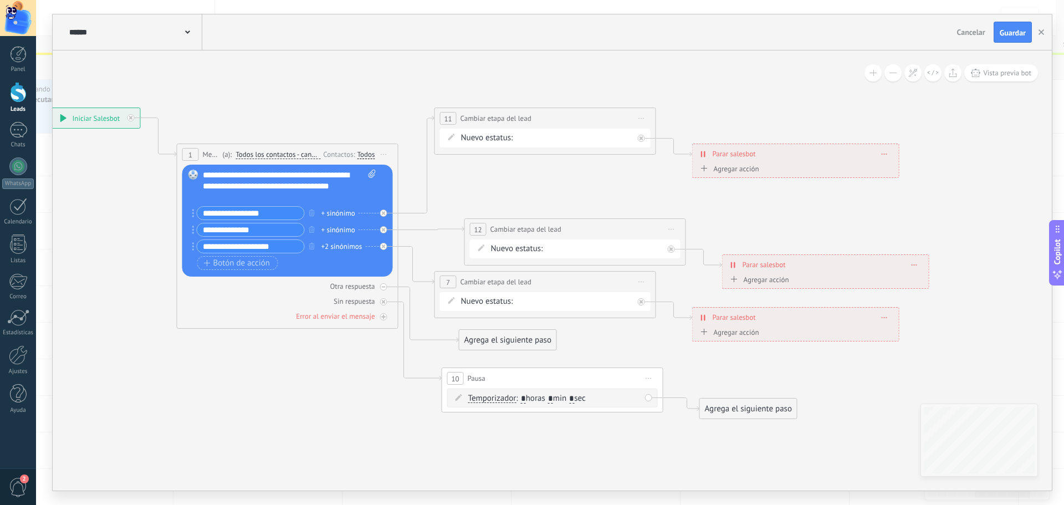
click at [525, 396] on input "*" at bounding box center [523, 399] width 5 height 9
type input "**"
click at [557, 399] on input "*" at bounding box center [554, 399] width 5 height 9
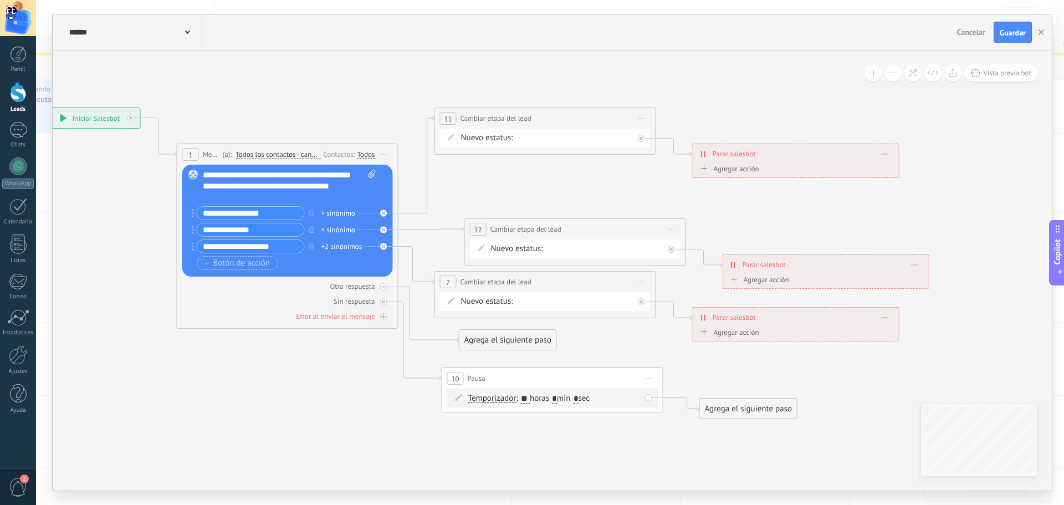
type input "*"
click at [704, 382] on icon at bounding box center [487, 263] width 1437 height 866
click at [721, 409] on div "Agrega el siguiente paso" at bounding box center [748, 409] width 97 height 18
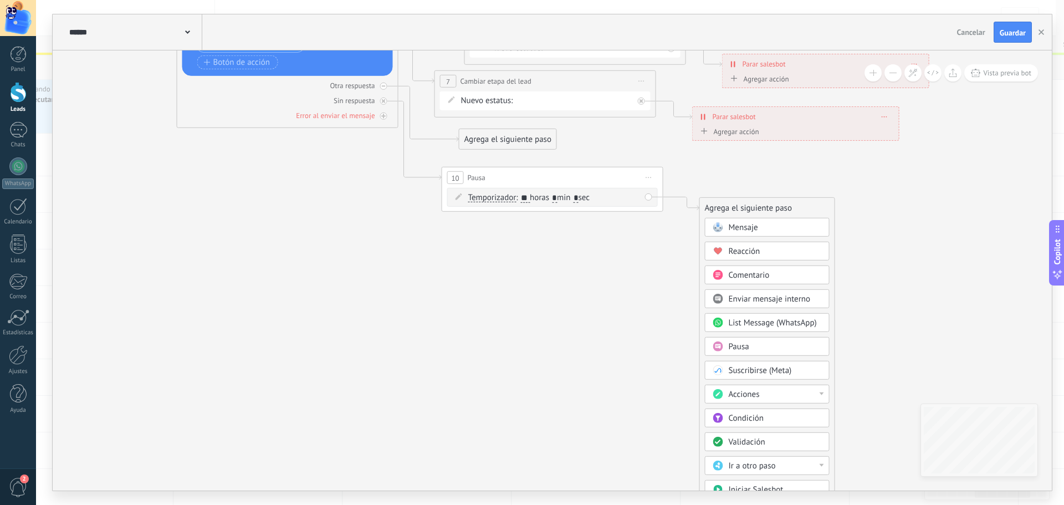
click at [747, 394] on span "Acciones" at bounding box center [744, 394] width 31 height 11
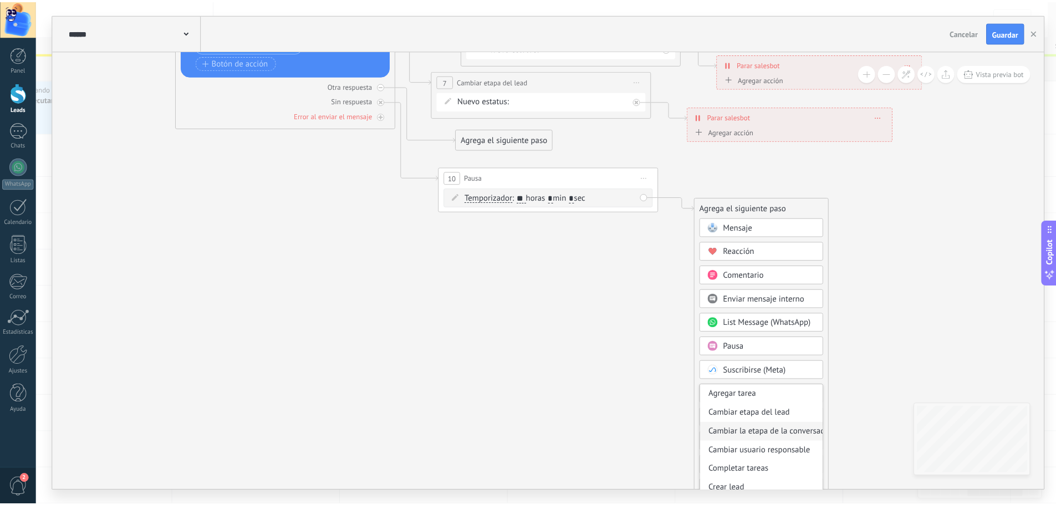
scroll to position [55, 0]
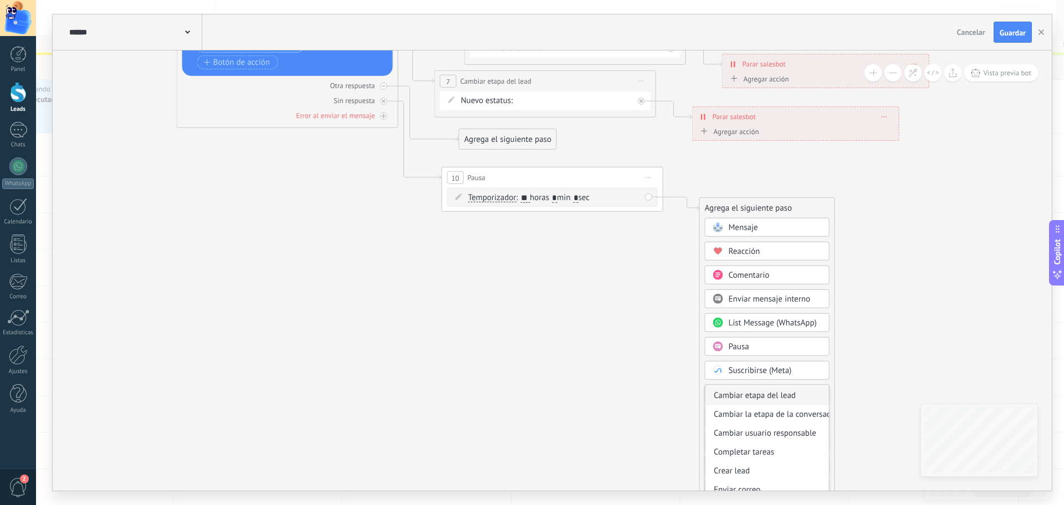
click at [746, 396] on div "Cambiar etapa del lead" at bounding box center [767, 395] width 124 height 19
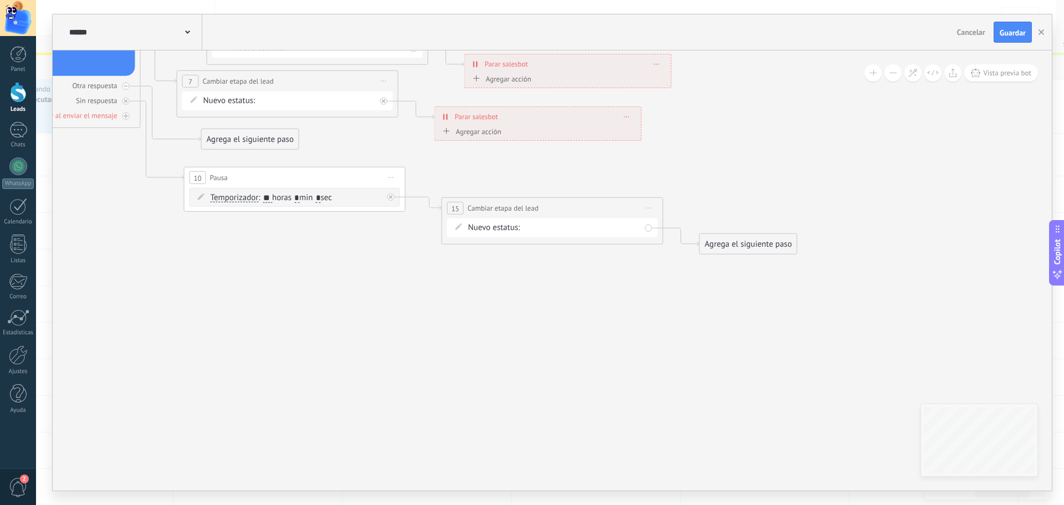
click at [722, 245] on div "Agrega el siguiente paso" at bounding box center [748, 244] width 97 height 18
click at [0, 0] on div "NUEVA CONSULTA atencion personalizada INFO TOMA DE MUESTRA SEG 01 SEG 02 RECORD…" at bounding box center [0, 0] width 0 height 0
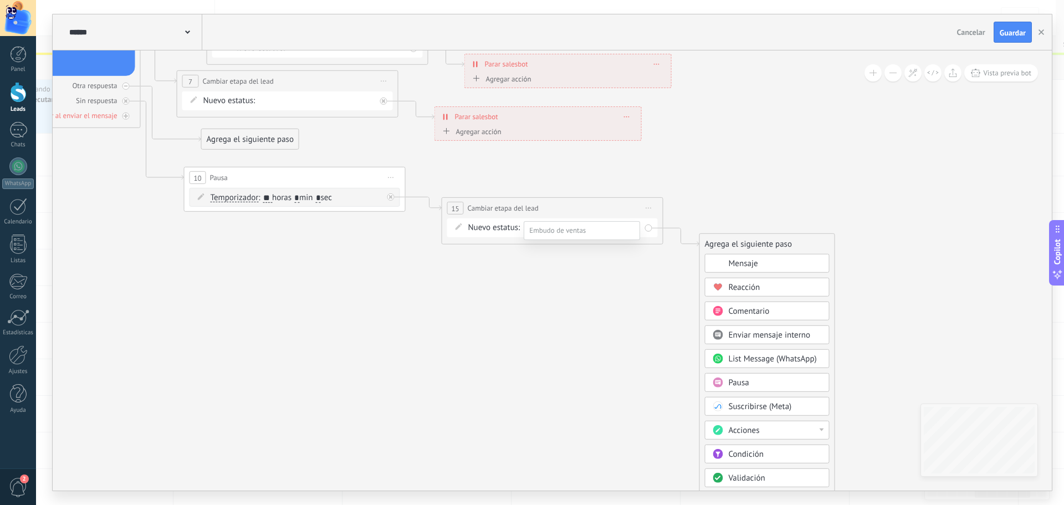
click at [0, 0] on label "PERDIDO / Cancelado" at bounding box center [0, 0] width 0 height 0
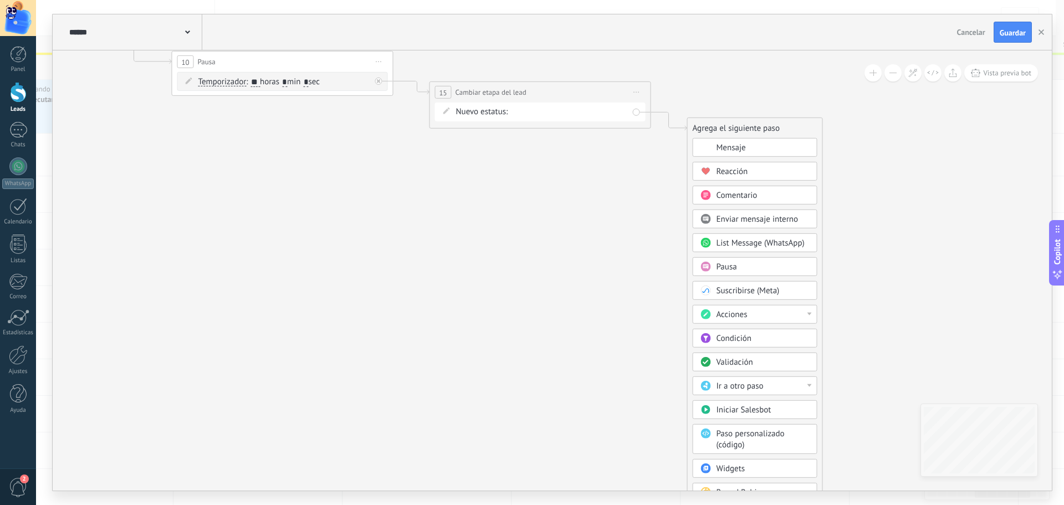
drag, startPoint x: 876, startPoint y: 345, endPoint x: 859, endPoint y: 243, distance: 103.3
drag, startPoint x: 663, startPoint y: 331, endPoint x: 663, endPoint y: 286, distance: 44.3
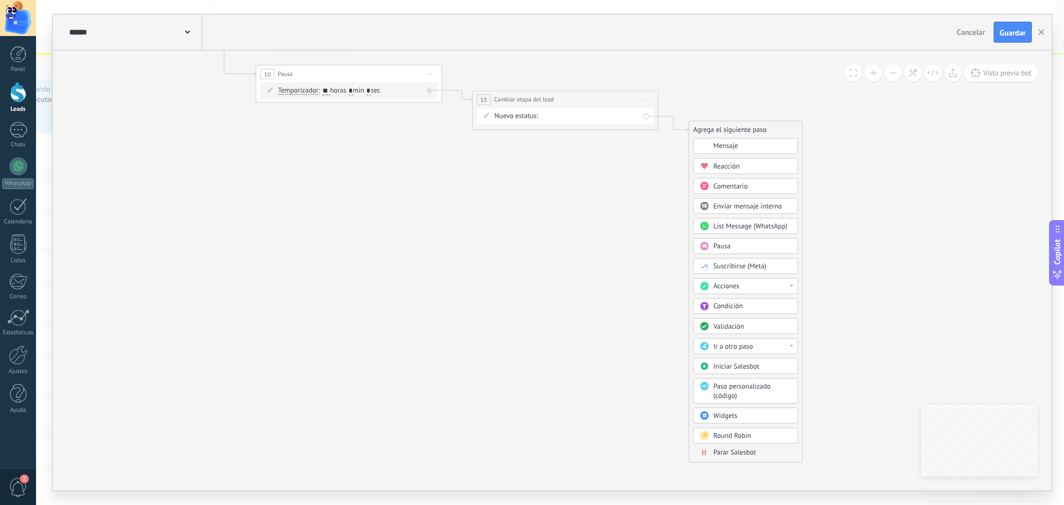
click at [731, 453] on span "Parar Salesbot" at bounding box center [734, 452] width 43 height 9
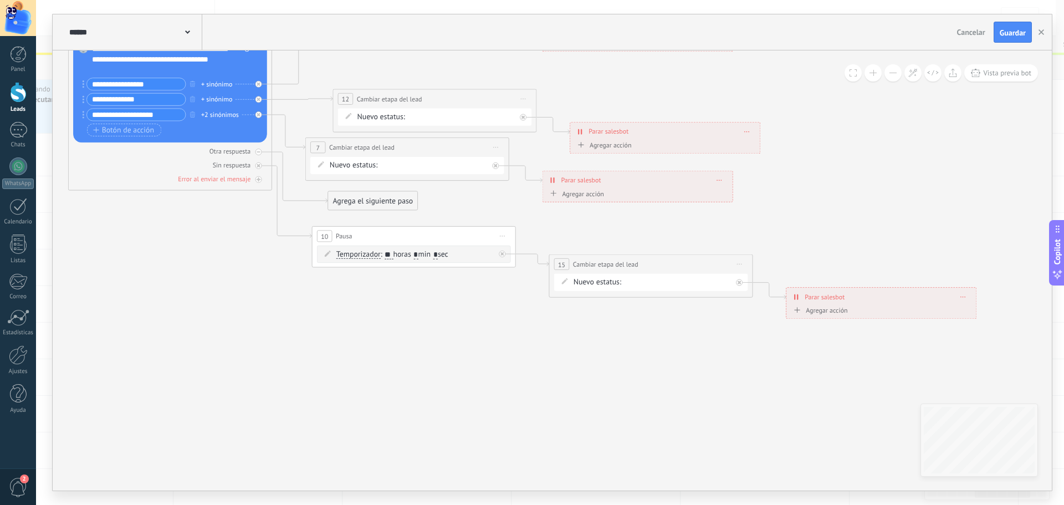
drag, startPoint x: 303, startPoint y: 192, endPoint x: 612, endPoint y: 368, distance: 356.4
click at [612, 368] on icon at bounding box center [395, 147] width 1403 height 830
drag, startPoint x: 374, startPoint y: 239, endPoint x: 350, endPoint y: 296, distance: 62.4
click at [350, 296] on div "10 Pausa ***** Iniciar vista previa aquí Cambiar nombre Duplicar Borrar" at bounding box center [386, 297] width 203 height 19
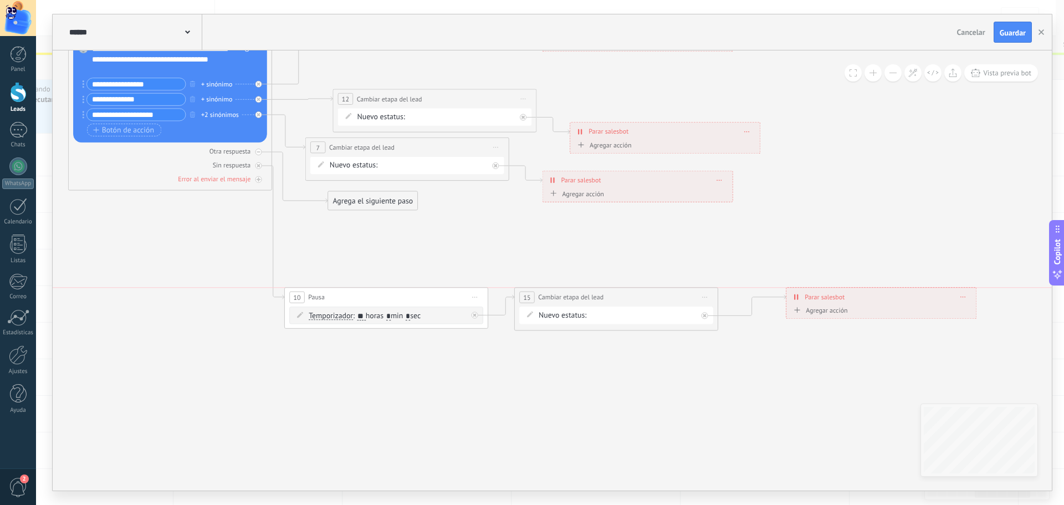
drag, startPoint x: 621, startPoint y: 265, endPoint x: 587, endPoint y: 299, distance: 48.2
click at [587, 299] on span "Cambiar etapa del lead" at bounding box center [570, 297] width 65 height 9
drag, startPoint x: 868, startPoint y: 293, endPoint x: 815, endPoint y: 290, distance: 52.7
click at [815, 290] on div "**********" at bounding box center [826, 297] width 190 height 18
drag, startPoint x: 355, startPoint y: 199, endPoint x: 353, endPoint y: 234, distance: 35.5
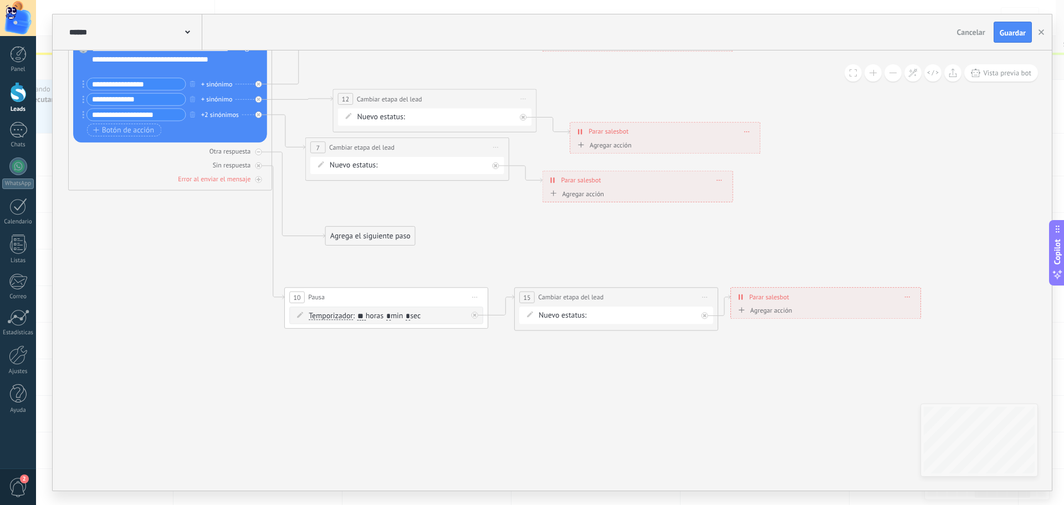
click at [353, 234] on div "Agrega el siguiente paso" at bounding box center [370, 236] width 89 height 17
click at [369, 233] on div "Agrega el siguiente paso" at bounding box center [370, 236] width 89 height 17
click at [373, 406] on span "Acciones" at bounding box center [366, 406] width 28 height 9
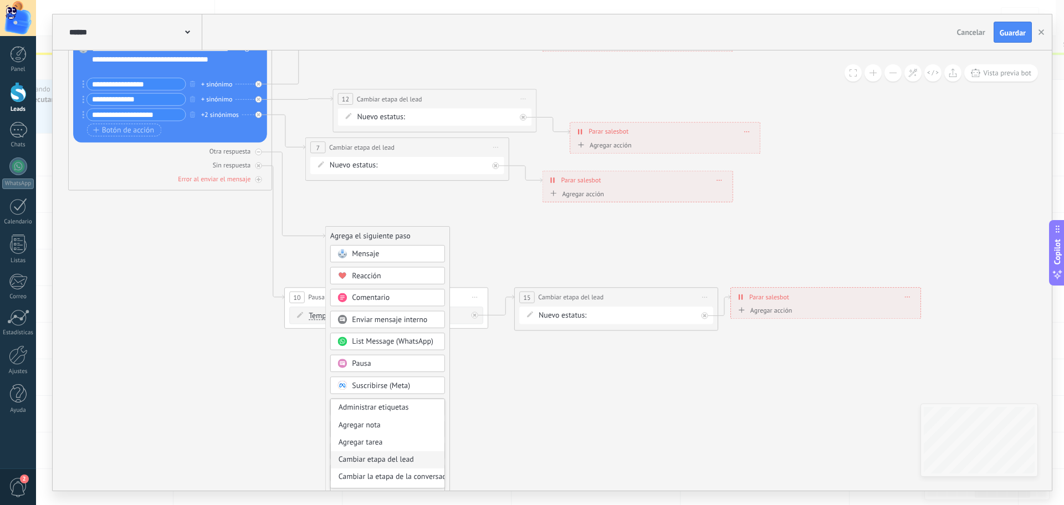
click at [380, 459] on div "Cambiar etapa del lead" at bounding box center [388, 459] width 114 height 17
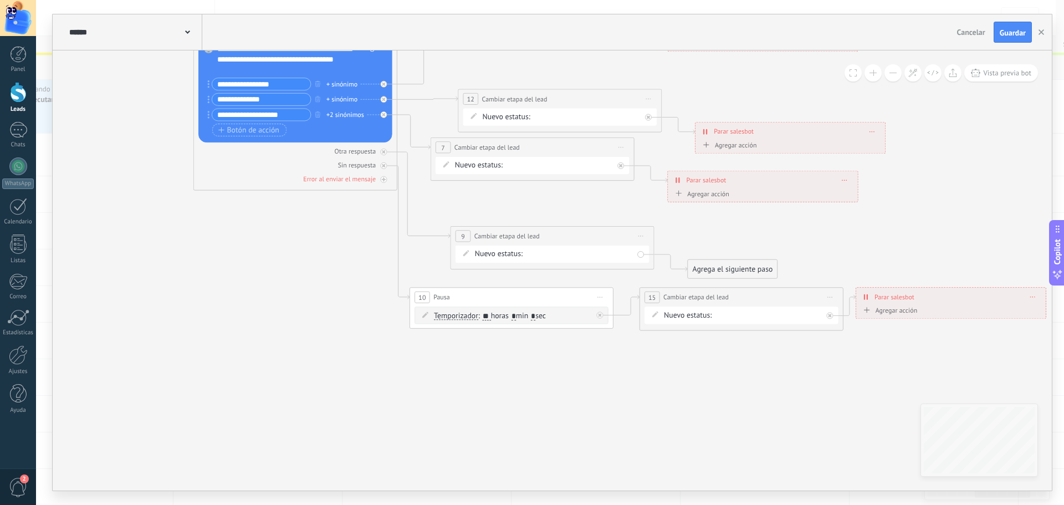
click at [0, 0] on div "NUEVA CONSULTA atencion personalizada INFO TOMA DE MUESTRA SEG 01 SEG 02 RECORD…" at bounding box center [0, 0] width 0 height 0
click at [0, 0] on label "NUEVA CONSULTA" at bounding box center [0, 0] width 0 height 0
drag, startPoint x: 733, startPoint y: 268, endPoint x: 741, endPoint y: 245, distance: 24.2
click at [741, 245] on div "Agrega el siguiente paso" at bounding box center [739, 246] width 89 height 17
click at [739, 245] on div "Agrega el siguiente paso" at bounding box center [739, 246] width 89 height 17
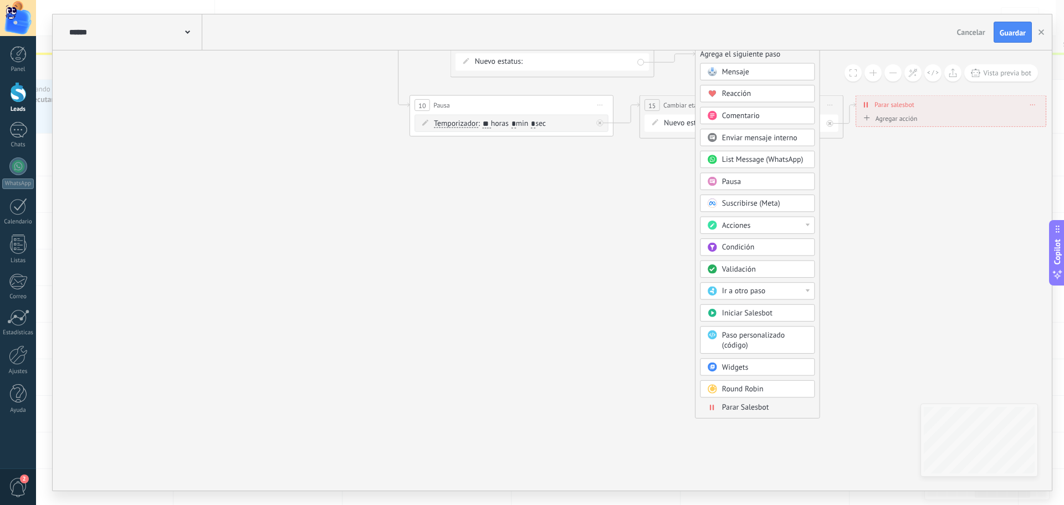
click at [735, 410] on span "Parar Salesbot" at bounding box center [745, 406] width 47 height 9
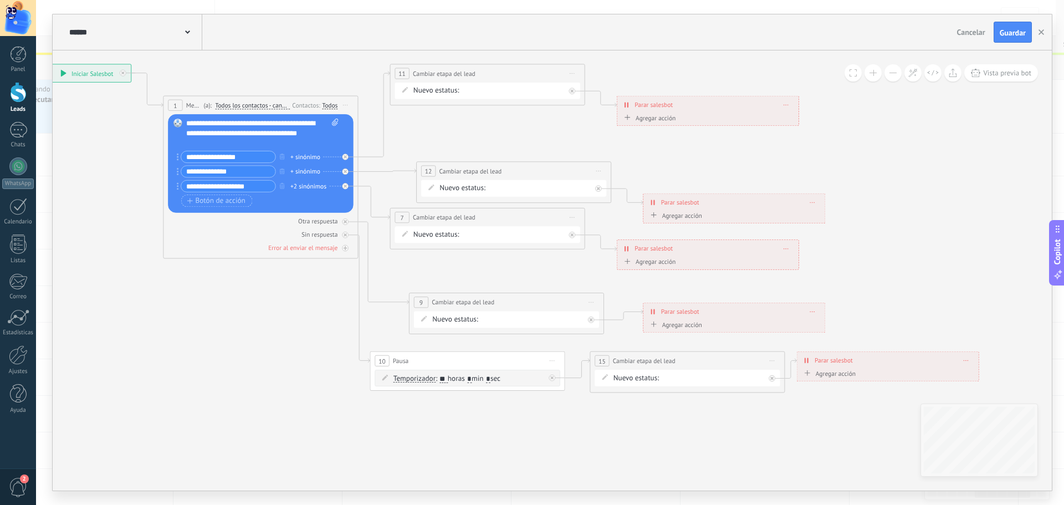
drag, startPoint x: 377, startPoint y: 301, endPoint x: 562, endPoint y: 445, distance: 234.5
click at [562, 445] on icon at bounding box center [514, 228] width 1418 height 816
click at [1017, 35] on span "Guardar" at bounding box center [1013, 33] width 26 height 8
click at [1040, 34] on use "button" at bounding box center [1041, 32] width 6 height 6
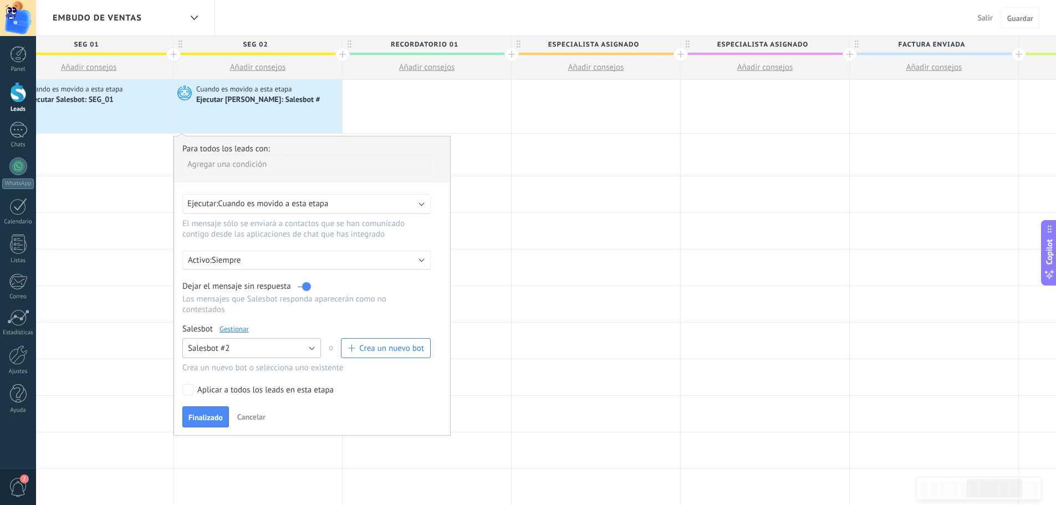
click at [311, 348] on button "Salesbot #2" at bounding box center [251, 348] width 139 height 20
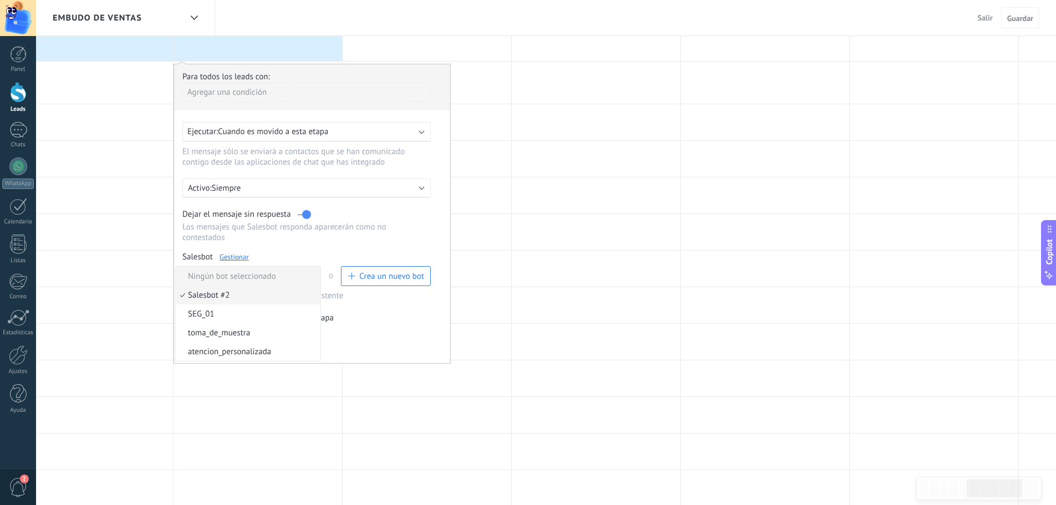
scroll to position [0, 0]
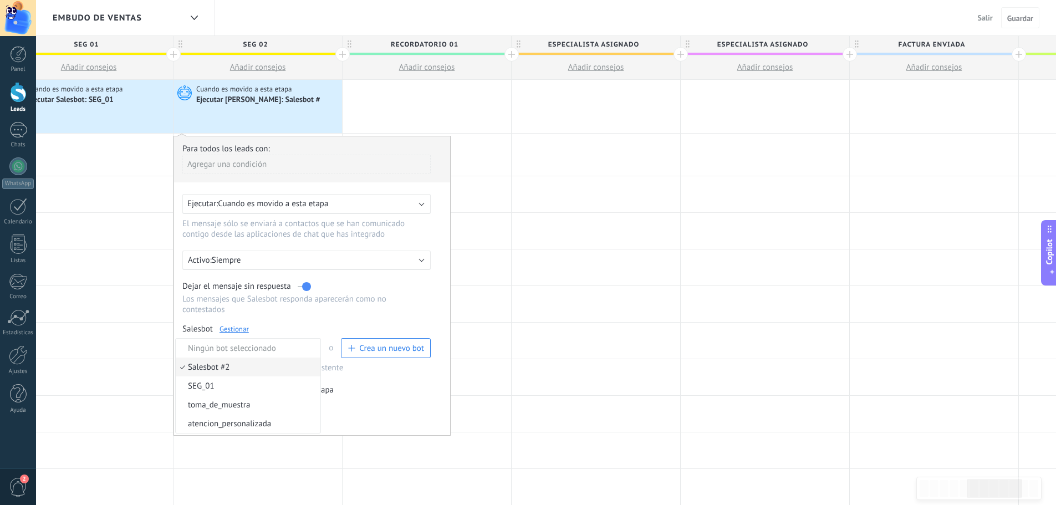
click at [231, 330] on link "Gestionar" at bounding box center [233, 328] width 29 height 9
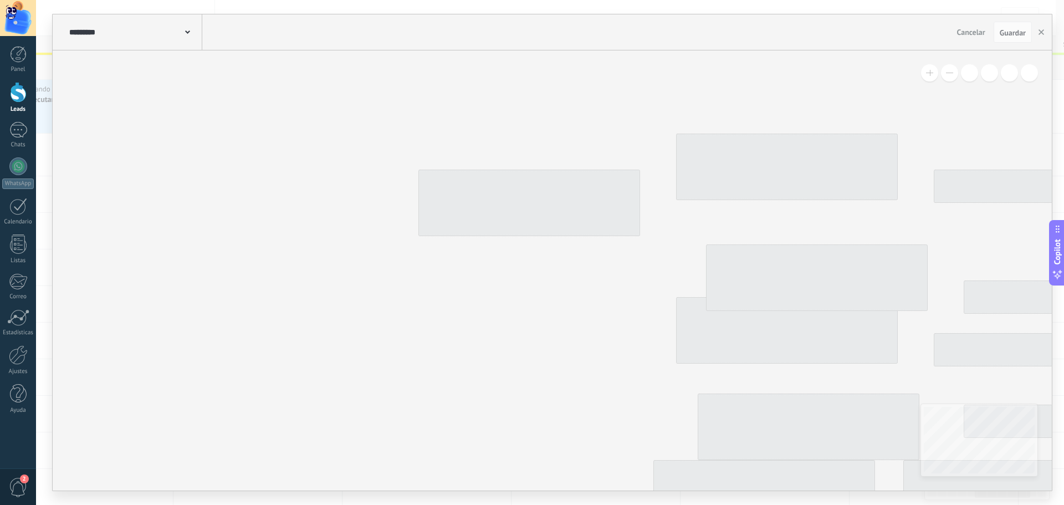
type input "******"
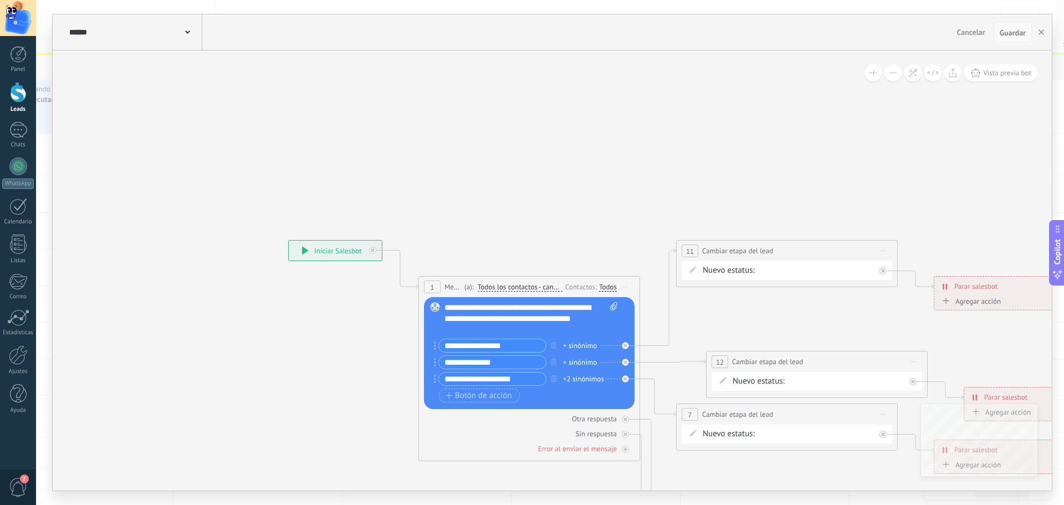
click at [1013, 33] on span "Guardar" at bounding box center [1013, 33] width 26 height 8
click at [1040, 34] on use "button" at bounding box center [1041, 32] width 6 height 6
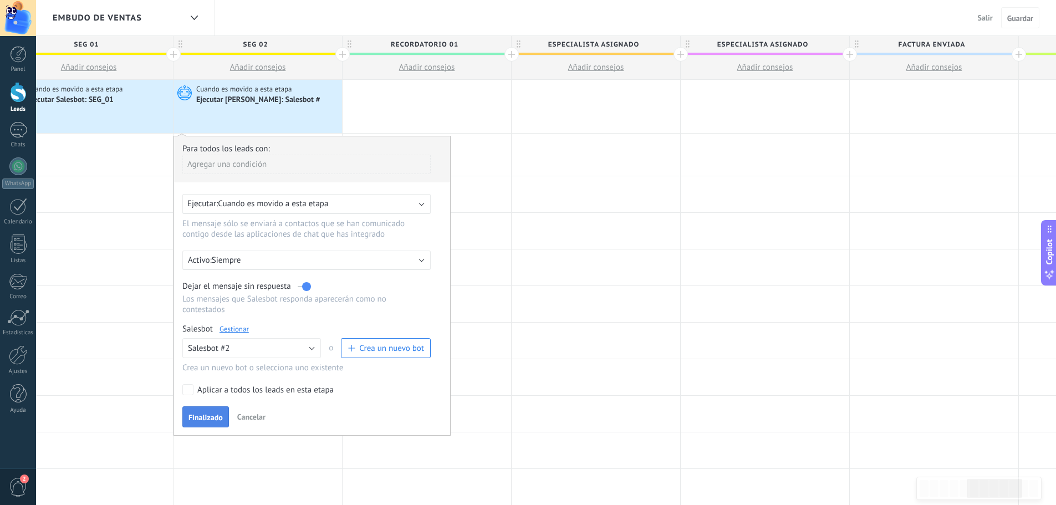
click at [212, 417] on span "Finalizado" at bounding box center [205, 417] width 34 height 8
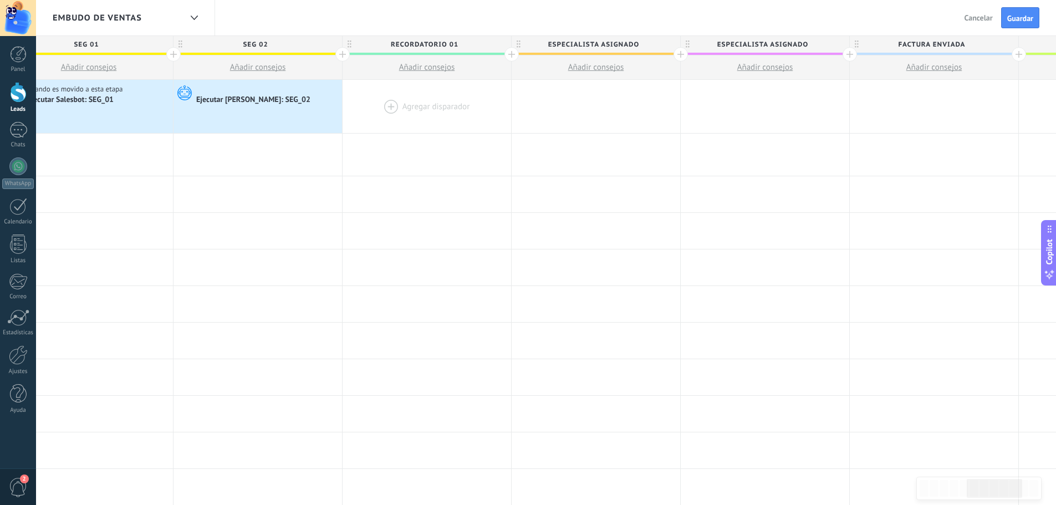
click at [412, 109] on div at bounding box center [426, 106] width 168 height 53
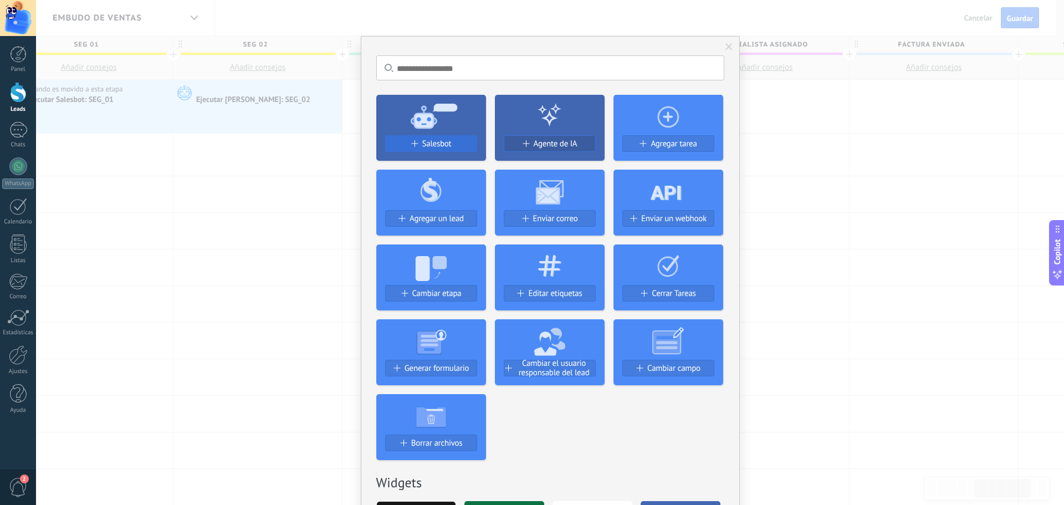
click at [417, 141] on div "Salesbot" at bounding box center [431, 143] width 91 height 9
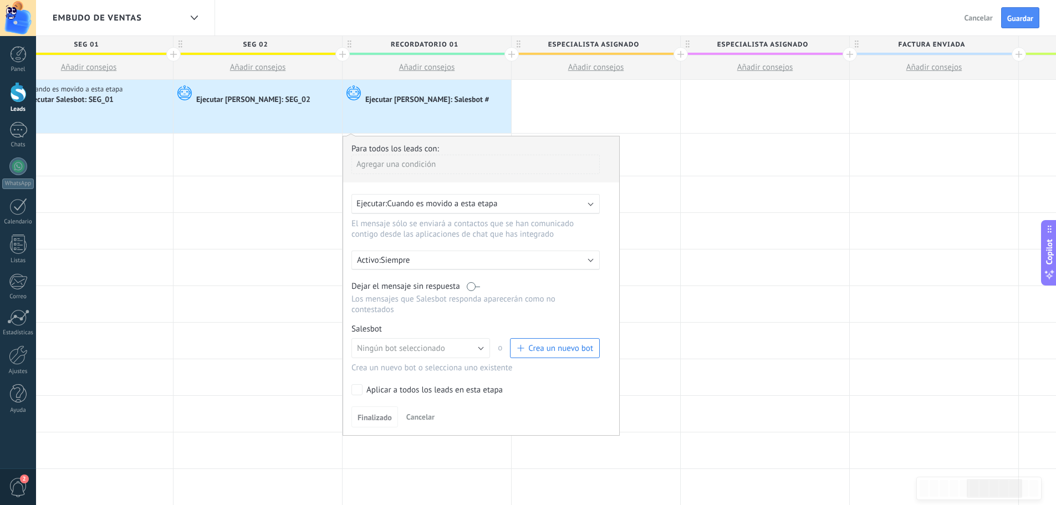
click at [475, 287] on label at bounding box center [473, 286] width 13 height 11
click at [546, 348] on span "Crea un nuevo bot" at bounding box center [560, 348] width 65 height 11
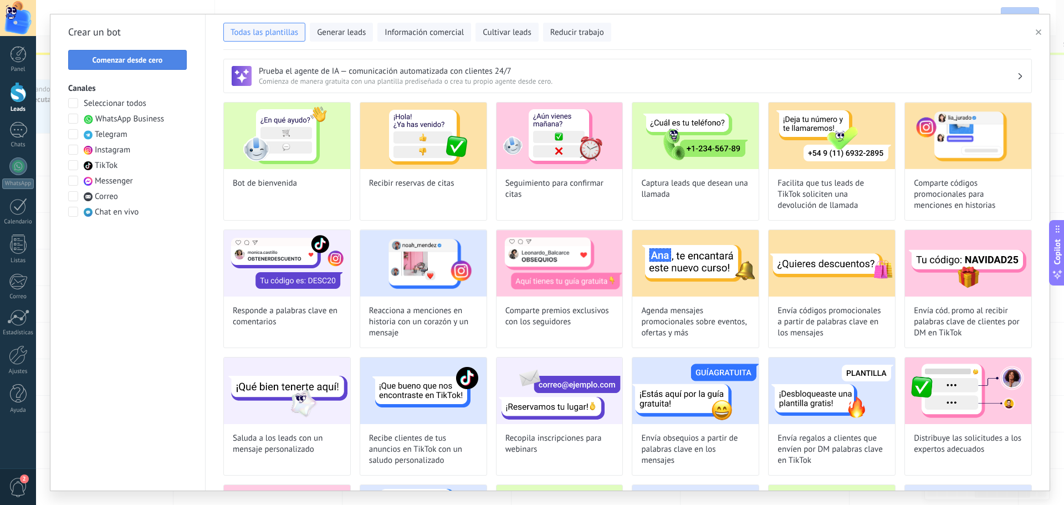
click at [153, 60] on span "Comenzar desde cero" at bounding box center [128, 60] width 70 height 8
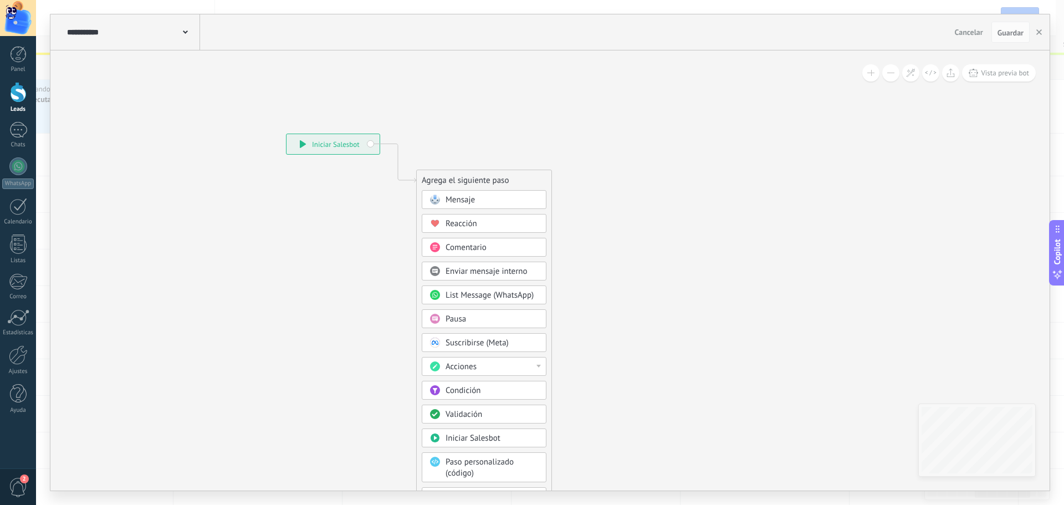
click at [186, 34] on span at bounding box center [185, 31] width 5 height 11
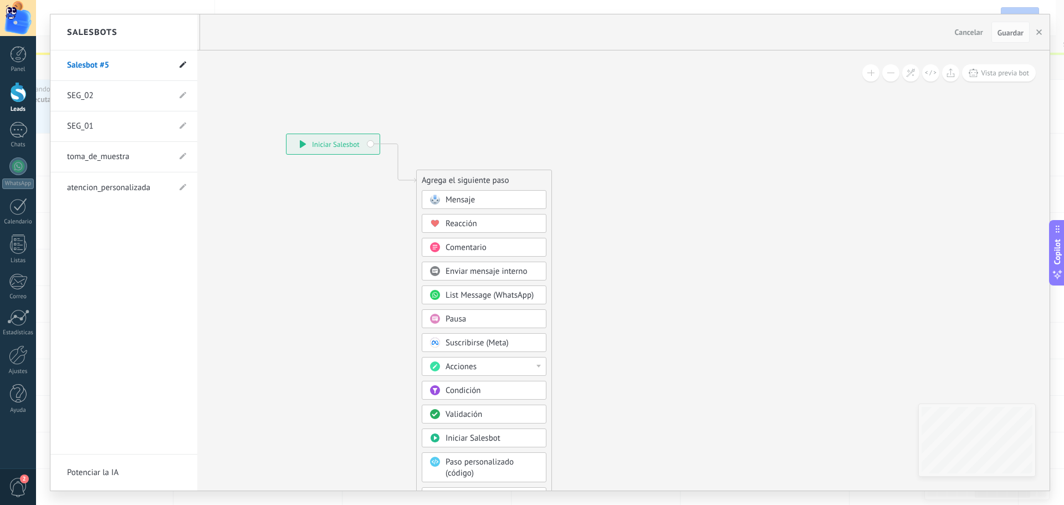
click at [182, 64] on icon at bounding box center [183, 65] width 7 height 7
drag, startPoint x: 125, startPoint y: 68, endPoint x: 56, endPoint y: 65, distance: 69.3
click at [56, 65] on li "**********" at bounding box center [123, 65] width 147 height 30
type input "**********"
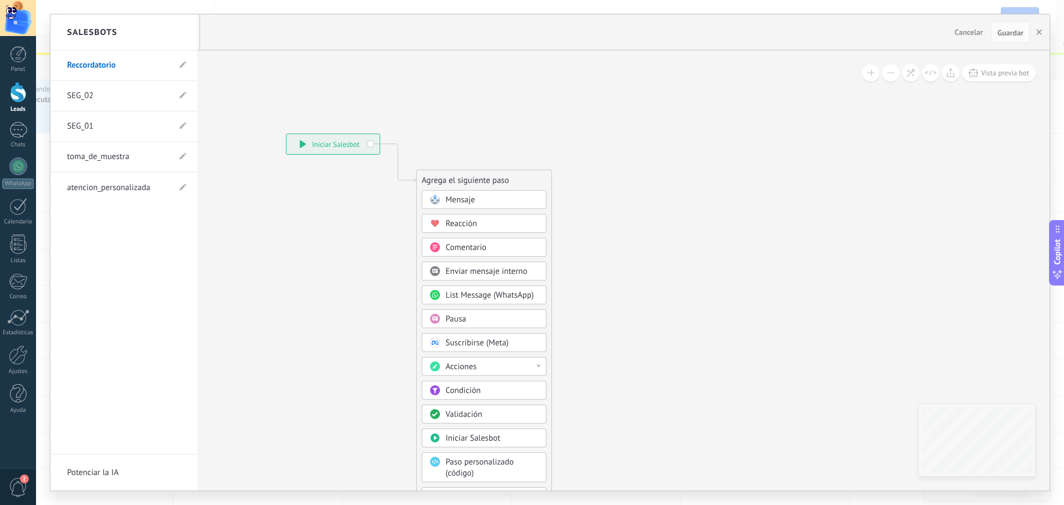
click at [257, 58] on div at bounding box center [549, 252] width 999 height 476
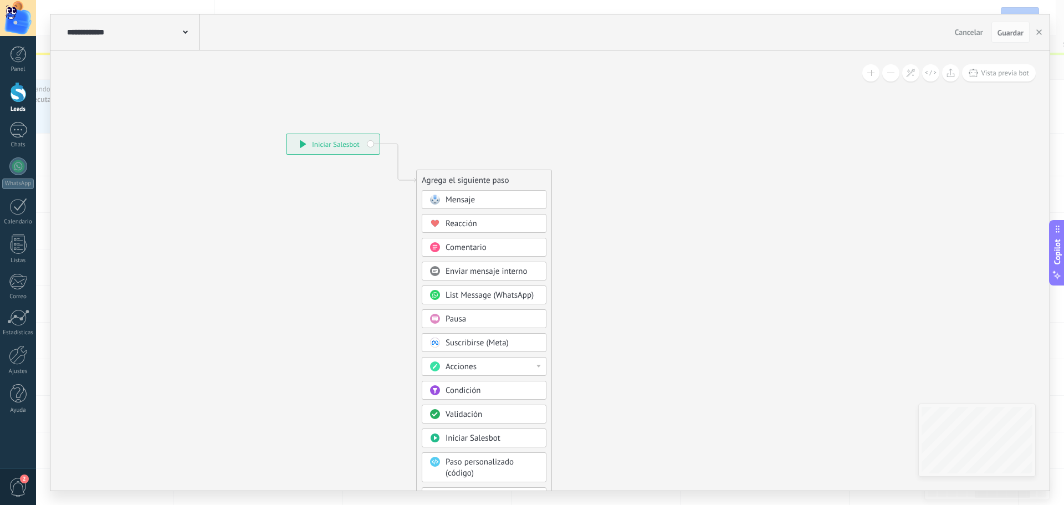
click at [464, 314] on span "Pausa" at bounding box center [456, 319] width 21 height 11
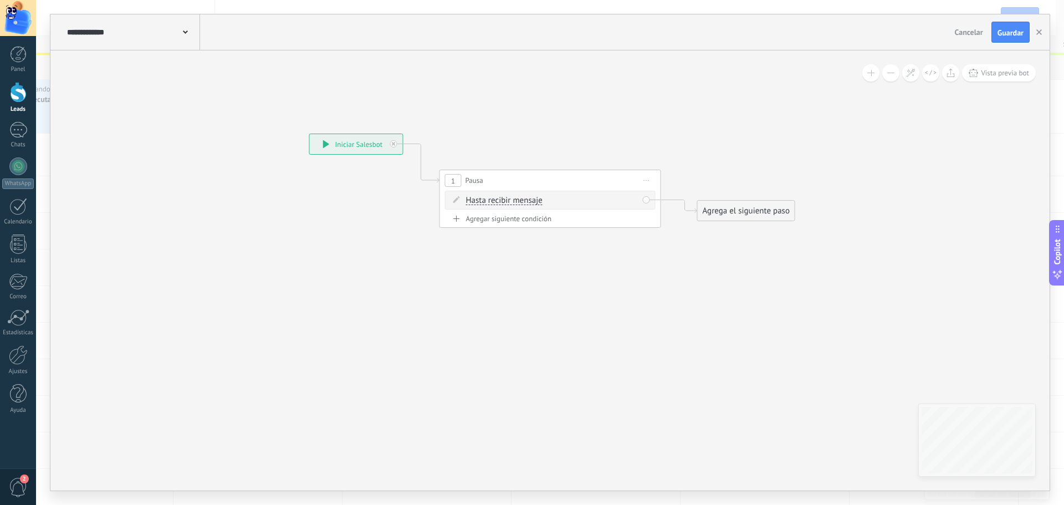
click at [494, 202] on span "Hasta recibir mensaje" at bounding box center [504, 200] width 76 height 9
click at [494, 202] on button "Hasta recibir mensaje" at bounding box center [529, 201] width 139 height 20
click at [494, 222] on span "Temporizador" at bounding box center [521, 220] width 134 height 11
click at [523, 200] on input "*" at bounding box center [521, 201] width 5 height 9
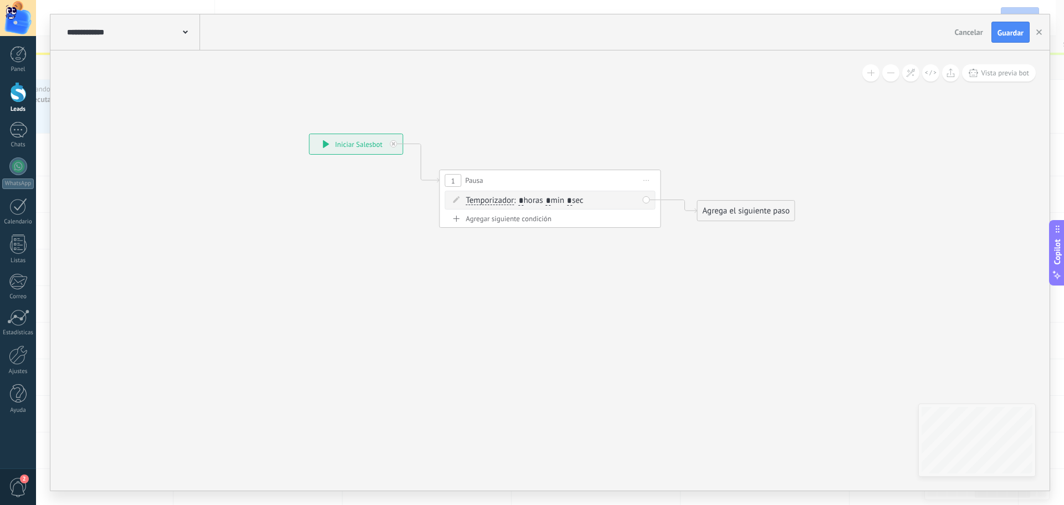
click at [523, 200] on input "*" at bounding box center [521, 201] width 5 height 9
type input "***"
click at [559, 198] on input "*" at bounding box center [556, 201] width 5 height 9
type input "*"
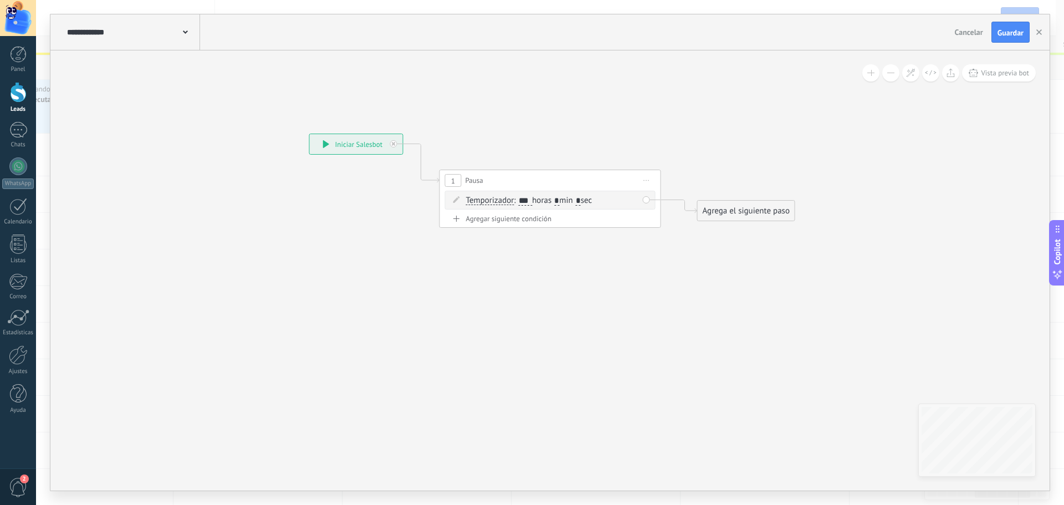
click at [703, 140] on icon at bounding box center [533, 180] width 1002 height 648
click at [725, 205] on div "Agrega el siguiente paso" at bounding box center [746, 211] width 97 height 18
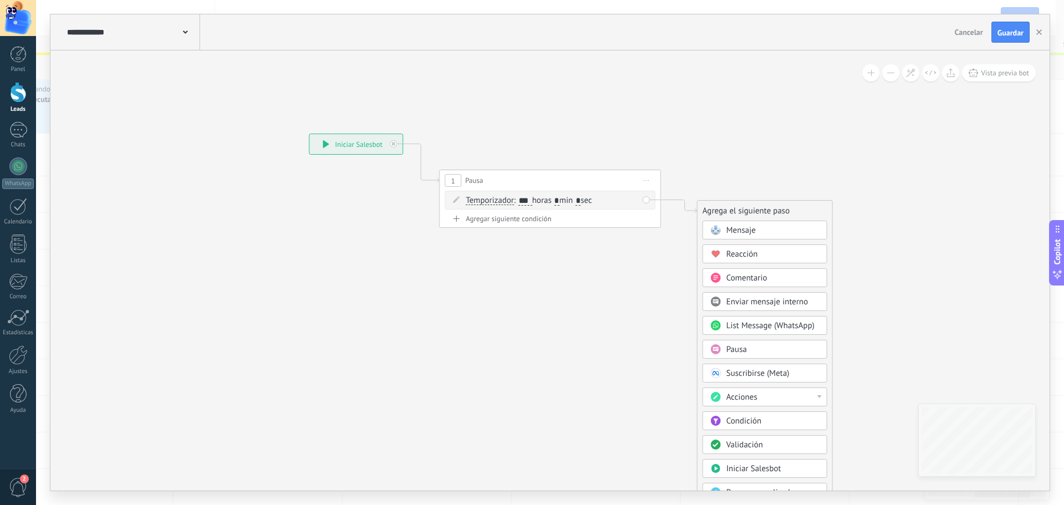
click at [733, 231] on span "Mensaje" at bounding box center [740, 230] width 29 height 11
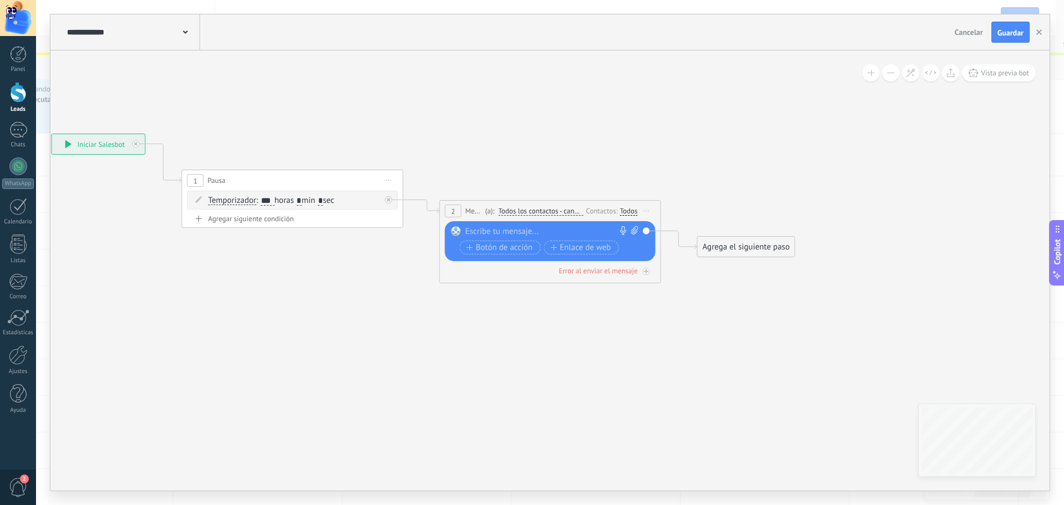
click at [547, 233] on div at bounding box center [547, 231] width 165 height 11
click at [565, 124] on icon at bounding box center [404, 200] width 1260 height 689
click at [570, 229] on div "**********" at bounding box center [551, 231] width 173 height 11
click at [725, 198] on icon at bounding box center [404, 200] width 1260 height 689
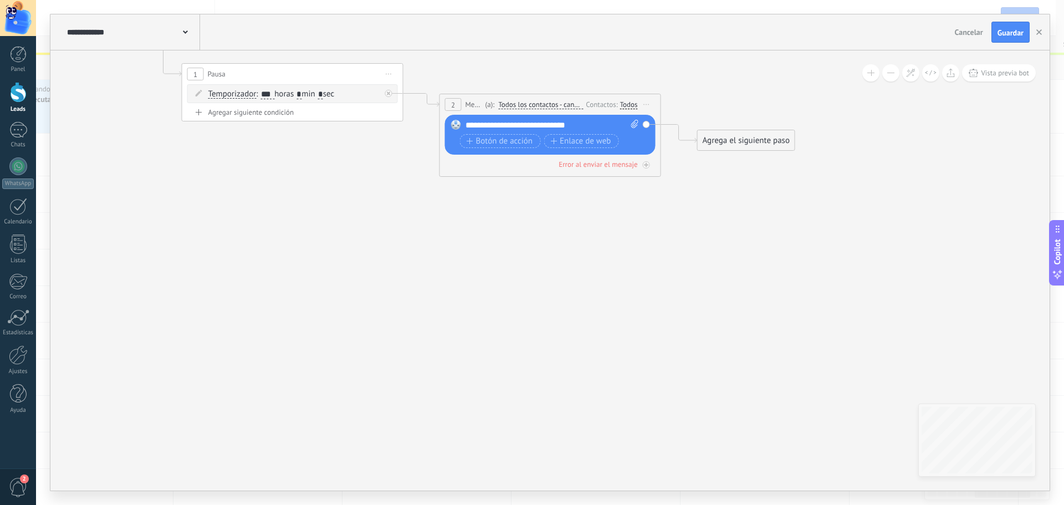
click at [753, 142] on div "Agrega el siguiente paso" at bounding box center [746, 140] width 97 height 18
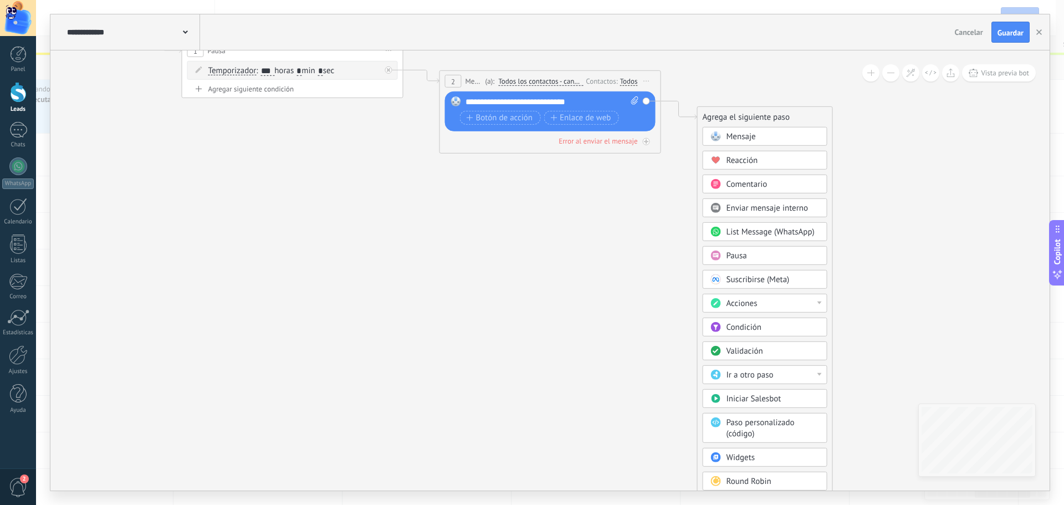
click at [877, 115] on icon at bounding box center [404, 71] width 1260 height 689
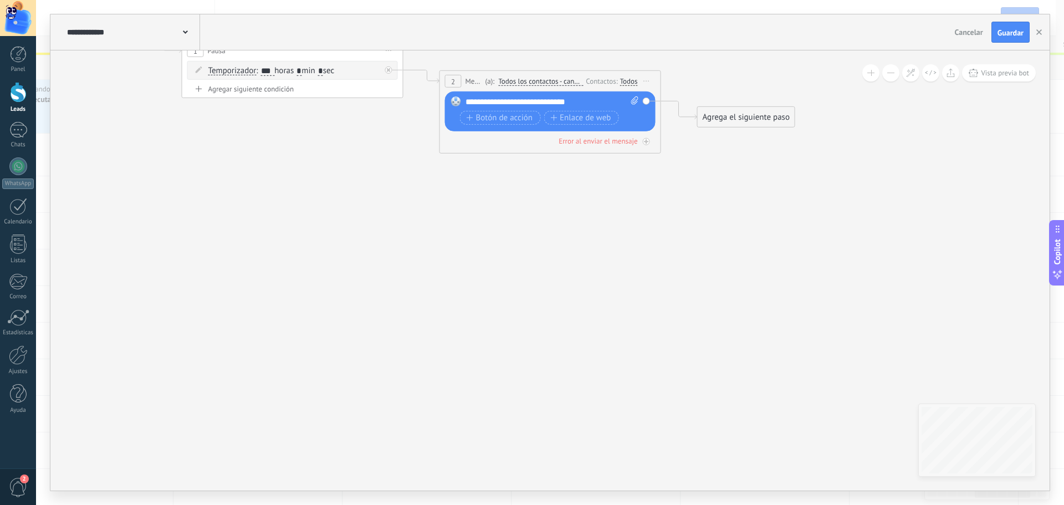
click at [757, 120] on div "Agrega el siguiente paso" at bounding box center [746, 117] width 97 height 18
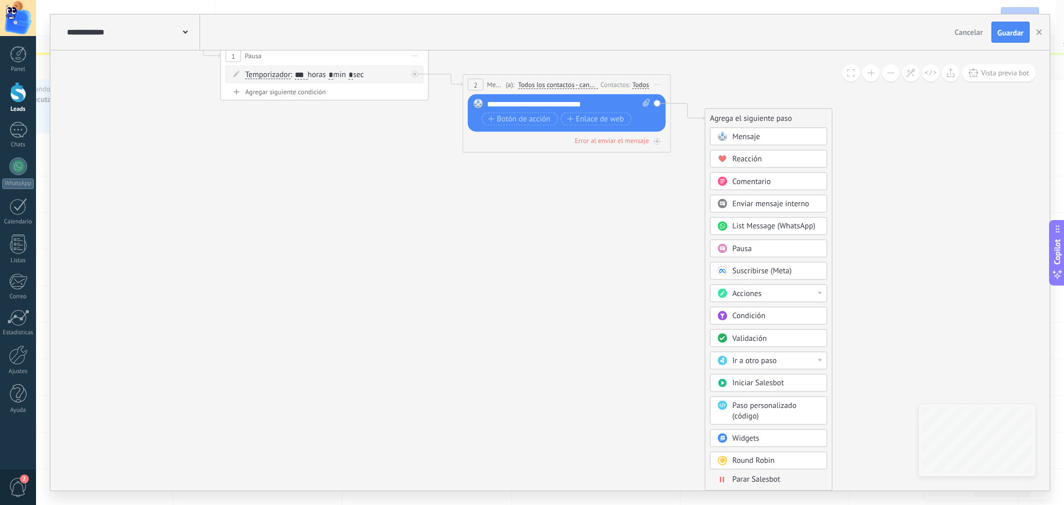
click at [752, 480] on span "Parar Salesbot" at bounding box center [756, 479] width 48 height 10
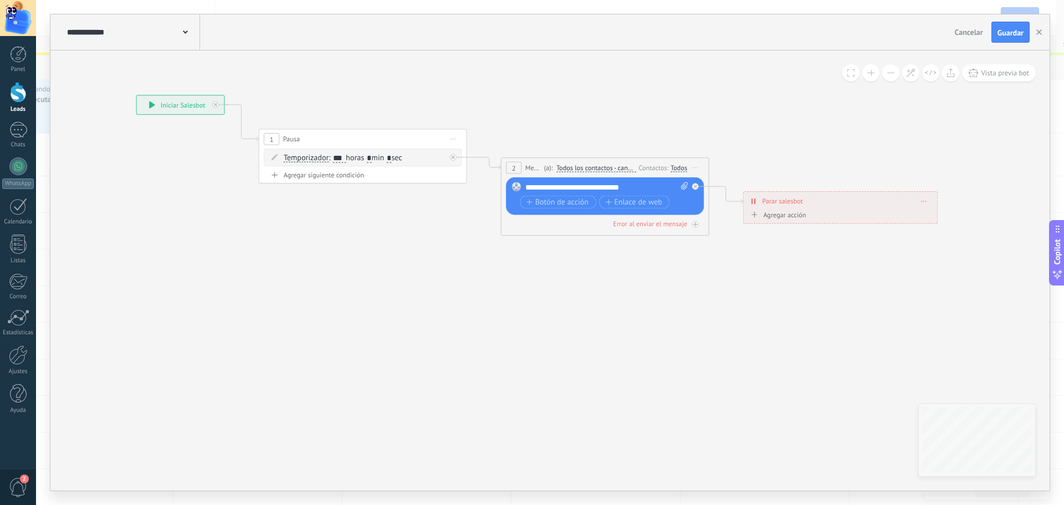
drag, startPoint x: 272, startPoint y: 282, endPoint x: 562, endPoint y: 365, distance: 302.0
click at [562, 365] on icon at bounding box center [468, 157] width 1185 height 647
click at [674, 170] on div "Todos" at bounding box center [678, 167] width 17 height 8
click at [685, 180] on label at bounding box center [680, 178] width 13 height 7
click at [659, 260] on icon at bounding box center [468, 157] width 1185 height 647
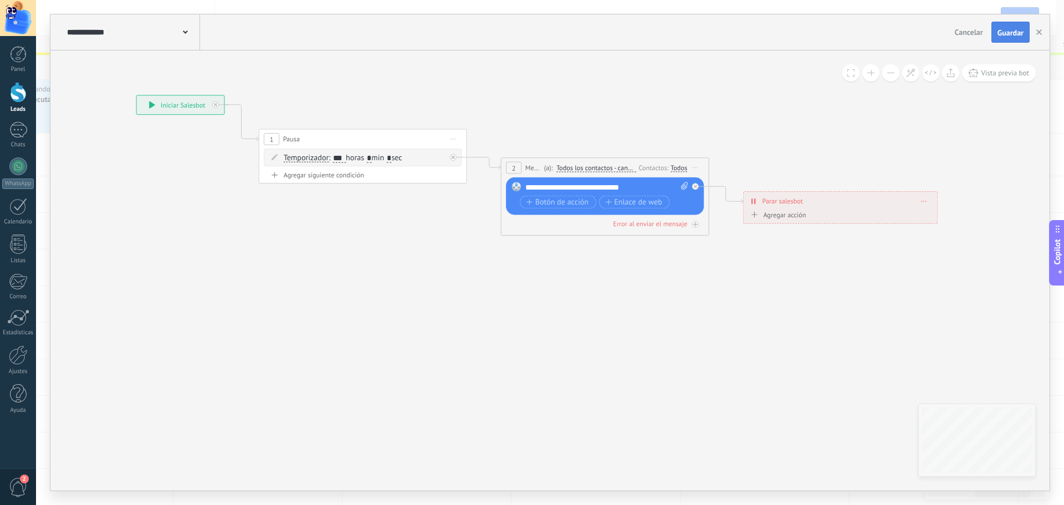
click at [1007, 32] on span "Guardar" at bounding box center [1010, 33] width 26 height 8
click at [1036, 32] on icon "button" at bounding box center [1039, 32] width 6 height 6
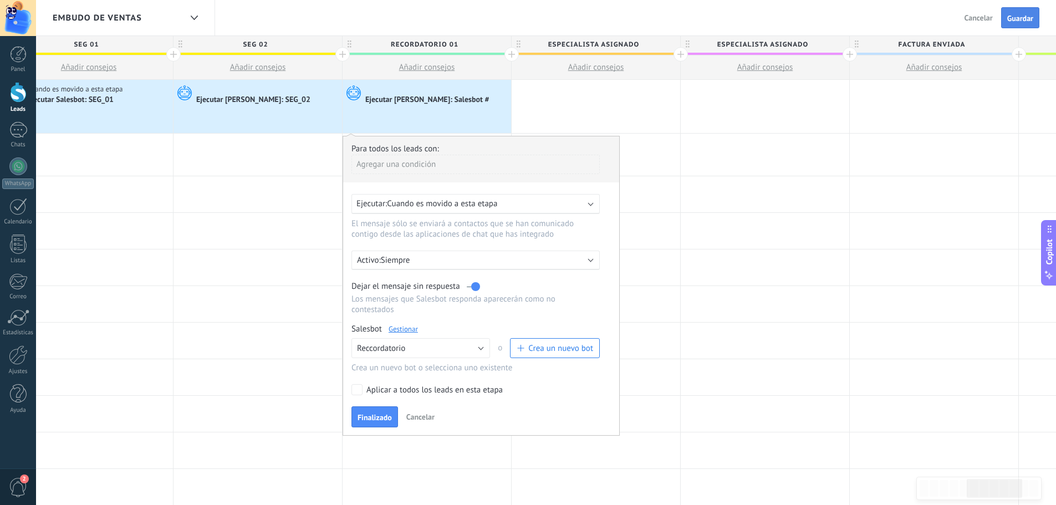
click at [1017, 17] on span "Guardar" at bounding box center [1020, 18] width 26 height 8
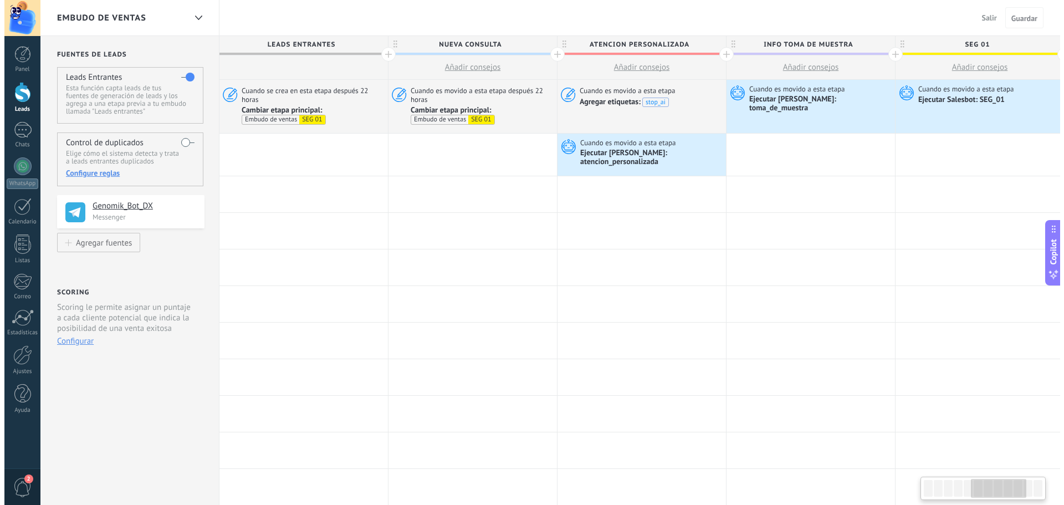
scroll to position [0, 887]
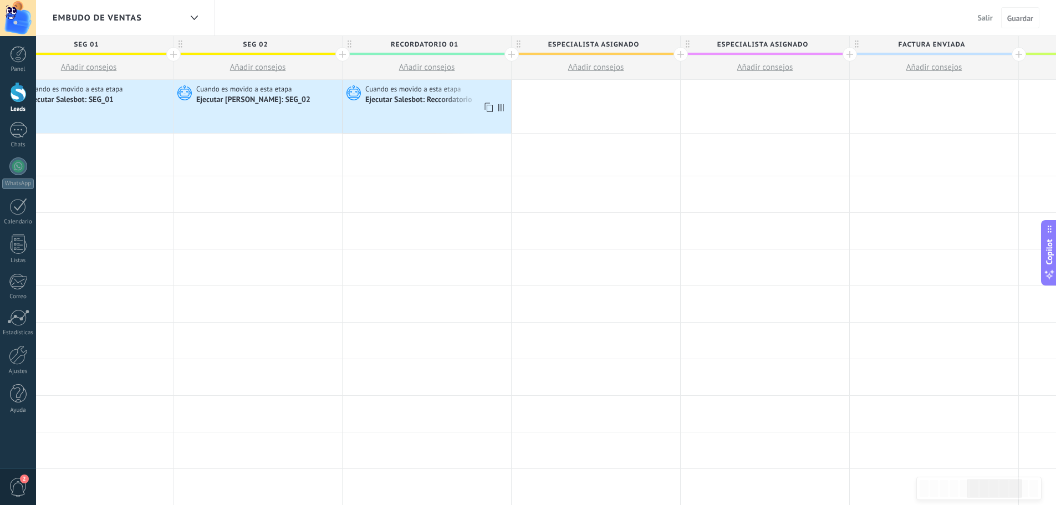
click at [407, 94] on div "Ejecutar Salesbot: Reccordatorio" at bounding box center [436, 99] width 143 height 11
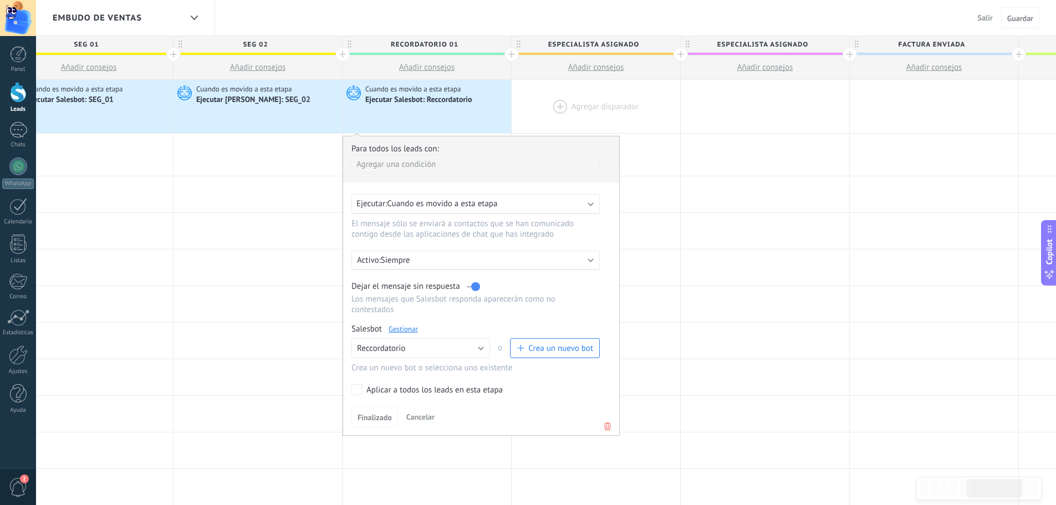
click at [556, 115] on div at bounding box center [595, 106] width 168 height 53
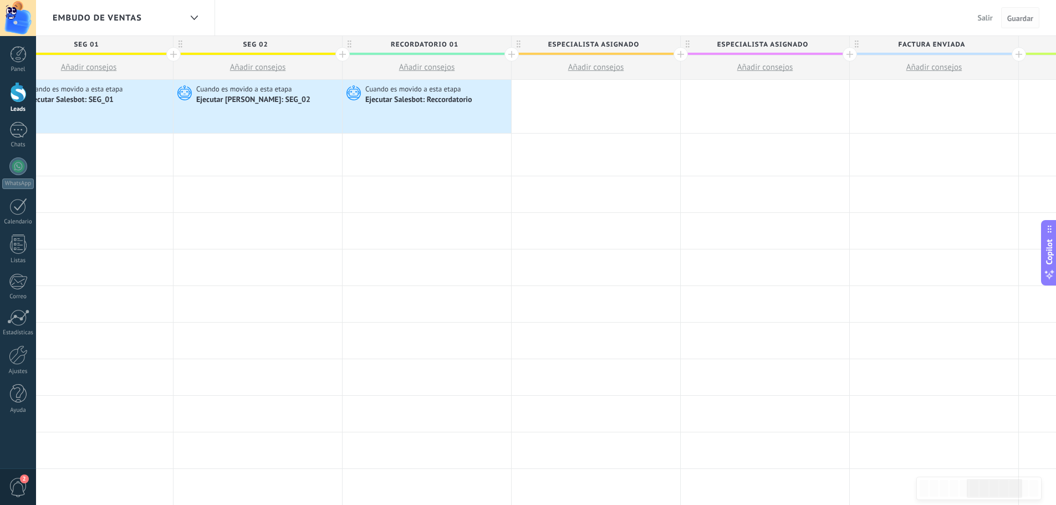
drag, startPoint x: 1023, startPoint y: 19, endPoint x: 1001, endPoint y: 19, distance: 22.2
click at [1023, 19] on span "Guardar" at bounding box center [1020, 18] width 26 height 8
click at [982, 19] on span "Salir" at bounding box center [984, 18] width 15 height 10
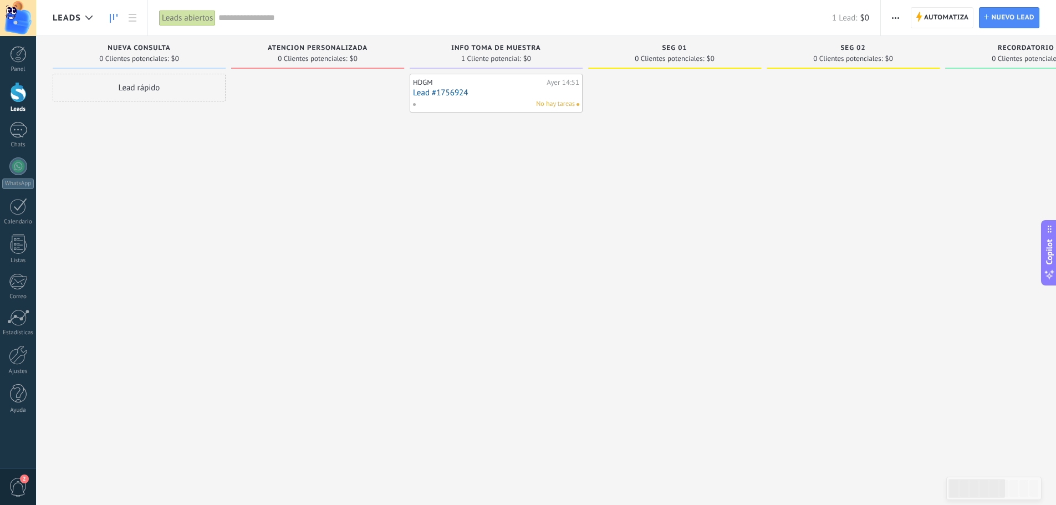
drag, startPoint x: 452, startPoint y: 93, endPoint x: 434, endPoint y: 103, distance: 20.1
click at [416, 134] on div "HDGM Ayer 14:51 Lead #1756924 No hay tareas" at bounding box center [496, 254] width 173 height 360
click at [441, 94] on link "Lead #1756924" at bounding box center [496, 92] width 166 height 9
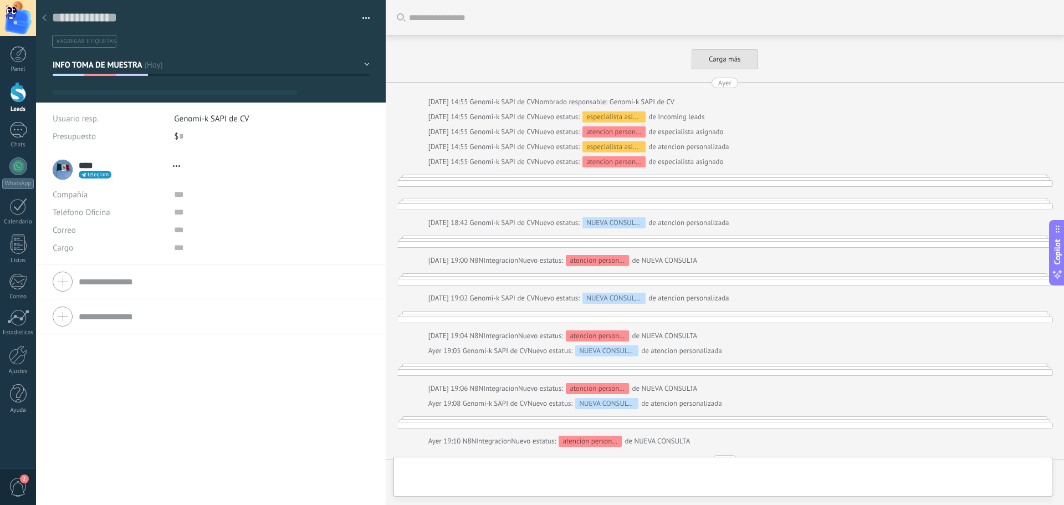
click at [365, 18] on button "button" at bounding box center [362, 18] width 16 height 17
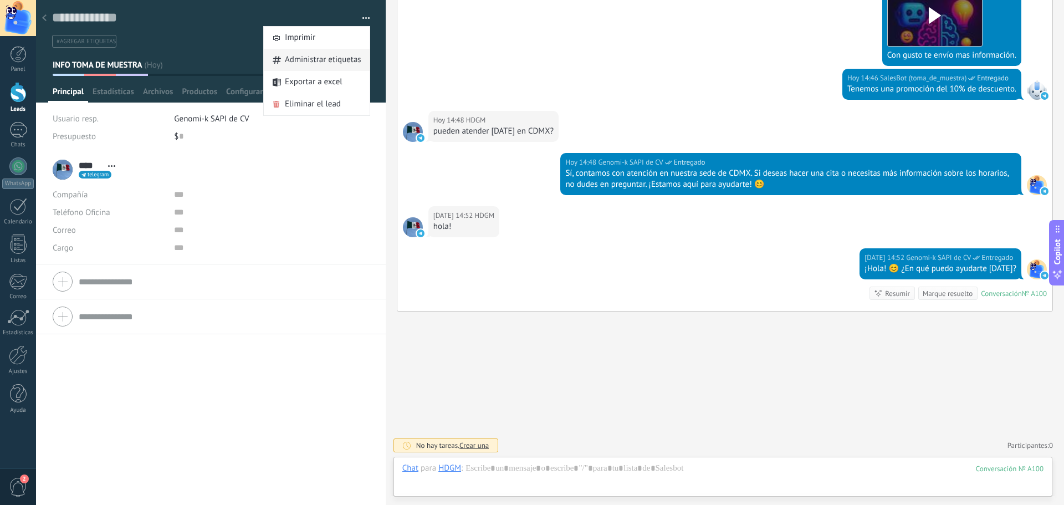
scroll to position [17, 0]
click at [298, 105] on span "Eliminar el lead" at bounding box center [313, 104] width 56 height 22
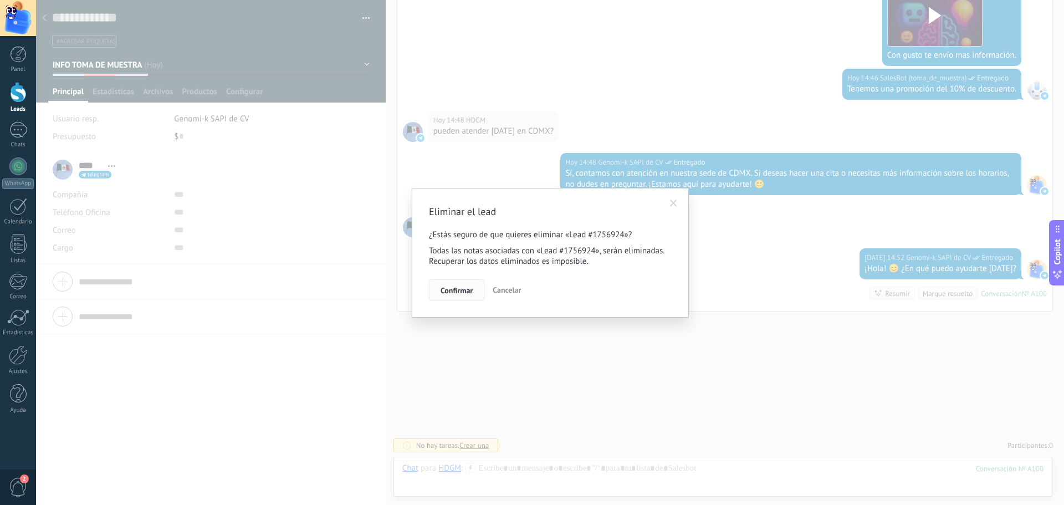
click at [460, 291] on span "Confirmar" at bounding box center [457, 290] width 32 height 8
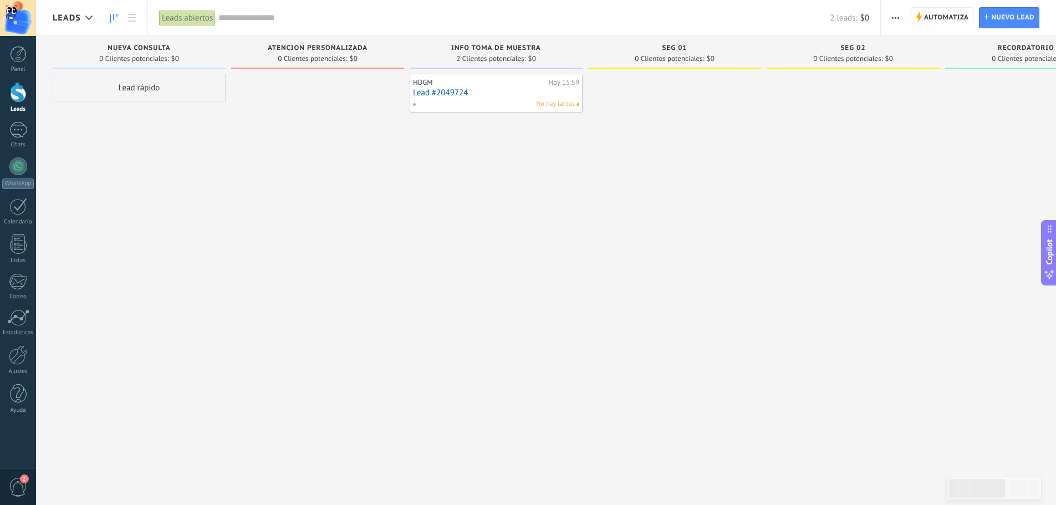
drag, startPoint x: 936, startPoint y: 15, endPoint x: 912, endPoint y: 22, distance: 25.4
click at [936, 15] on span "Automatiza" at bounding box center [946, 18] width 45 height 20
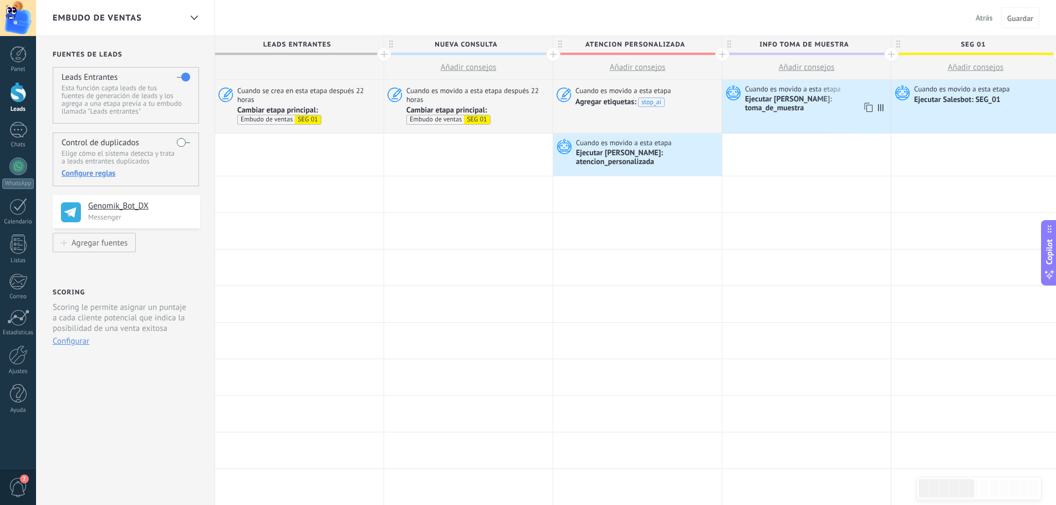
click at [795, 96] on div "Ejecutar [PERSON_NAME]: toma_de_muestra" at bounding box center [816, 104] width 143 height 19
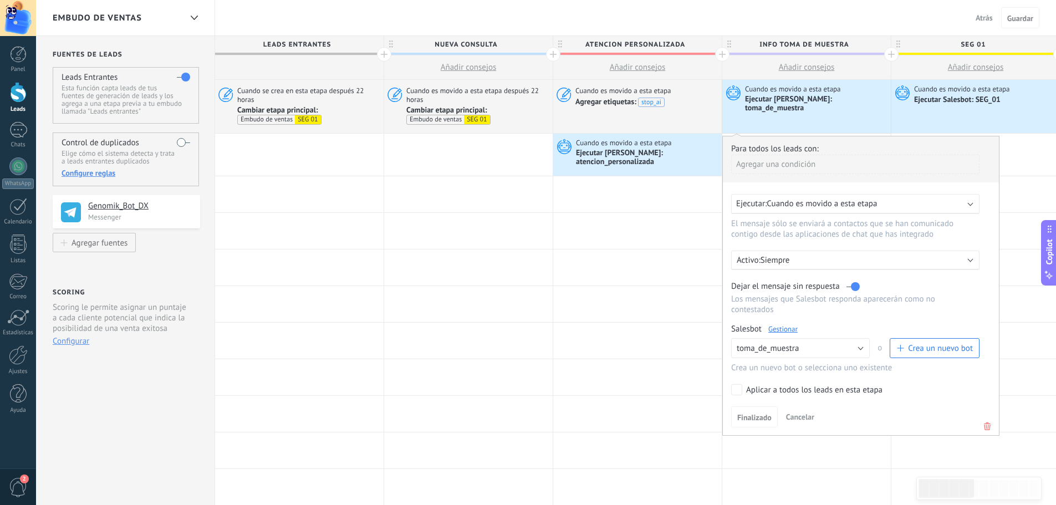
click at [785, 327] on link "Gestionar" at bounding box center [782, 328] width 29 height 9
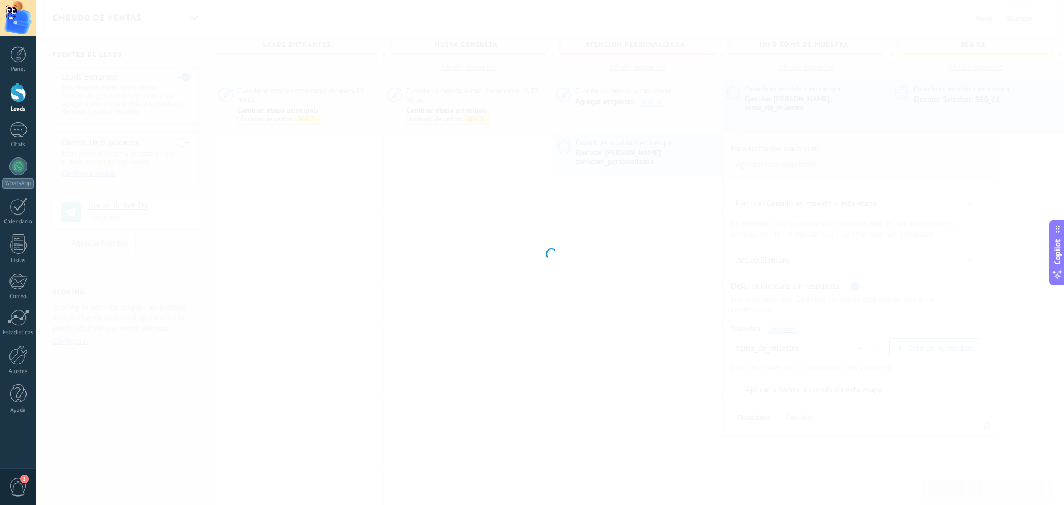
type input "**********"
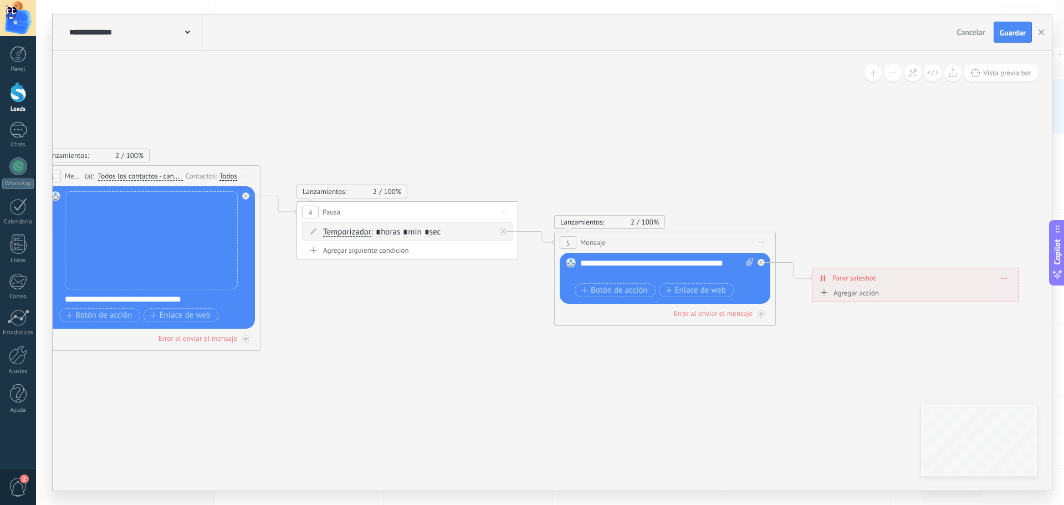
drag, startPoint x: 744, startPoint y: 442, endPoint x: 364, endPoint y: 437, distance: 379.6
click at [364, 437] on icon at bounding box center [464, 240] width 1665 height 776
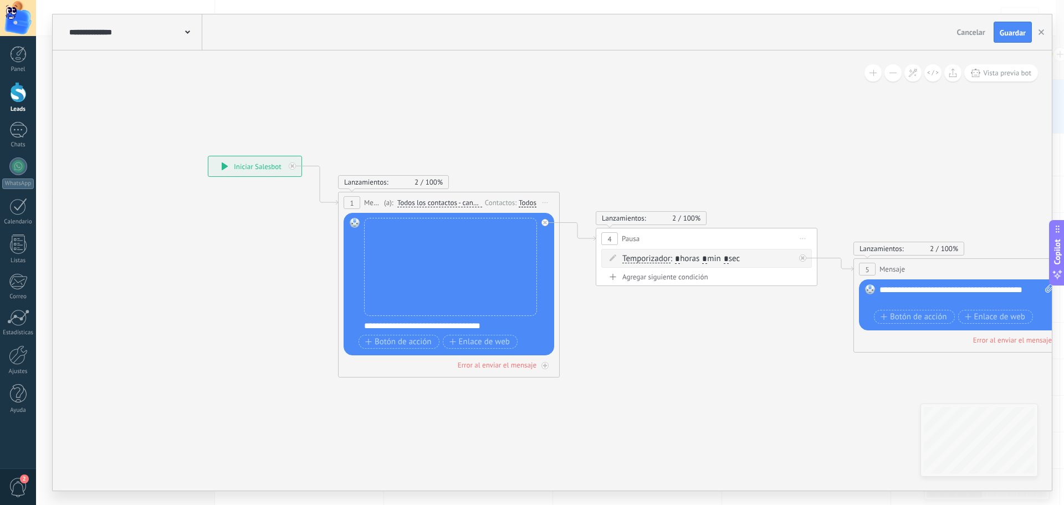
drag, startPoint x: 315, startPoint y: 343, endPoint x: 612, endPoint y: 370, distance: 298.2
click at [612, 370] on icon at bounding box center [763, 267] width 1665 height 776
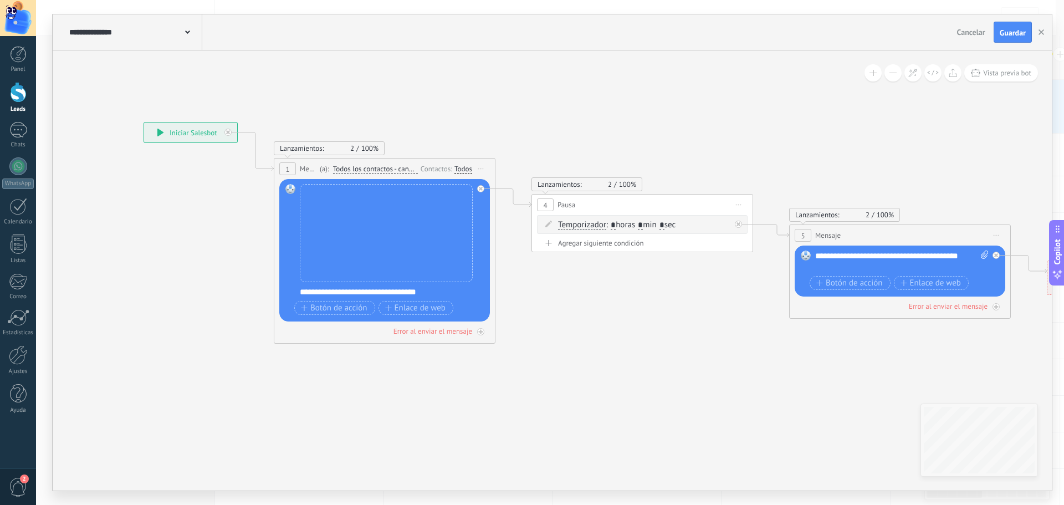
drag, startPoint x: 281, startPoint y: 218, endPoint x: 217, endPoint y: 183, distance: 73.1
click at [217, 183] on icon at bounding box center [698, 233] width 1665 height 776
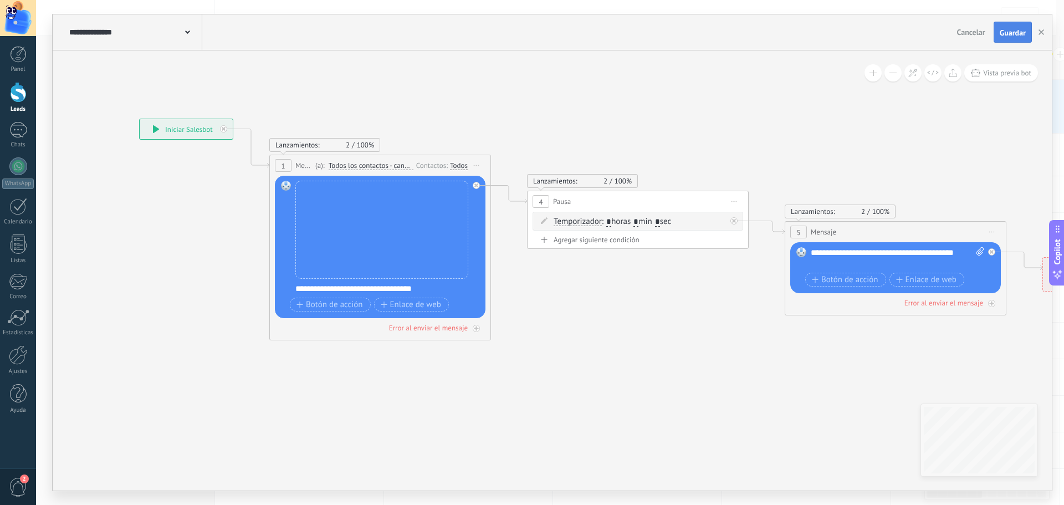
click at [1018, 30] on span "Guardar" at bounding box center [1013, 33] width 26 height 8
click at [1038, 30] on button "button" at bounding box center [1041, 32] width 17 height 21
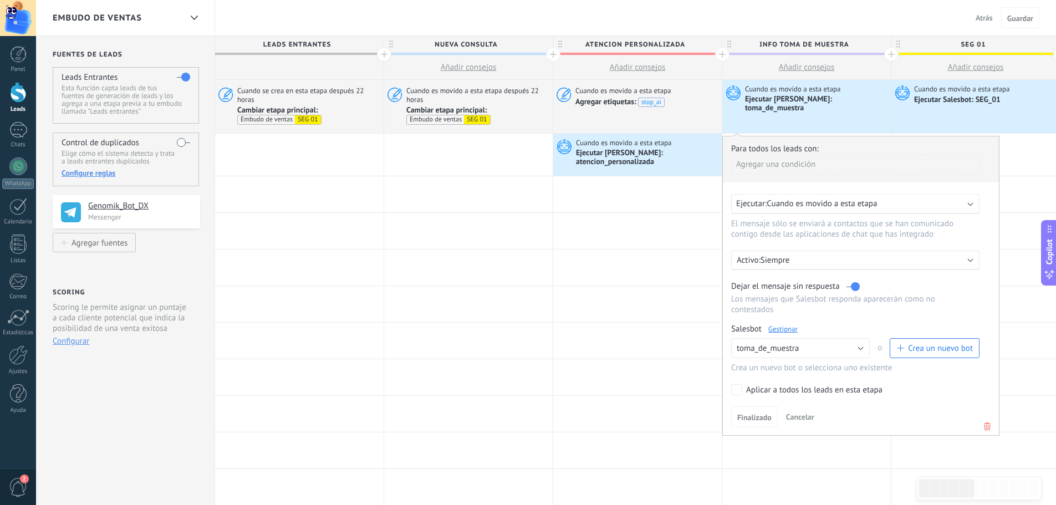
click at [788, 329] on link "Gestionar" at bounding box center [782, 328] width 29 height 9
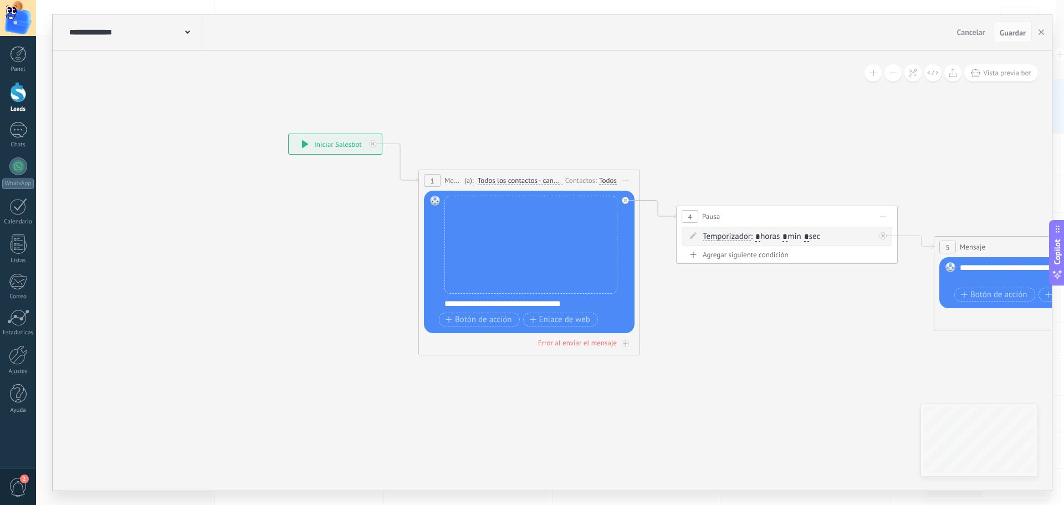
click at [606, 184] on div "Todos" at bounding box center [608, 180] width 18 height 9
click at [575, 127] on icon at bounding box center [843, 244] width 1665 height 776
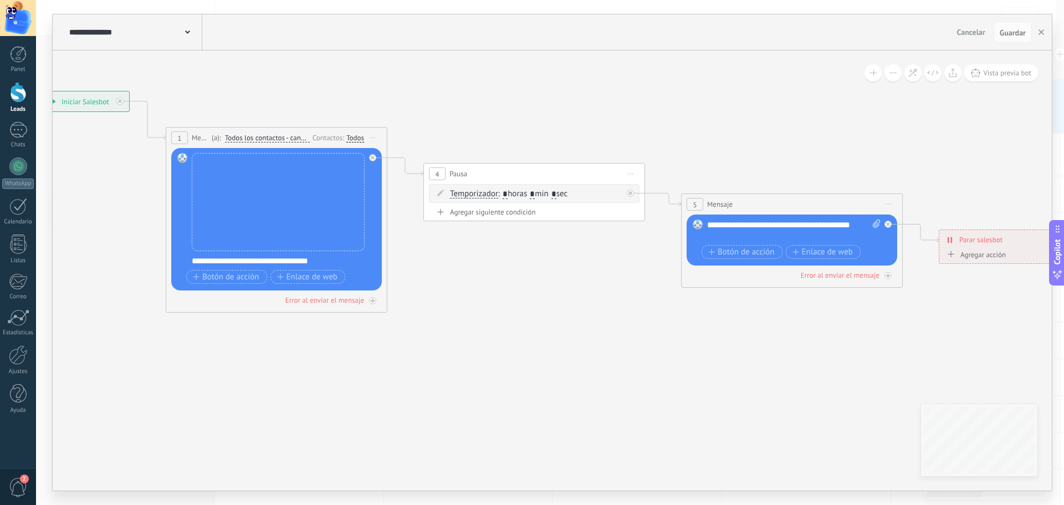
drag, startPoint x: 692, startPoint y: 372, endPoint x: 439, endPoint y: 330, distance: 256.3
click at [439, 330] on icon at bounding box center [590, 202] width 1665 height 776
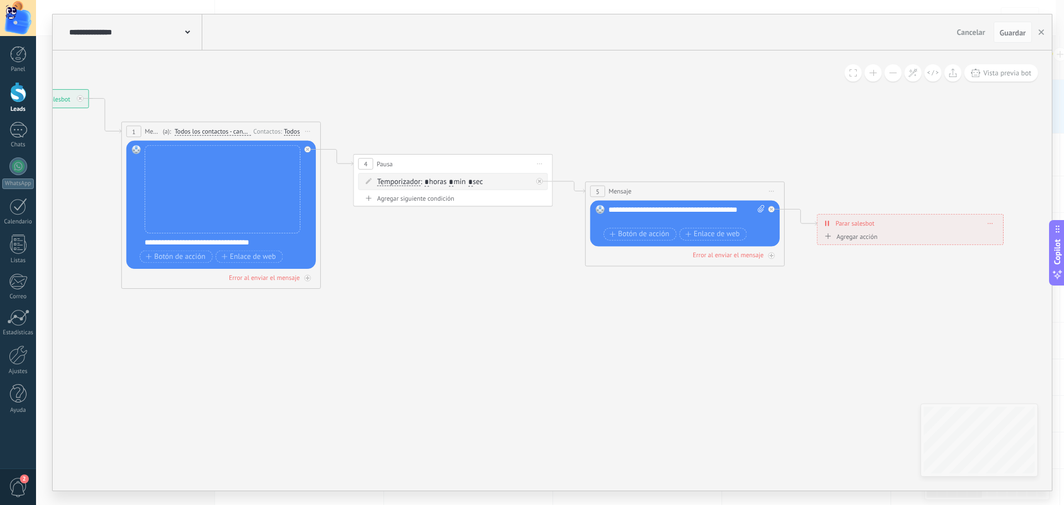
drag, startPoint x: 625, startPoint y: 337, endPoint x: 547, endPoint y: 311, distance: 81.8
click at [547, 311] on icon at bounding box center [504, 189] width 1498 height 698
